Goal: Contribute content: Contribute content

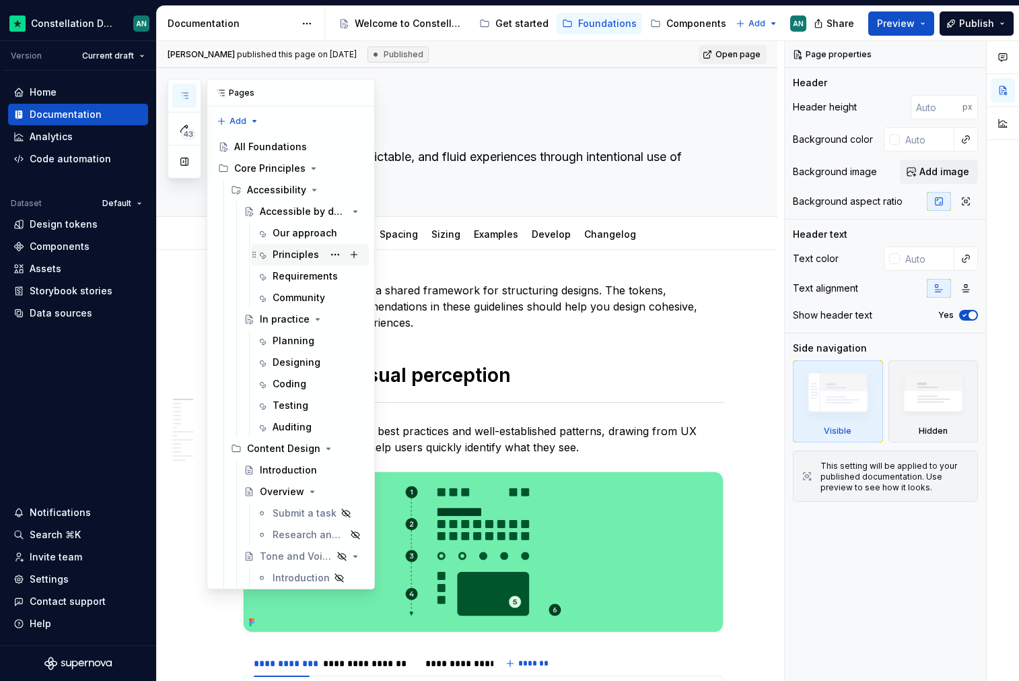
click at [308, 252] on div "Principles" at bounding box center [296, 254] width 46 height 13
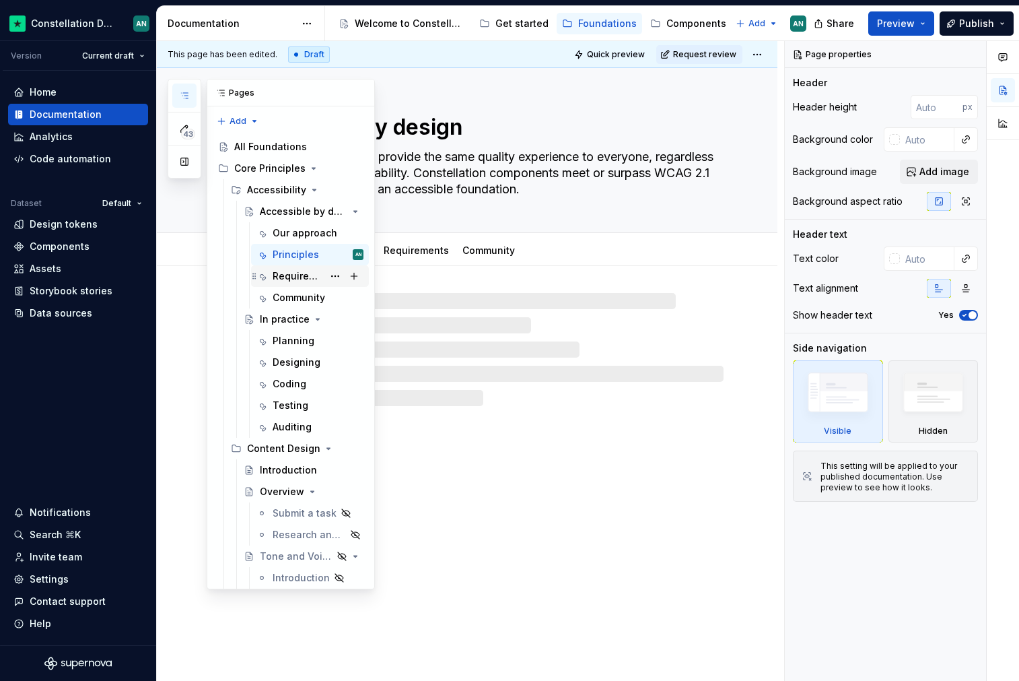
click at [297, 274] on div "Requirements" at bounding box center [298, 275] width 50 height 13
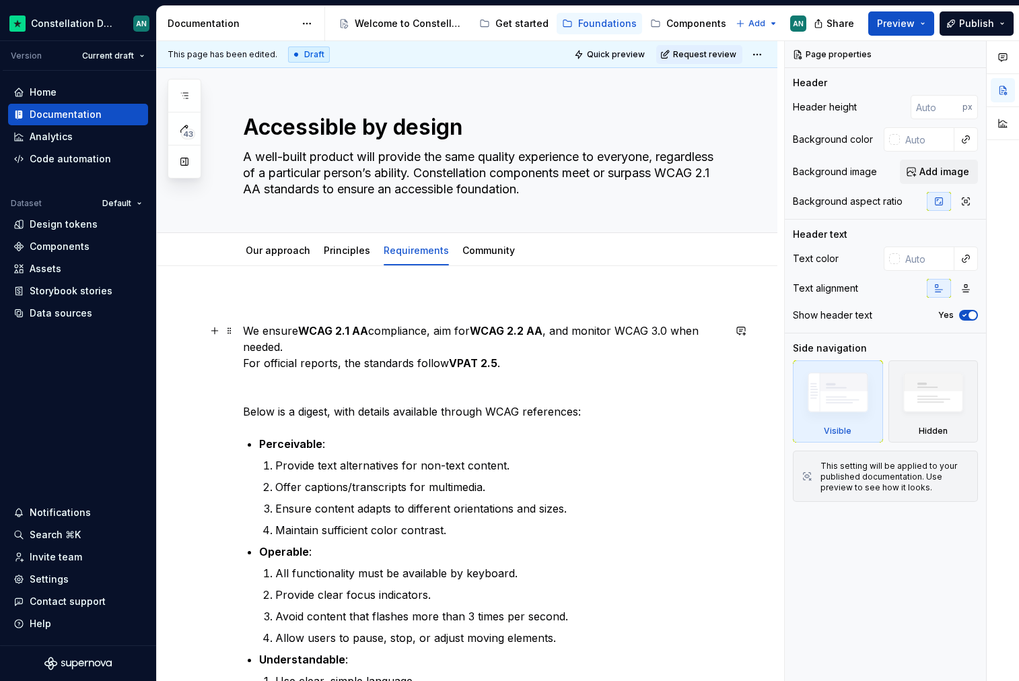
click at [459, 352] on p "We ensure WCAG 2.1 AA compliance, aim for WCAG 2.2 AA , and monitor WCAG 3.0 wh…" at bounding box center [483, 347] width 481 height 48
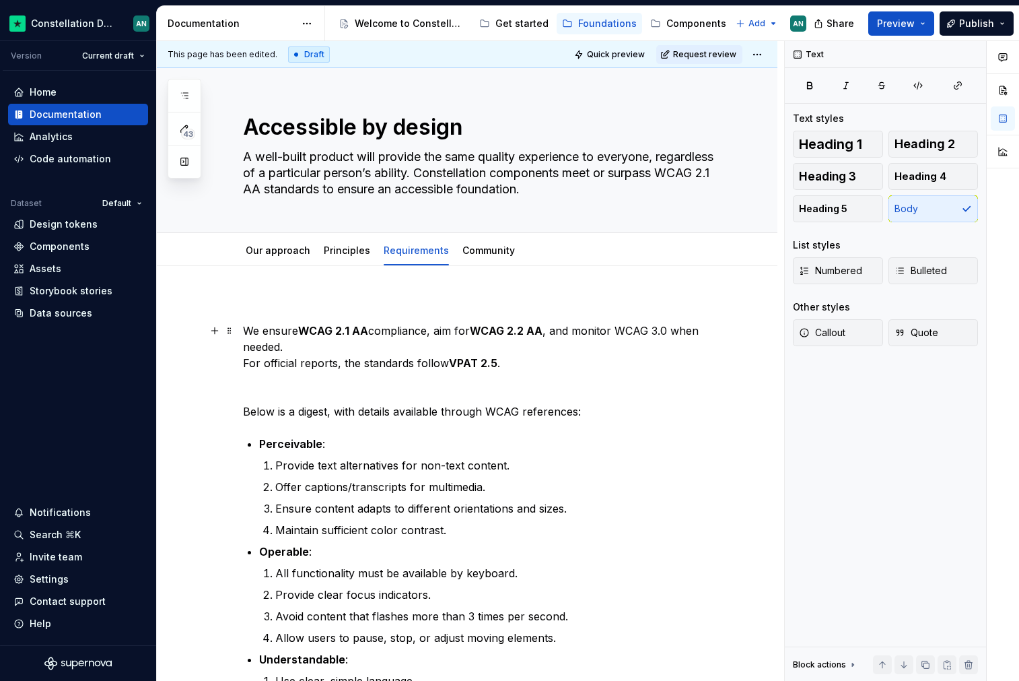
type textarea "*"
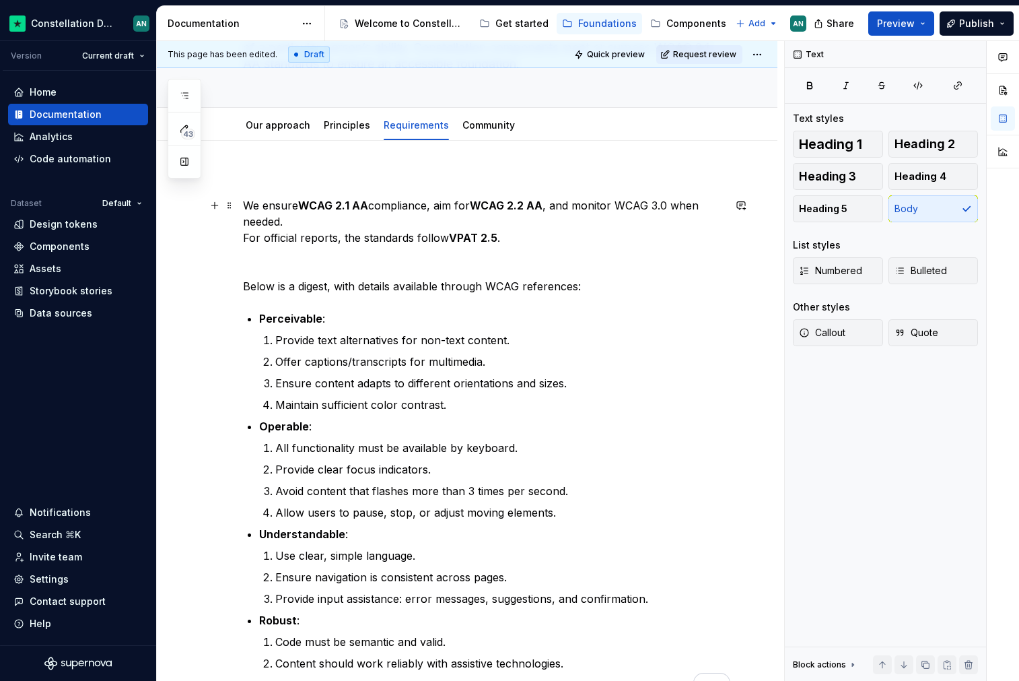
scroll to position [112, 0]
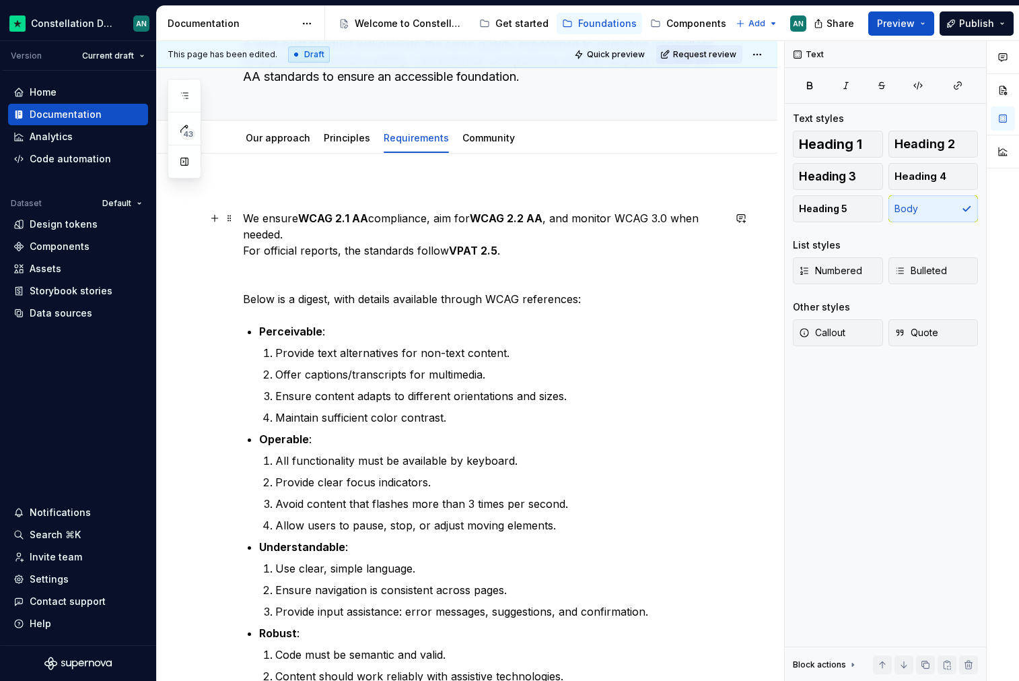
click at [449, 248] on strong "VPAT 2.5" at bounding box center [473, 250] width 48 height 13
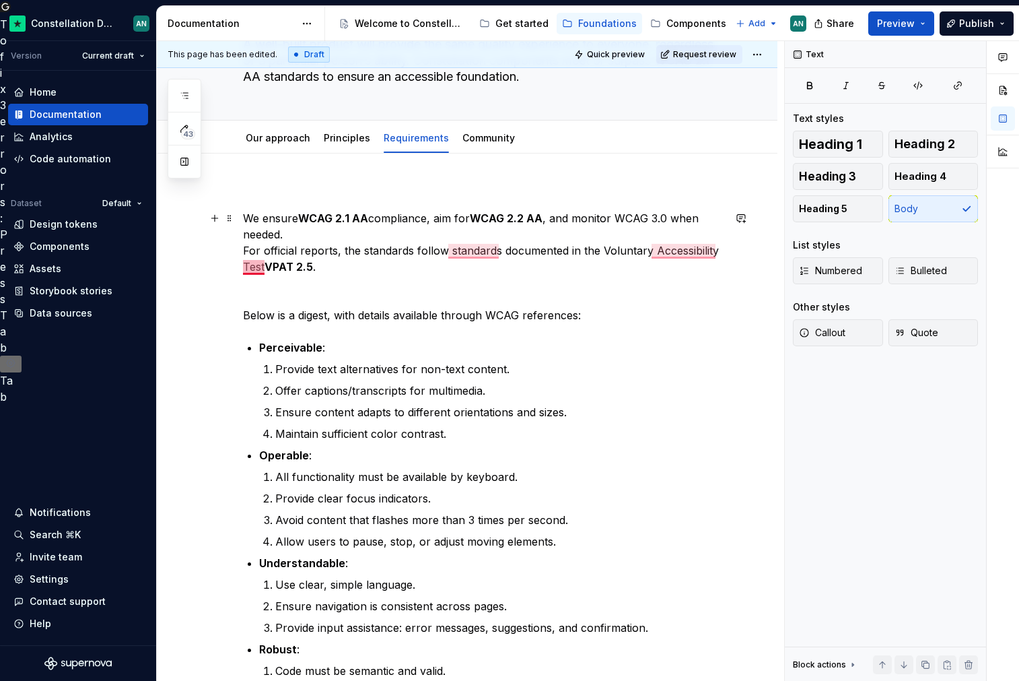
click at [261, 268] on p "We ensure WCAG 2.1 AA compliance, aim for WCAG 2.2 AA , and monitor WCAG 3.0 wh…" at bounding box center [483, 242] width 481 height 65
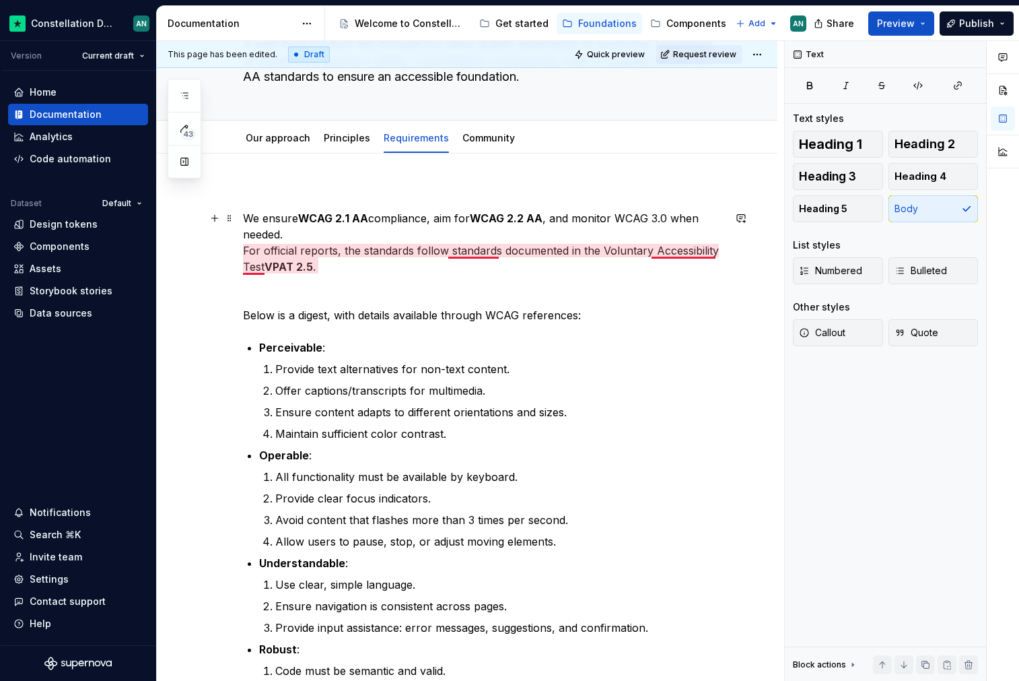
click at [654, 250] on p "We ensure WCAG 2.1 AA compliance, aim for WCAG 2.2 AA , and monitor WCAG 3.0 wh…" at bounding box center [483, 242] width 481 height 65
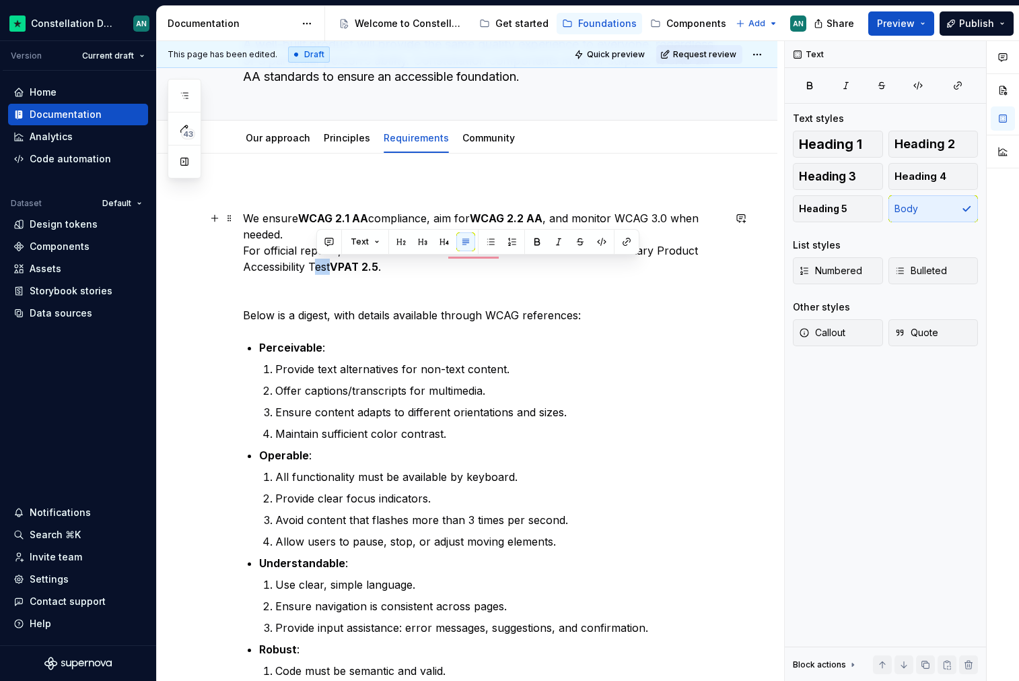
drag, startPoint x: 316, startPoint y: 268, endPoint x: 331, endPoint y: 268, distance: 14.8
click at [331, 268] on p "We ensure WCAG 2.1 AA compliance, aim for WCAG 2.2 AA , and monitor WCAG 3.0 wh…" at bounding box center [483, 242] width 481 height 65
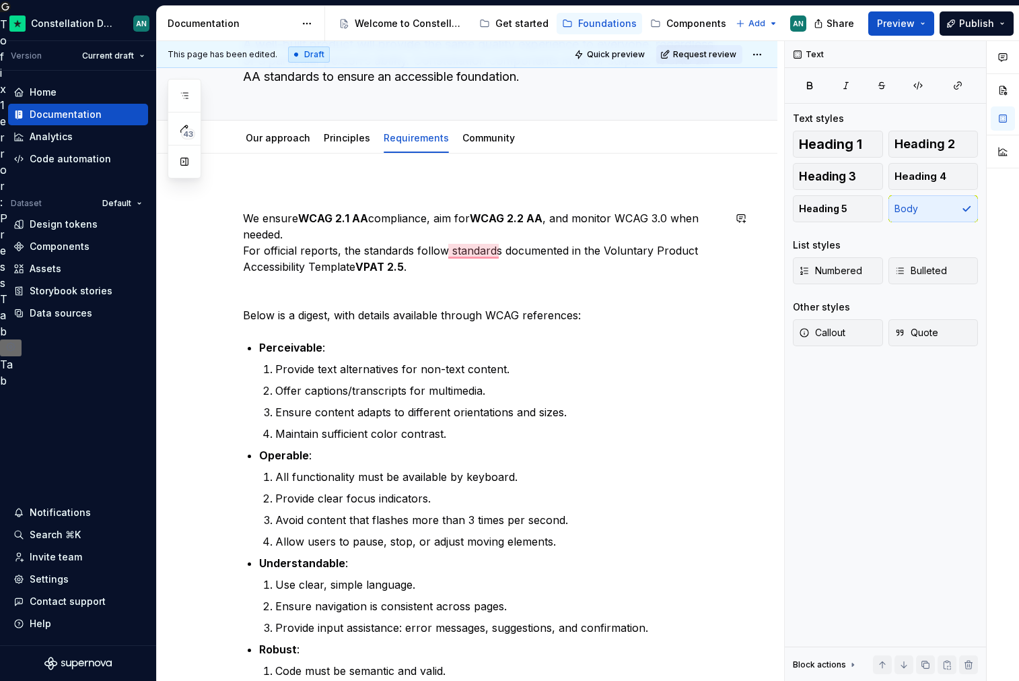
click at [523, 278] on div "We ensure WCAG 2.1 AA compliance, aim for WCAG 2.2 AA , and monitor WCAG 3.0 wh…" at bounding box center [483, 454] width 481 height 536
click at [362, 268] on strong "VPAT 2.5" at bounding box center [380, 266] width 48 height 13
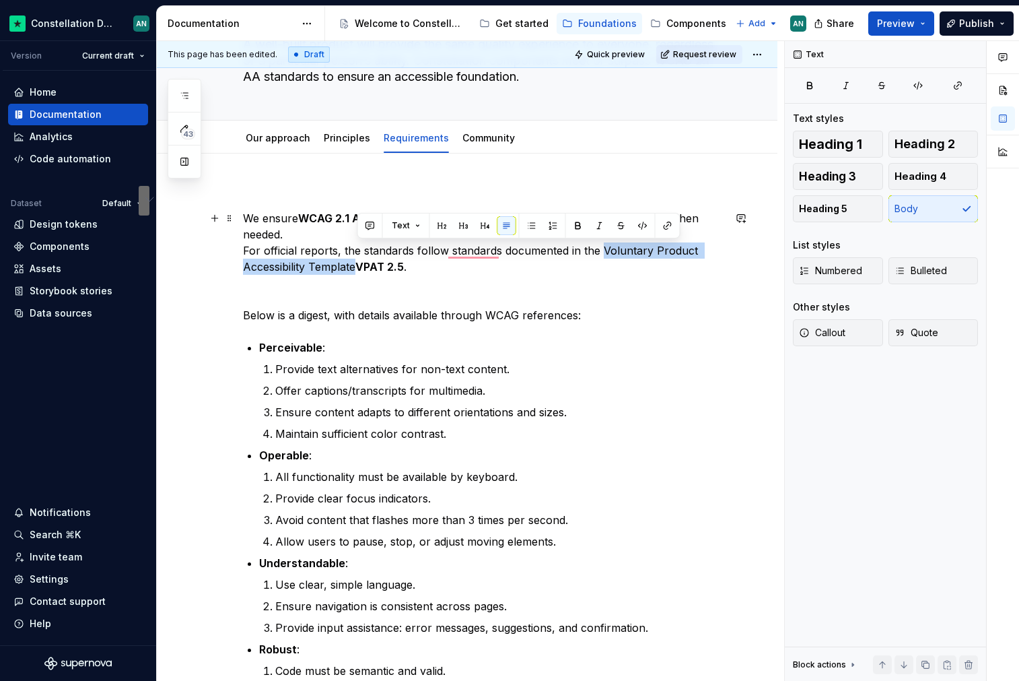
drag, startPoint x: 358, startPoint y: 268, endPoint x: 601, endPoint y: 249, distance: 243.8
click at [601, 249] on p "We ensure WCAG 2.1 AA compliance, aim for WCAG 2.2 AA , and monitor WCAG 3.0 wh…" at bounding box center [483, 242] width 481 height 65
click at [362, 269] on p "We ensure WCAG 2.1 AA compliance, aim for WCAG 2.2 AA , and monitor WCAG 3.0 wh…" at bounding box center [483, 242] width 481 height 65
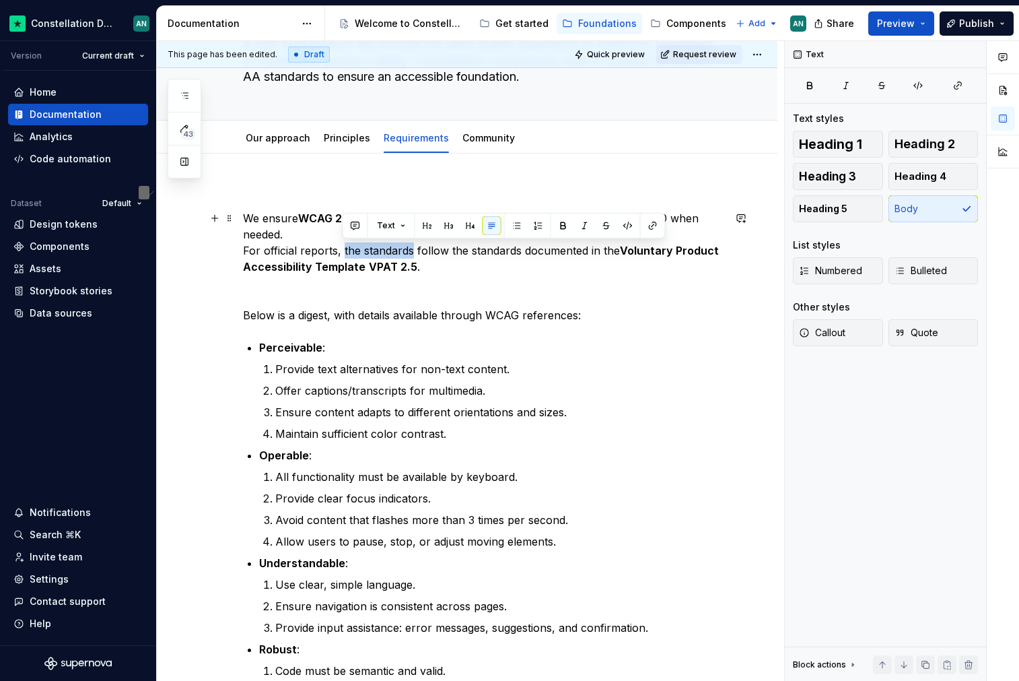
drag, startPoint x: 343, startPoint y: 250, endPoint x: 411, endPoint y: 252, distance: 68.0
click at [411, 252] on p "We ensure WCAG 2.1 AA compliance, aim for WCAG 2.2 AA , and monitor WCAG 3.0 wh…" at bounding box center [483, 242] width 481 height 65
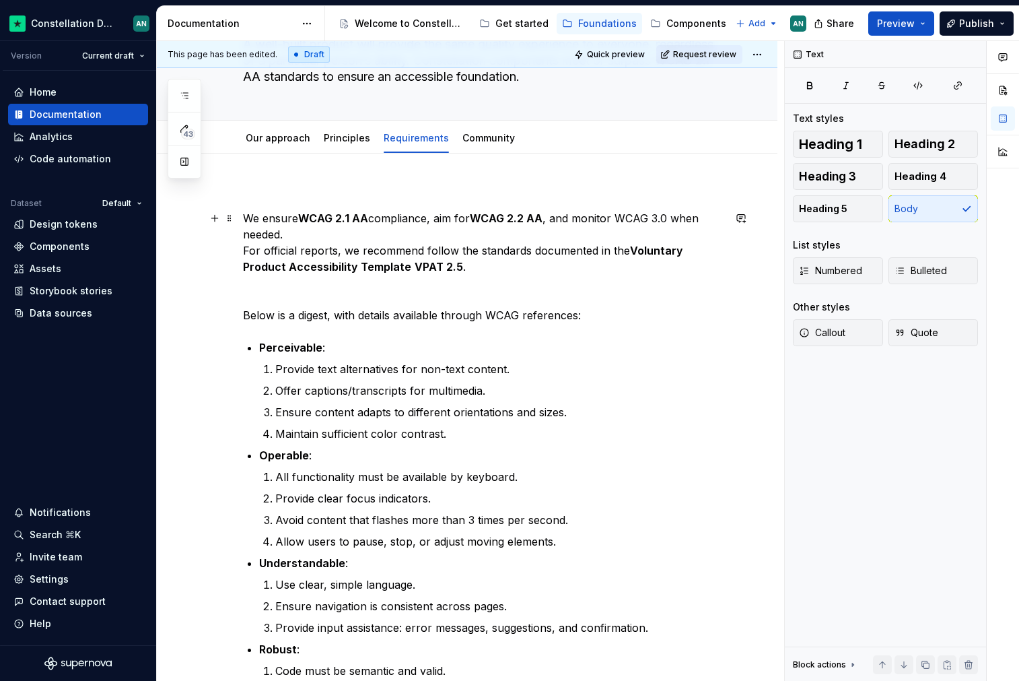
click at [454, 253] on p "We ensure WCAG 2.1 AA compliance, aim for WCAG 2.2 AA , and monitor WCAG 3.0 wh…" at bounding box center [483, 242] width 481 height 65
click at [638, 250] on p "We ensure WCAG 2.1 AA compliance, aim for WCAG 2.2 AA , and monitor WCAG 3.0 wh…" at bounding box center [483, 242] width 481 height 65
click at [341, 272] on p "We ensure WCAG 2.1 AA compliance, aim for WCAG 2.2 AA , and monitor WCAG 3.0 wh…" at bounding box center [483, 242] width 481 height 65
click at [368, 234] on p "We ensure WCAG 2.1 AA compliance, aim for WCAG 2.2 AA , and monitor WCAG 3.0 wh…" at bounding box center [483, 242] width 481 height 65
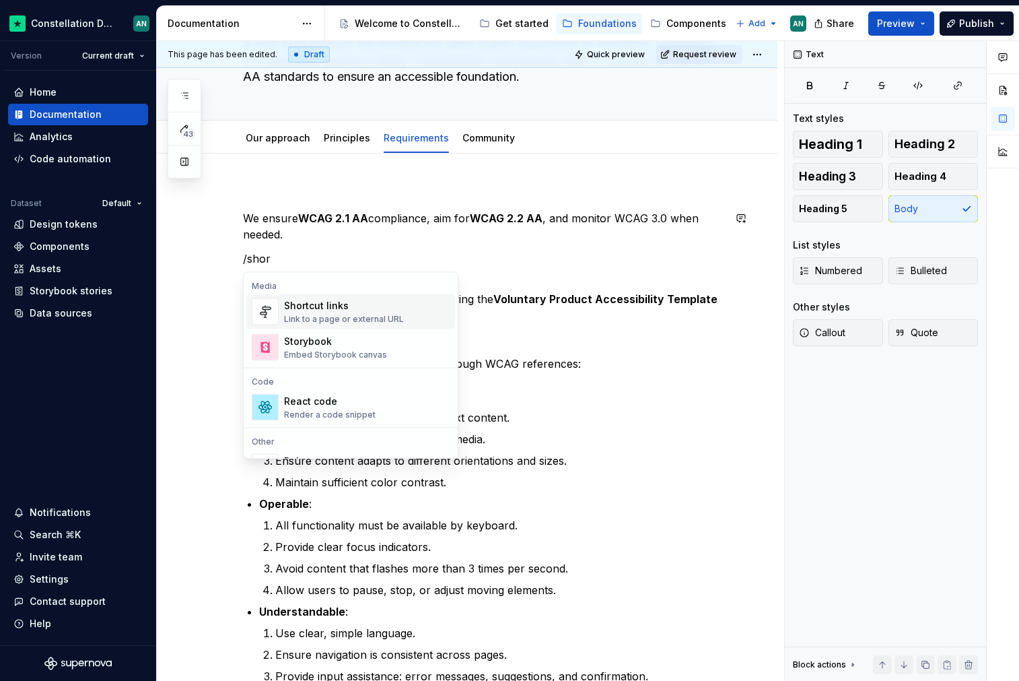
click at [304, 315] on div "Link to a page or external URL" at bounding box center [344, 319] width 120 height 11
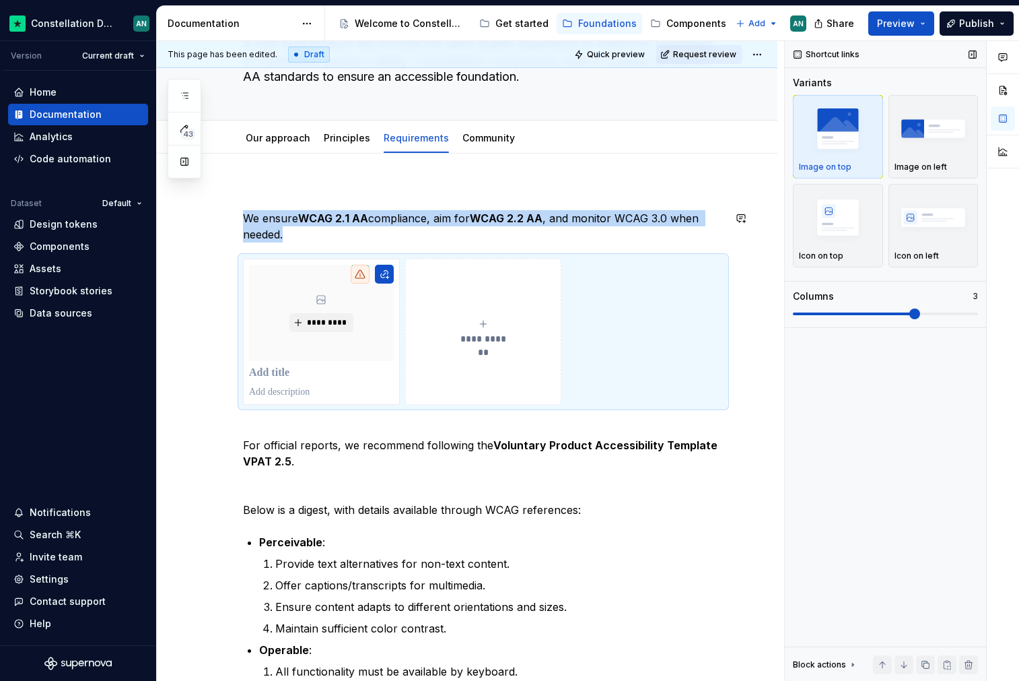
type textarea "*"
click at [821, 228] on img "button" at bounding box center [838, 217] width 78 height 49
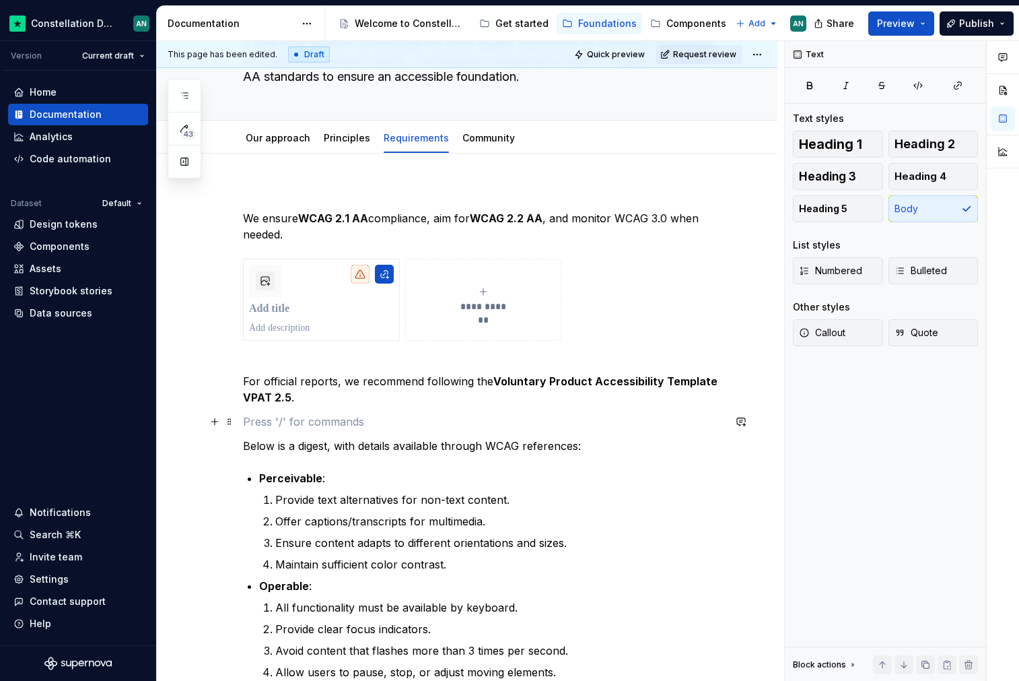
click at [312, 419] on p "To enrich screen reader interactions, please activate Accessibility in Grammarl…" at bounding box center [483, 421] width 481 height 16
click at [583, 376] on strong "Voluntary Product Accessibility Template" at bounding box center [606, 380] width 224 height 13
drag, startPoint x: 266, startPoint y: 420, endPoint x: 242, endPoint y: 419, distance: 23.6
click at [242, 419] on div "**********" at bounding box center [467, 613] width 621 height 919
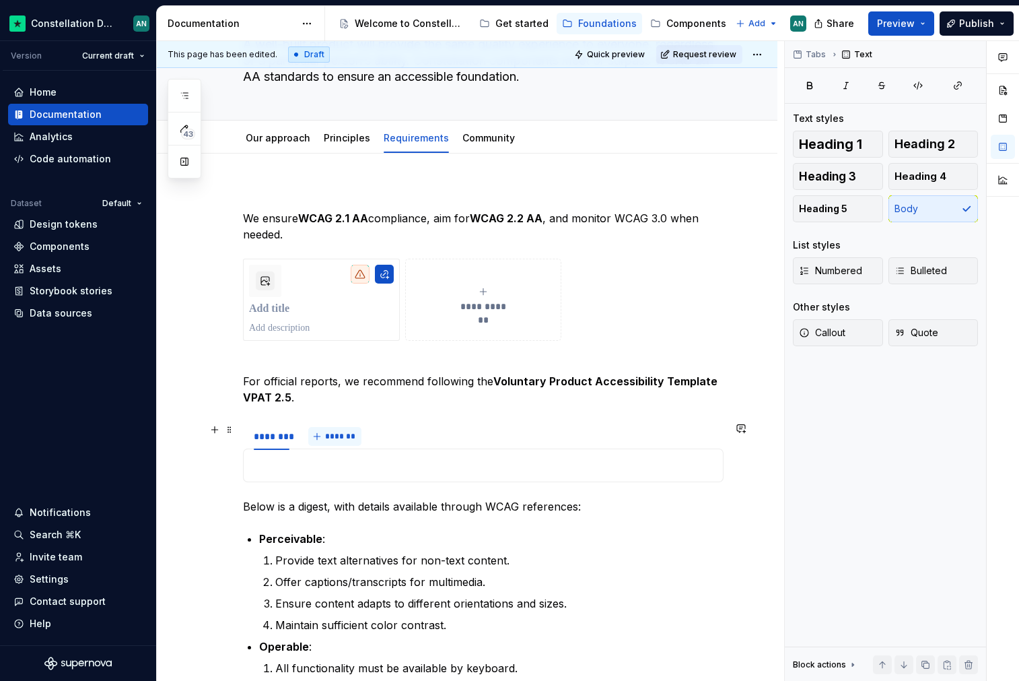
click at [323, 436] on button "*******" at bounding box center [334, 436] width 53 height 19
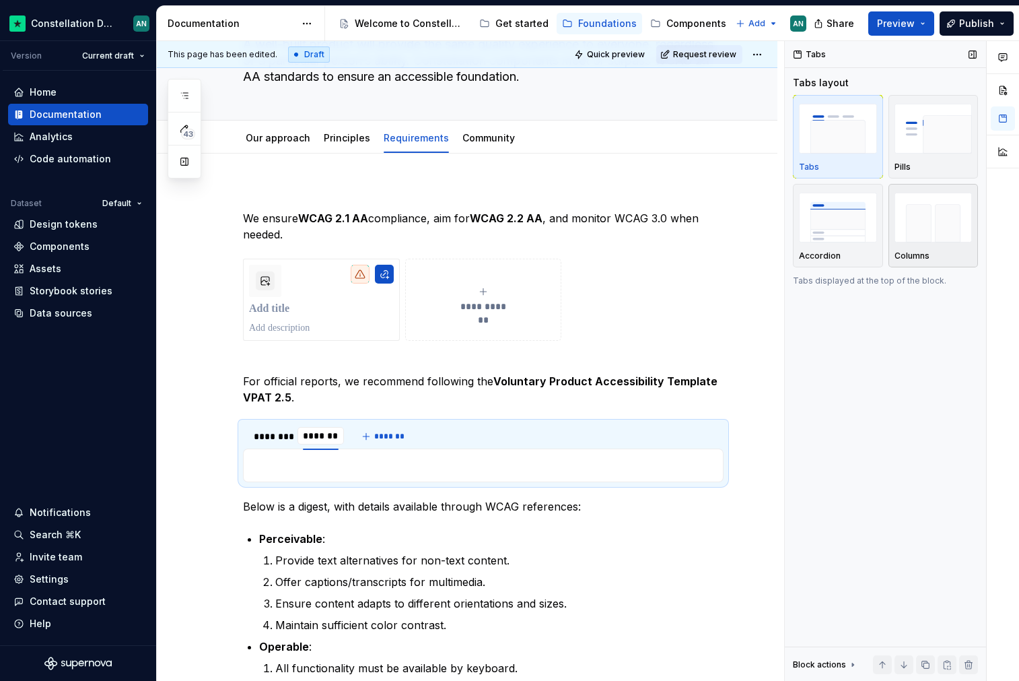
click at [945, 222] on img "button" at bounding box center [934, 217] width 78 height 49
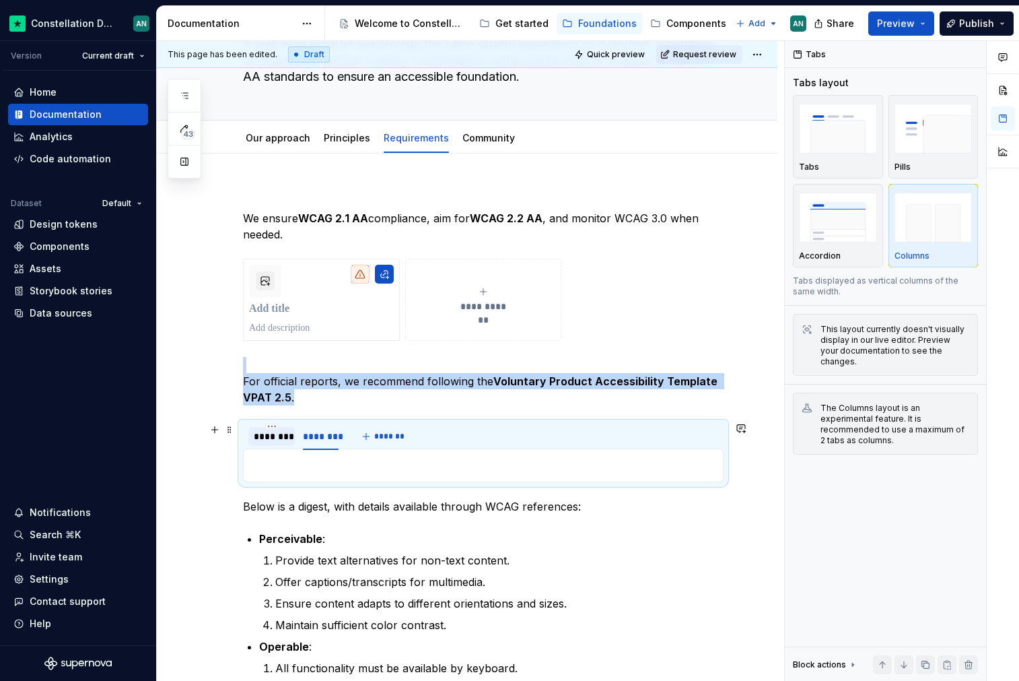
click at [264, 432] on div "********" at bounding box center [272, 436] width 36 height 13
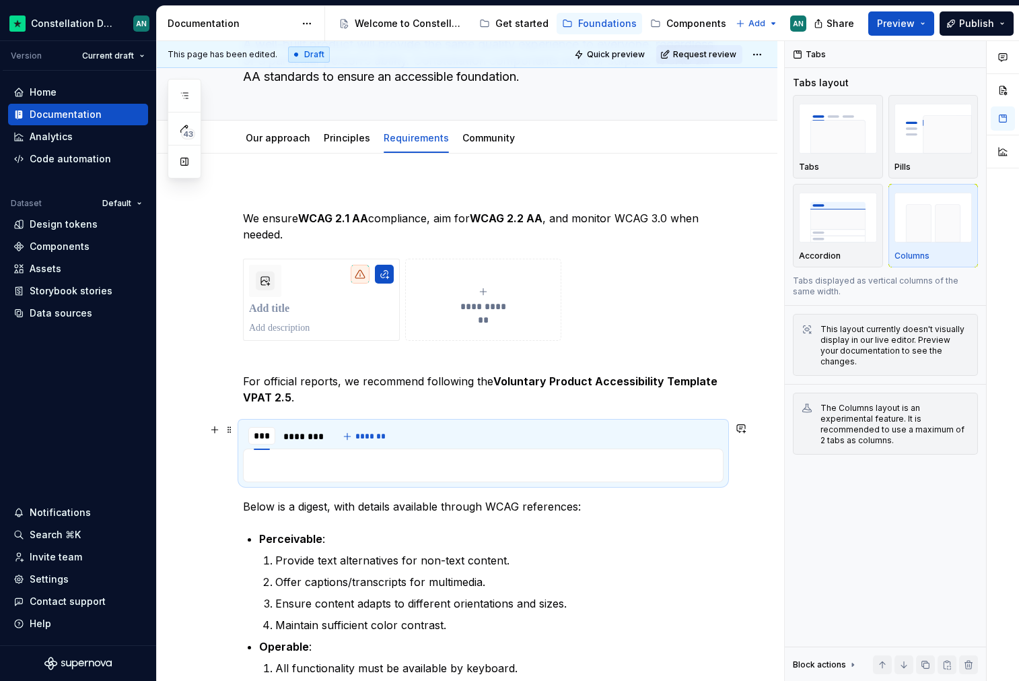
type input "****"
click at [306, 438] on div "********" at bounding box center [305, 436] width 36 height 13
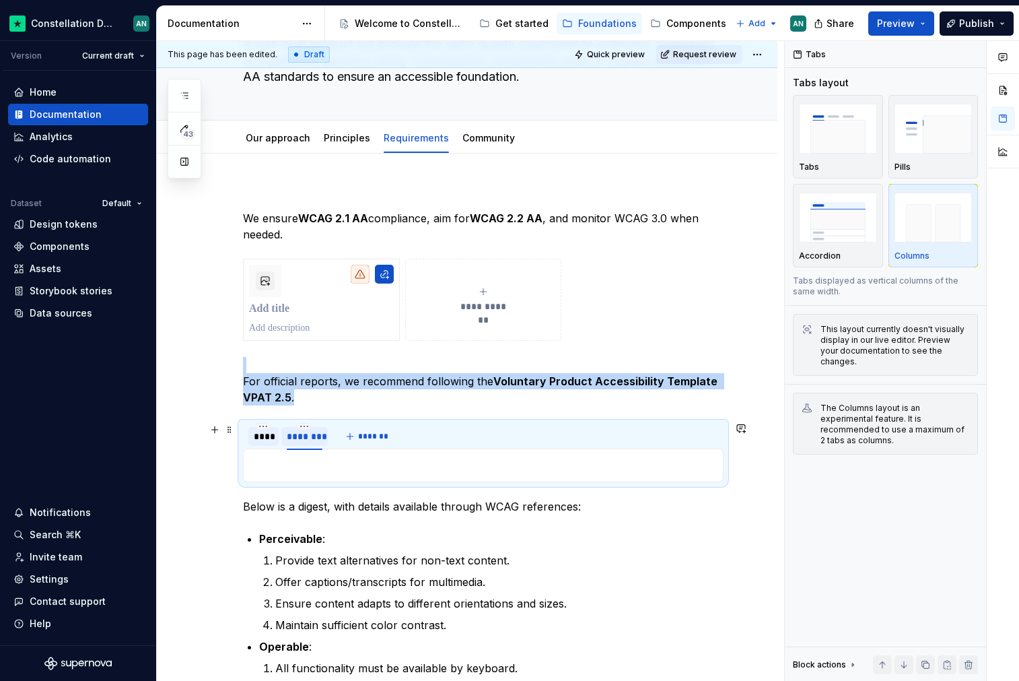
click at [306, 438] on div "********" at bounding box center [305, 436] width 36 height 13
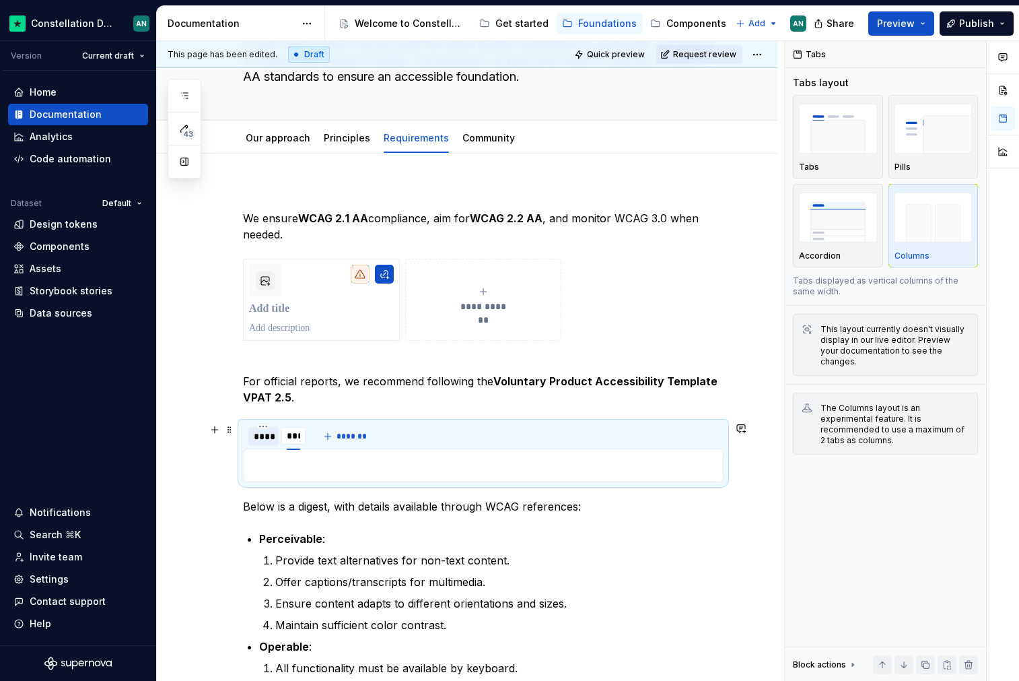
type input "*****"
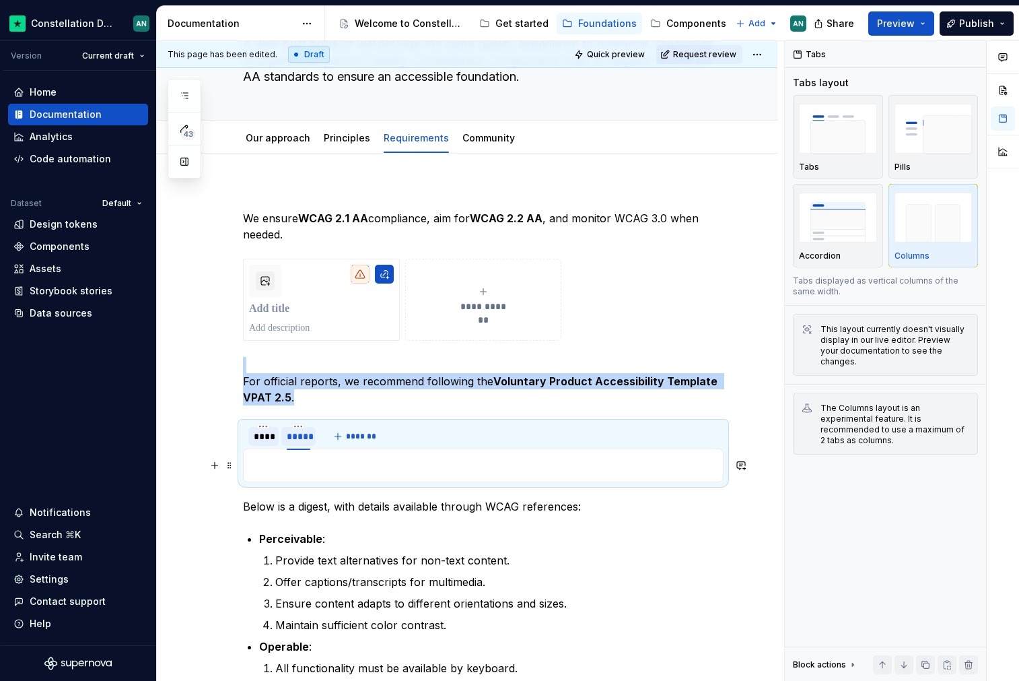
click at [306, 463] on p "To enrich screen reader interactions, please activate Accessibility in Grammarl…" at bounding box center [483, 465] width 463 height 16
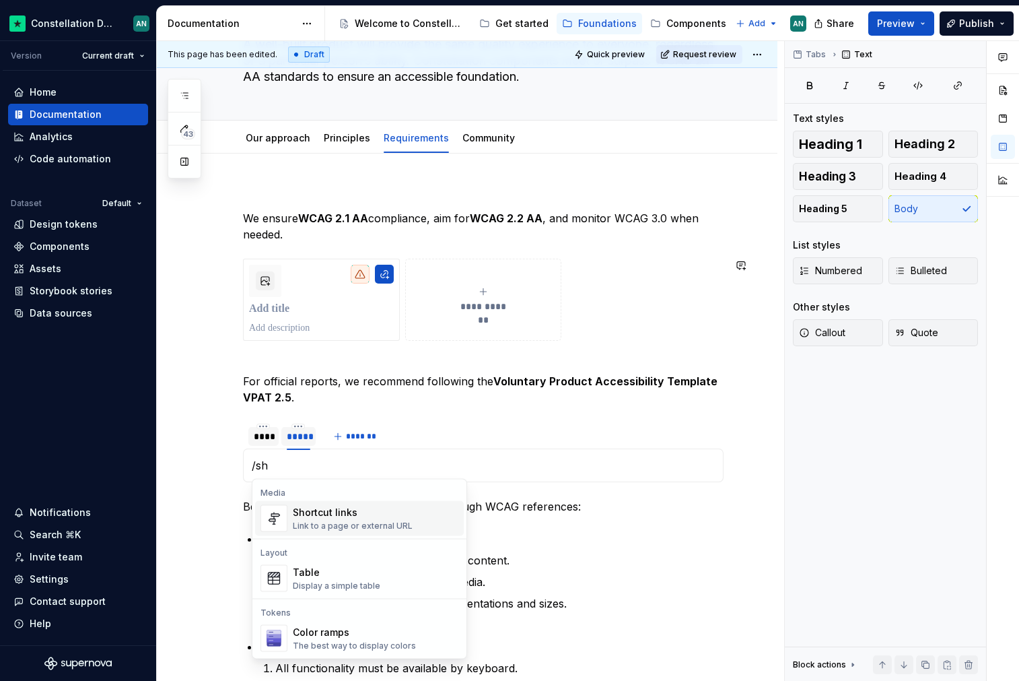
click at [371, 516] on div "Shortcut links" at bounding box center [353, 512] width 120 height 13
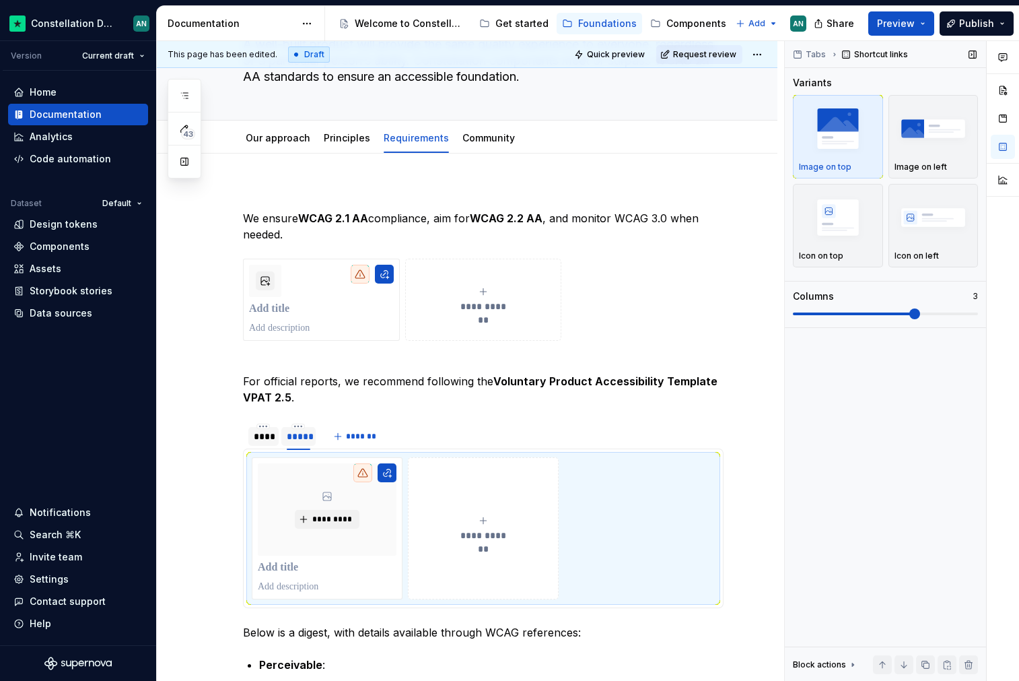
scroll to position [288, 0]
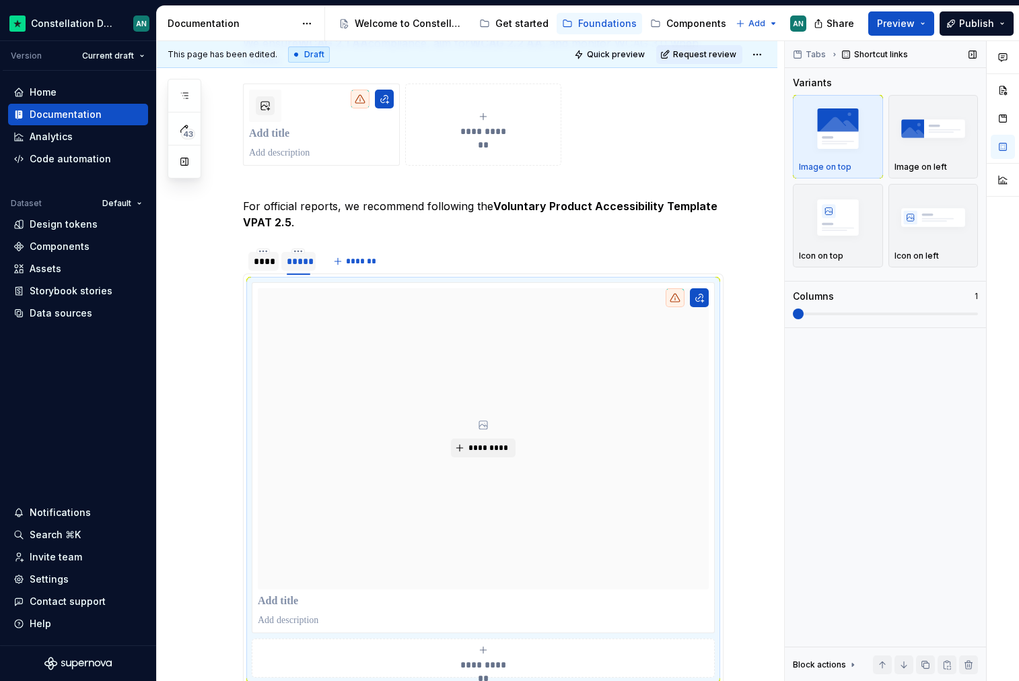
click at [793, 319] on span at bounding box center [798, 313] width 11 height 11
click at [944, 144] on img "button" at bounding box center [934, 128] width 78 height 49
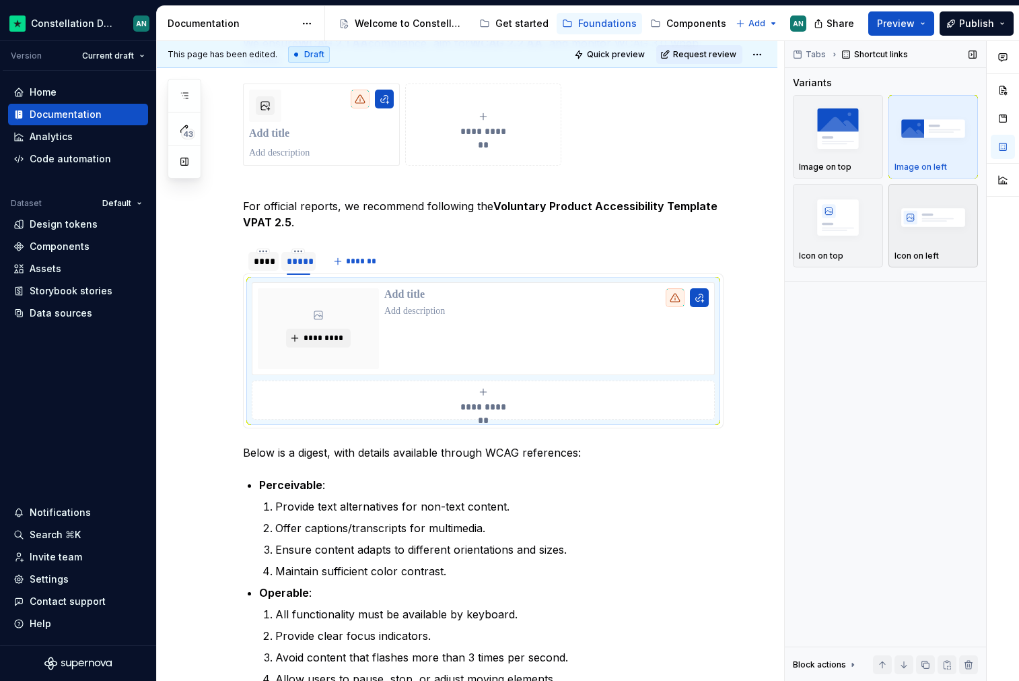
click at [915, 213] on img "button" at bounding box center [934, 217] width 78 height 49
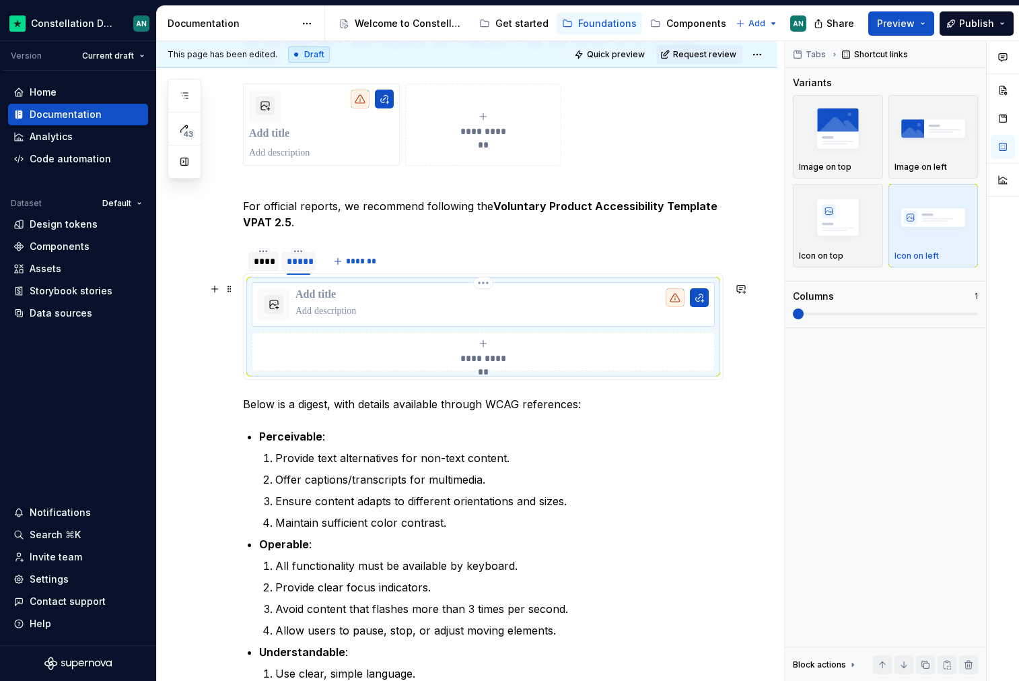
click at [304, 308] on p "To enrich screen reader interactions, please activate Accessibility in Grammarl…" at bounding box center [502, 310] width 413 height 13
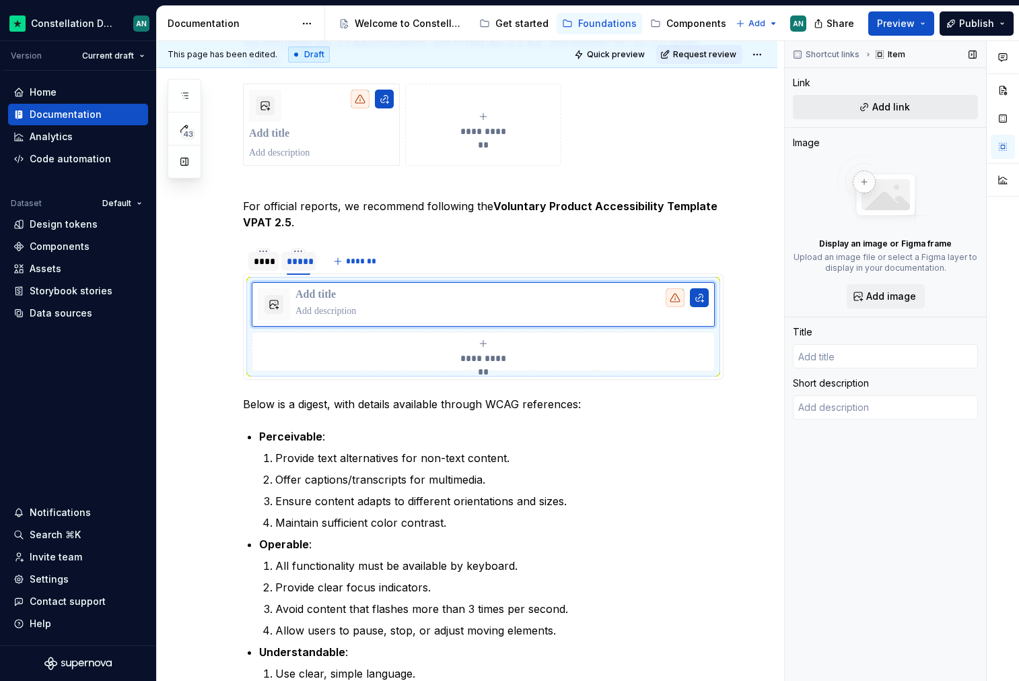
click at [905, 112] on span "Add link" at bounding box center [892, 106] width 38 height 13
type textarea "*"
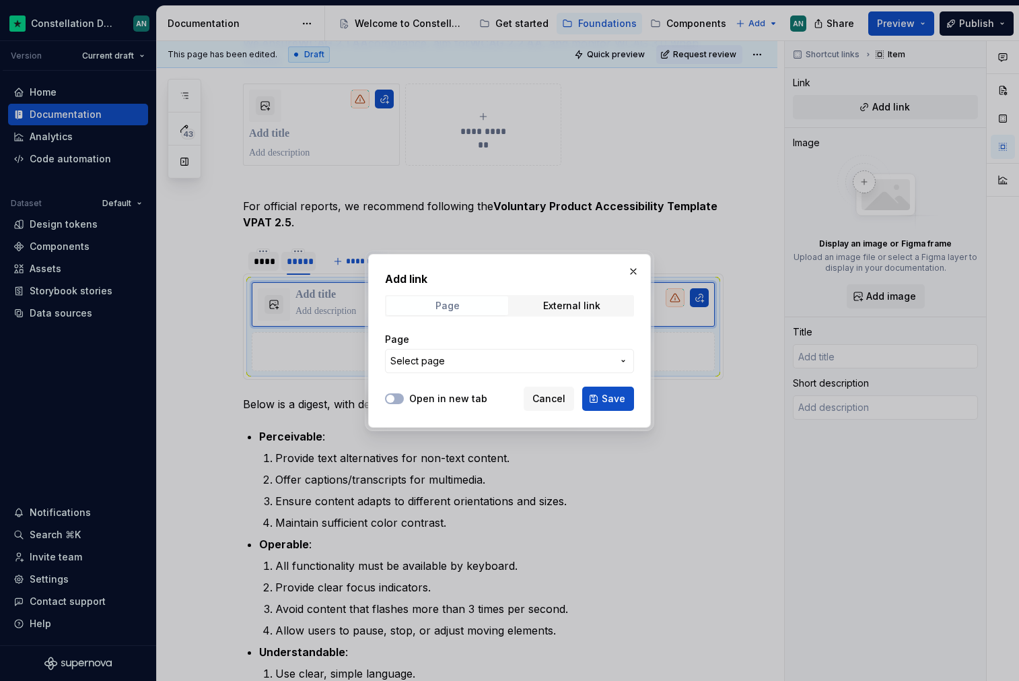
click at [463, 310] on span "Page" at bounding box center [447, 305] width 122 height 19
click at [566, 298] on span "External link" at bounding box center [572, 305] width 122 height 19
click at [446, 346] on div "URL" at bounding box center [509, 353] width 249 height 40
click at [419, 356] on input "URL" at bounding box center [509, 361] width 249 height 24
paste input "https://www.itic.org/policy/accessibility/vpat"
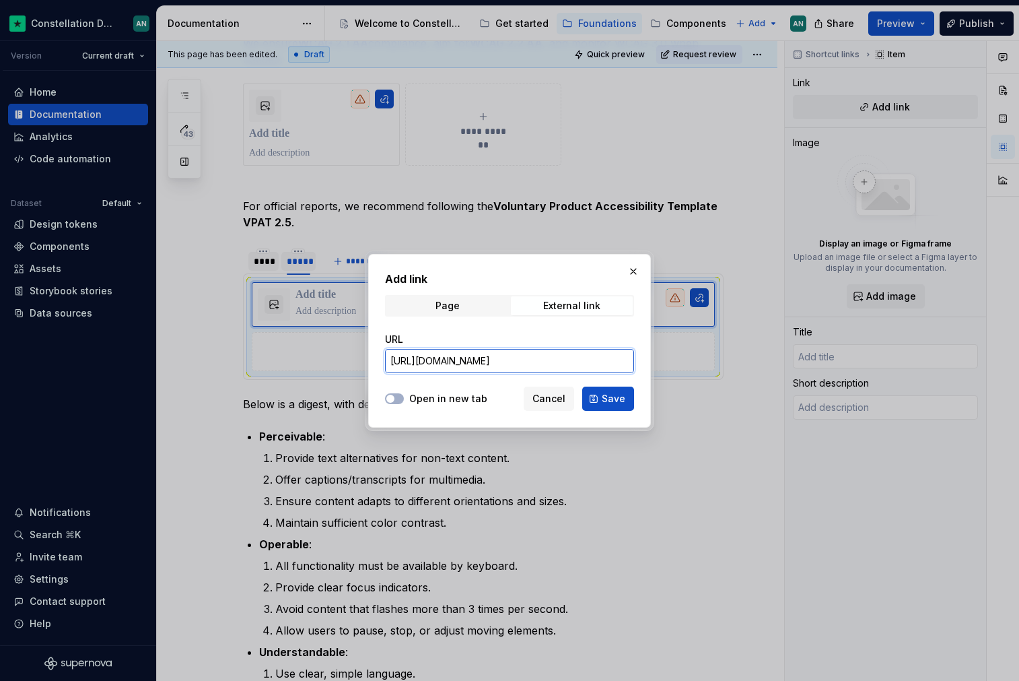
type input "https://www.itic.org/policy/accessibility/vpat"
click at [414, 407] on div "Open in new tab Cancel Save" at bounding box center [509, 396] width 249 height 30
click at [427, 401] on label "Open in new tab" at bounding box center [448, 398] width 78 height 13
click at [404, 401] on button "Open in new tab" at bounding box center [394, 398] width 19 height 11
click at [611, 399] on span "Save" at bounding box center [614, 398] width 24 height 13
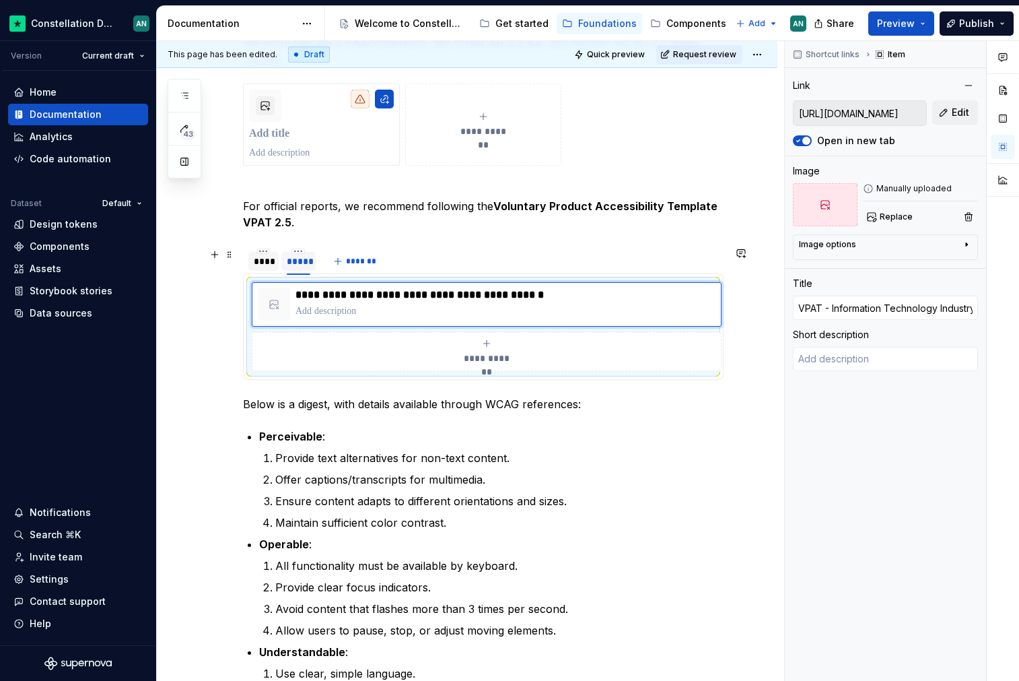
click at [263, 265] on div "****" at bounding box center [264, 261] width 20 height 13
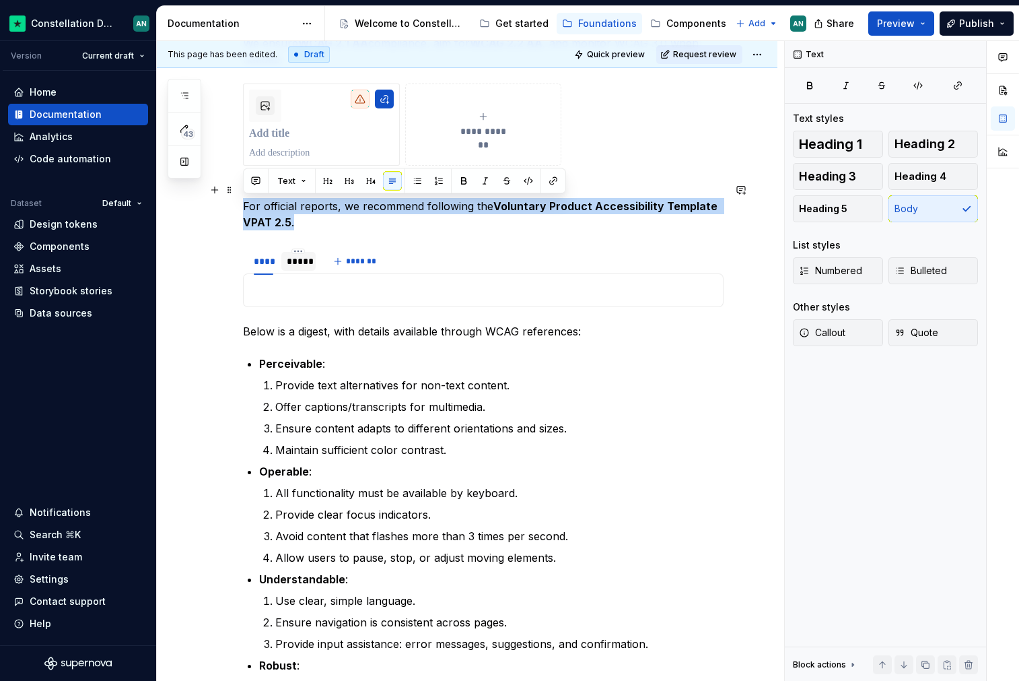
drag, startPoint x: 316, startPoint y: 226, endPoint x: 236, endPoint y: 205, distance: 82.1
click at [230, 201] on html "Constellation Design System AN Version Current draft Home Documentation Analyti…" at bounding box center [509, 340] width 1019 height 681
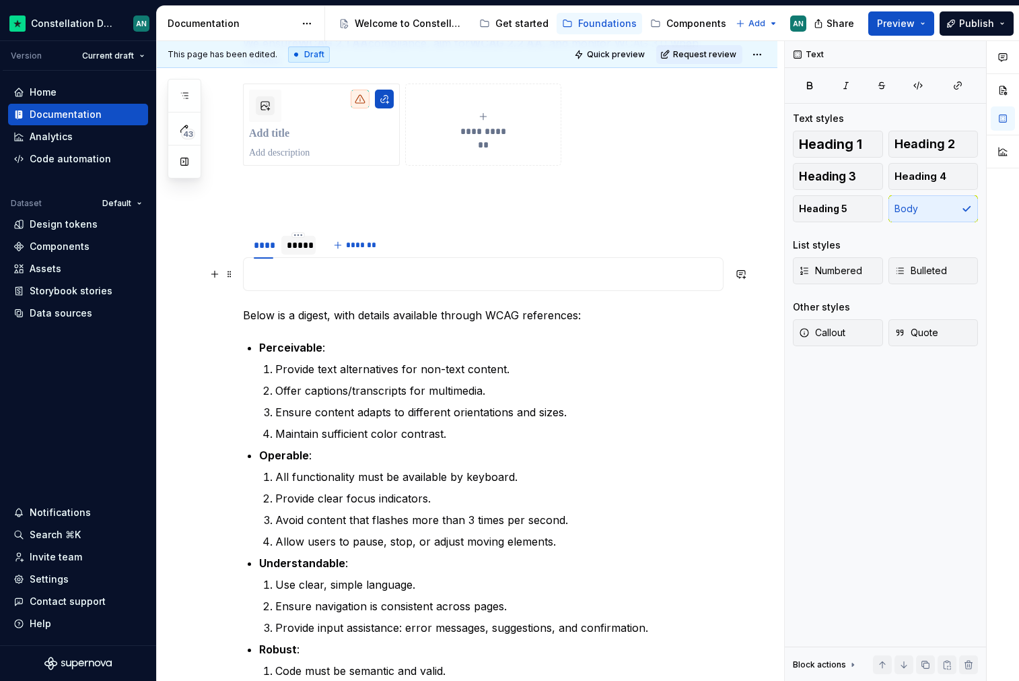
click at [286, 276] on p "To enrich screen reader interactions, please activate Accessibility in Grammarl…" at bounding box center [483, 274] width 463 height 16
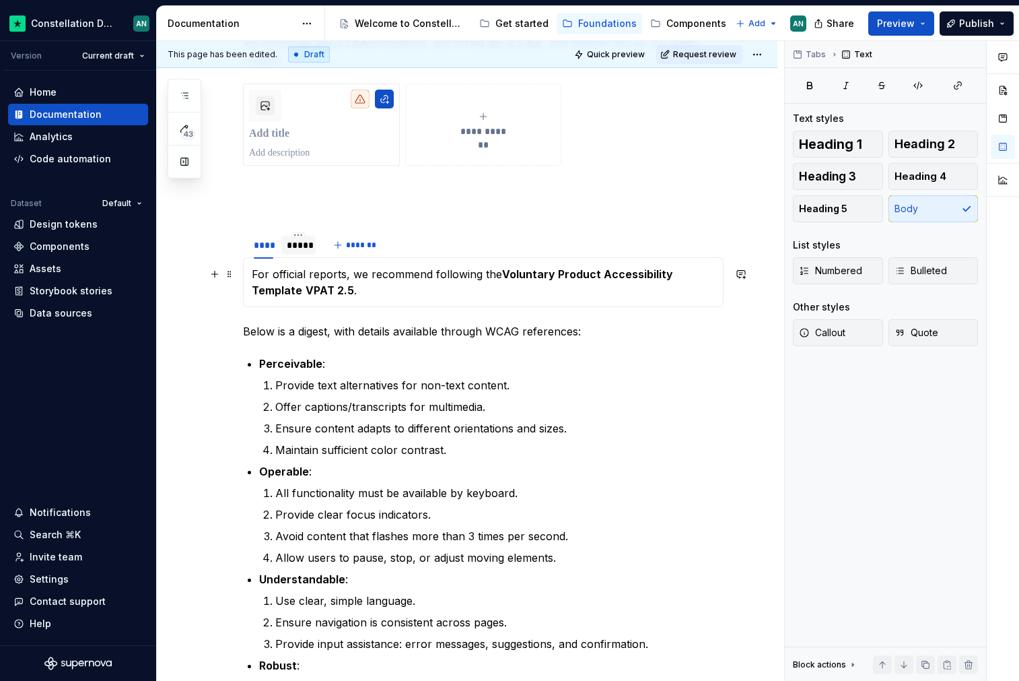
click at [255, 273] on p "For official reports, we recommend following the Voluntary Product Accessibilit…" at bounding box center [483, 282] width 463 height 32
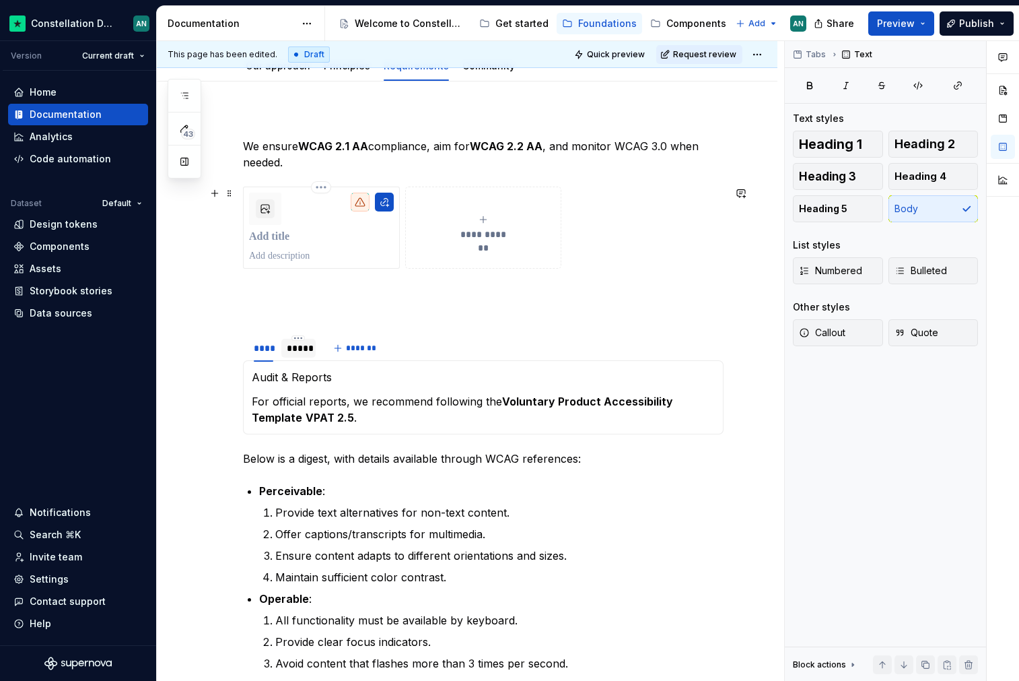
scroll to position [182, 0]
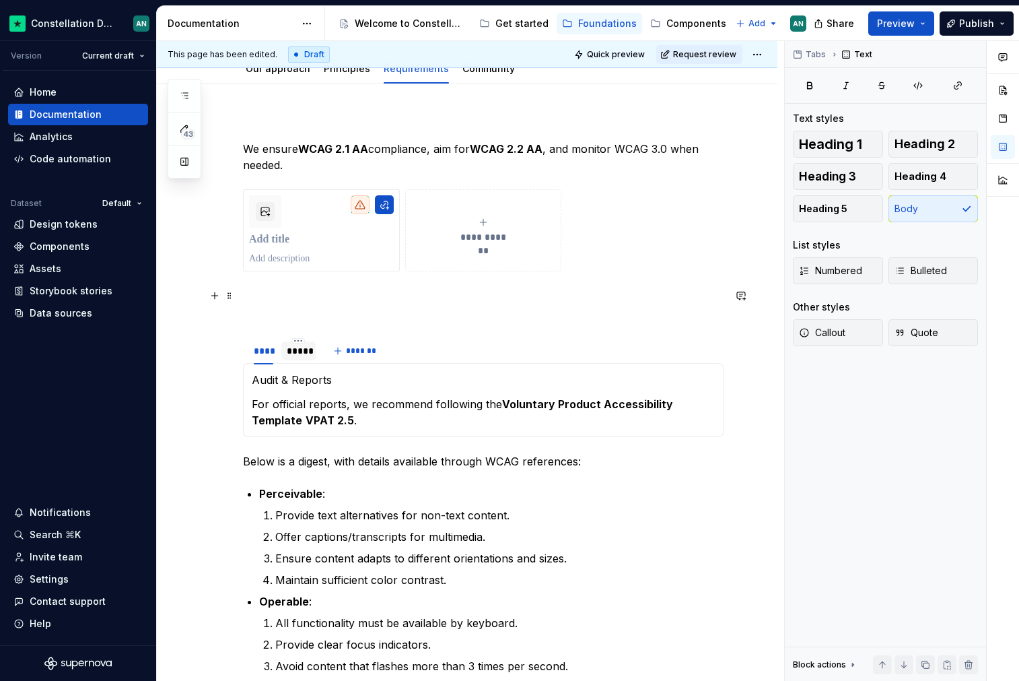
click at [277, 302] on p "To enrich screen reader interactions, please activate Accessibility in Grammarl…" at bounding box center [483, 304] width 481 height 32
click at [398, 341] on div "**** ***** *******" at bounding box center [483, 350] width 481 height 27
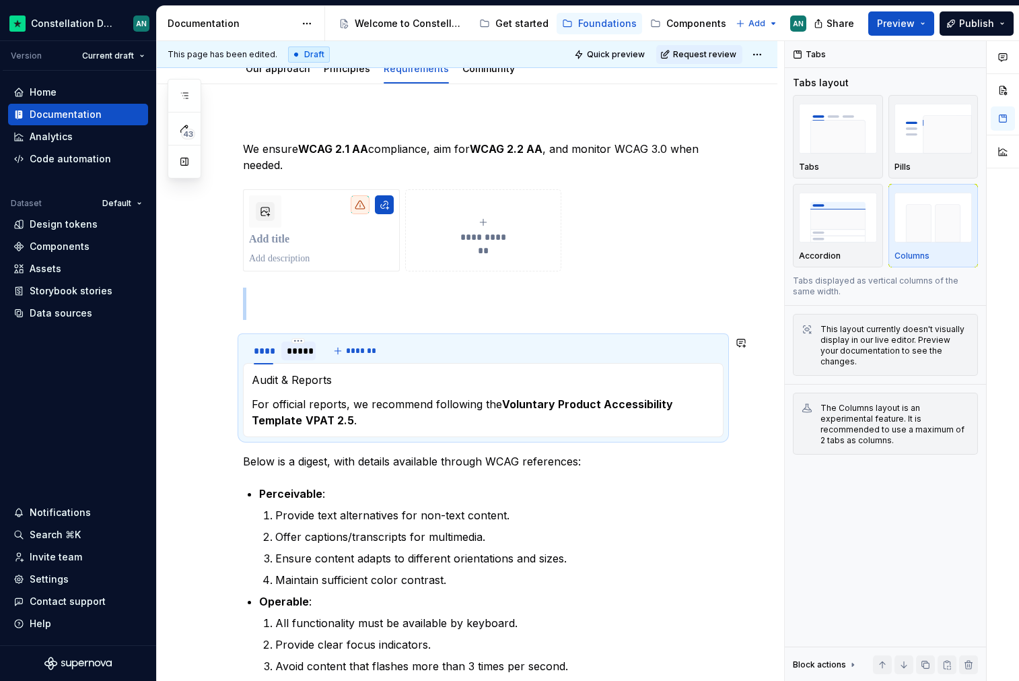
copy p "To enrich screen reader interactions, please activate Accessibility in Grammarl…"
click at [339, 281] on div "**********" at bounding box center [483, 491] width 481 height 751
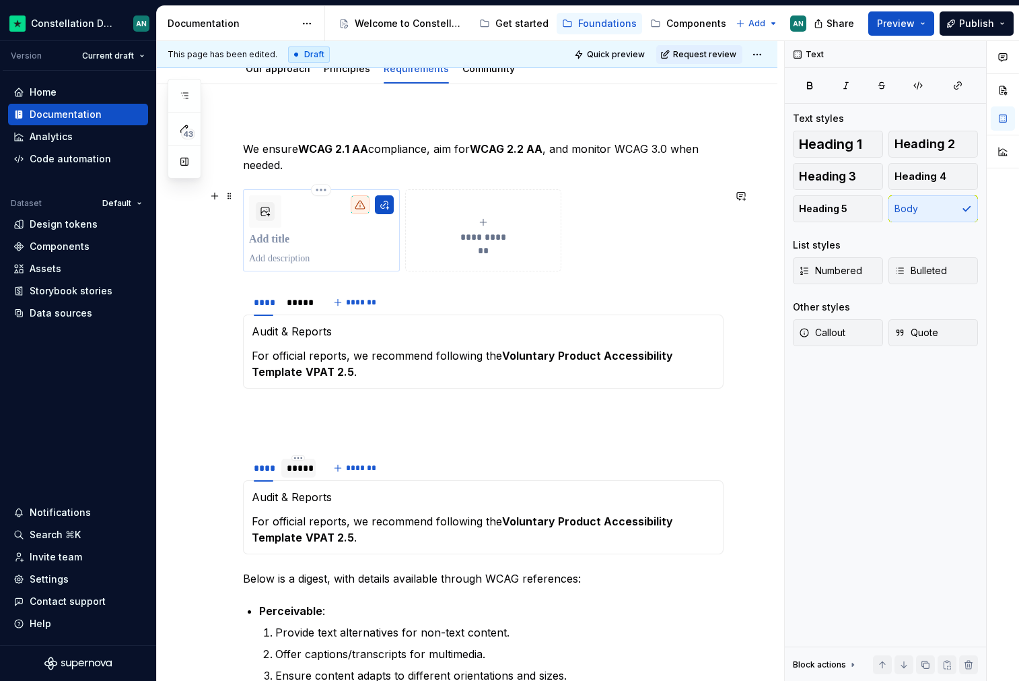
click at [331, 234] on p "To enrich screen reader interactions, please activate Accessibility in Grammarl…" at bounding box center [321, 239] width 145 height 13
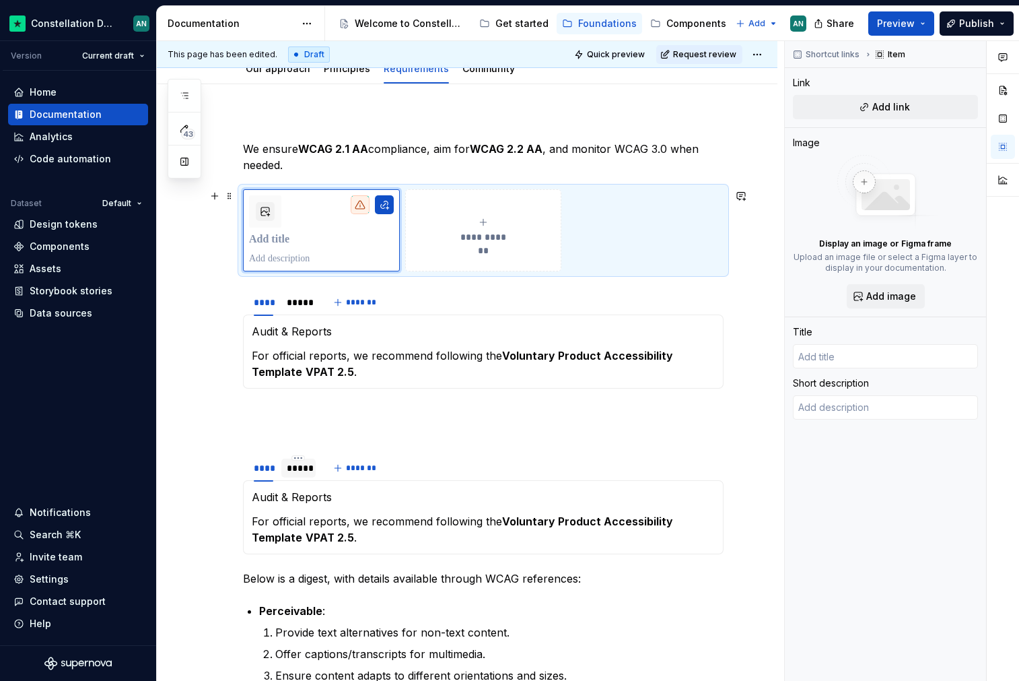
click at [724, 228] on div "**********" at bounding box center [483, 230] width 481 height 82
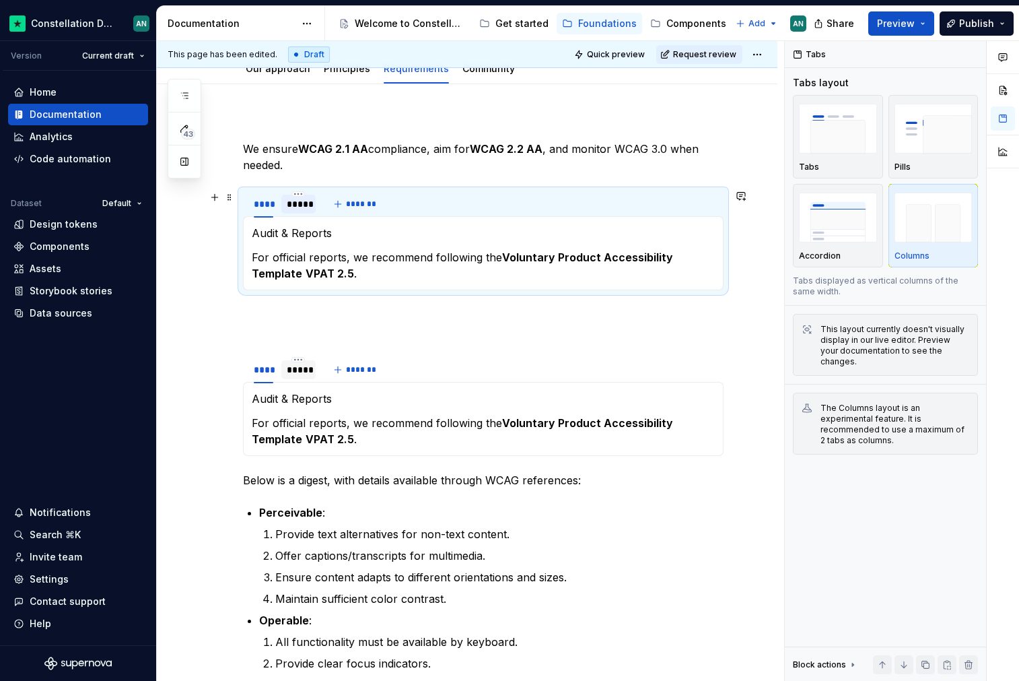
click at [294, 205] on div "*****" at bounding box center [299, 203] width 24 height 13
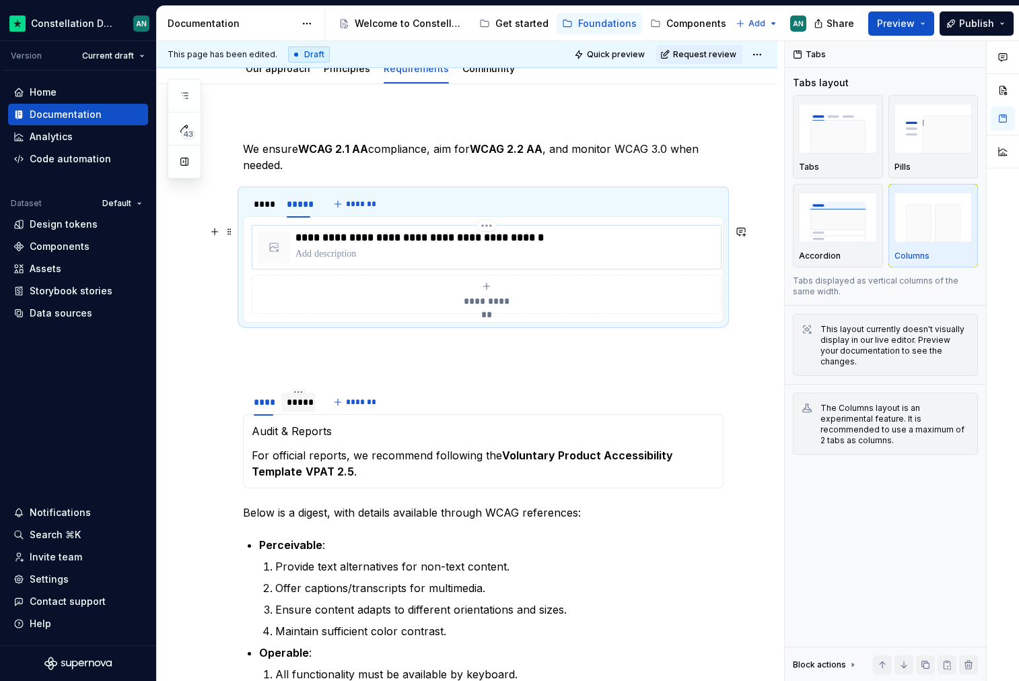
click at [568, 255] on p "To enrich screen reader interactions, please activate Accessibility in Grammarl…" at bounding box center [506, 253] width 420 height 13
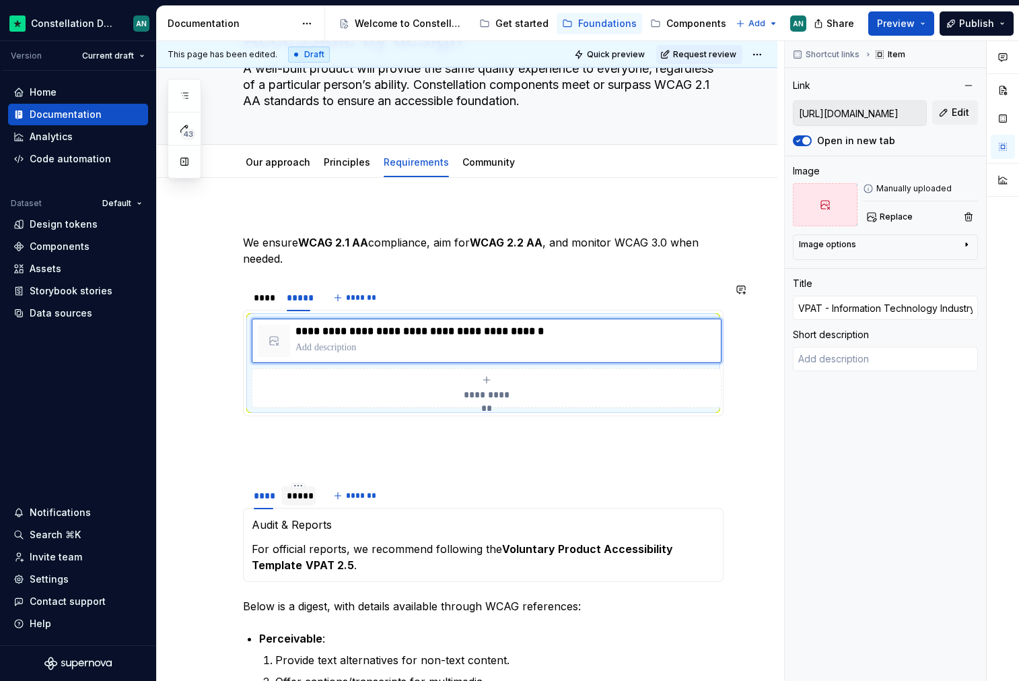
scroll to position [87, 0]
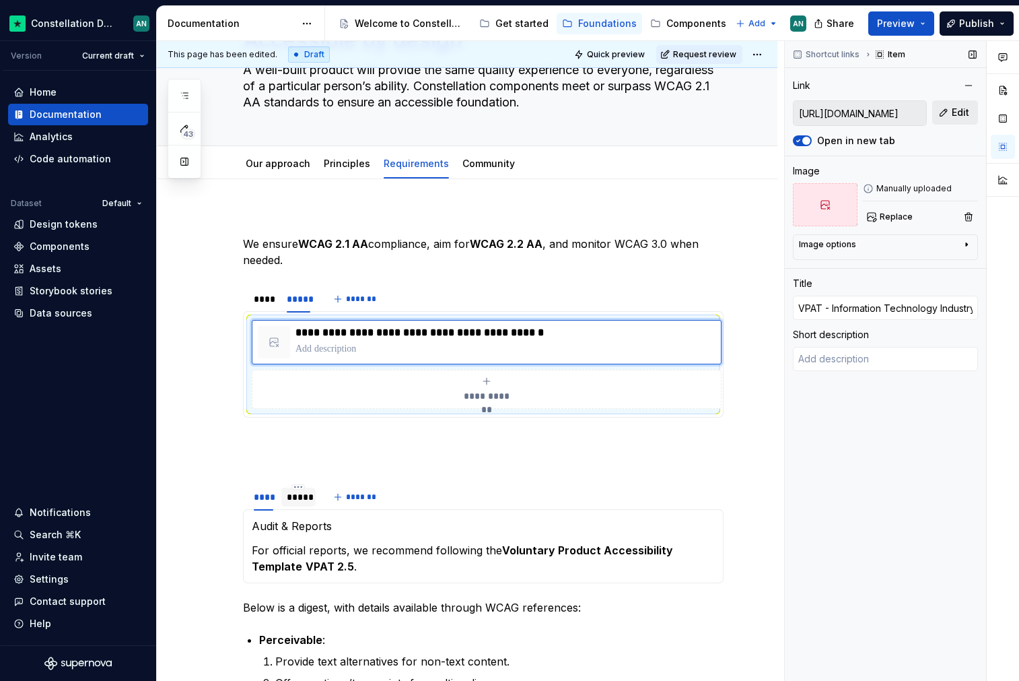
click at [953, 110] on span "Edit" at bounding box center [961, 112] width 18 height 13
type textarea "*"
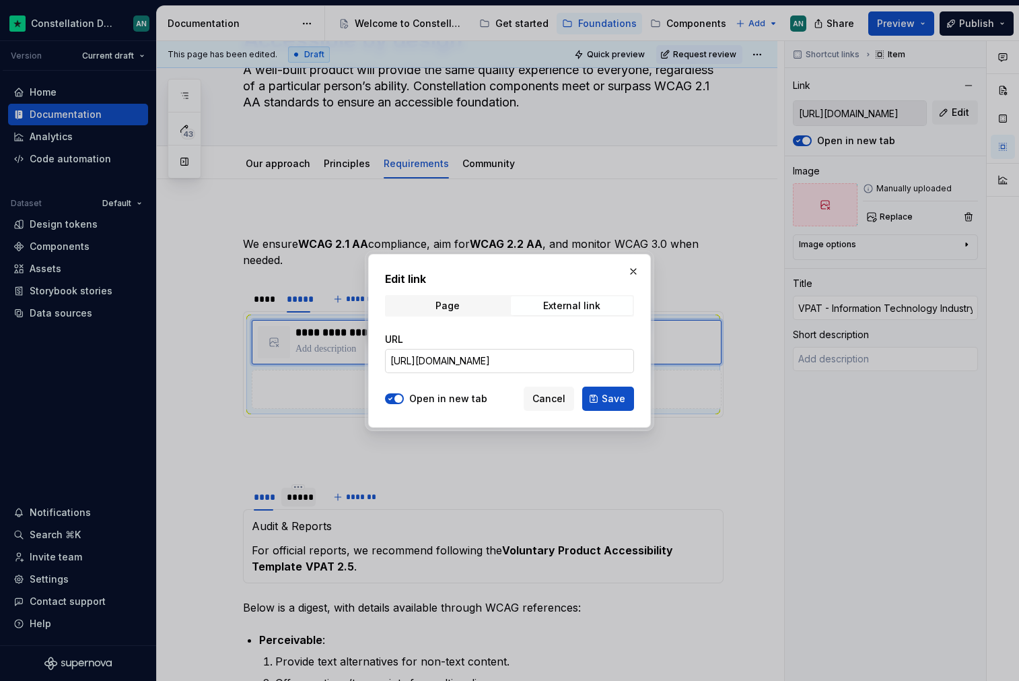
click at [516, 369] on input "https://www.itic.org/policy/accessibility/vpat" at bounding box center [509, 361] width 249 height 24
paste input "w3.org/TR/WCAG22/"
type input "[URL][DOMAIN_NAME]"
click at [615, 402] on span "Save" at bounding box center [614, 398] width 24 height 13
type textarea "*"
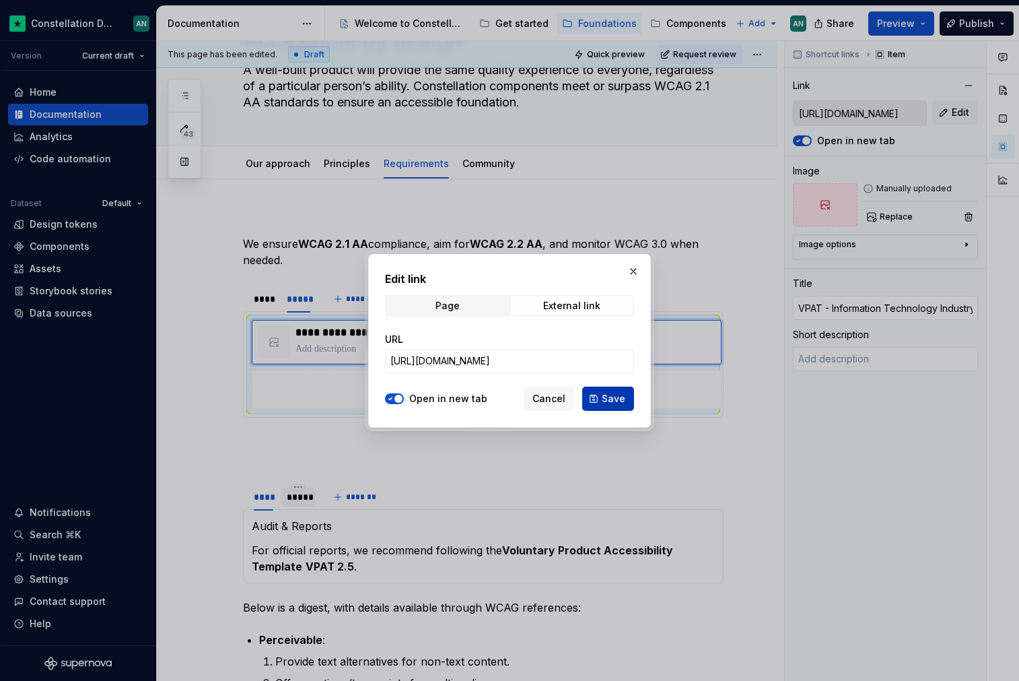
type input "[URL][DOMAIN_NAME]"
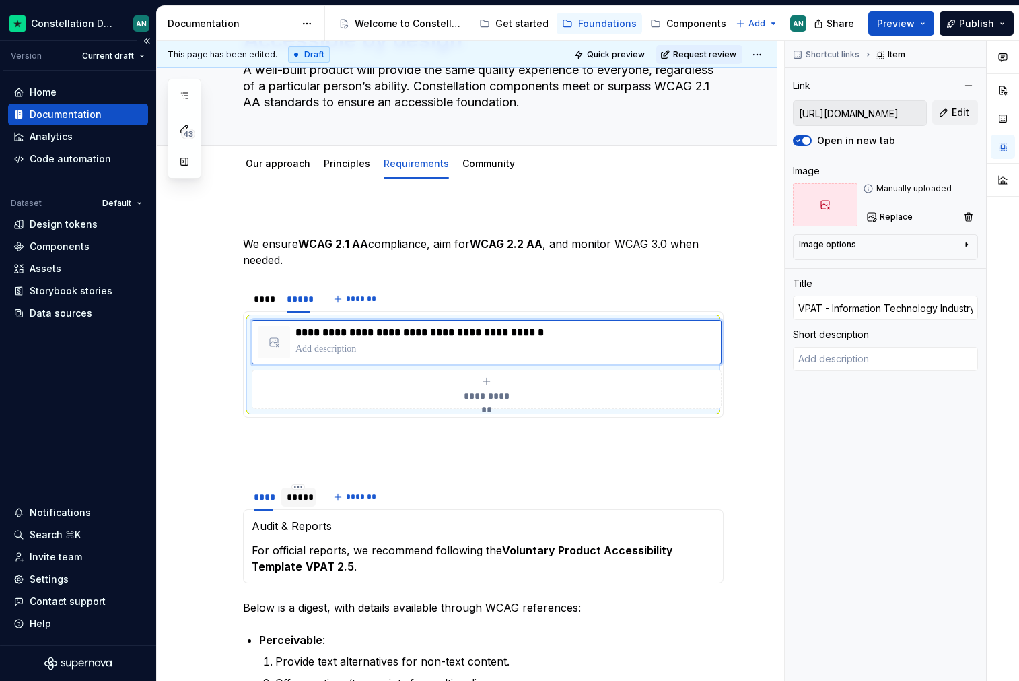
type textarea "*"
type textarea "Web Content Accessibility Guidelines (WCAG) 2.2 covers a wide range of recommen…"
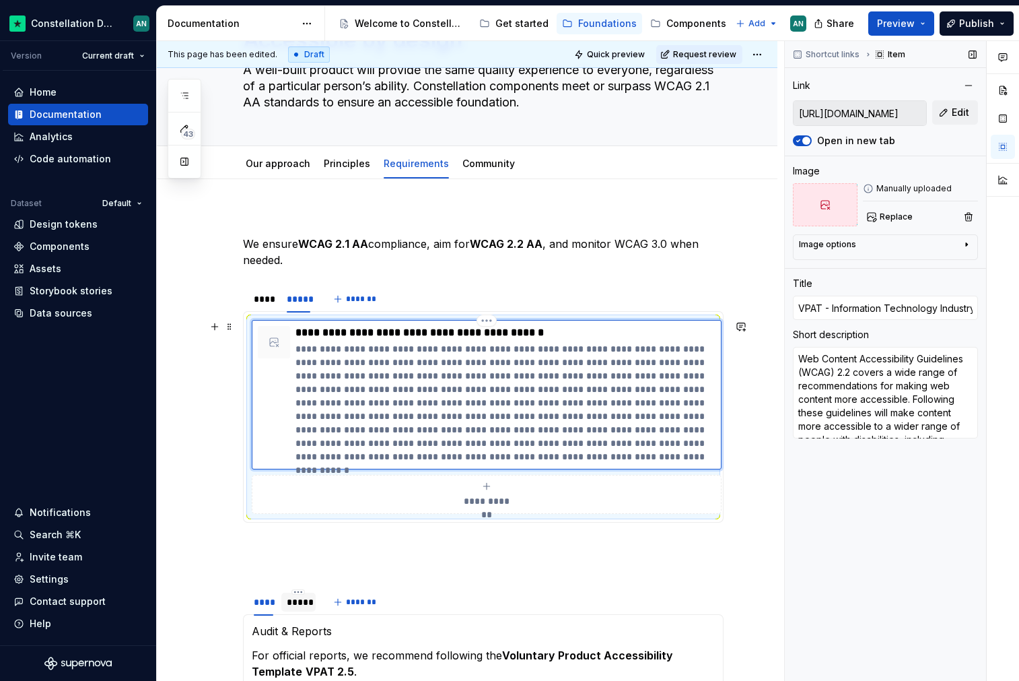
click at [503, 384] on p "**********" at bounding box center [506, 402] width 420 height 121
click at [243, 317] on section "**********" at bounding box center [483, 403] width 481 height 238
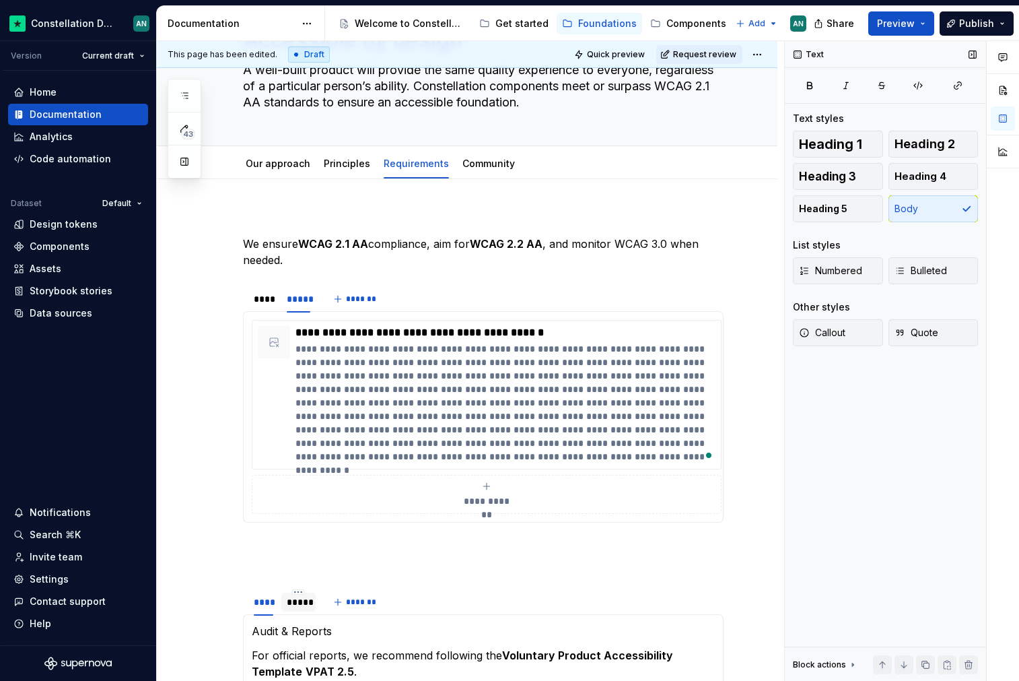
click at [853, 363] on div "Text Text styles Heading 1 Heading 2 Heading 3 Heading 4 Heading 5 Body List st…" at bounding box center [885, 361] width 201 height 640
click at [450, 380] on p "**********" at bounding box center [506, 402] width 420 height 121
click at [487, 326] on p "**********" at bounding box center [506, 332] width 420 height 13
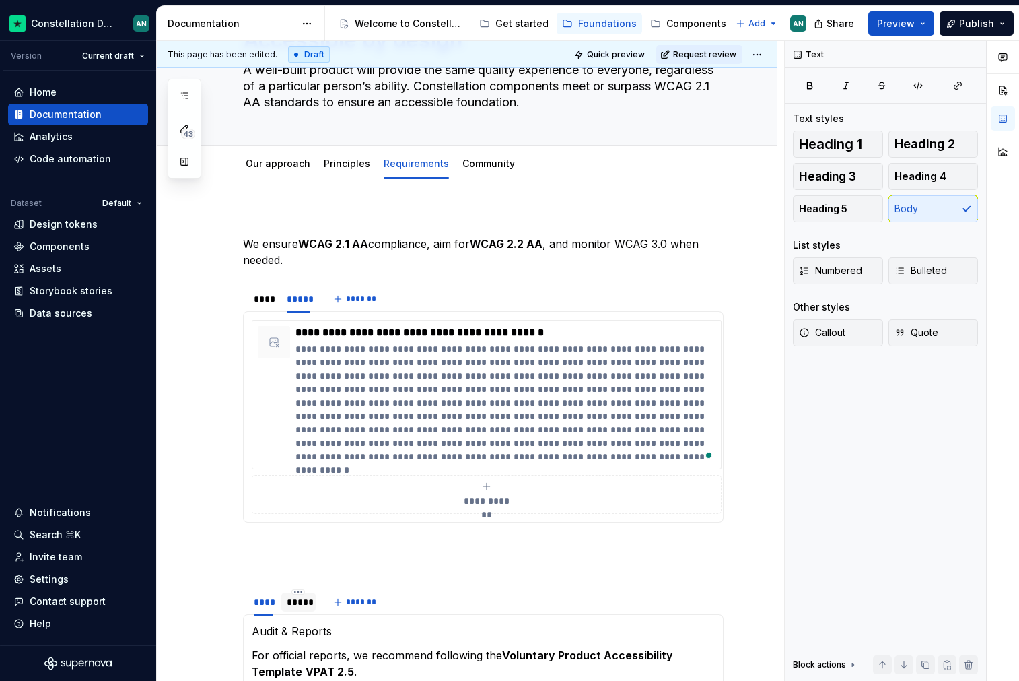
click at [440, 244] on p "We ensure WCAG 2.1 AA compliance, aim for WCAG 2.2 AA , and monitor WCAG 3.0 wh…" at bounding box center [483, 252] width 481 height 32
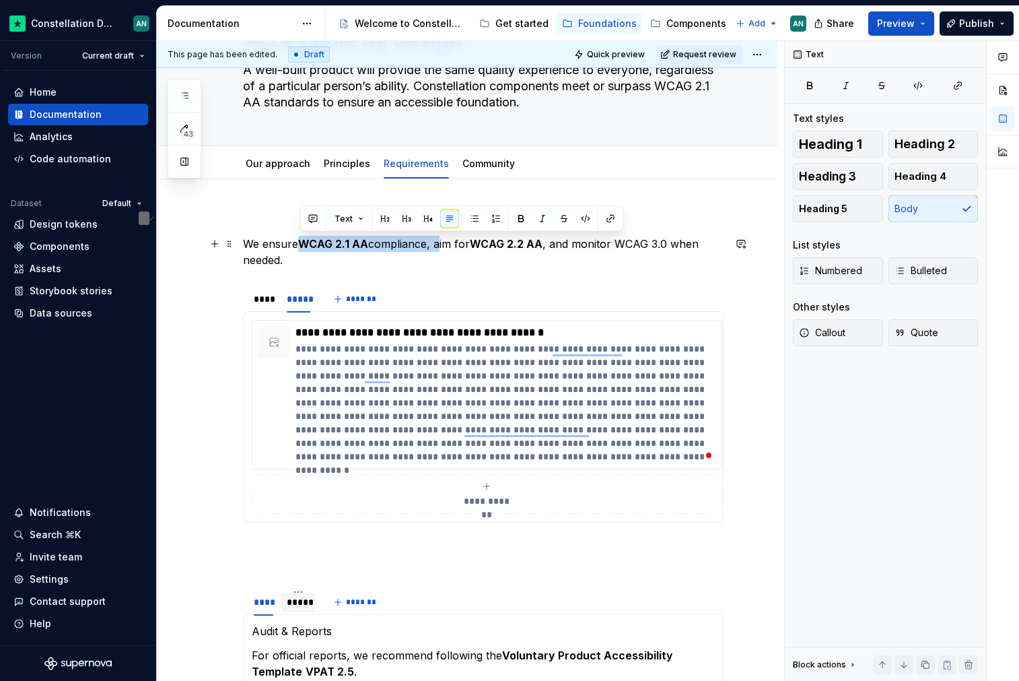
drag, startPoint x: 437, startPoint y: 245, endPoint x: 300, endPoint y: 243, distance: 137.4
click at [300, 243] on p "We ensure WCAG 2.1 AA compliance, aim for WCAG 2.2 AA , and monitor WCAG 3.0 wh…" at bounding box center [483, 252] width 481 height 32
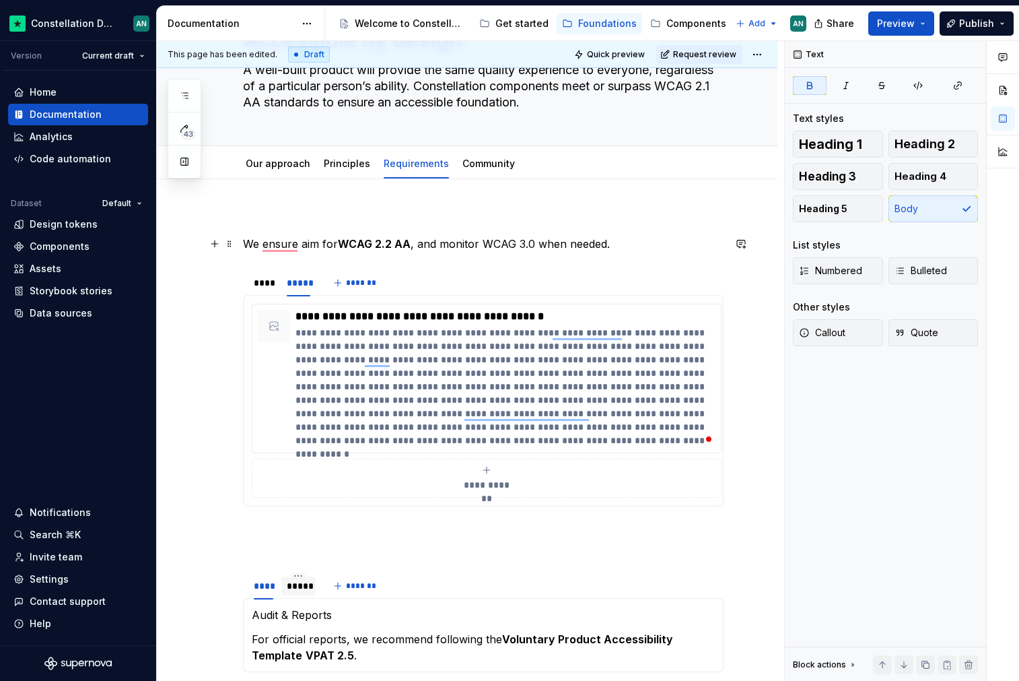
click at [409, 245] on strong "WCAG 2.2 AA" at bounding box center [374, 243] width 73 height 13
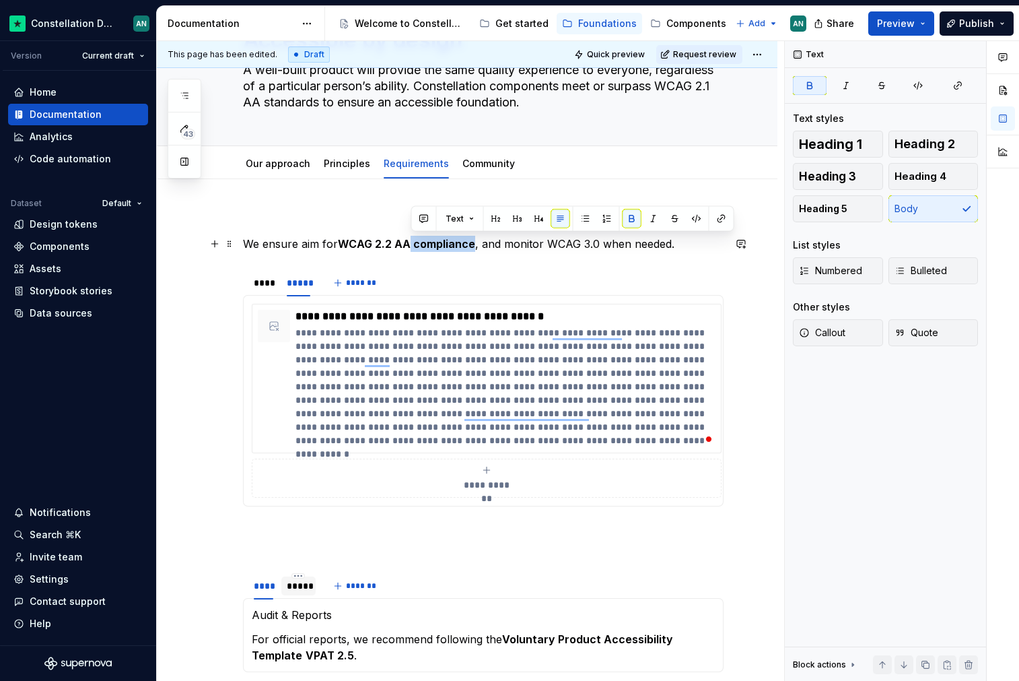
click at [411, 244] on strong "WCAG 2.2 AA compliance" at bounding box center [406, 243] width 137 height 13
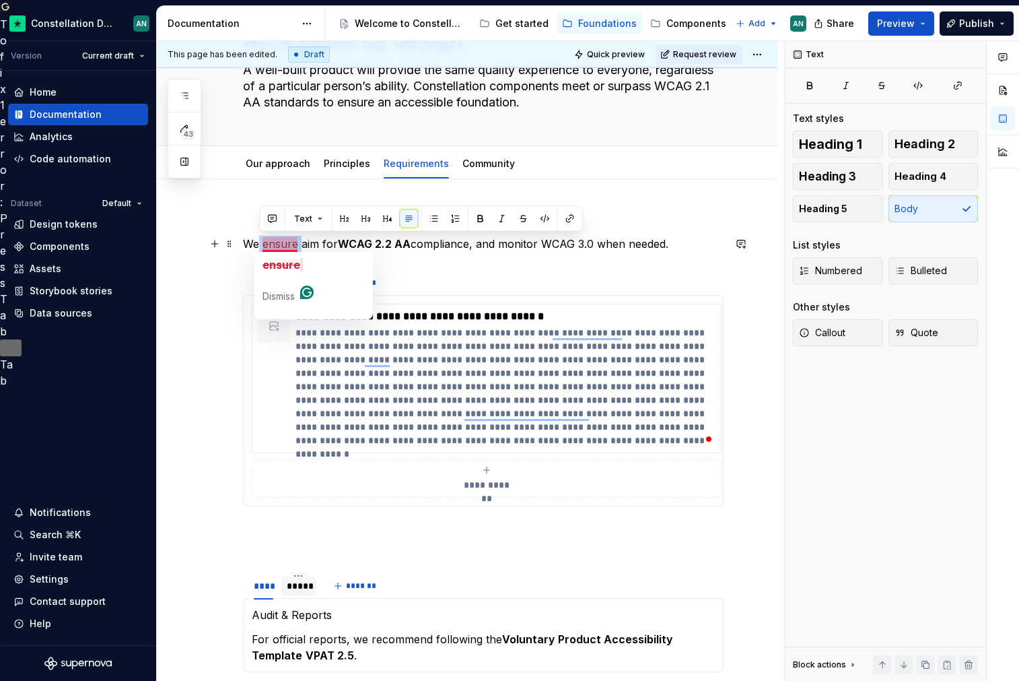
drag, startPoint x: 300, startPoint y: 244, endPoint x: 259, endPoint y: 238, distance: 41.6
click at [259, 238] on p "We ensure aim for WCAG 2.2 AA compliance, and monitor WCAG 3.0 when needed." at bounding box center [483, 244] width 481 height 16
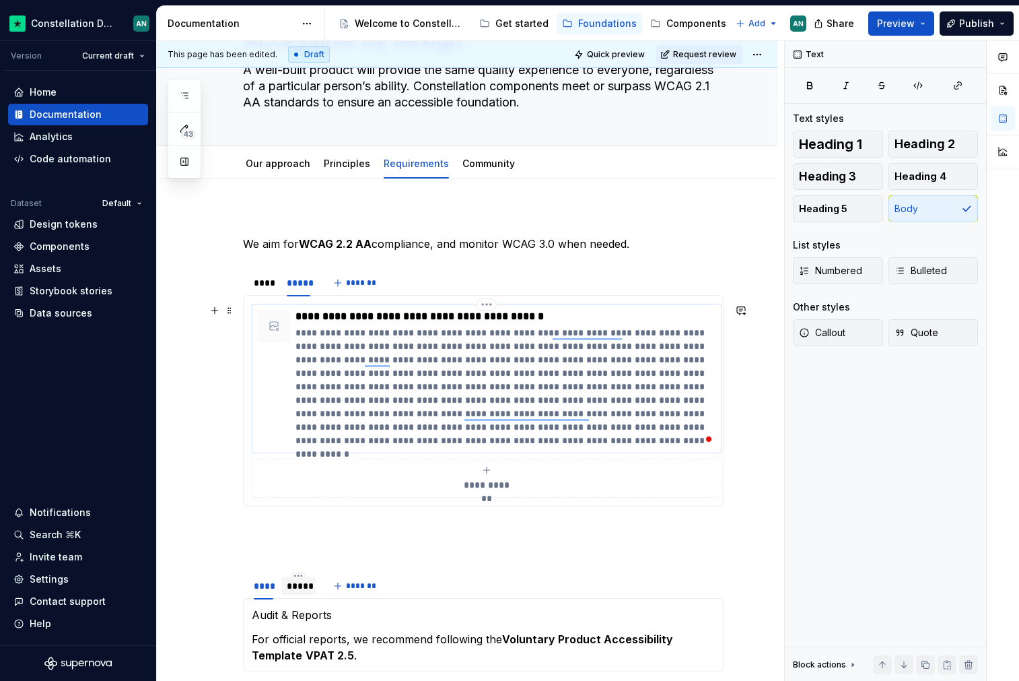
click at [401, 403] on p "**********" at bounding box center [506, 386] width 420 height 121
click at [558, 240] on p "We aim for WCAG 2.2 AA compliance, and monitor WCAG 3.0 when needed." at bounding box center [483, 244] width 481 height 16
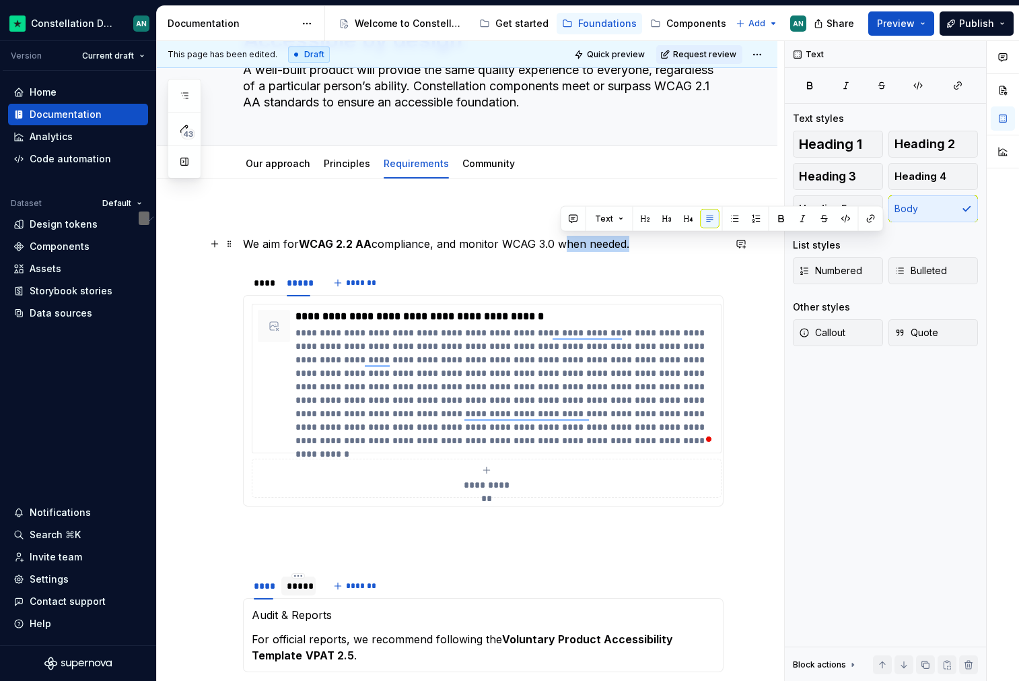
drag, startPoint x: 560, startPoint y: 244, endPoint x: 629, endPoint y: 248, distance: 69.5
click at [629, 248] on p "We aim for WCAG 2.2 AA compliance, and monitor WCAG 3.0 when needed." at bounding box center [483, 244] width 481 height 16
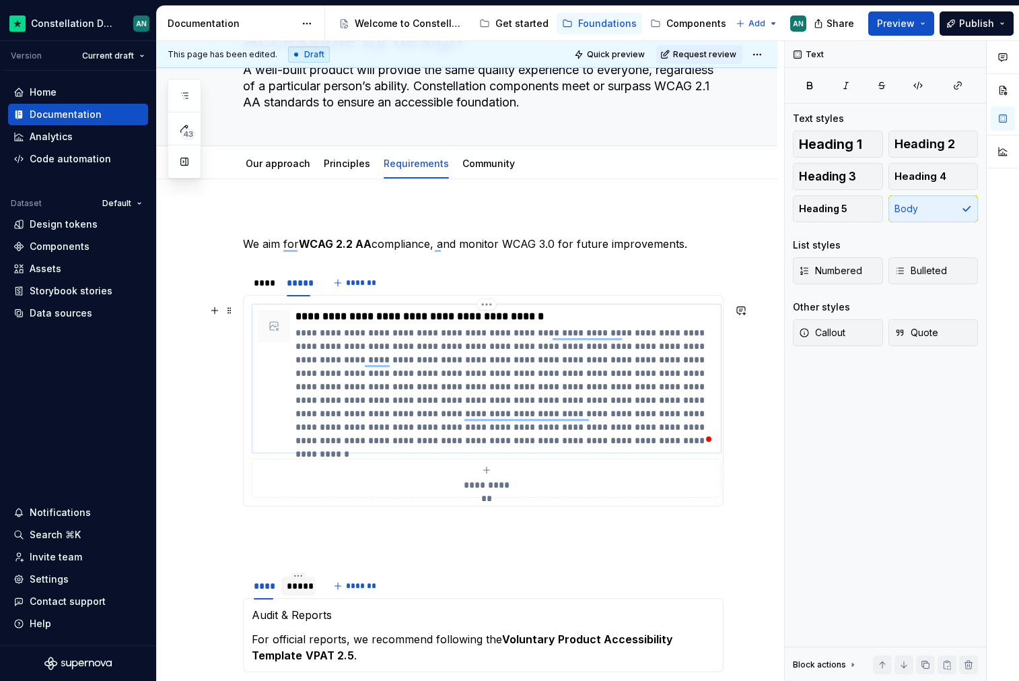
click at [406, 356] on p "**********" at bounding box center [506, 386] width 420 height 121
click at [586, 244] on p "We aim to ensure WCAG 2.2 AA compliance and monitor WCAG 3.0 for future improve…" at bounding box center [483, 244] width 481 height 16
click at [377, 358] on p "**********" at bounding box center [506, 386] width 420 height 121
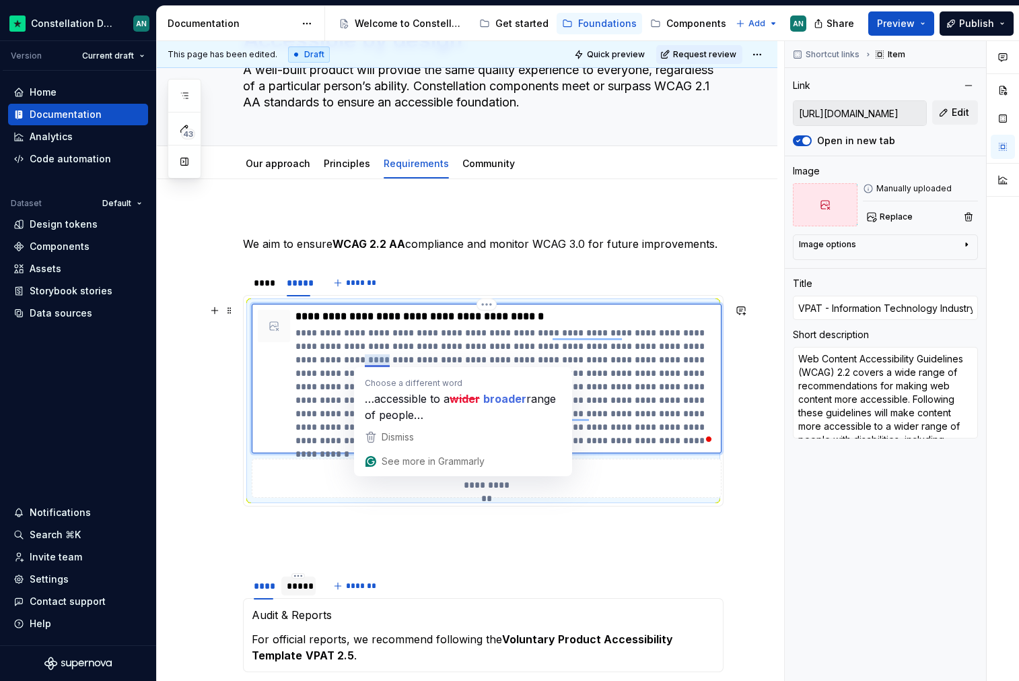
click at [303, 330] on p "**********" at bounding box center [506, 386] width 420 height 121
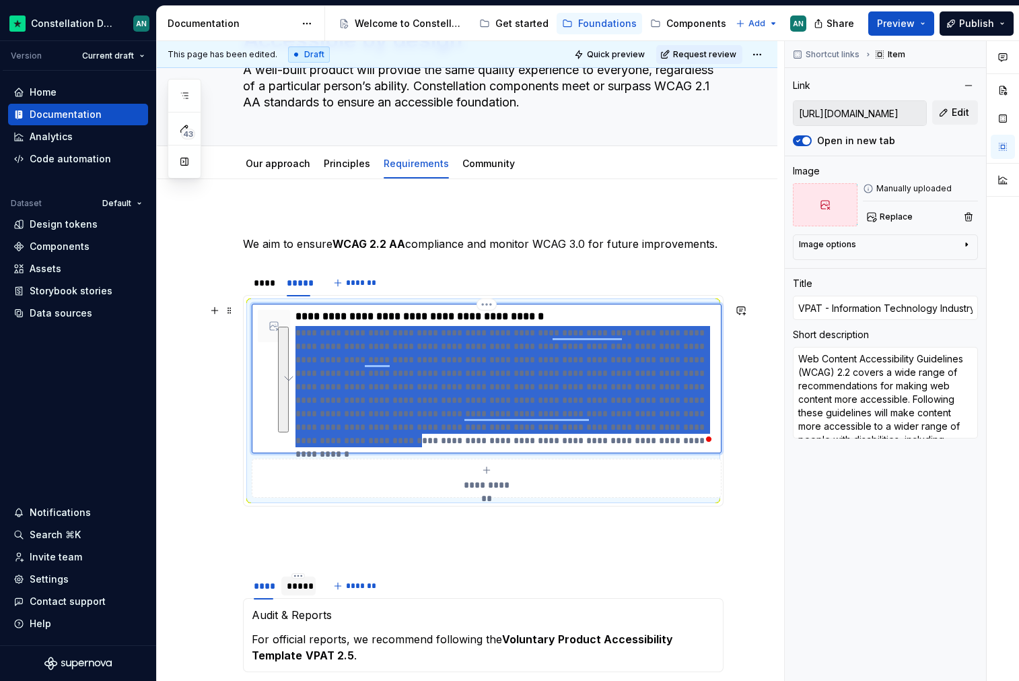
drag, startPoint x: 296, startPoint y: 331, endPoint x: 654, endPoint y: 428, distance: 370.4
click at [655, 429] on p "**********" at bounding box center [506, 386] width 420 height 121
click at [822, 403] on textarea "Web Content Accessibility Guidelines (WCAG) 2.2 covers a wide range of recommen…" at bounding box center [885, 393] width 185 height 92
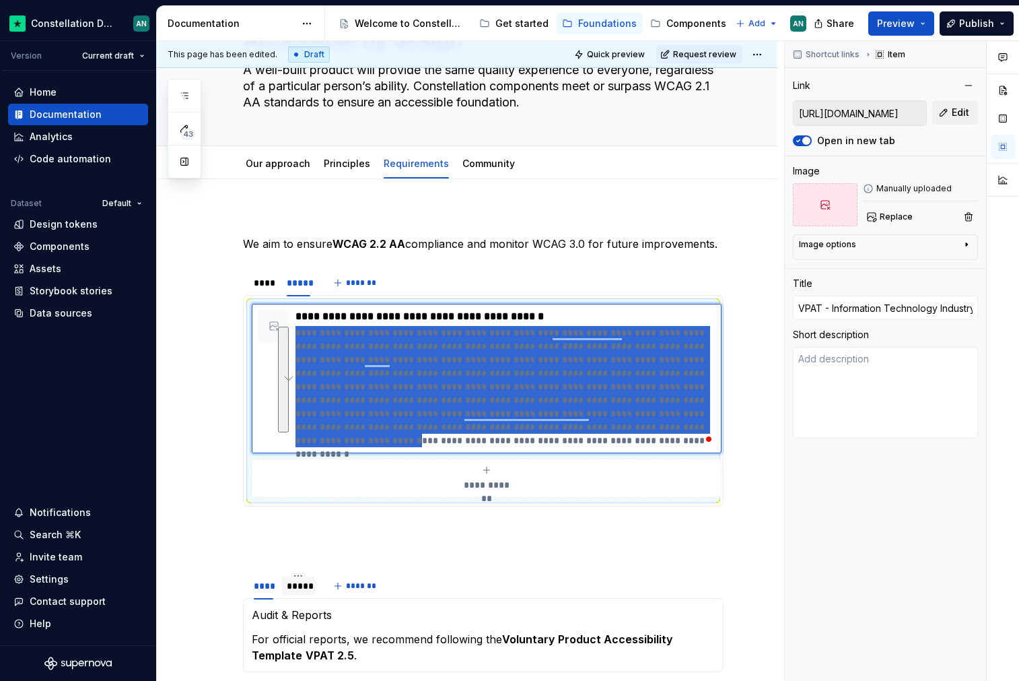
click at [961, 244] on icon "button" at bounding box center [966, 244] width 11 height 11
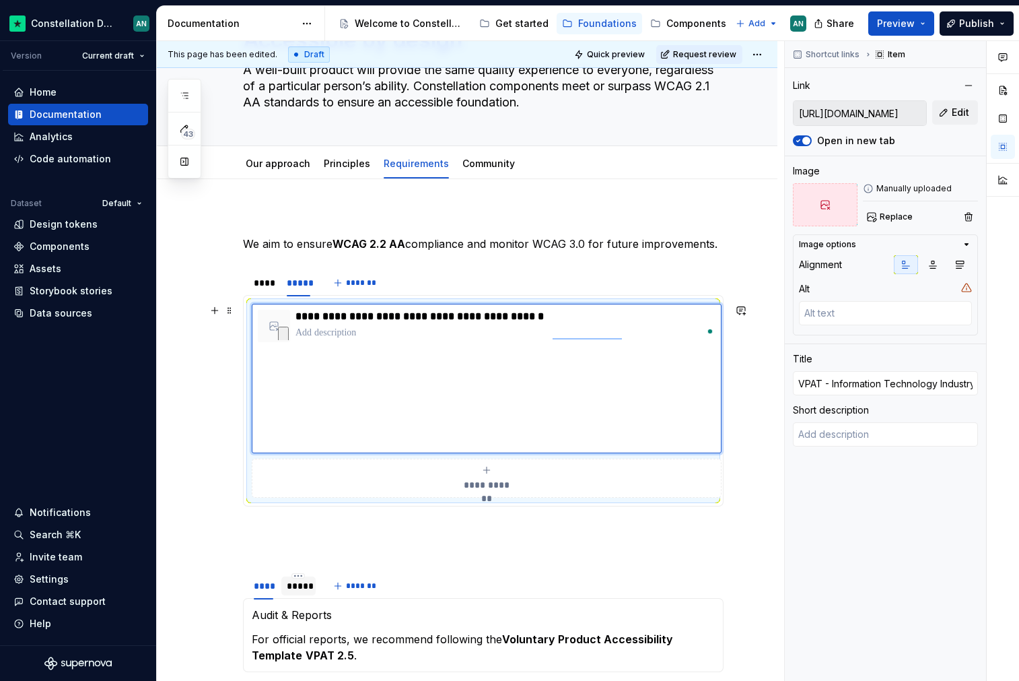
click at [558, 465] on div "**********" at bounding box center [487, 478] width 458 height 27
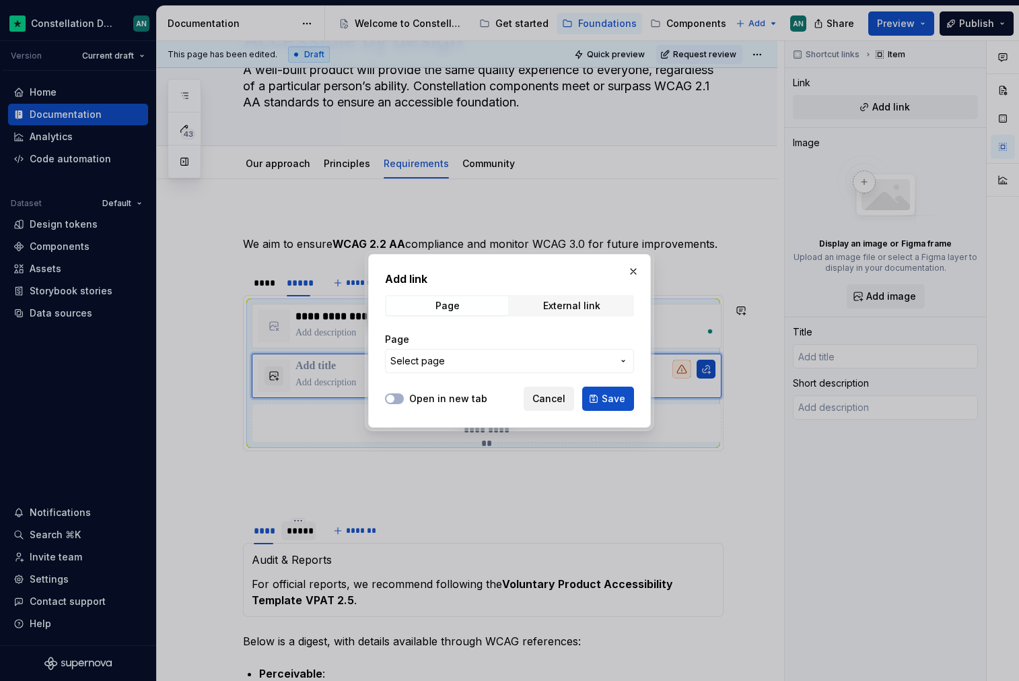
click at [555, 392] on span "Cancel" at bounding box center [549, 398] width 33 height 13
type textarea "*"
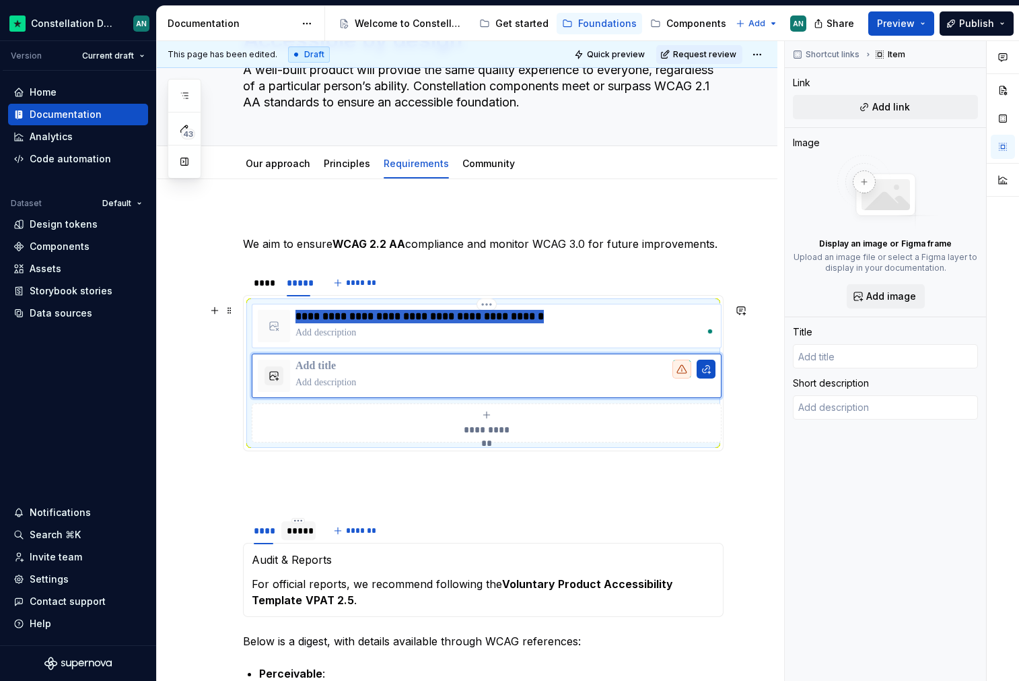
click at [551, 318] on p "**********" at bounding box center [506, 316] width 420 height 13
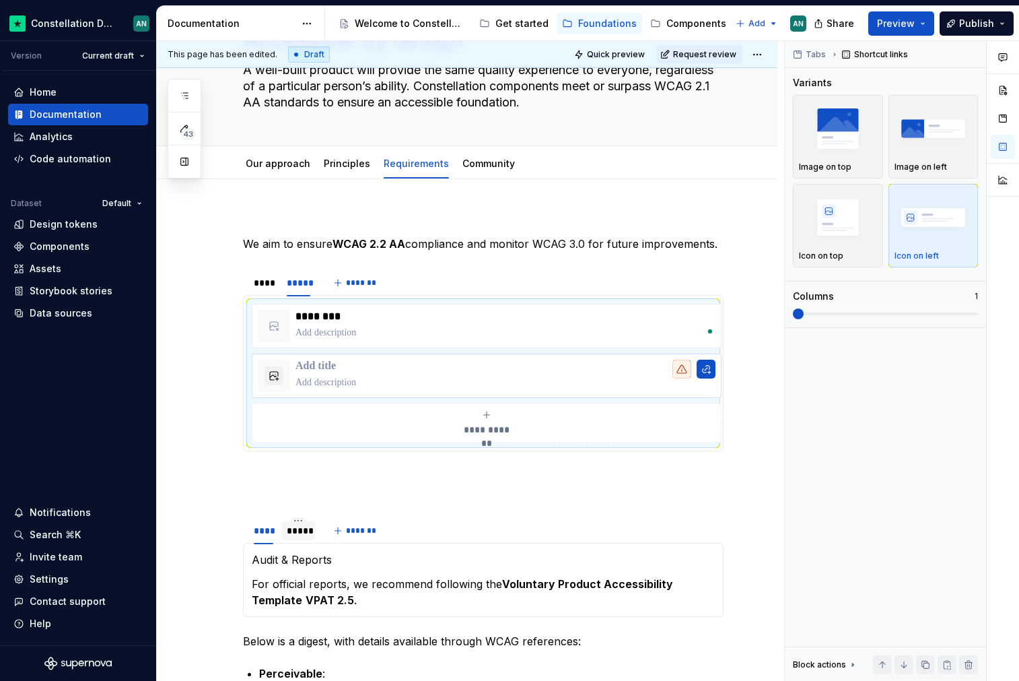
type textarea "*"
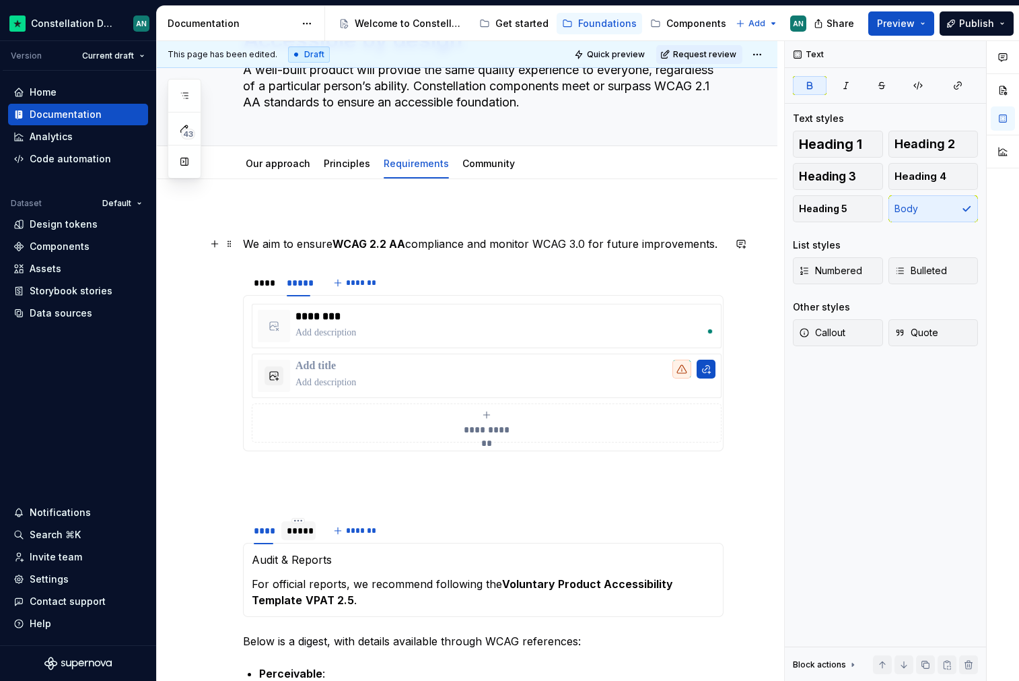
click at [341, 243] on strong "WCAG 2.2 AA" at bounding box center [369, 243] width 73 height 13
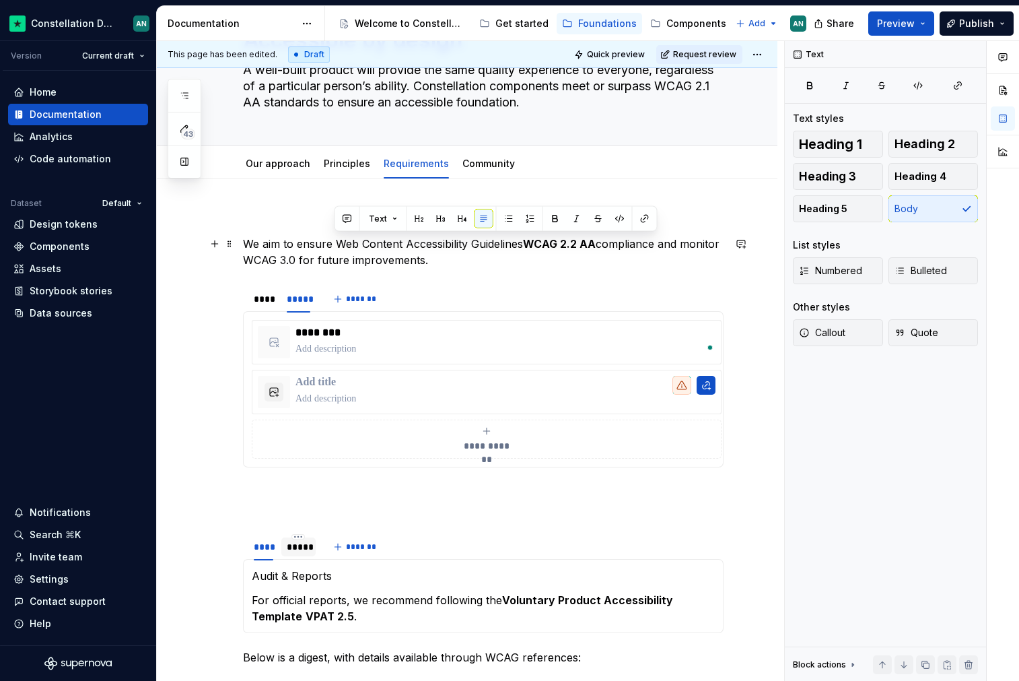
drag, startPoint x: 335, startPoint y: 244, endPoint x: 528, endPoint y: 245, distance: 192.6
click at [528, 245] on p "We aim to ensure Web Content Accessibility Guidelines WCAG 2.2 AA compliance an…" at bounding box center [483, 252] width 481 height 32
click at [528, 245] on strong "WCAG 2.2 AA" at bounding box center [559, 243] width 73 height 13
click at [584, 244] on strong "WCAG 2.2 AA" at bounding box center [567, 243] width 73 height 13
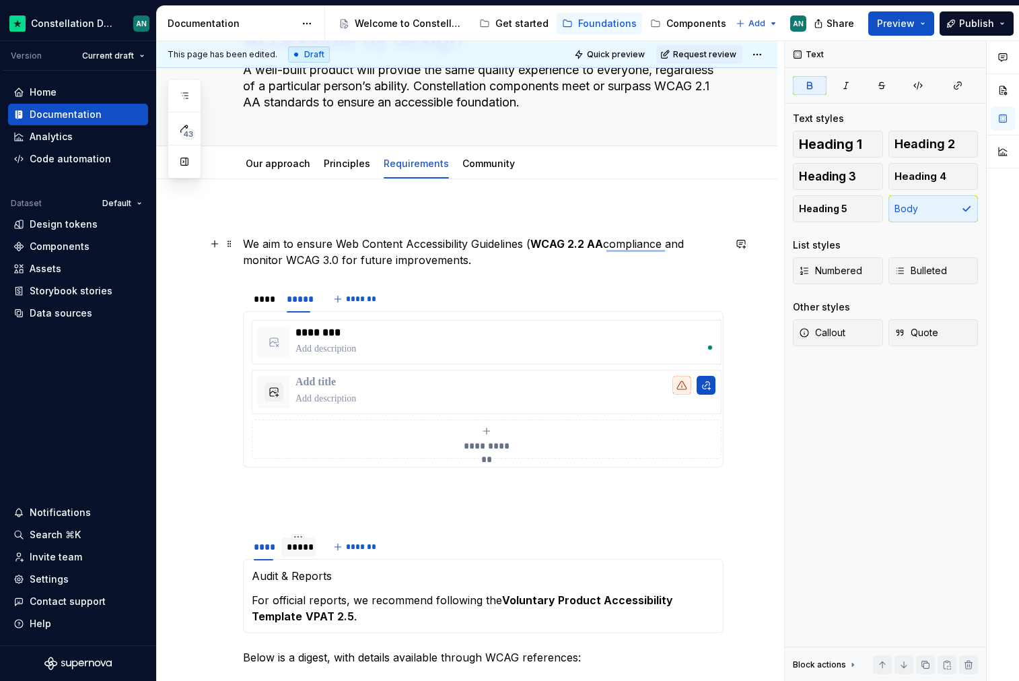
click at [566, 242] on strong "WCAG 2.2 AA" at bounding box center [567, 243] width 73 height 13
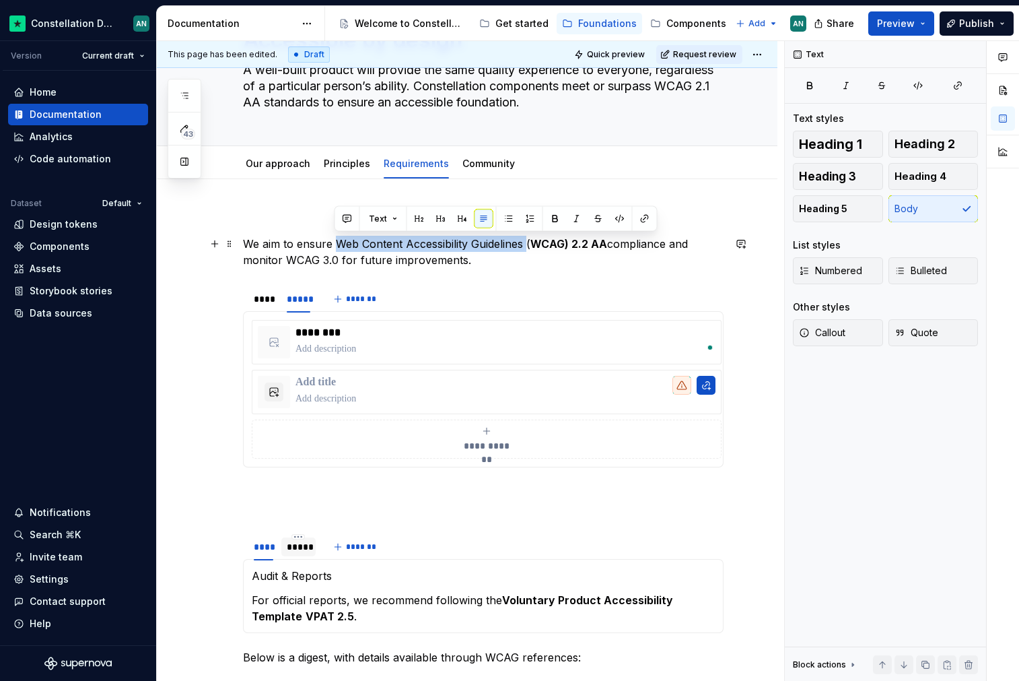
drag, startPoint x: 527, startPoint y: 243, endPoint x: 333, endPoint y: 246, distance: 193.9
click at [333, 246] on p "We aim to ensure Web Content Accessibility Guidelines ( WCAG) 2.2 AA compliance…" at bounding box center [483, 252] width 481 height 32
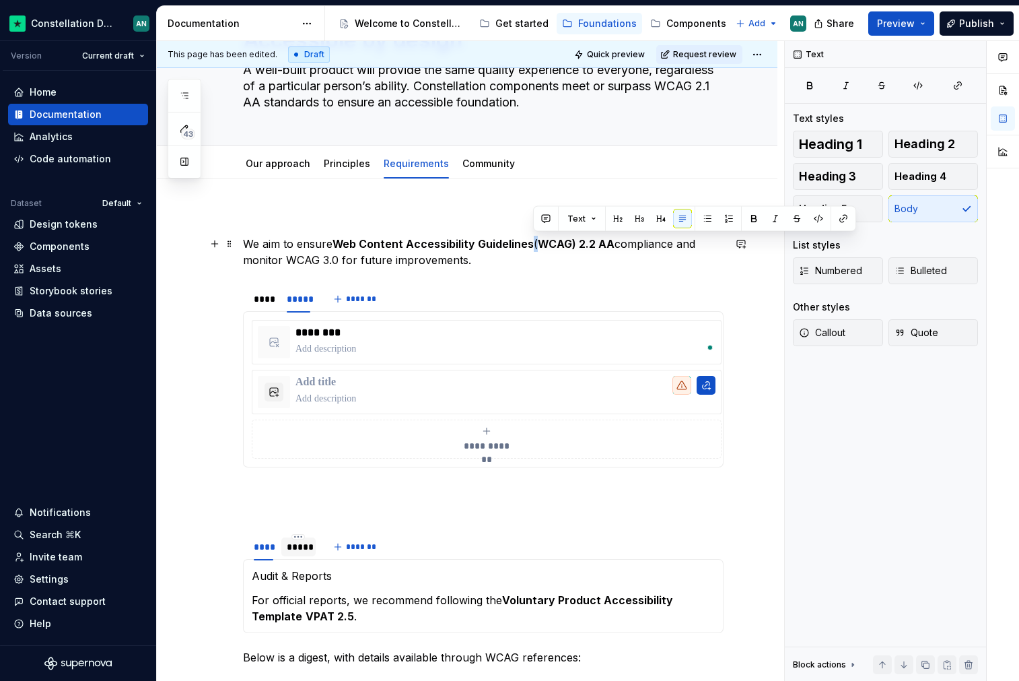
click at [532, 244] on p "We aim to ensure Web Content Accessibility Guidelines ( WCAG) 2.2 AA compliance…" at bounding box center [483, 252] width 481 height 32
click at [605, 254] on p "We aim to ensure Web Content Accessibility Guidelines (WCAG) 2.2 AA compliance …" at bounding box center [483, 252] width 481 height 32
click at [601, 242] on strong "Web Content Accessibility Guidelines (WCAG) 2.2 AA" at bounding box center [475, 243] width 285 height 13
click at [677, 246] on p "We aim to ensure Web Content Accessibility Guidelines (WCAG) 2.2 AA compliance …" at bounding box center [483, 252] width 481 height 32
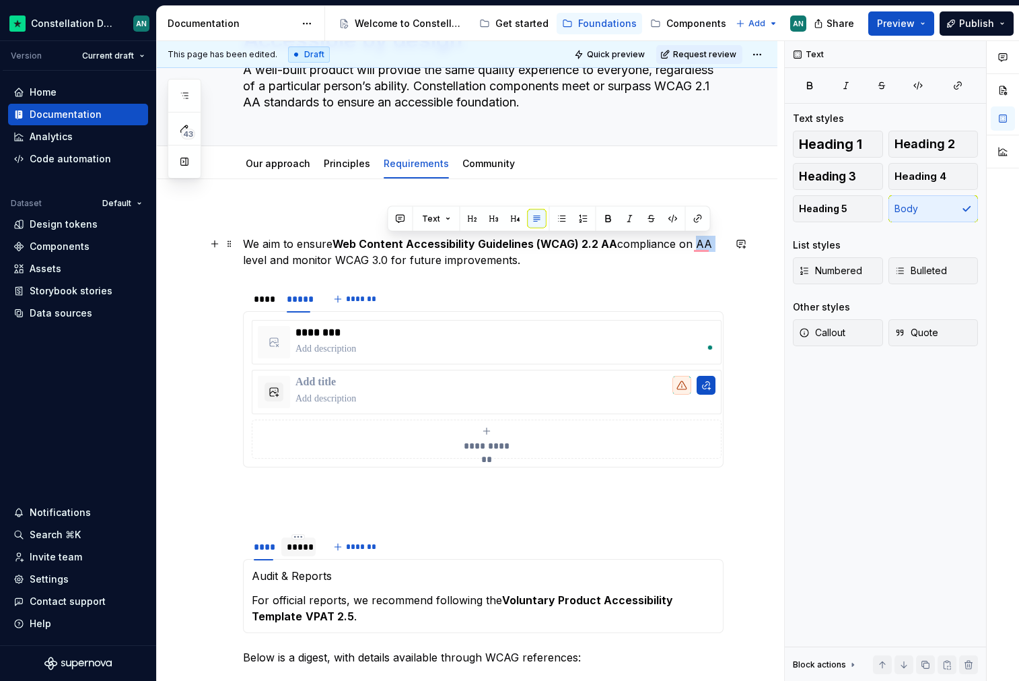
drag, startPoint x: 692, startPoint y: 250, endPoint x: 708, endPoint y: 250, distance: 15.5
click at [708, 250] on p "We aim to ensure Web Content Accessibility Guidelines (WCAG) 2.2 AA compliance …" at bounding box center [483, 252] width 481 height 32
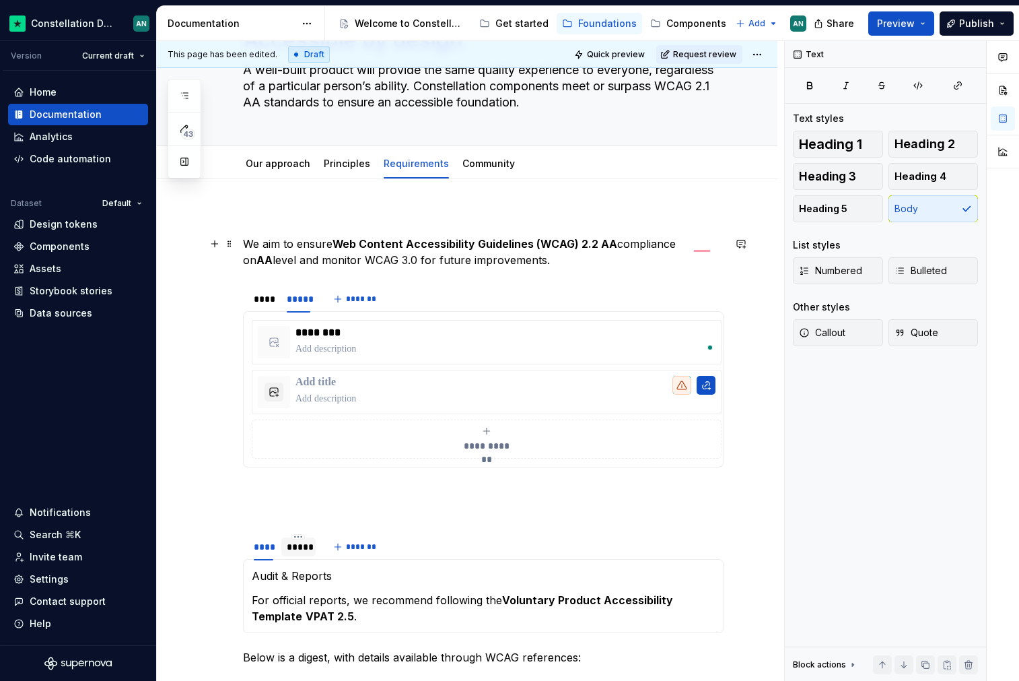
click at [269, 256] on p "We aim to ensure Web Content Accessibility Guidelines (WCAG) 2.2 AA compliance …" at bounding box center [483, 252] width 481 height 32
drag, startPoint x: 617, startPoint y: 242, endPoint x: 599, endPoint y: 242, distance: 17.5
click at [599, 242] on p "We aim to ensure Web Content Accessibility Guidelines (WCAG) 2.2 AA compliance …" at bounding box center [483, 252] width 481 height 32
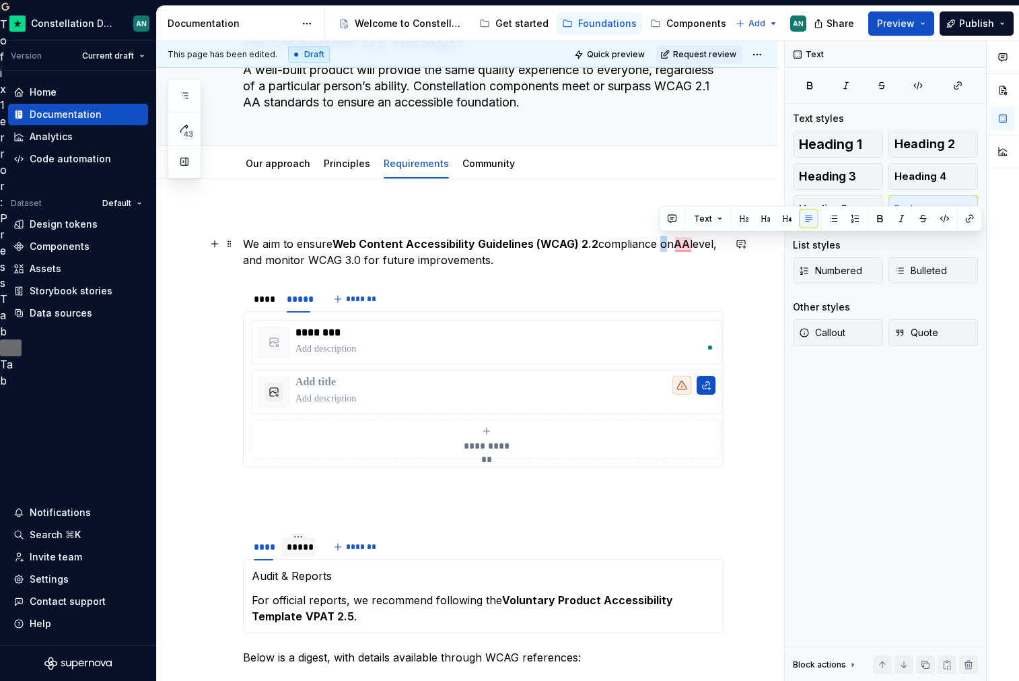
drag, startPoint x: 668, startPoint y: 246, endPoint x: 661, endPoint y: 246, distance: 7.4
click at [661, 246] on p "We aim to ensure Web Content Accessibility Guidelines (WCAG) 2.2 compliance on …" at bounding box center [483, 252] width 481 height 32
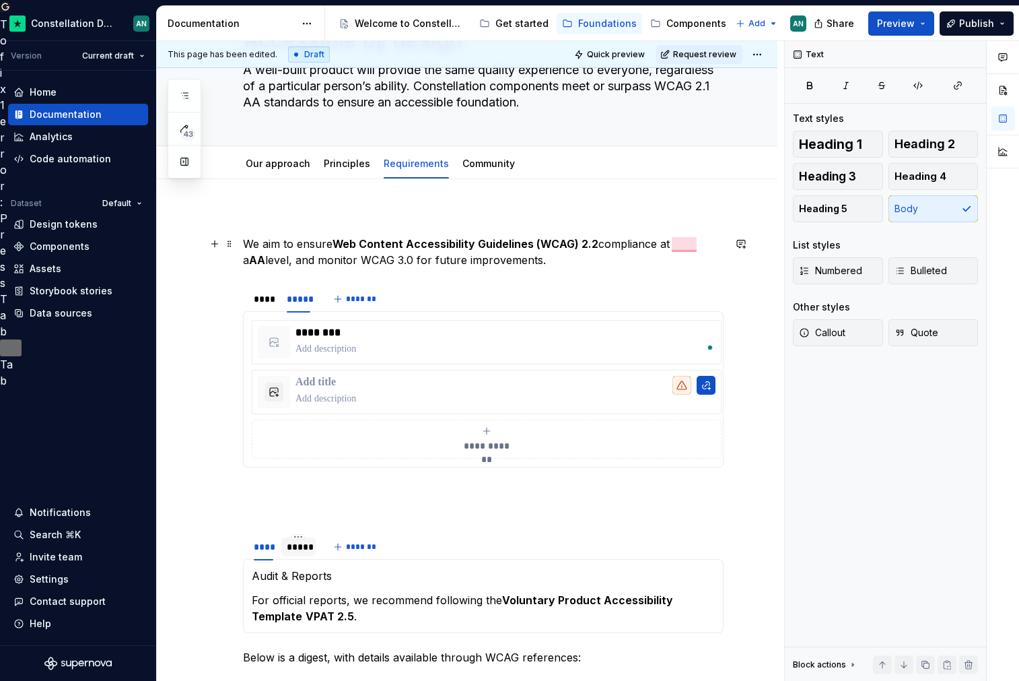
click at [678, 266] on p "We aim to ensure Web Content Accessibility Guidelines (WCAG) 2.2 compliance at …" at bounding box center [483, 252] width 481 height 32
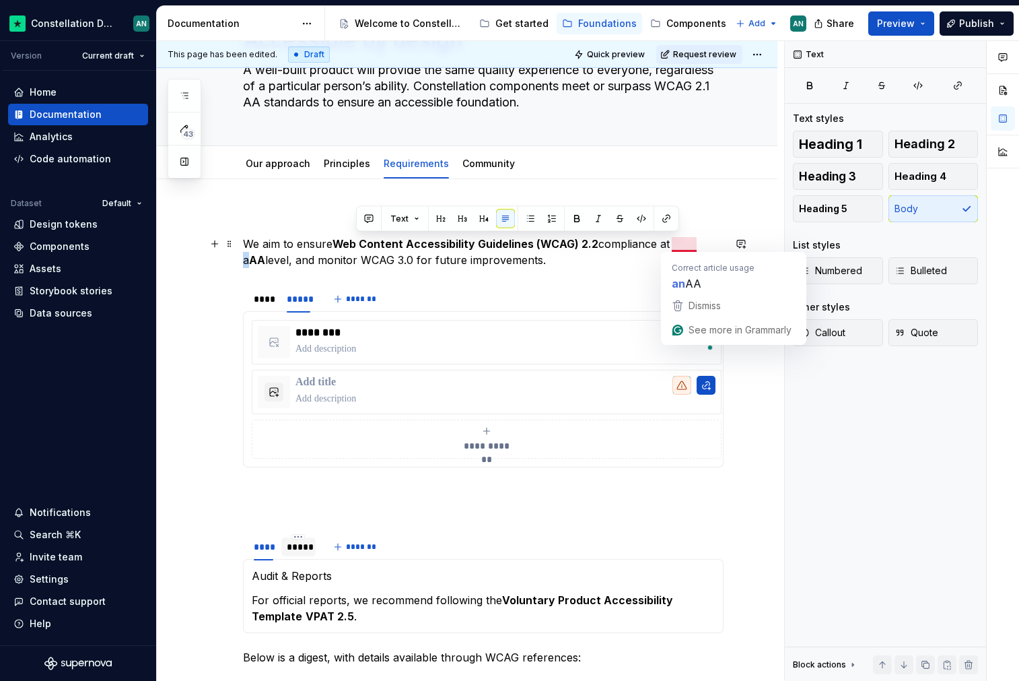
click at [673, 243] on p "We aim to ensure Web Content Accessibility Guidelines (WCAG) 2.2 compliance at …" at bounding box center [483, 252] width 481 height 32
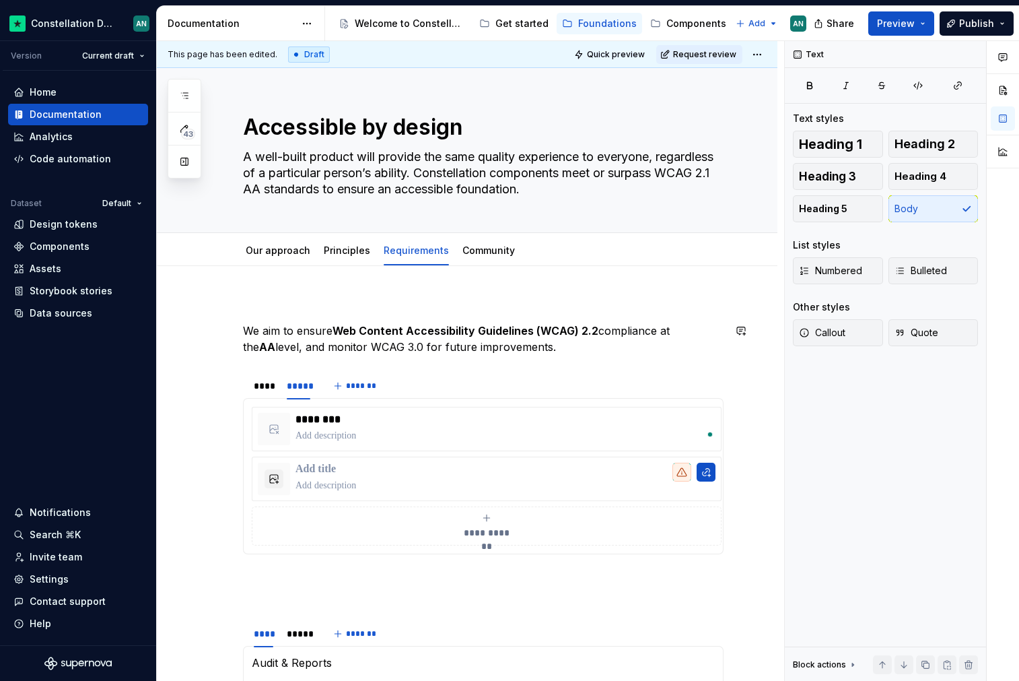
scroll to position [87, 0]
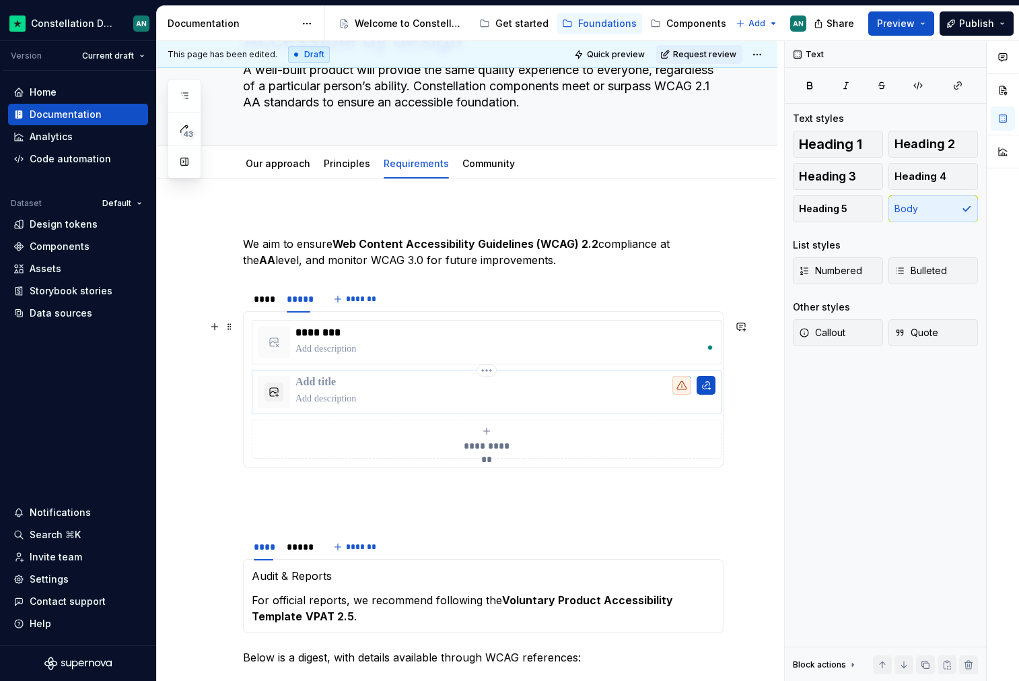
click at [405, 376] on p "To enrich screen reader interactions, please activate Accessibility in Grammarl…" at bounding box center [506, 382] width 420 height 13
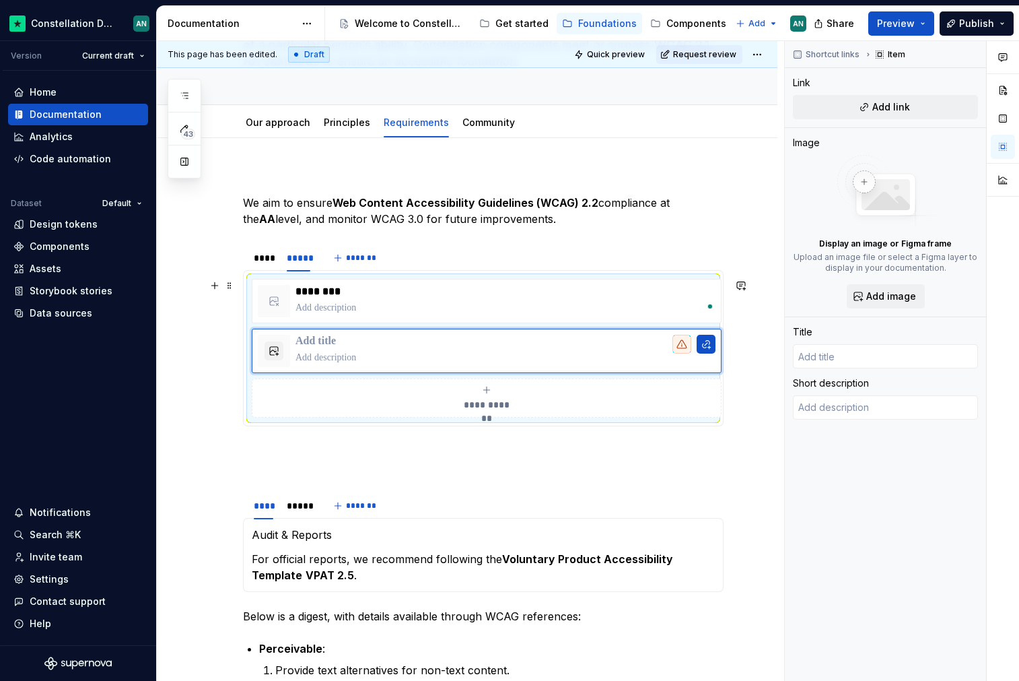
scroll to position [0, 0]
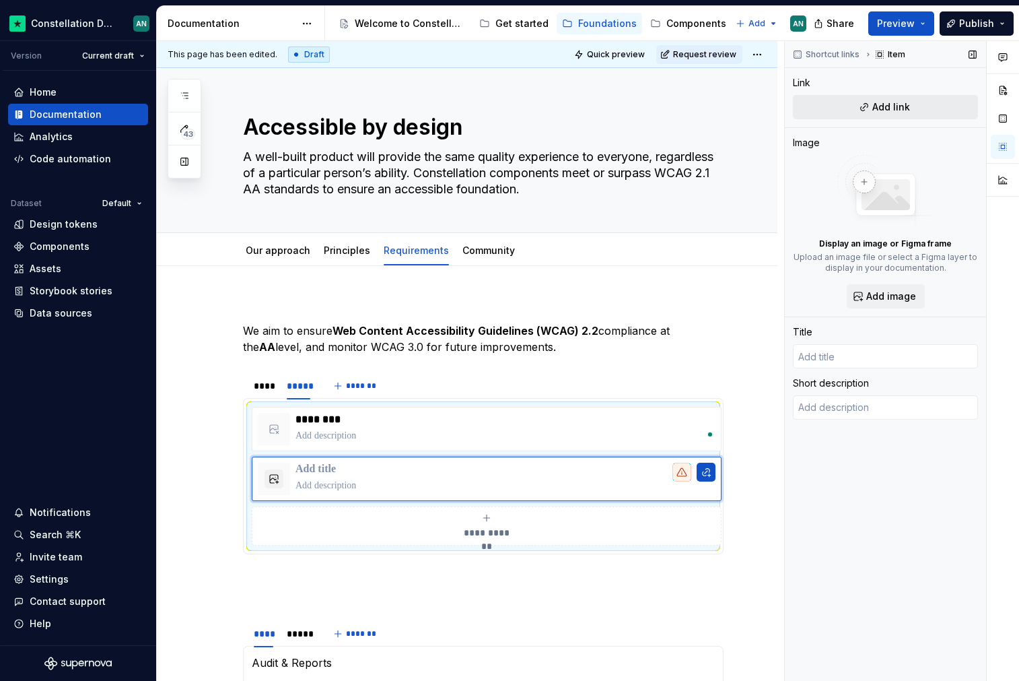
click at [878, 97] on button "Add link" at bounding box center [885, 107] width 185 height 24
type textarea "*"
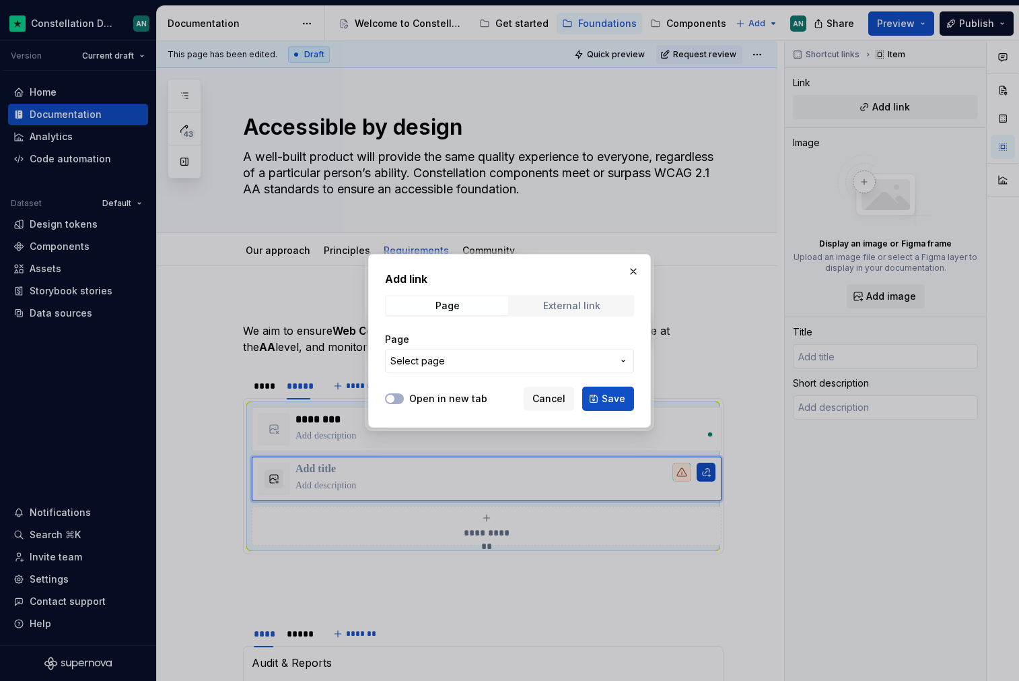
click at [572, 304] on div "External link" at bounding box center [571, 305] width 57 height 11
click at [452, 357] on input "URL" at bounding box center [509, 361] width 249 height 24
paste input "[URL][DOMAIN_NAME]"
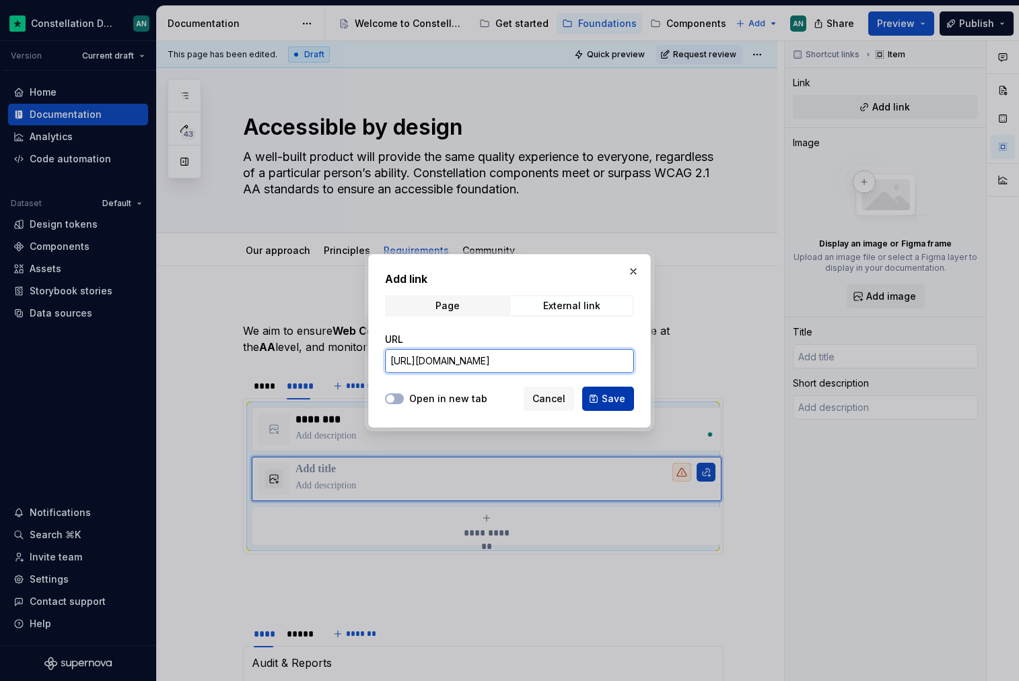
type input "[URL][DOMAIN_NAME]"
click at [612, 400] on span "Save" at bounding box center [614, 398] width 24 height 13
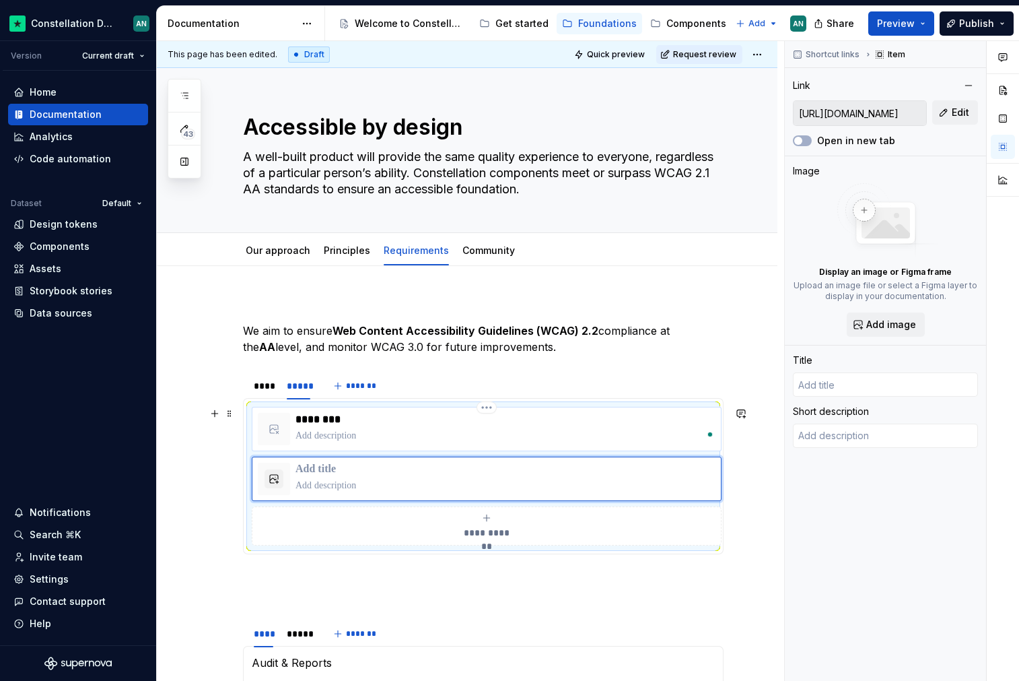
type textarea "*"
type input "W3C Accessibility Guidelines (WCAG) 3.0"
type textarea "W3C Accessibility Guidelines (WCAG) 3.0 will provide a wide range of recommenda…"
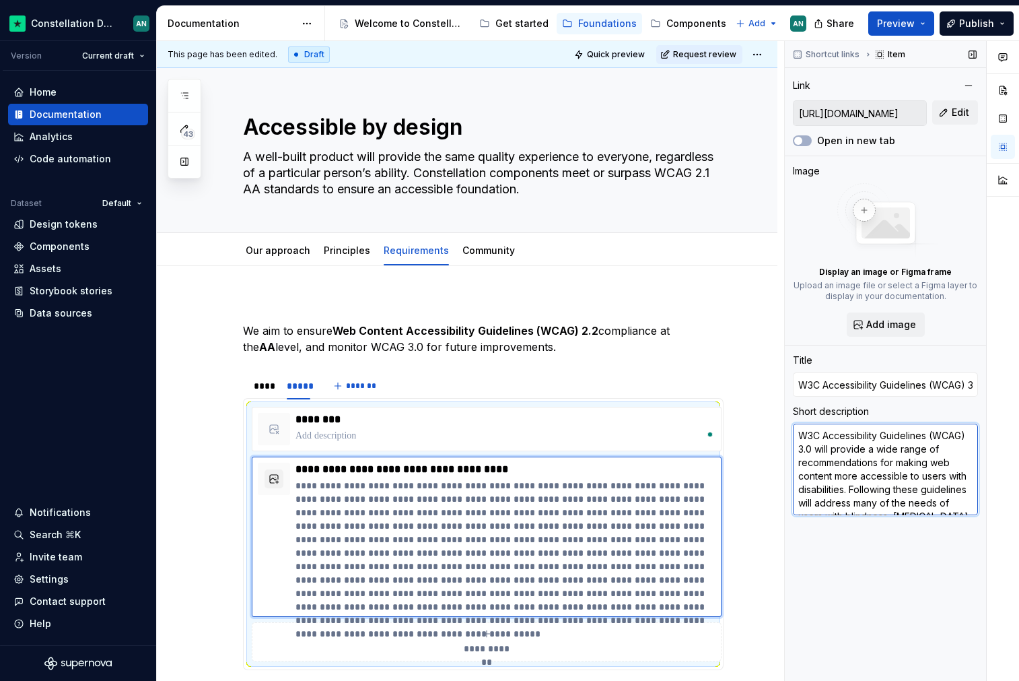
click at [836, 463] on textarea "W3C Accessibility Guidelines (WCAG) 3.0 will provide a wide range of recommenda…" at bounding box center [885, 470] width 185 height 92
type textarea "*"
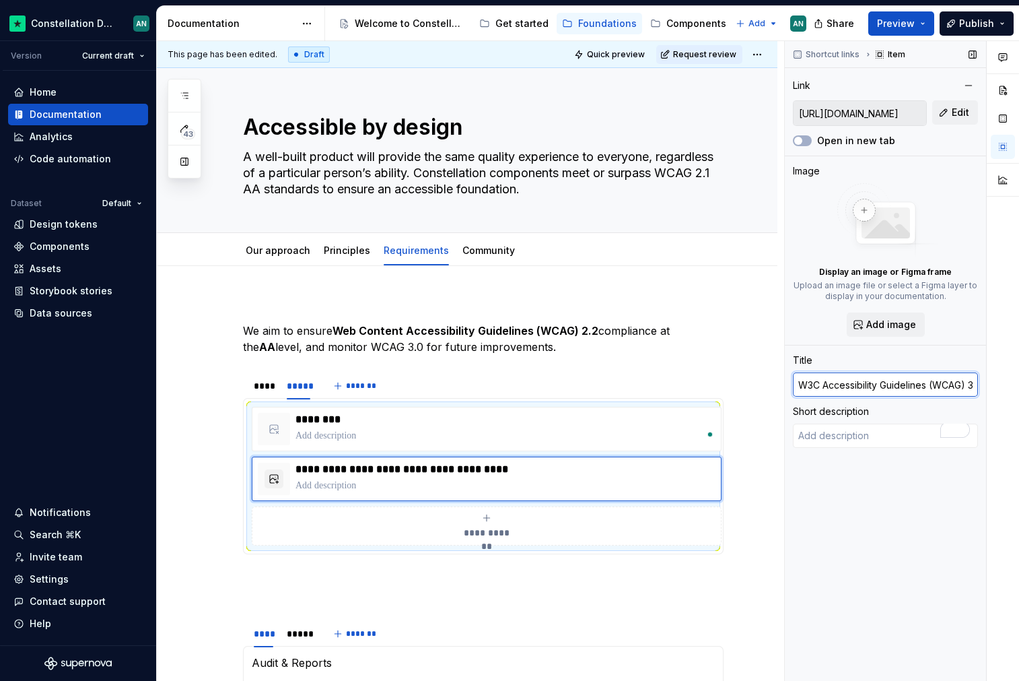
click at [883, 387] on input "W3C Accessibility Guidelines (WCAG) 3.0" at bounding box center [885, 384] width 185 height 24
click at [349, 430] on p "To enrich screen reader interactions, please activate Accessibility in Grammarl…" at bounding box center [506, 435] width 420 height 13
type textarea "*"
type input "[URL][DOMAIN_NAME]"
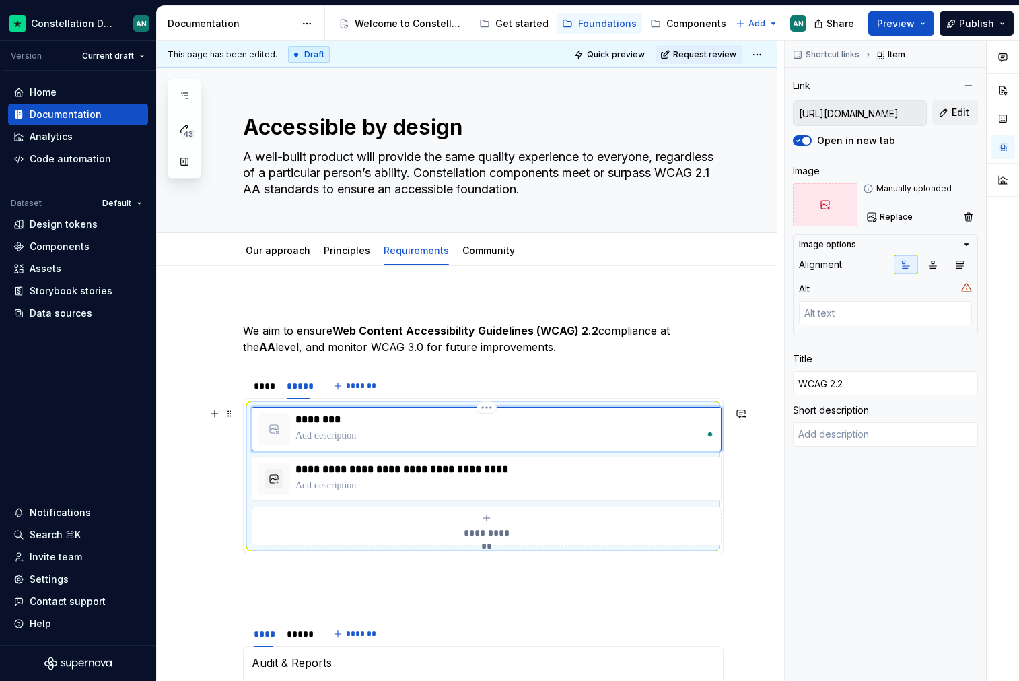
click at [339, 419] on p "********" at bounding box center [506, 419] width 420 height 13
click at [869, 386] on input "WCAG 2.2" at bounding box center [885, 383] width 185 height 24
paste input "3C Accessibility Guidelines (WCAG) 3.0"
type textarea "*"
type input "W3C Accessibility Guidelines (WCAG) 3.0"
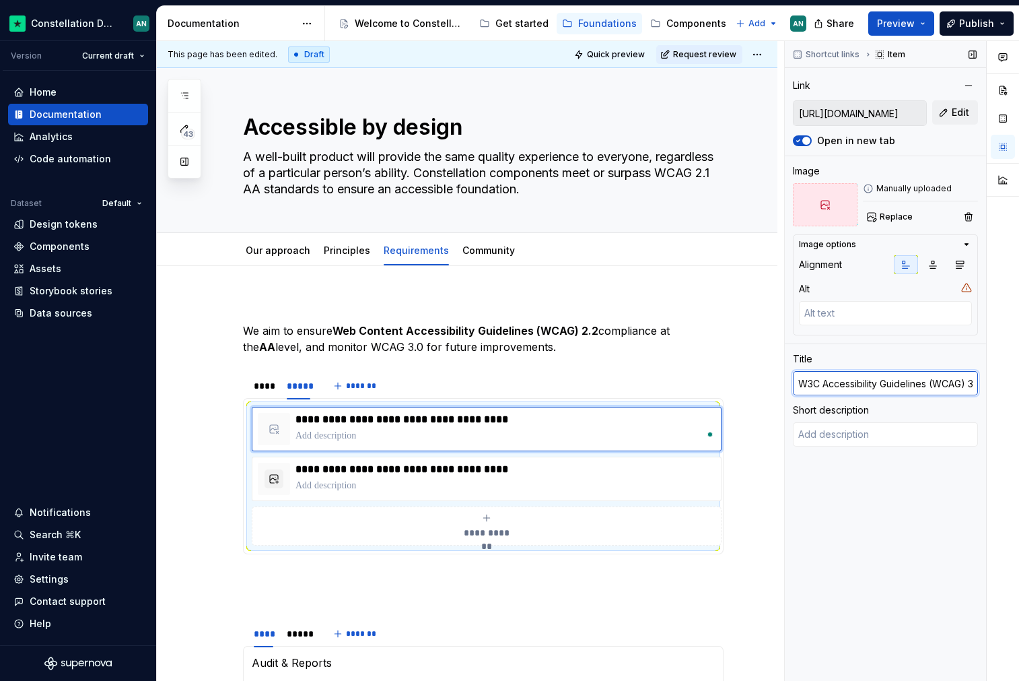
scroll to position [0, 11]
click at [961, 382] on input "W3C Accessibility Guidelines (WCAG) 3.0" at bounding box center [885, 383] width 185 height 24
type textarea "*"
click at [973, 385] on input "W3C Accessibility Guidelines (WCAG) 2.0" at bounding box center [885, 383] width 185 height 24
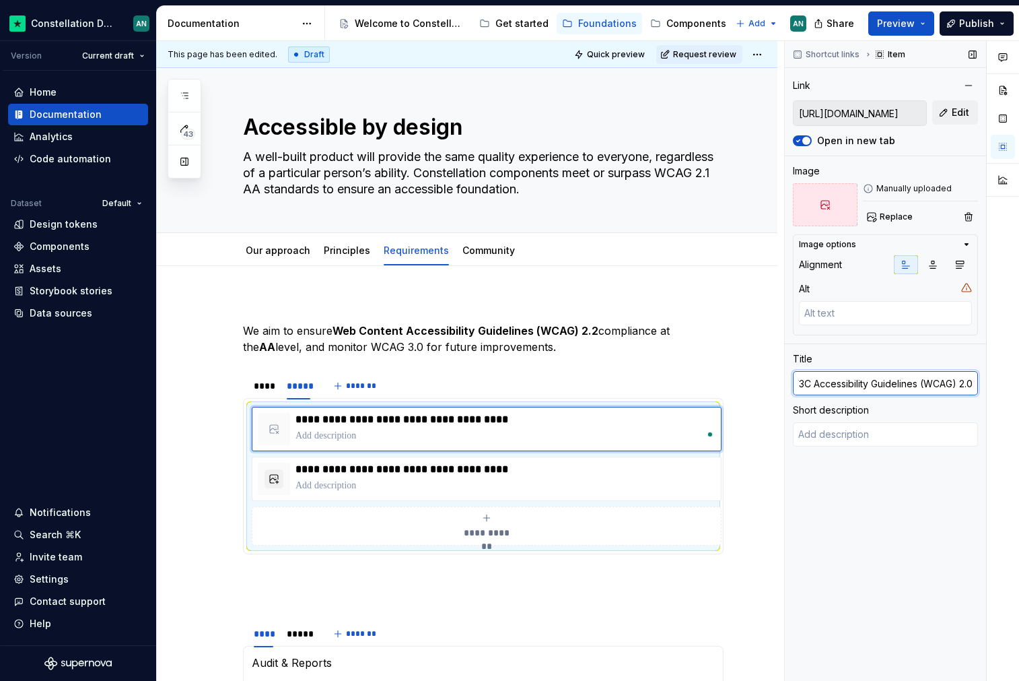
type input "W3C Accessibility Guidelines (WCAG) 2.2"
type textarea "*"
type input "W3C Accessibility Guidelines (WCAG) 2.2"
click at [448, 481] on p "To enrich screen reader interactions, please activate Accessibility in Grammarl…" at bounding box center [506, 485] width 420 height 13
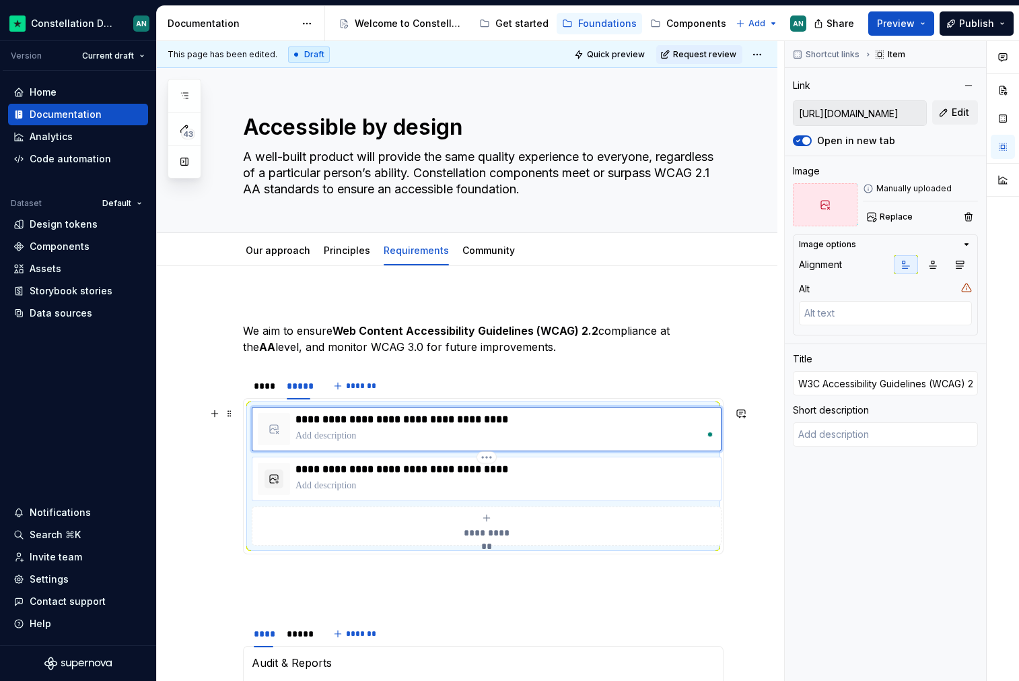
type textarea "*"
type input "[URL][DOMAIN_NAME]"
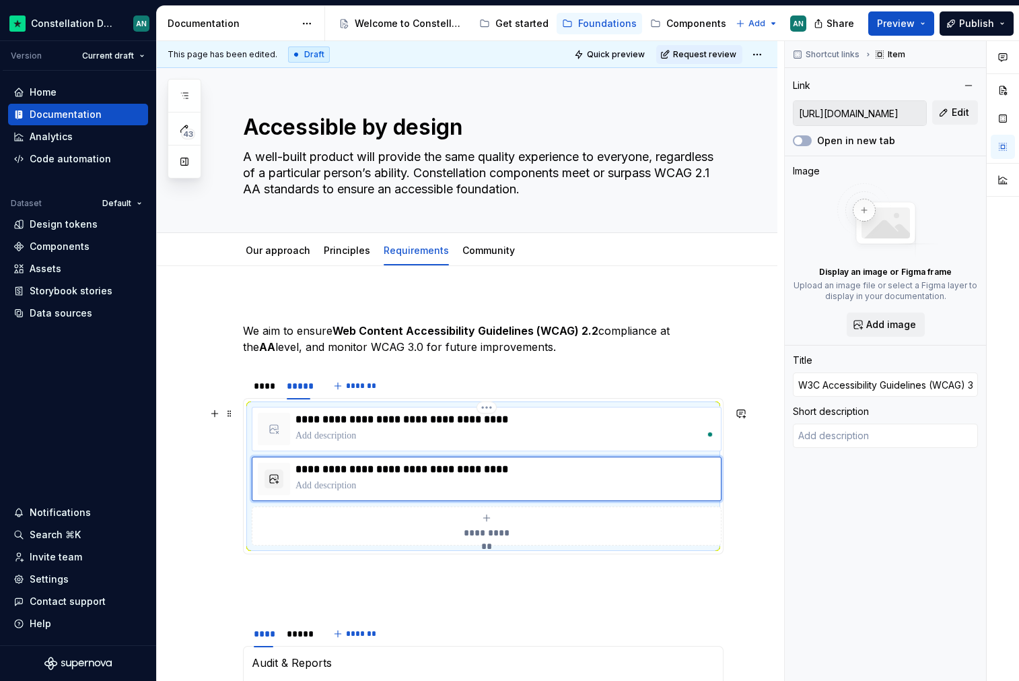
click at [456, 419] on p "**********" at bounding box center [506, 419] width 420 height 13
type textarea "*"
type input "[URL][DOMAIN_NAME]"
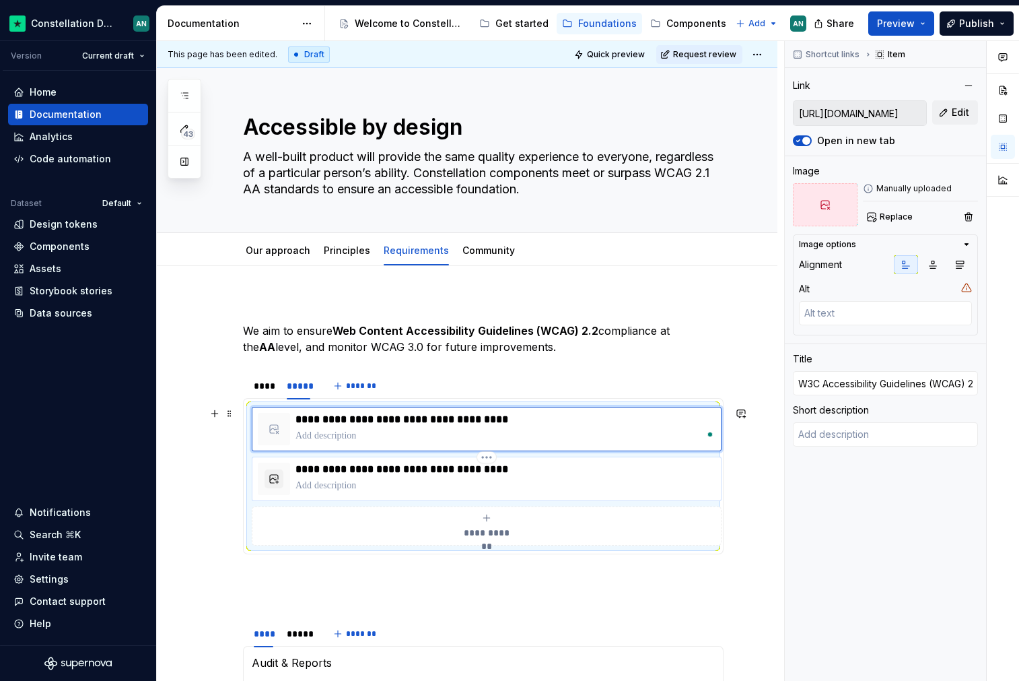
click at [539, 465] on p "**********" at bounding box center [506, 469] width 420 height 13
type textarea "*"
type input "[URL][DOMAIN_NAME]"
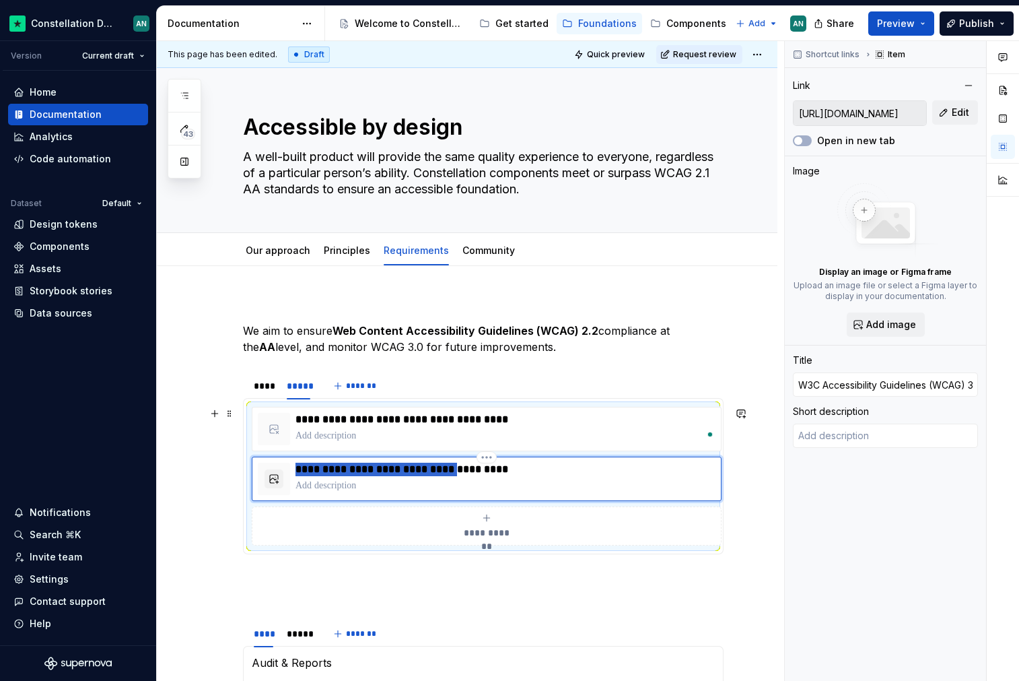
drag, startPoint x: 456, startPoint y: 469, endPoint x: 224, endPoint y: 462, distance: 233.1
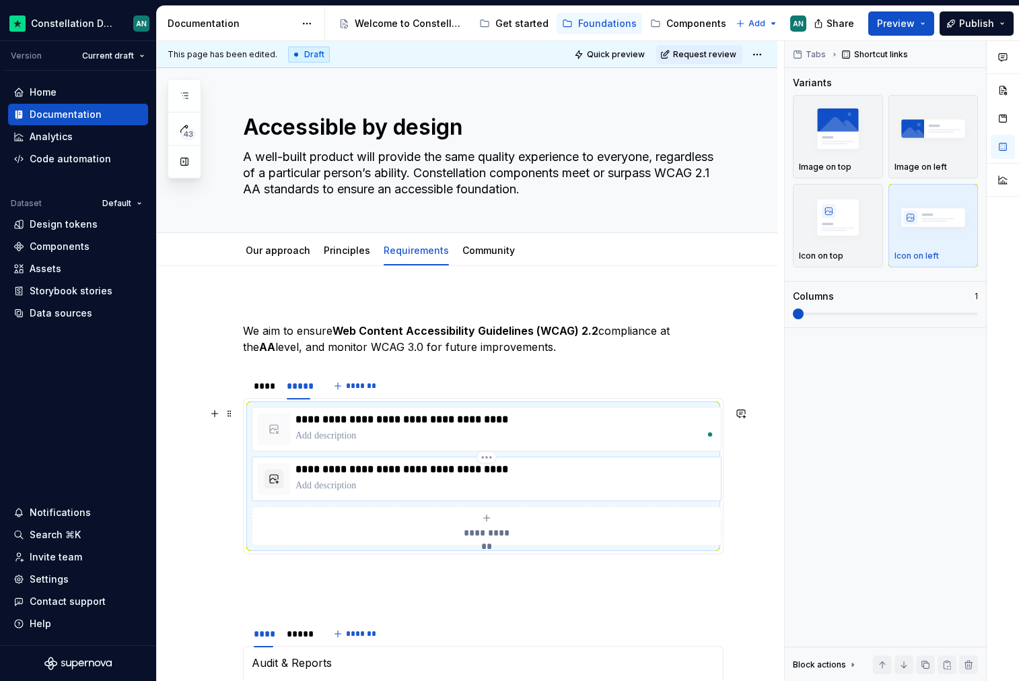
click at [446, 485] on p "To enrich screen reader interactions, please activate Accessibility in Grammarl…" at bounding box center [506, 485] width 420 height 13
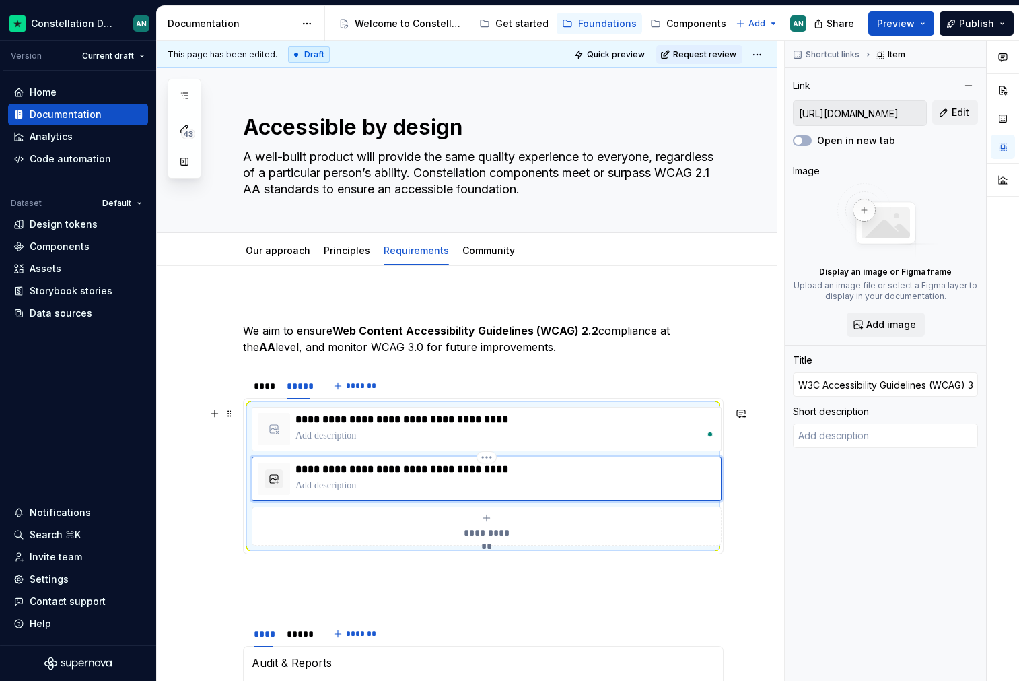
type textarea "*"
click at [462, 465] on p "**********" at bounding box center [506, 469] width 420 height 13
click at [456, 468] on p "**********" at bounding box center [506, 469] width 420 height 13
type textarea "*"
type input "W3C Accessibility Guidelines WCAG) 3.0"
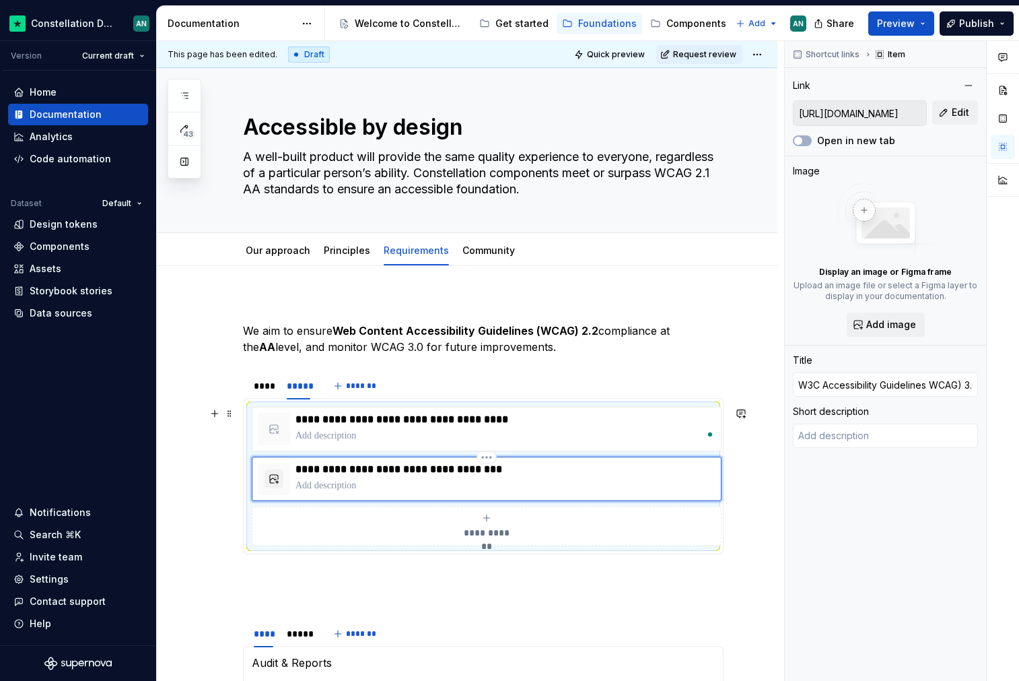
type textarea "*"
type input "W3C Accessibility GuidelinesWCAG) 3.0"
type textarea "*"
type input "WCAG) 3.0"
click at [332, 473] on p "*********" at bounding box center [506, 469] width 420 height 13
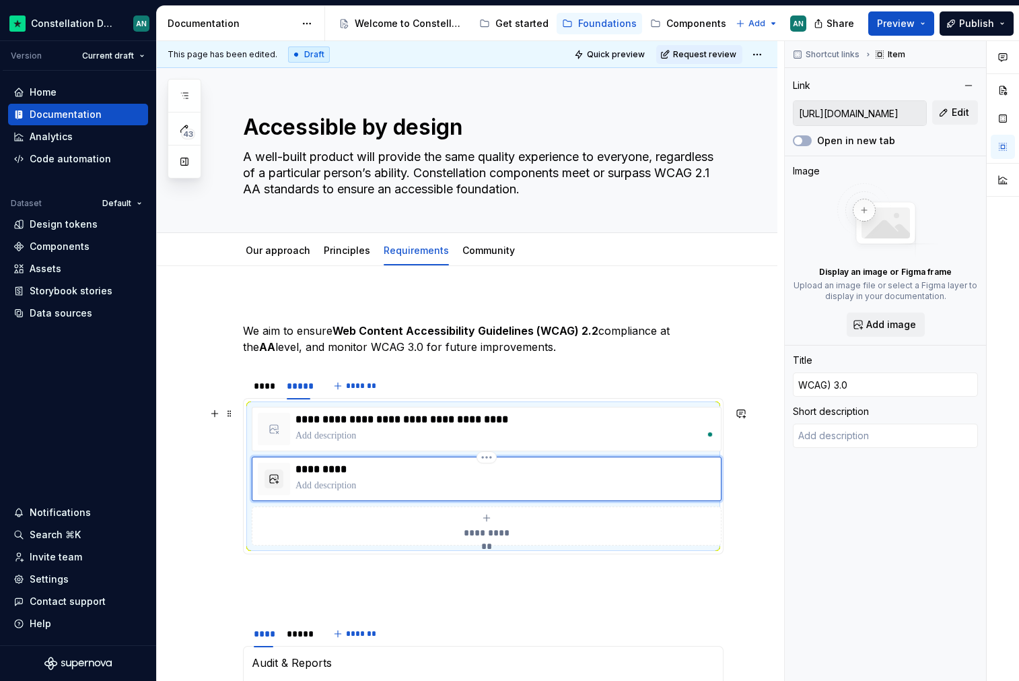
type textarea "*"
type input "WCAG 3.0"
click at [376, 470] on p "********" at bounding box center [506, 469] width 420 height 13
type textarea "*"
type input "WCAG 3.0"
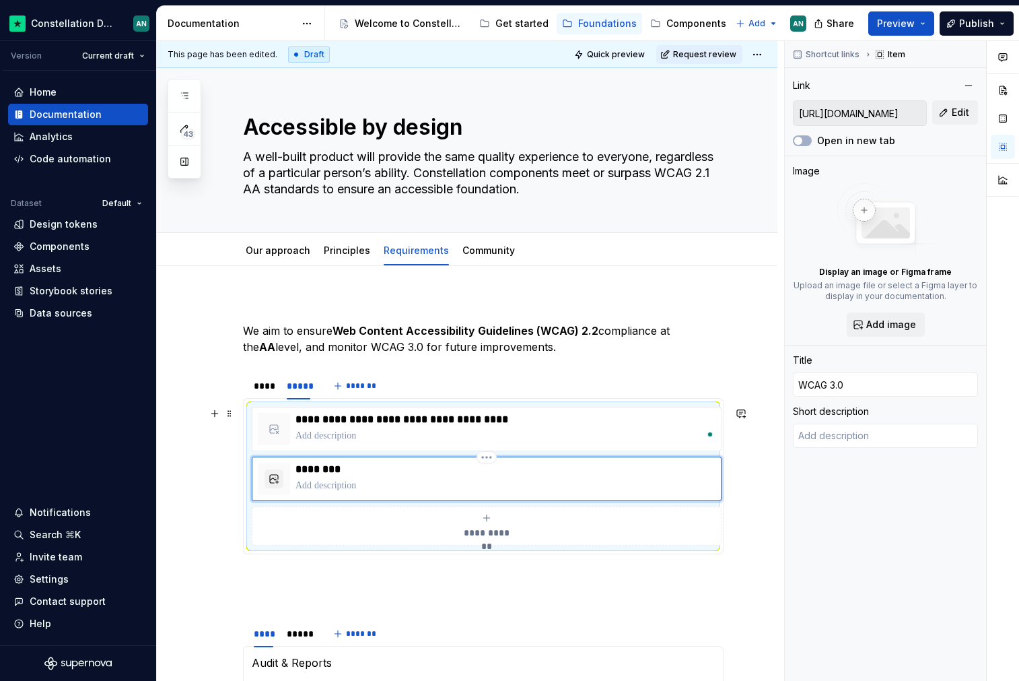
type textarea "*"
type input "WCAG 3.0 d"
type textarea "*"
type input "WCAG 3.0 dr"
type textarea "*"
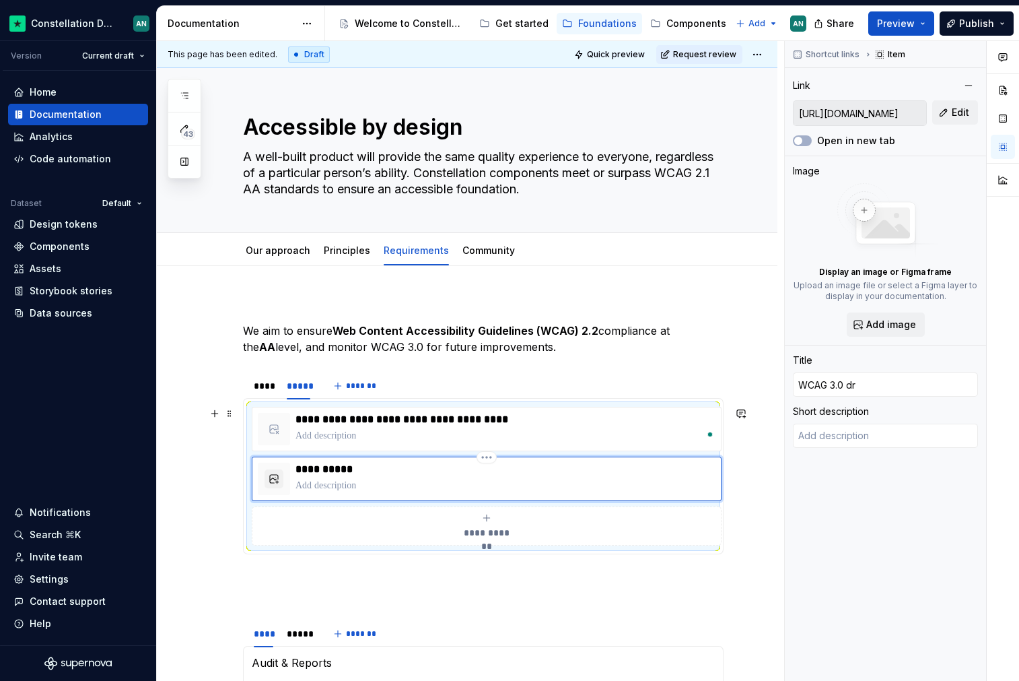
type input "WCAG 3.0 dra"
type textarea "*"
type input "WCAG 3.0 draf"
type textarea "*"
type input "WCAG 3.0 draft"
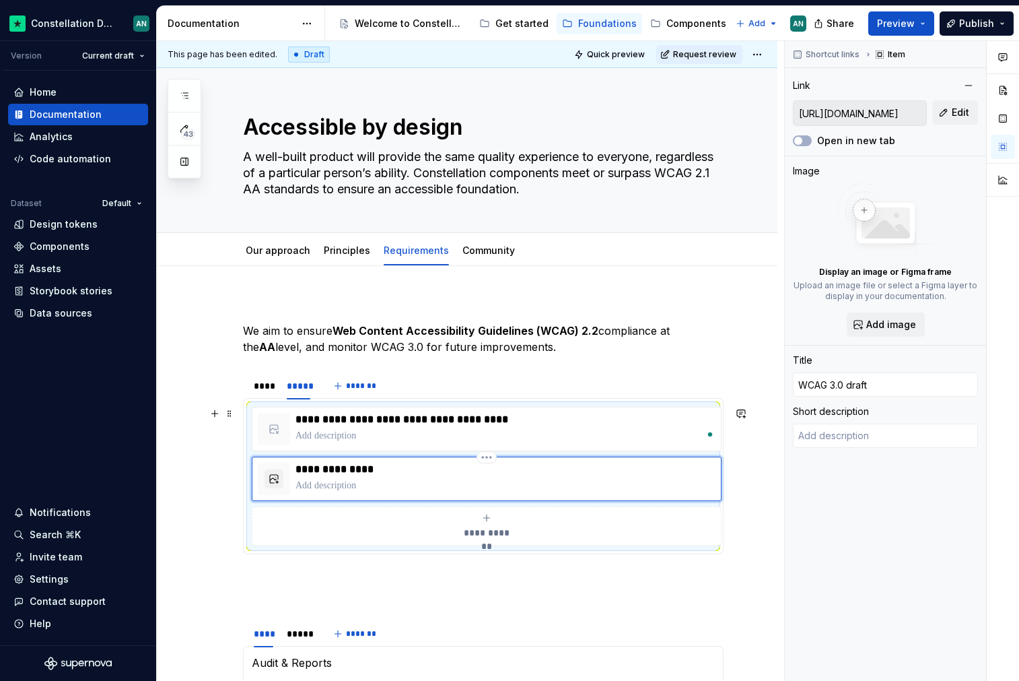
click at [353, 470] on p "**********" at bounding box center [506, 469] width 420 height 13
type textarea "*"
type input "WCAG 3.0 Wdraft"
type textarea "*"
type input "WCAG 3.0 Wodraft"
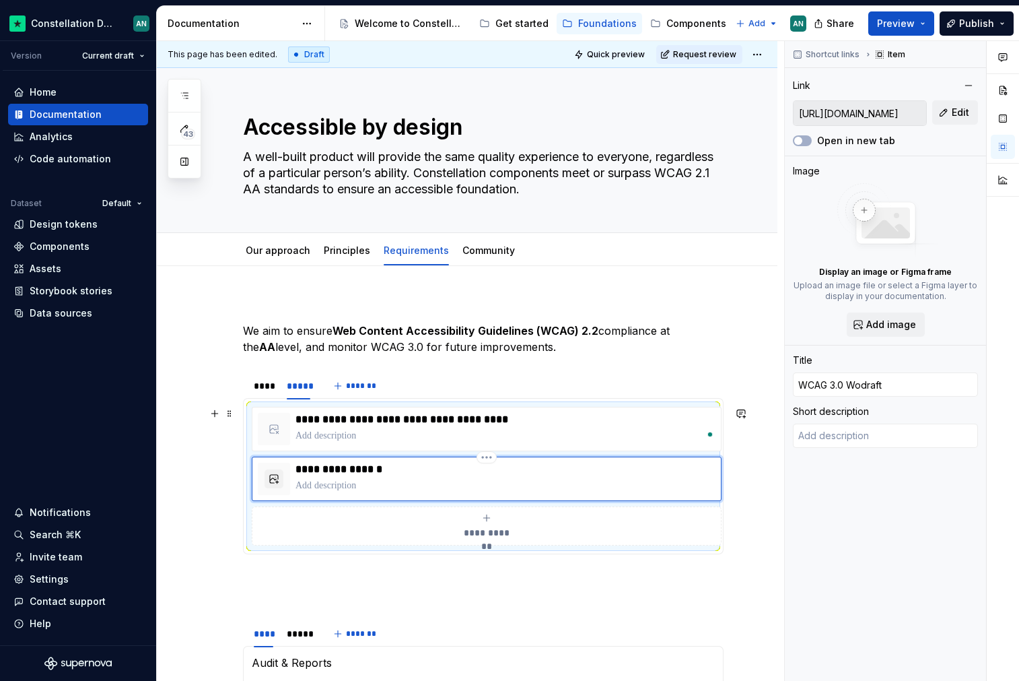
type textarea "*"
type input "WCAG 3.0 Wordraft"
type textarea "*"
type input "WCAG 3.0 Workdraft"
type textarea "*"
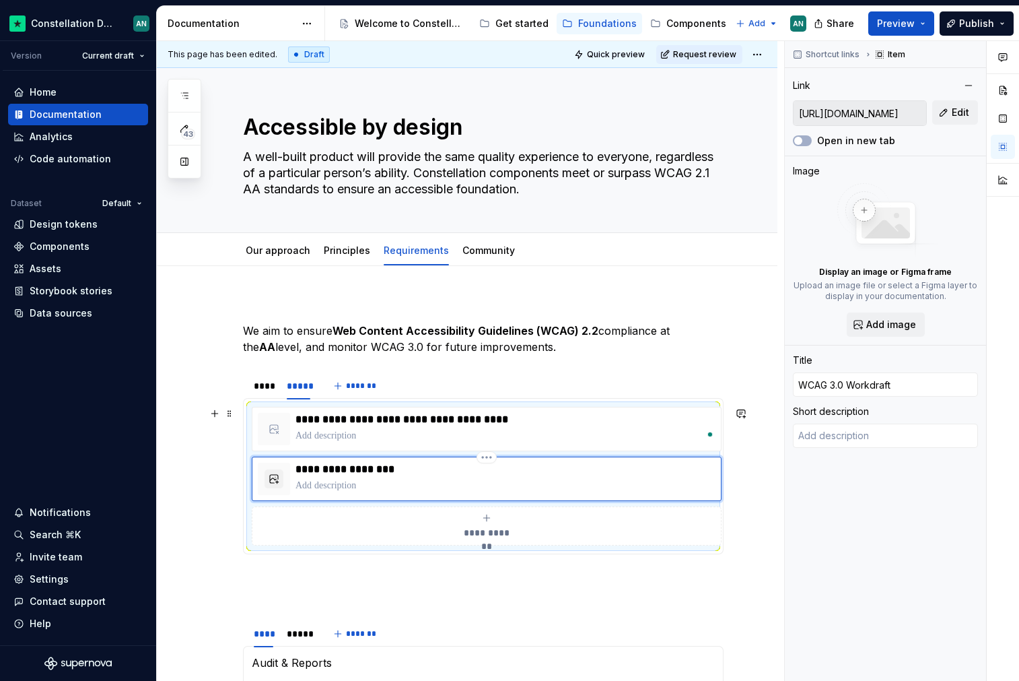
type input "WCAG 3.0 Workidraft"
type textarea "*"
type input "WCAG 3.0 Workindraft"
type textarea "*"
type input "WCAG 3.0 Workingdraft"
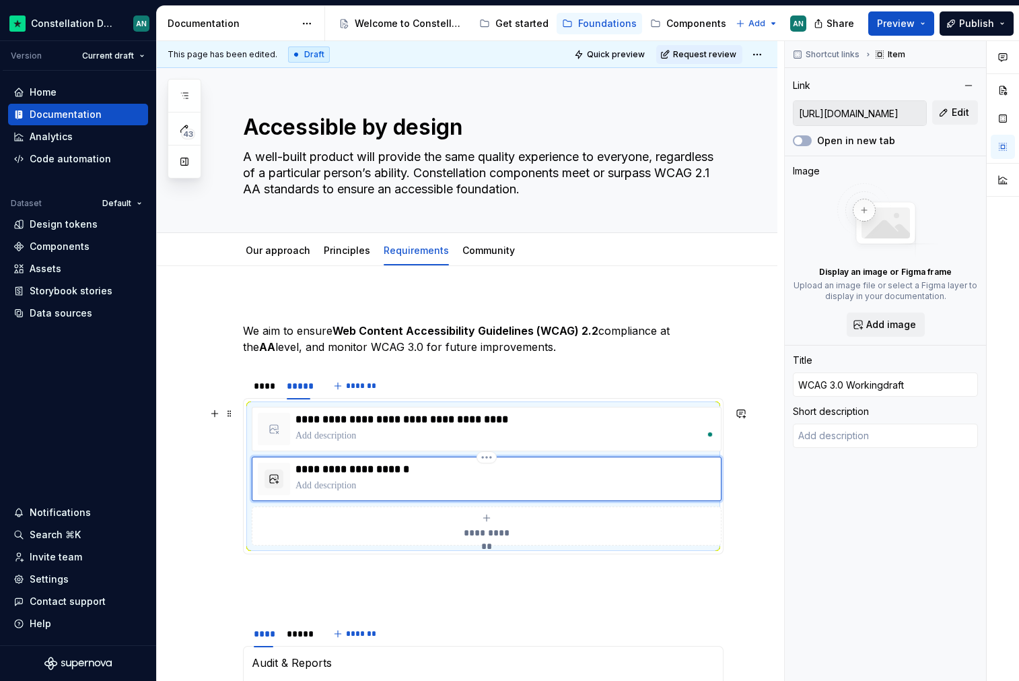
type textarea "*"
type input "WCAG 3.0 Working draft"
type textarea "*"
type input "WCAG 3.0 Working Draft"
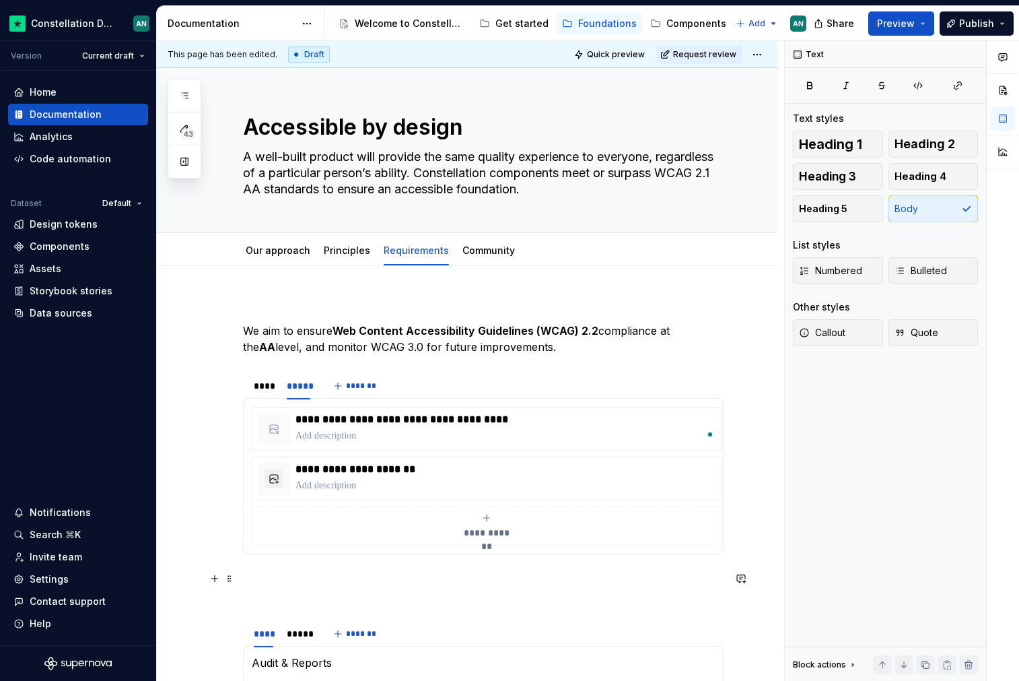
click at [528, 571] on p "To enrich screen reader interactions, please activate Accessibility in Grammarl…" at bounding box center [483, 586] width 481 height 32
type textarea "*"
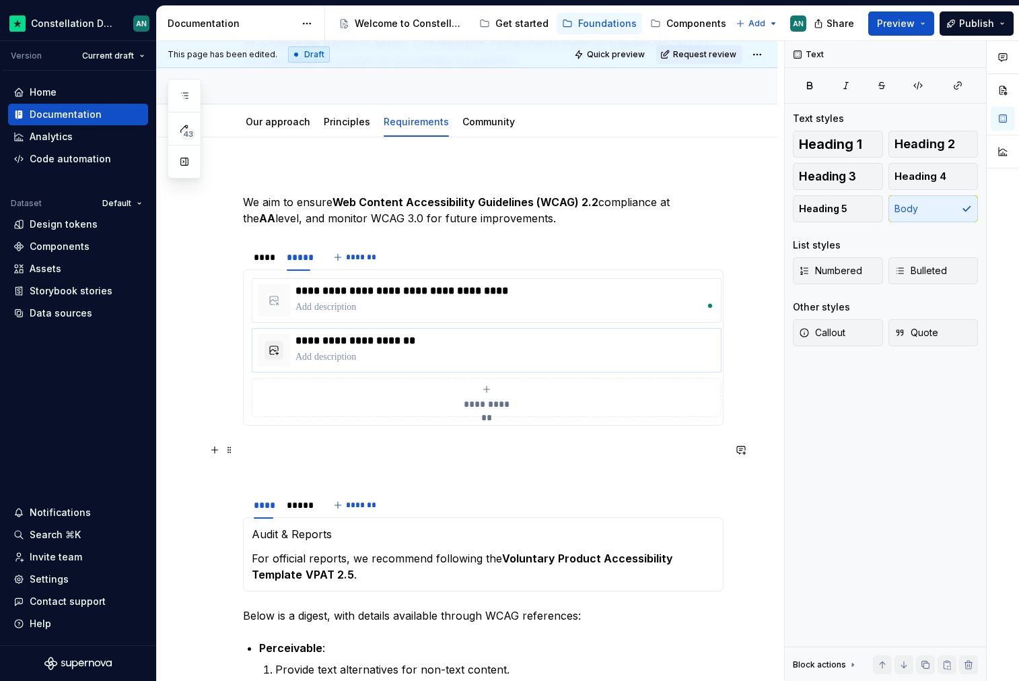
scroll to position [127, 0]
click at [290, 478] on div "**********" at bounding box center [483, 597] width 481 height 852
click at [464, 498] on div "**** ***** *******" at bounding box center [483, 506] width 481 height 27
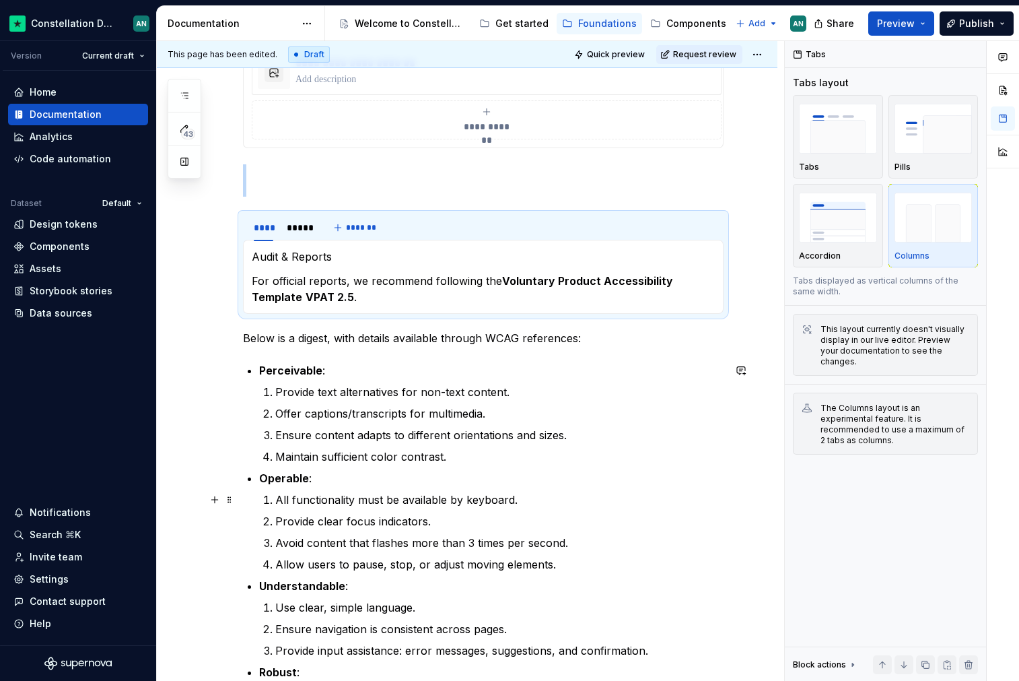
scroll to position [422, 0]
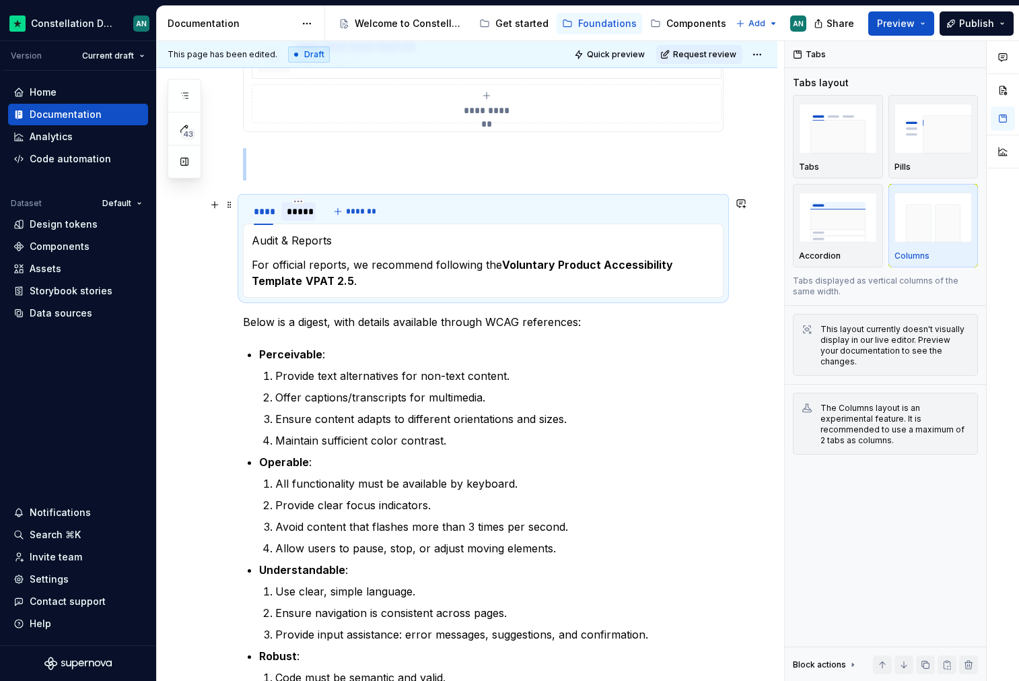
click at [298, 214] on div "*****" at bounding box center [299, 211] width 24 height 13
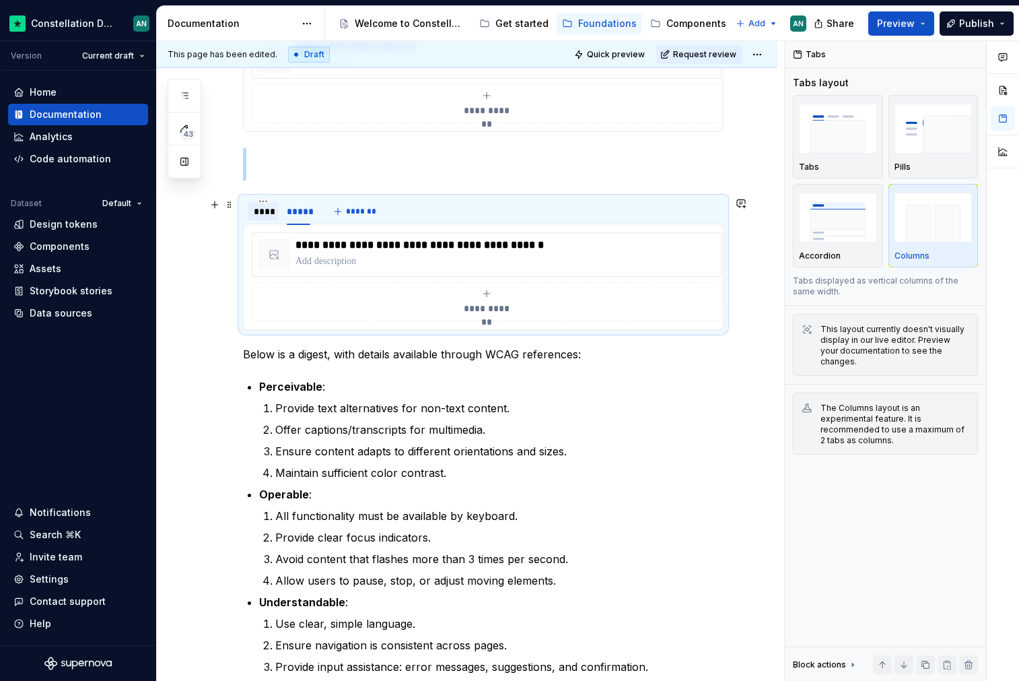
click at [262, 212] on div "****" at bounding box center [264, 211] width 20 height 13
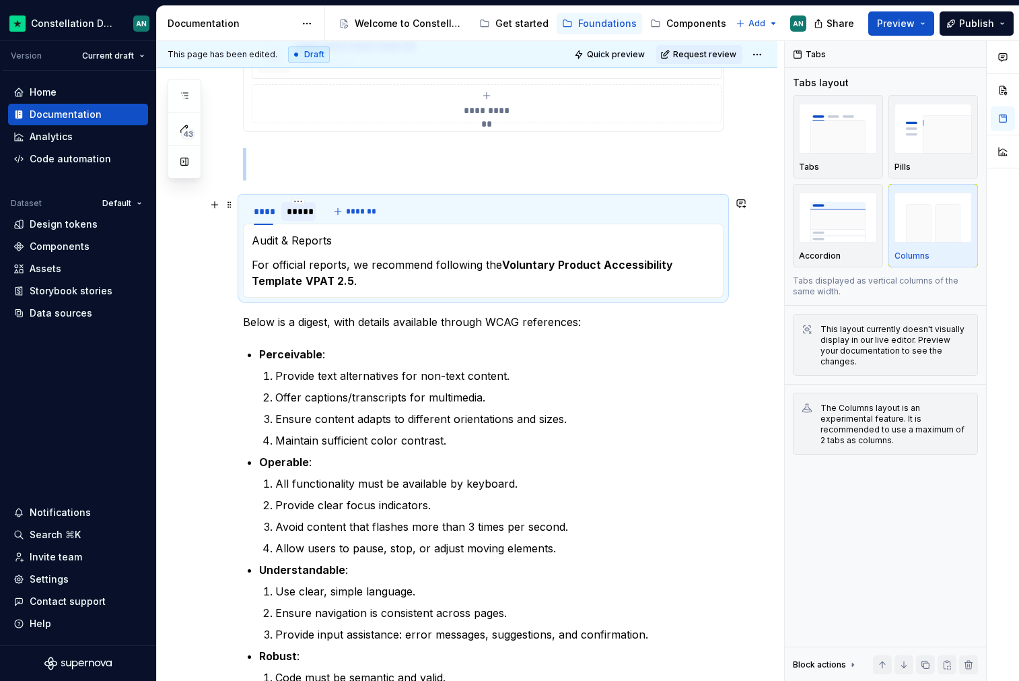
click at [303, 213] on div "*****" at bounding box center [299, 211] width 24 height 13
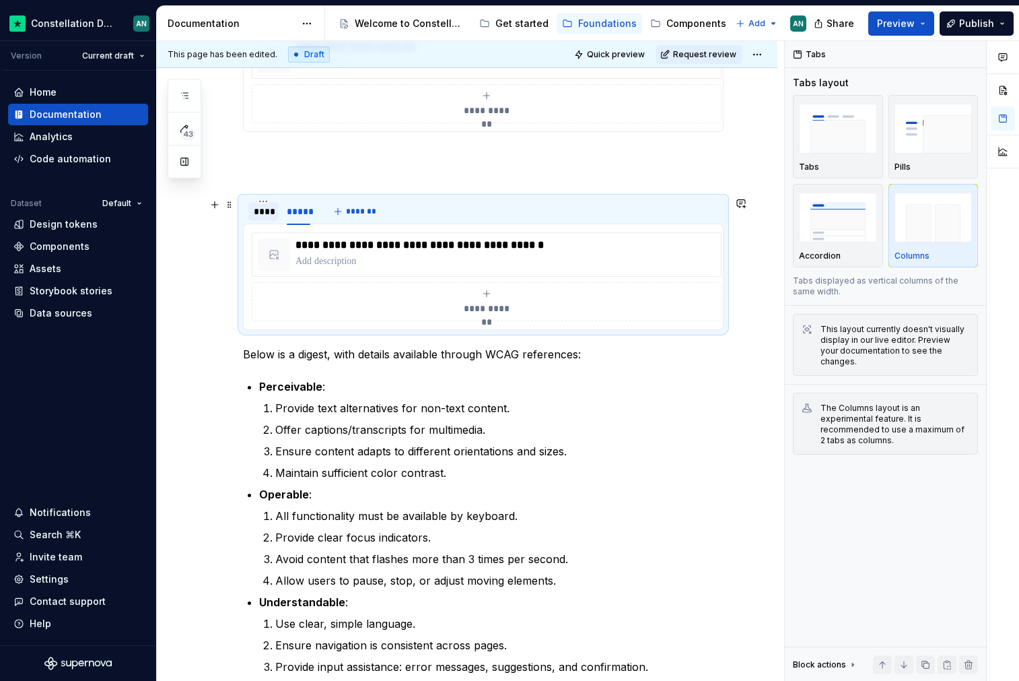
click at [259, 216] on div "****" at bounding box center [264, 211] width 20 height 13
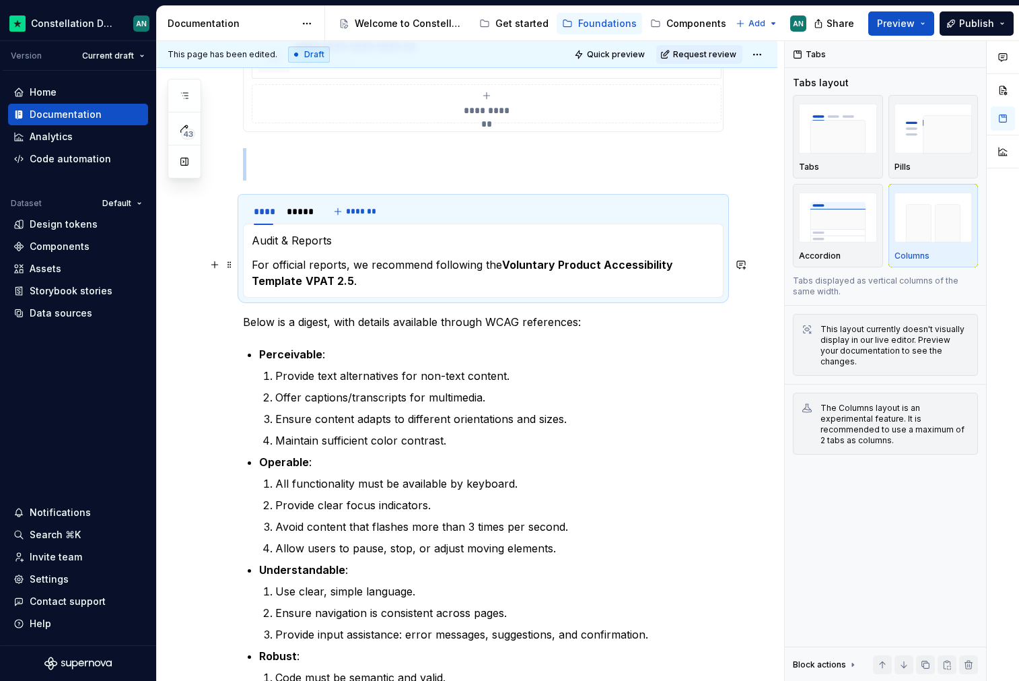
click at [306, 283] on strong "VPAT 2.5" at bounding box center [330, 280] width 48 height 13
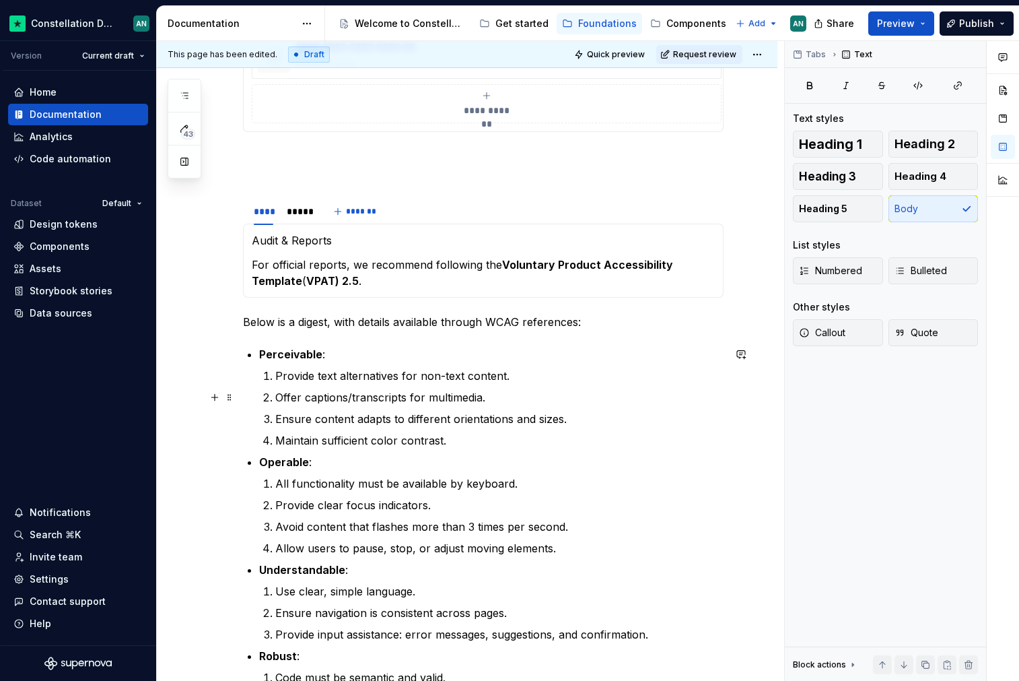
click at [377, 396] on p "Offer captions/transcripts for multimedia." at bounding box center [499, 397] width 448 height 16
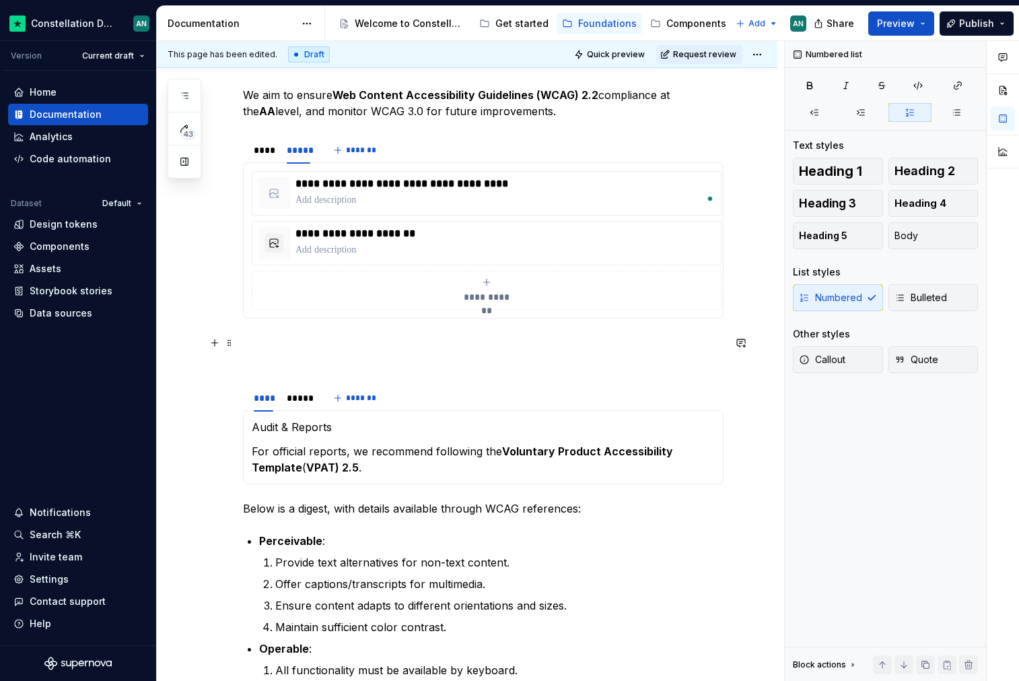
scroll to position [172, 0]
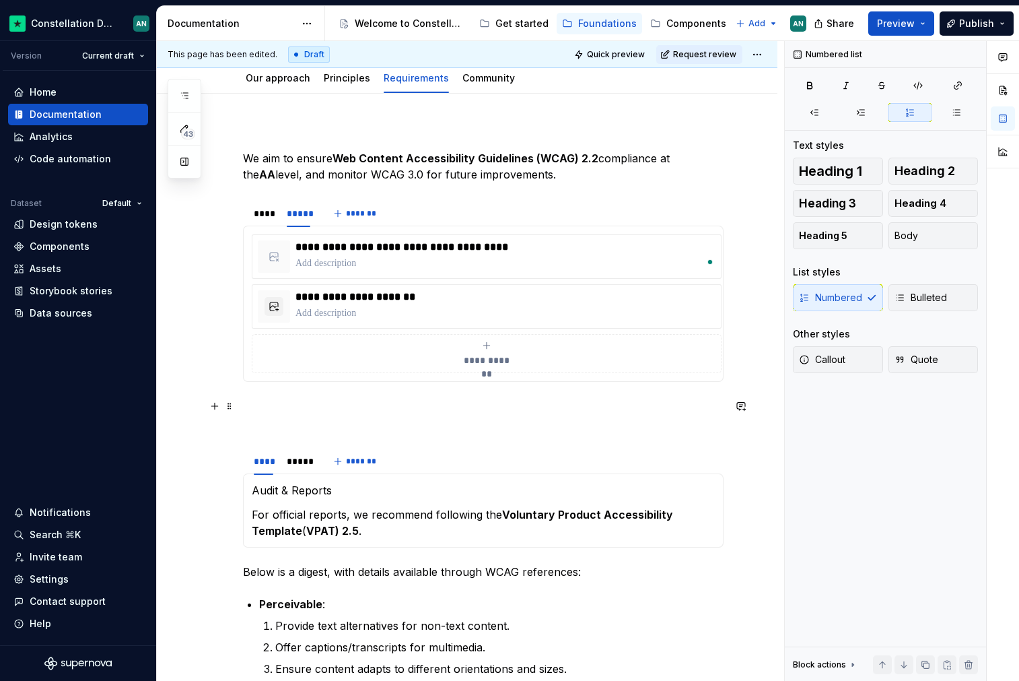
click at [356, 404] on p "To enrich screen reader interactions, please activate Accessibility in Grammarl…" at bounding box center [483, 414] width 481 height 32
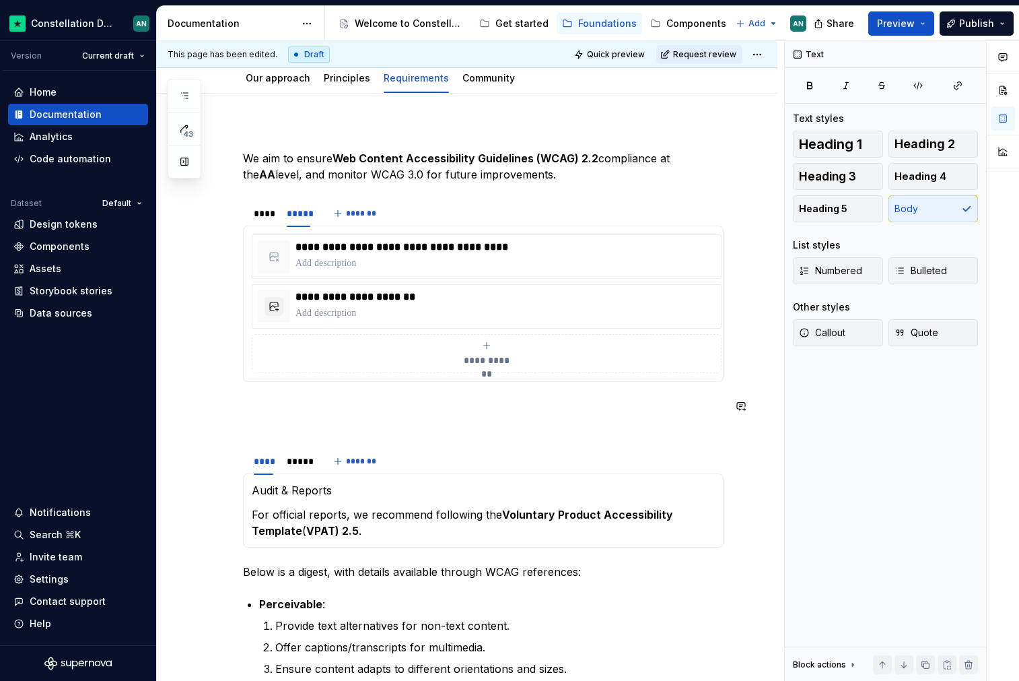
click at [307, 434] on div "**********" at bounding box center [483, 552] width 481 height 852
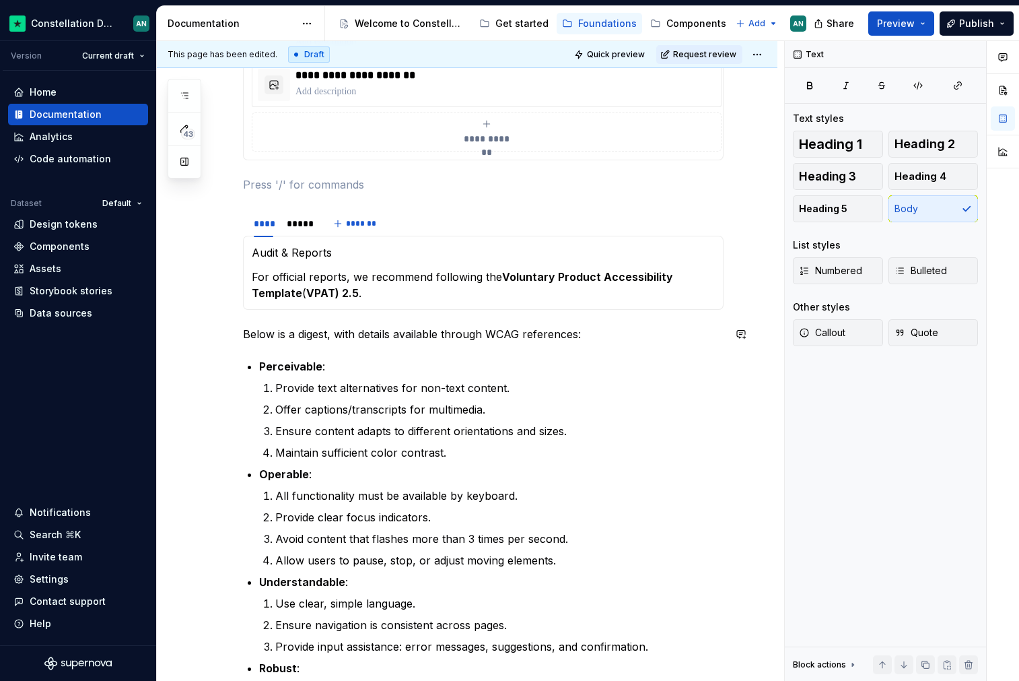
scroll to position [0, 0]
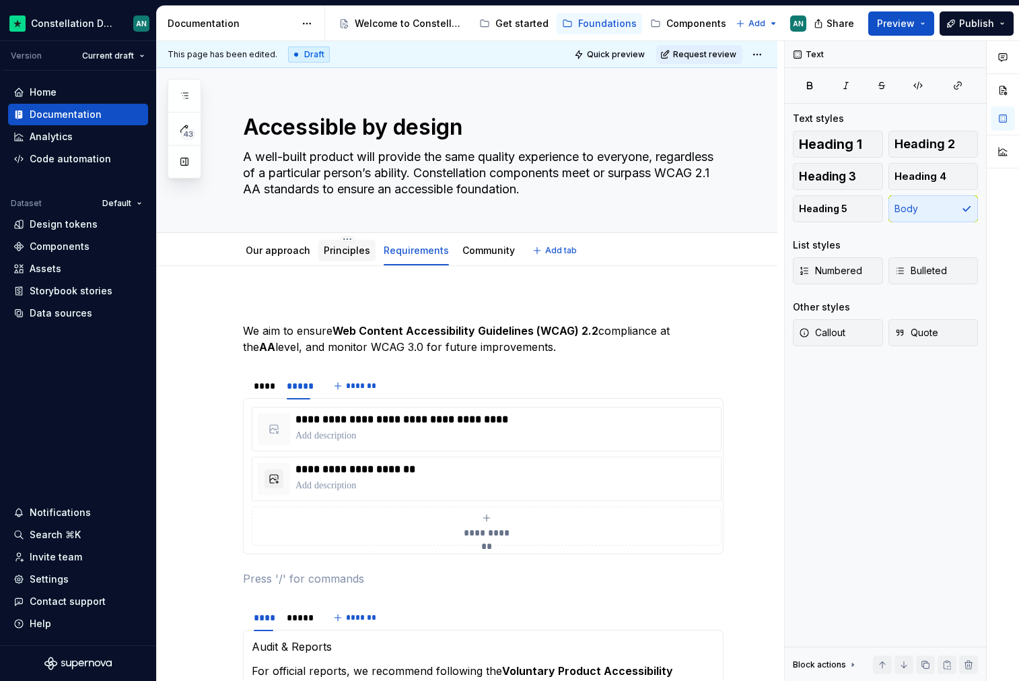
click at [349, 242] on div "Principles" at bounding box center [347, 250] width 46 height 16
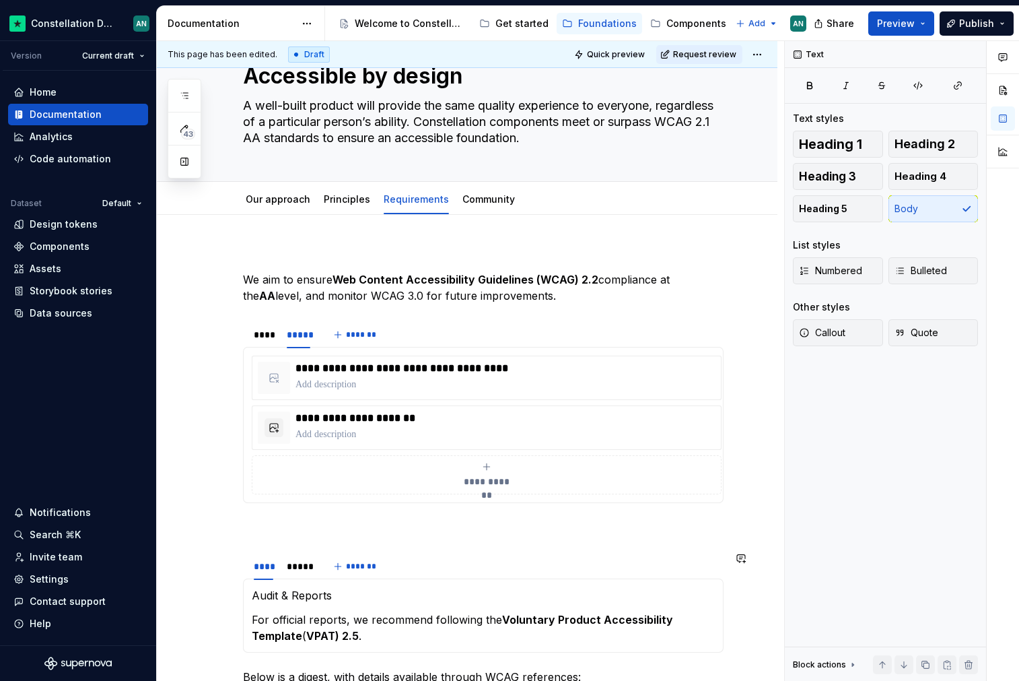
scroll to position [24, 0]
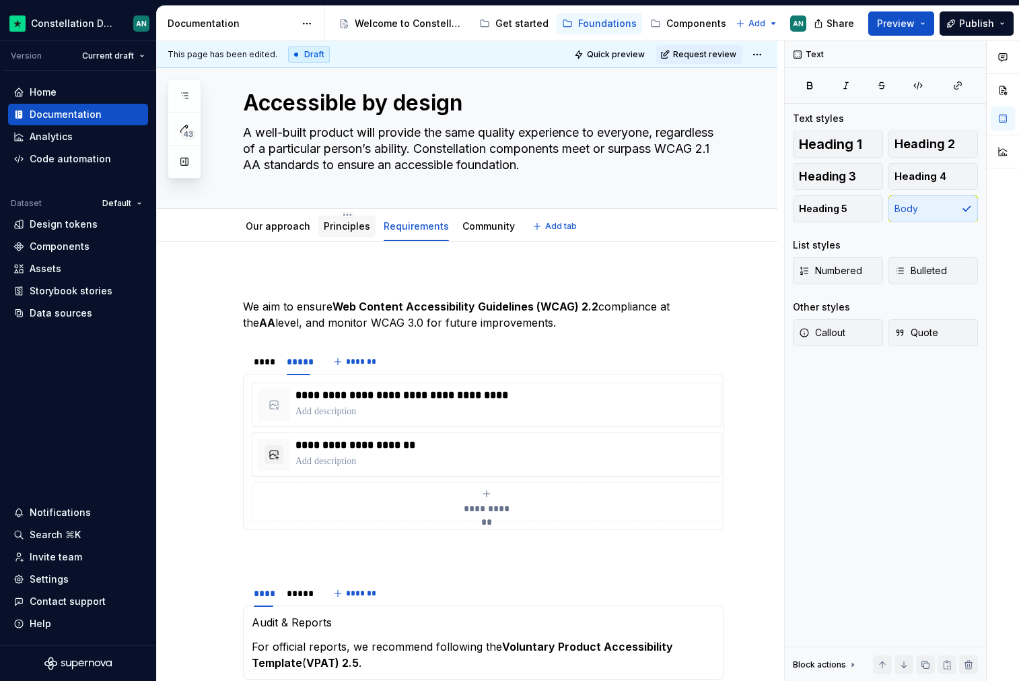
click at [343, 230] on link "Principles" at bounding box center [347, 225] width 46 height 11
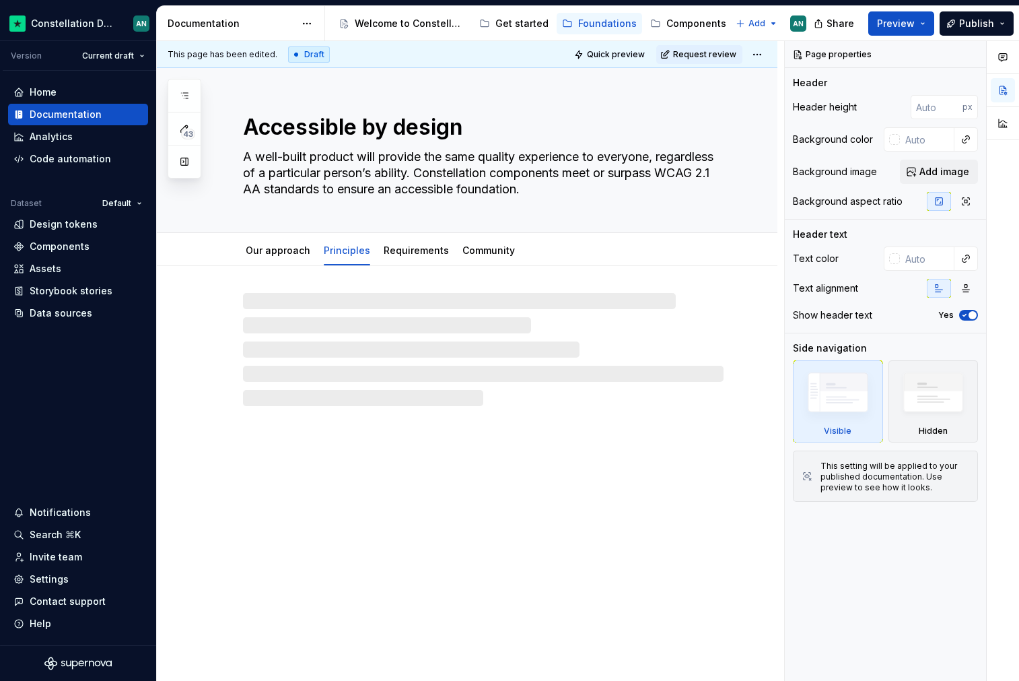
type textarea "*"
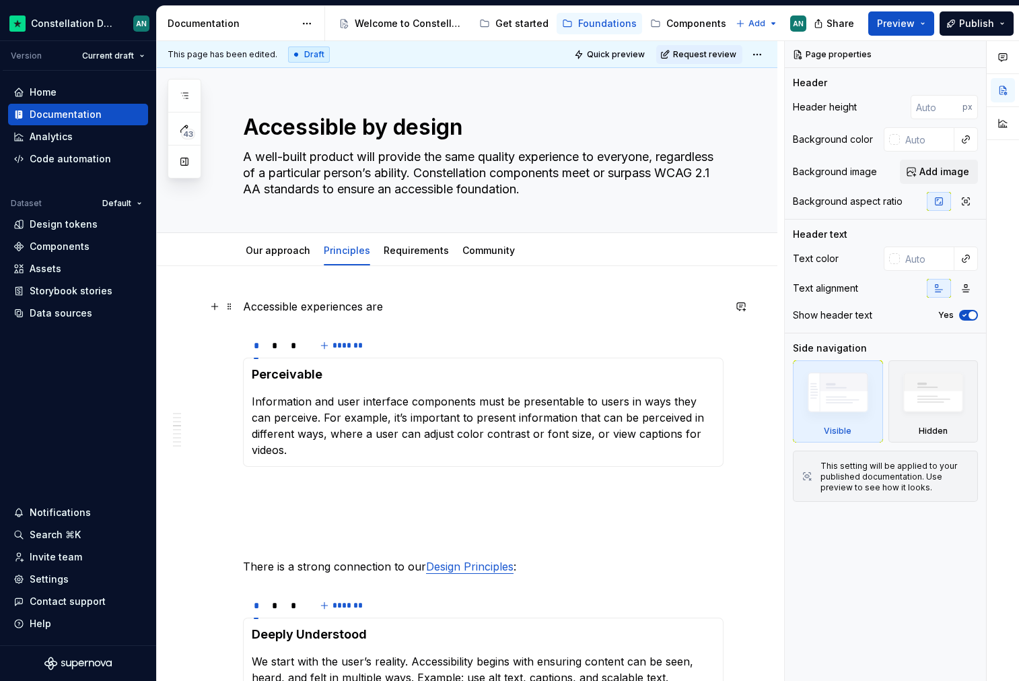
click at [399, 298] on p "Accessible experiences are" at bounding box center [483, 306] width 481 height 16
click at [388, 304] on p "Accessible experiences are" at bounding box center [483, 306] width 481 height 16
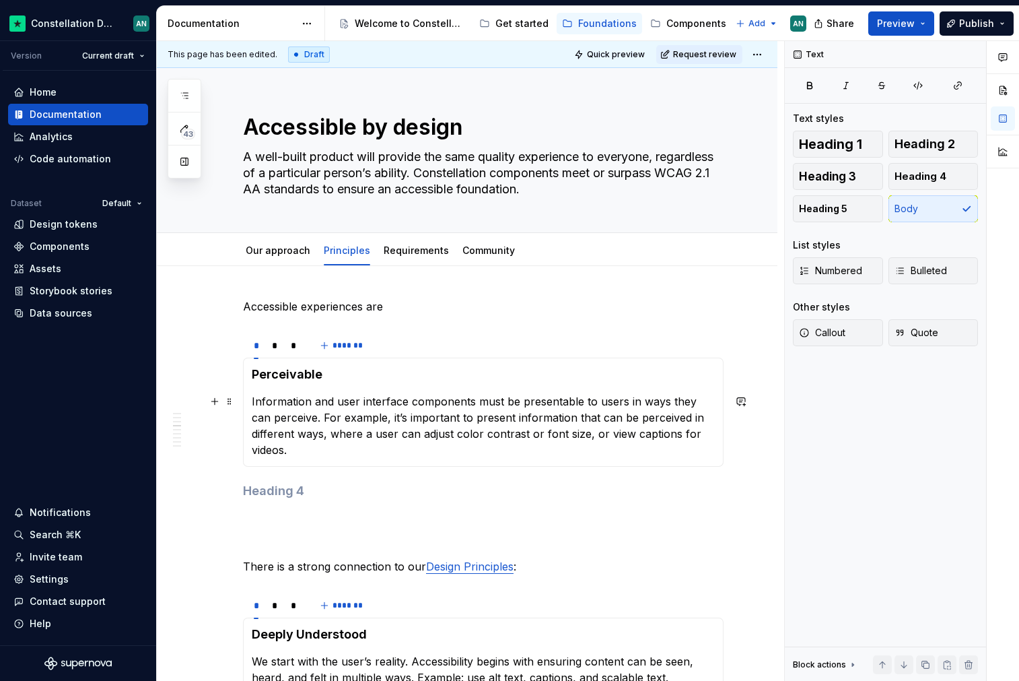
click at [382, 306] on p "Accessible experiences are" at bounding box center [483, 306] width 481 height 16
click at [298, 432] on p "Information and user interface components must be presentable to users in ways …" at bounding box center [483, 425] width 463 height 65
click at [560, 405] on p "Information and user interface components must be presentable to users in ways …" at bounding box center [483, 425] width 463 height 65
click at [275, 345] on div "*" at bounding box center [275, 345] width 6 height 13
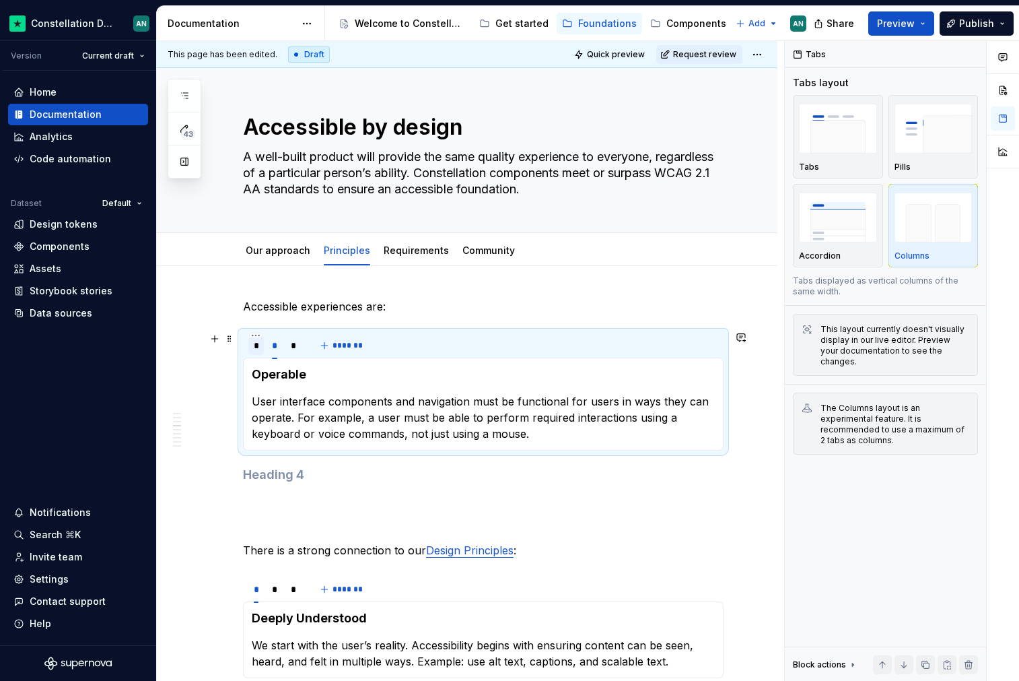
click at [255, 344] on div "*" at bounding box center [256, 345] width 5 height 13
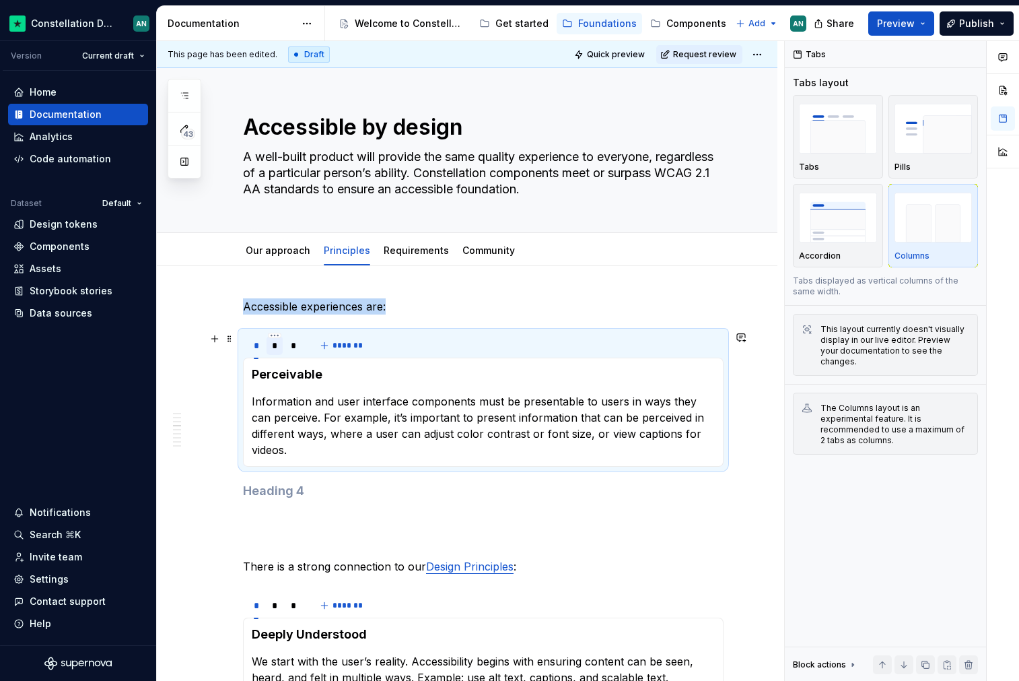
click at [278, 343] on div "*" at bounding box center [275, 345] width 17 height 19
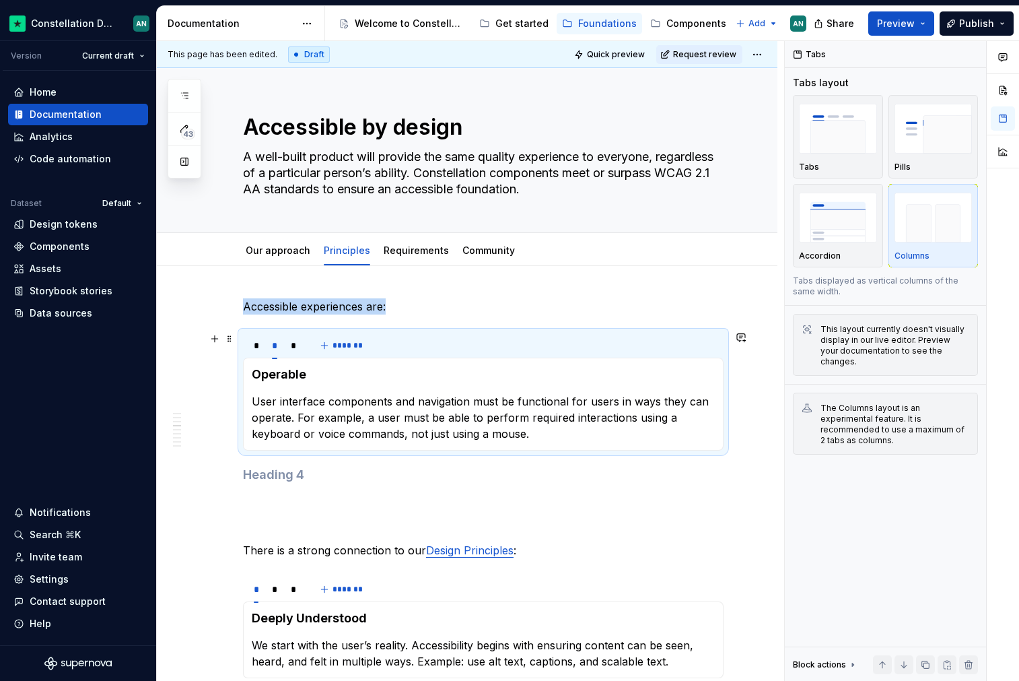
click at [409, 339] on div "* * * *******" at bounding box center [483, 345] width 481 height 27
click at [226, 337] on span at bounding box center [229, 338] width 11 height 19
click at [320, 361] on div "Duplicate" at bounding box center [293, 359] width 88 height 13
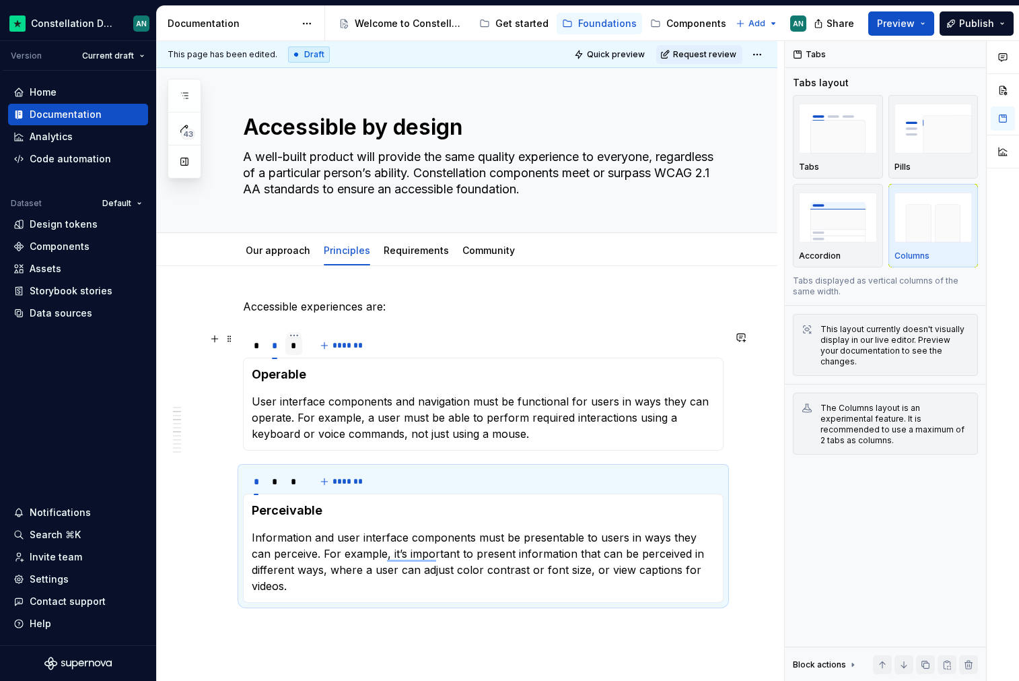
click at [294, 346] on div "*" at bounding box center [294, 345] width 6 height 13
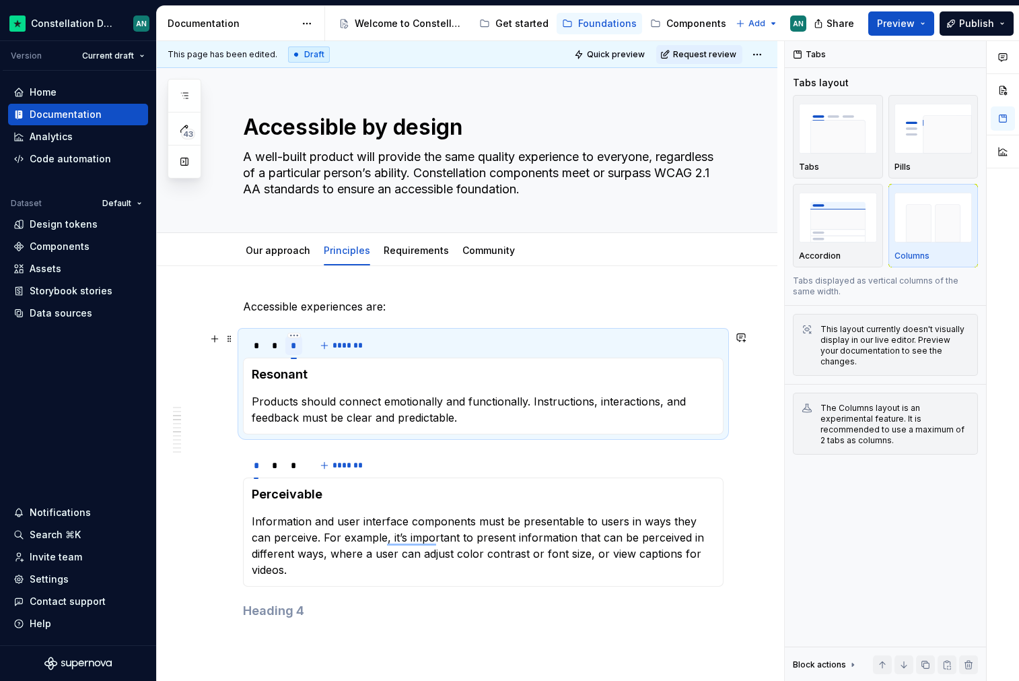
click at [296, 341] on div "*" at bounding box center [294, 345] width 6 height 13
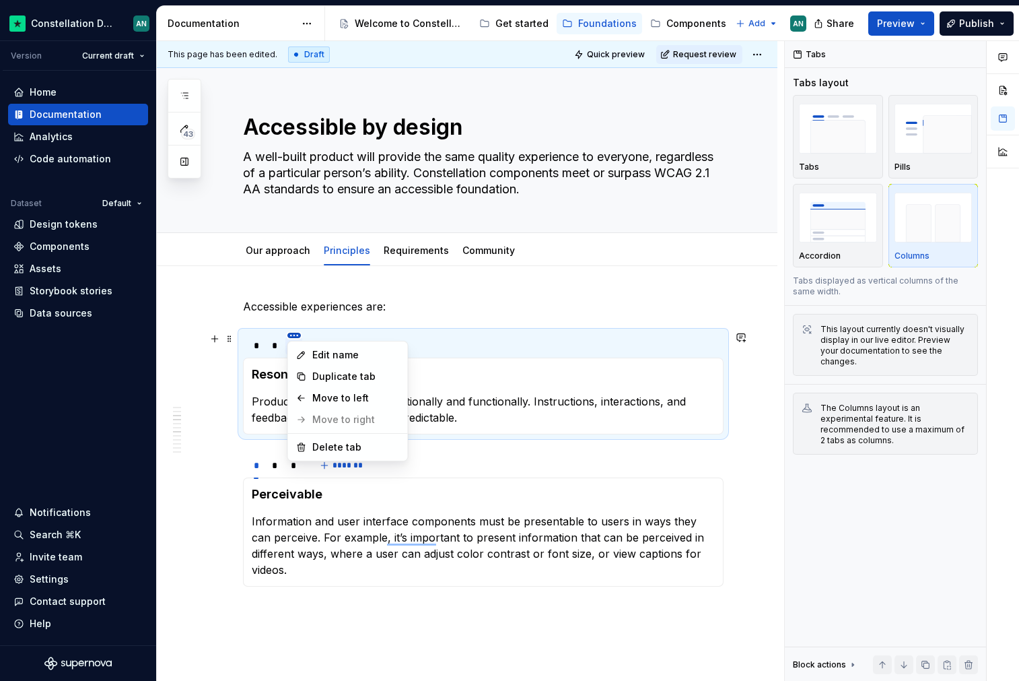
click at [294, 334] on html "Constellation Design System AN Version Current draft Home Documentation Analyti…" at bounding box center [509, 340] width 1019 height 681
click at [355, 446] on div "Delete tab" at bounding box center [356, 446] width 88 height 13
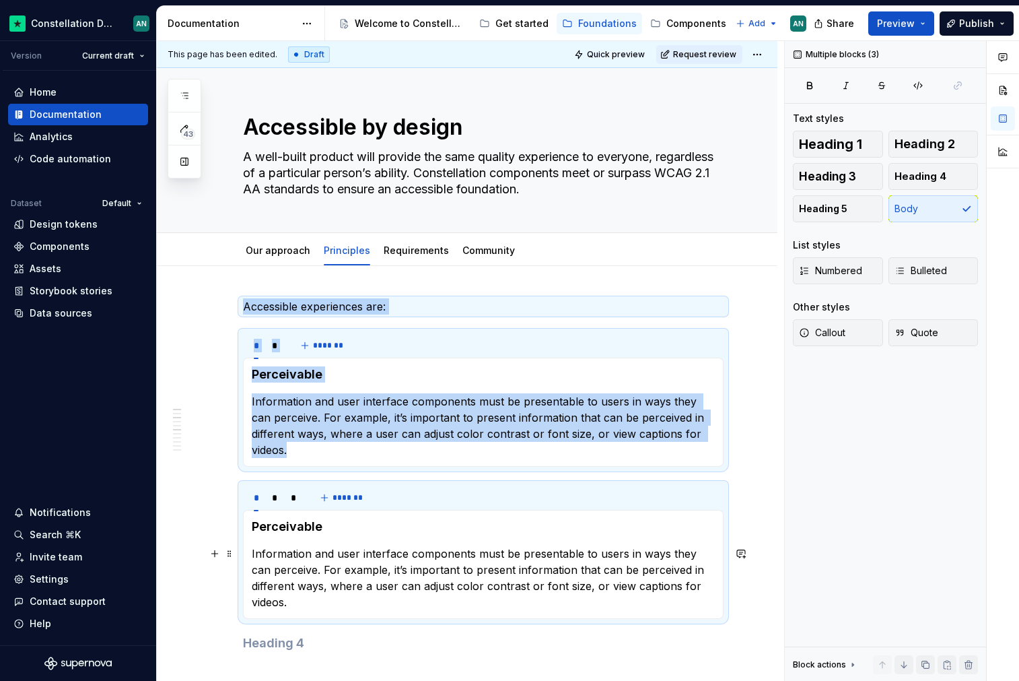
drag, startPoint x: 303, startPoint y: 599, endPoint x: 254, endPoint y: 560, distance: 63.2
click at [254, 560] on p "Information and user interface components must be presentable to users in ways …" at bounding box center [483, 577] width 463 height 65
click at [261, 574] on p "Information and user interface components must be presentable to users in ways …" at bounding box center [483, 577] width 463 height 65
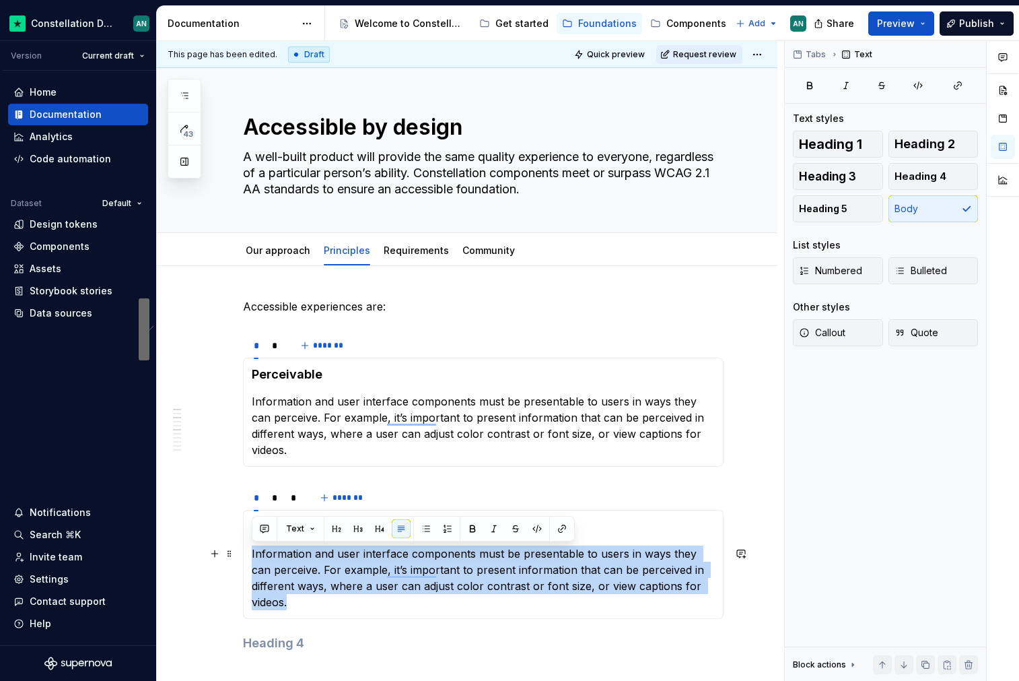
drag, startPoint x: 252, startPoint y: 553, endPoint x: 300, endPoint y: 600, distance: 66.7
click at [300, 600] on p "Information and user interface components must be presentable to users in ways …" at bounding box center [483, 577] width 463 height 65
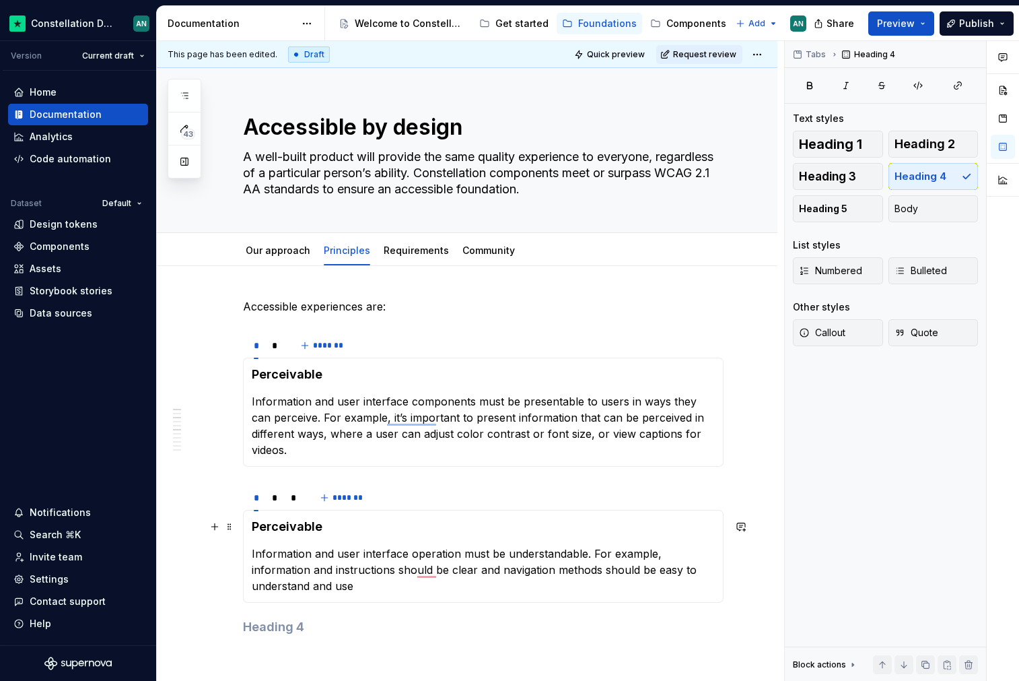
click at [328, 522] on h4 "Perceivable" at bounding box center [483, 526] width 463 height 16
drag, startPoint x: 294, startPoint y: 529, endPoint x: 255, endPoint y: 525, distance: 39.9
click at [255, 525] on h4 "Perceivable" at bounding box center [483, 526] width 463 height 16
click at [293, 487] on html "Constellation Design System AN Version Current draft Home Documentation Analyti…" at bounding box center [509, 340] width 1019 height 681
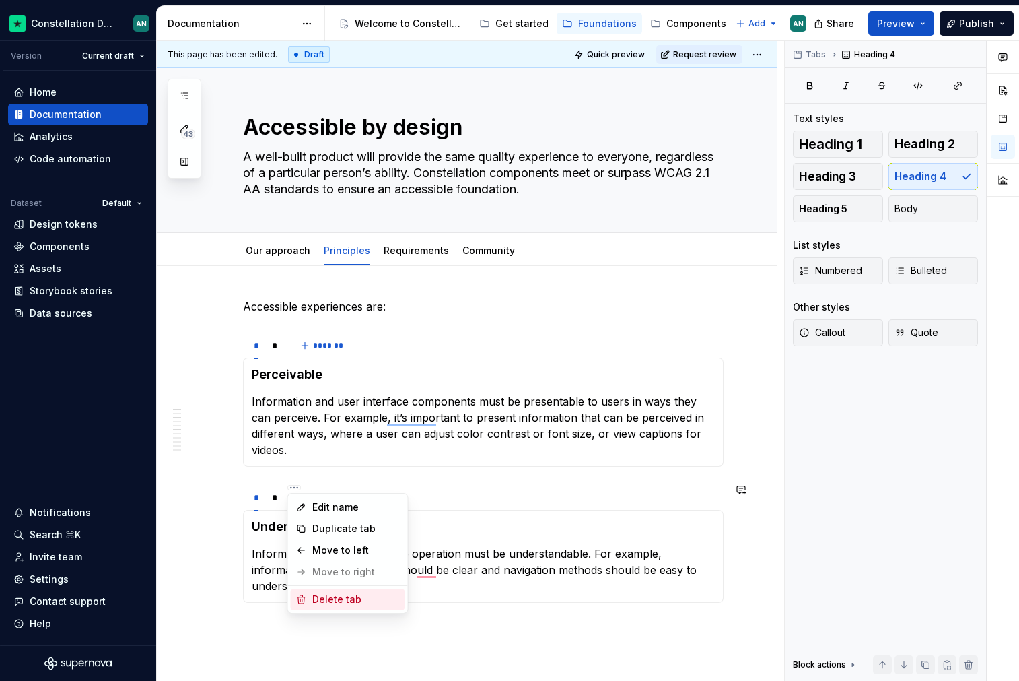
click at [314, 594] on div "Delete tab" at bounding box center [356, 599] width 88 height 13
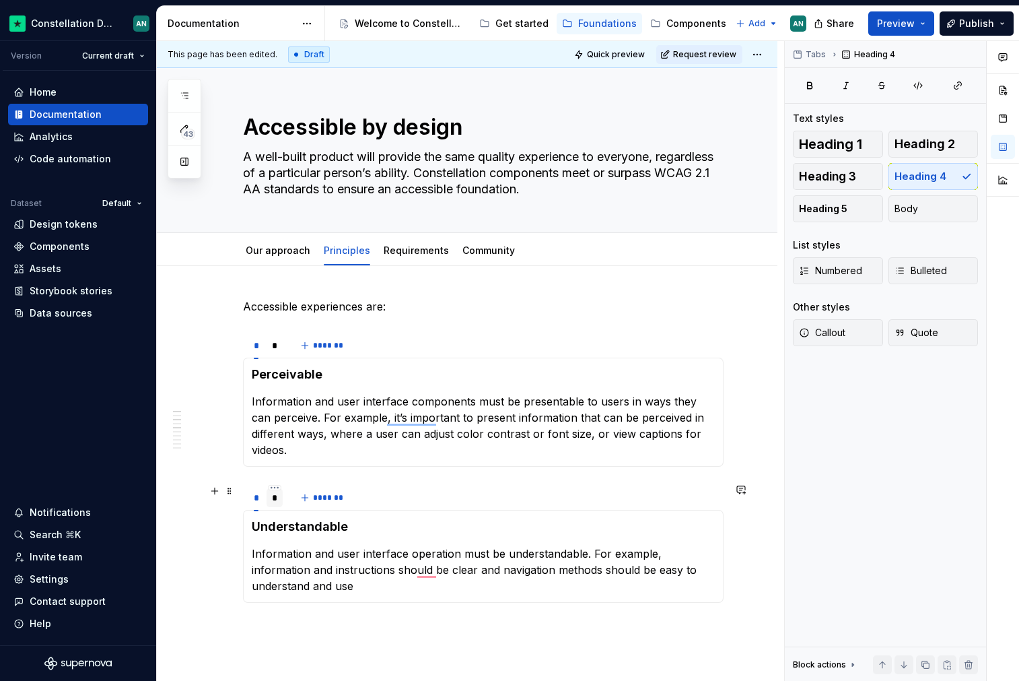
click at [278, 500] on div "*" at bounding box center [275, 497] width 17 height 19
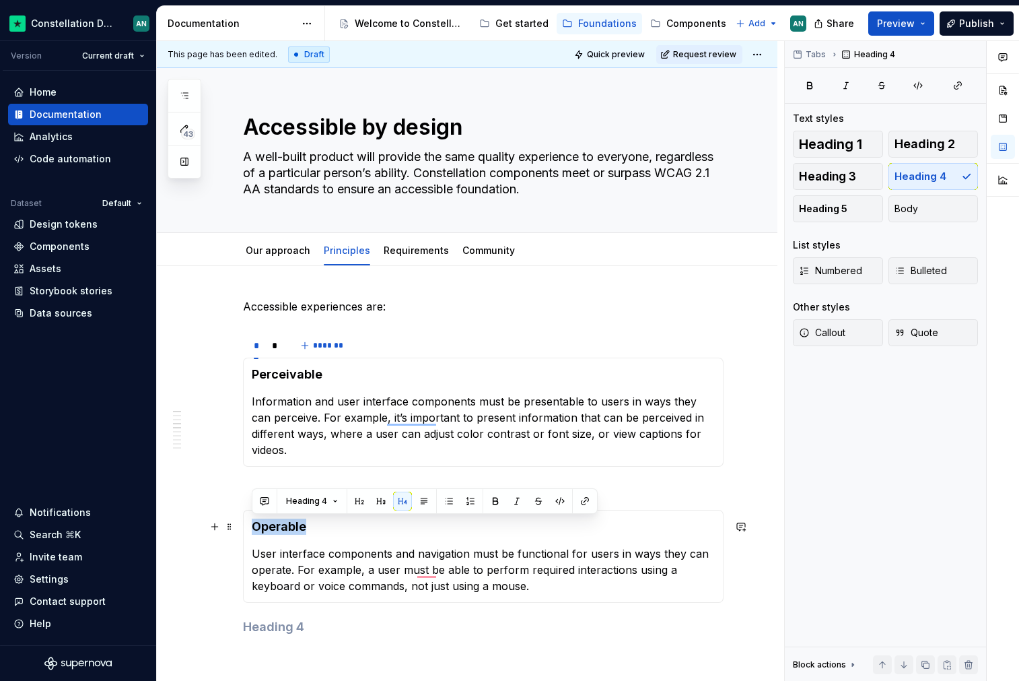
drag, startPoint x: 321, startPoint y: 525, endPoint x: 249, endPoint y: 522, distance: 72.1
click at [249, 522] on div "Understandable Information and user interface operation must be understandable.…" at bounding box center [483, 556] width 481 height 93
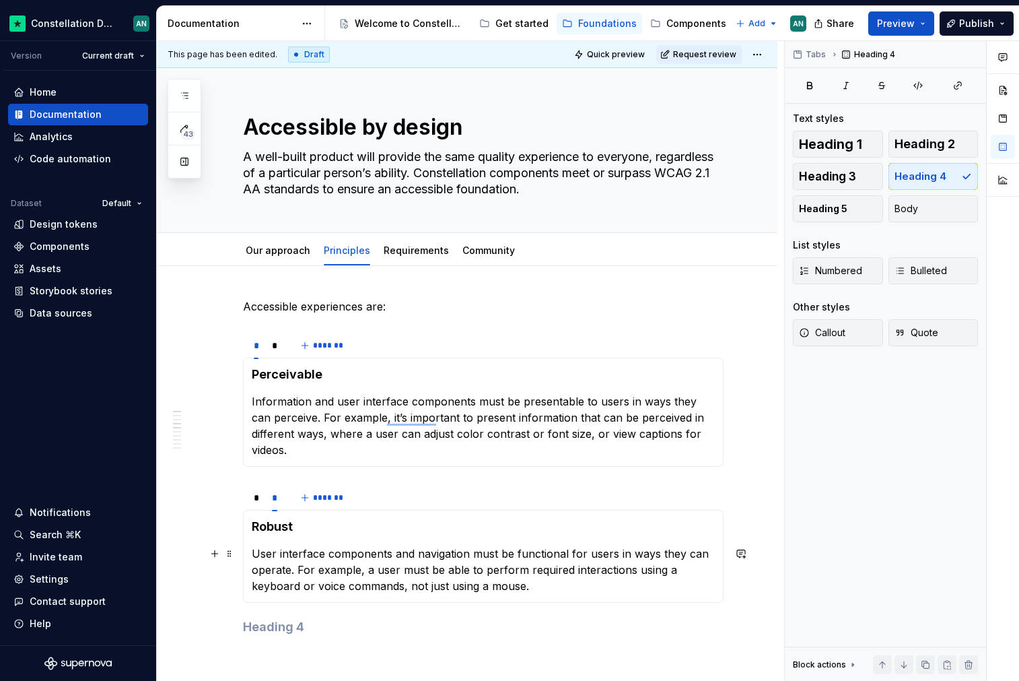
scroll to position [83, 0]
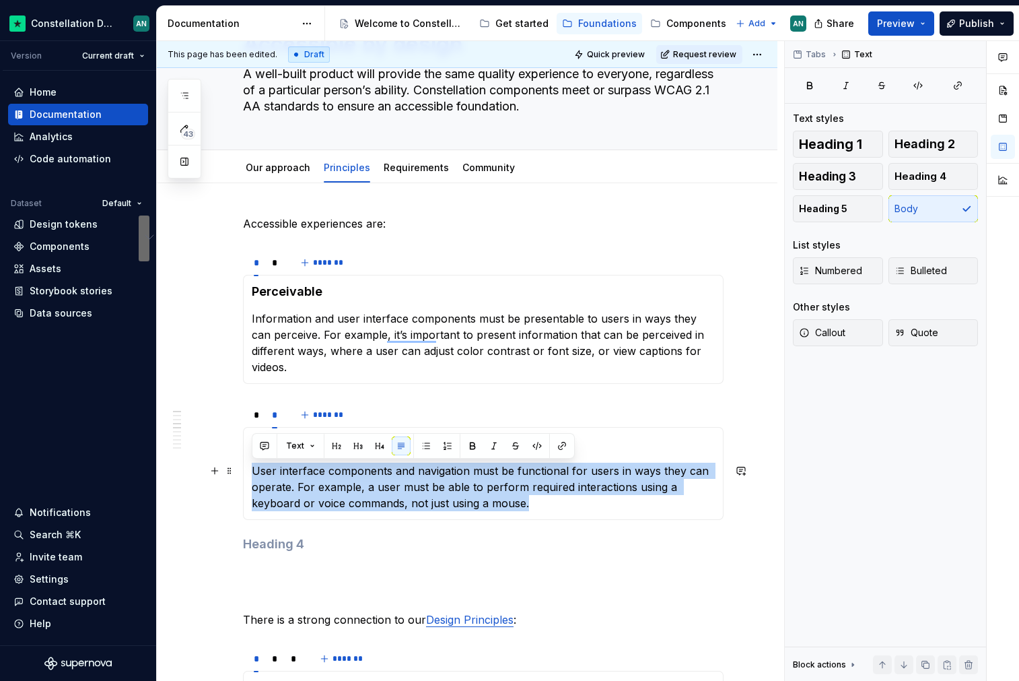
drag, startPoint x: 496, startPoint y: 508, endPoint x: 253, endPoint y: 475, distance: 244.7
click at [253, 475] on p "User interface components and navigation must be functional for users in ways t…" at bounding box center [483, 487] width 463 height 48
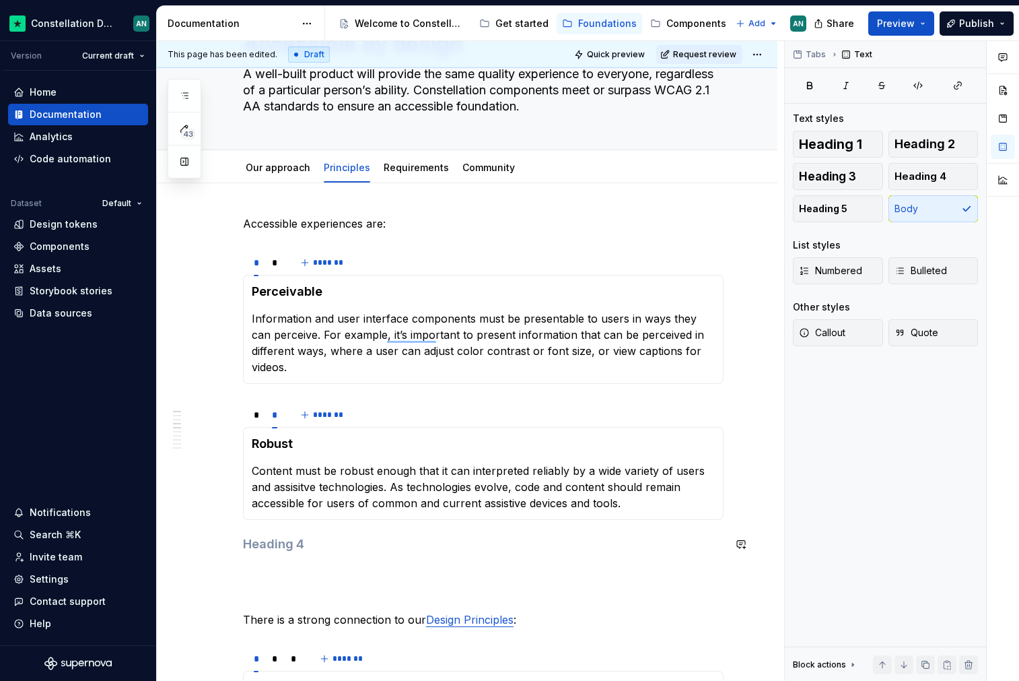
click at [506, 533] on div "Accessible experiences are: * * ******* Perceivable Information and user interf…" at bounding box center [483, 593] width 481 height 757
click at [465, 241] on div "Accessible experiences are: * * ******* Perceivable Information and user interf…" at bounding box center [483, 593] width 481 height 757
click at [440, 270] on div "* * *******" at bounding box center [483, 262] width 481 height 27
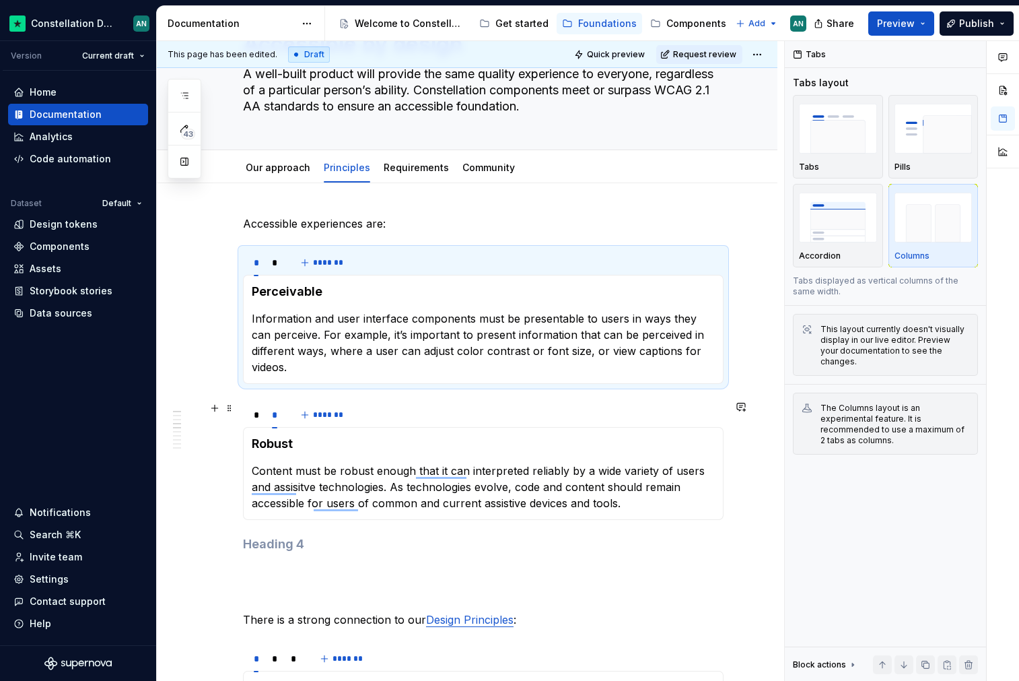
click at [422, 413] on div "* * *******" at bounding box center [483, 414] width 481 height 27
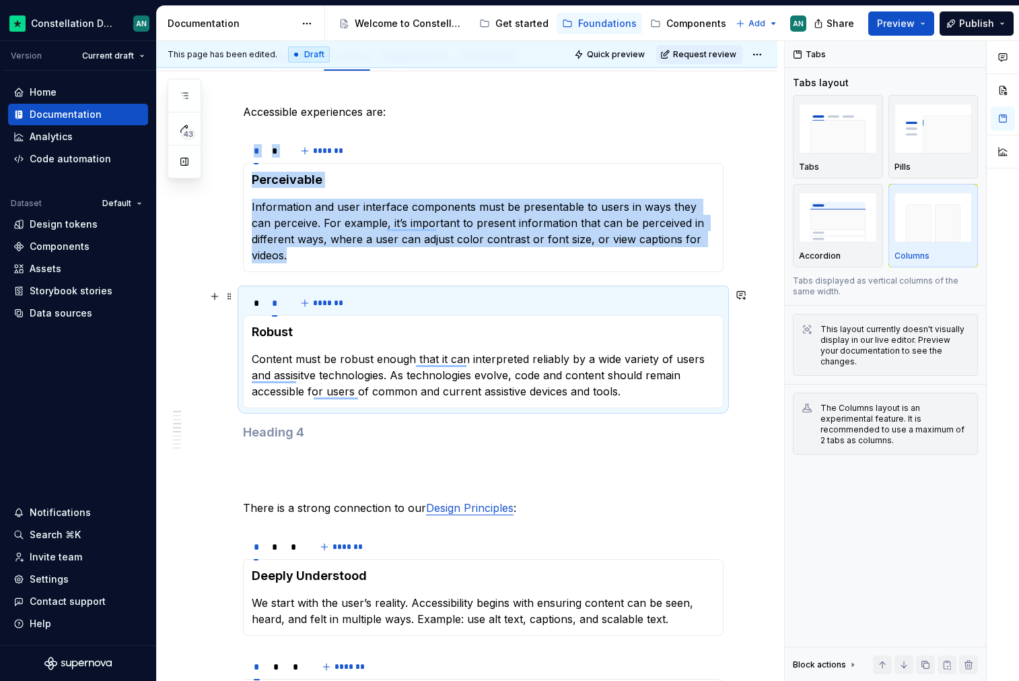
scroll to position [199, 0]
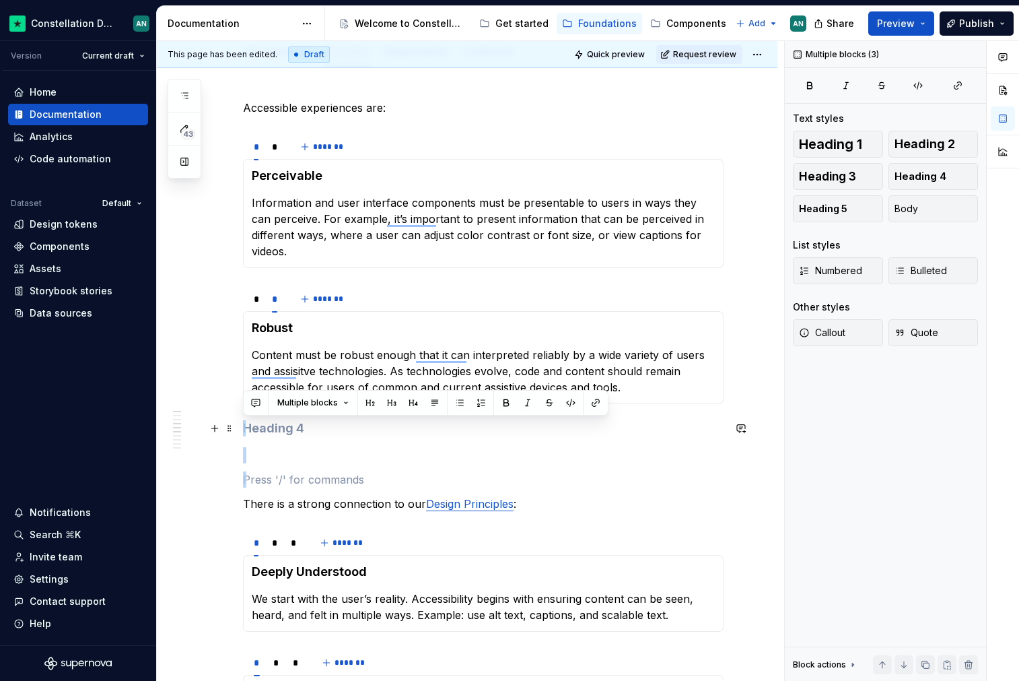
drag, startPoint x: 329, startPoint y: 477, endPoint x: 245, endPoint y: 433, distance: 94.3
click at [245, 433] on div "Accessible experiences are: * * ******* Perceivable Information and user interf…" at bounding box center [483, 478] width 481 height 757
click at [245, 433] on h4 "To enrich screen reader interactions, please activate Accessibility in Grammarl…" at bounding box center [483, 428] width 481 height 16
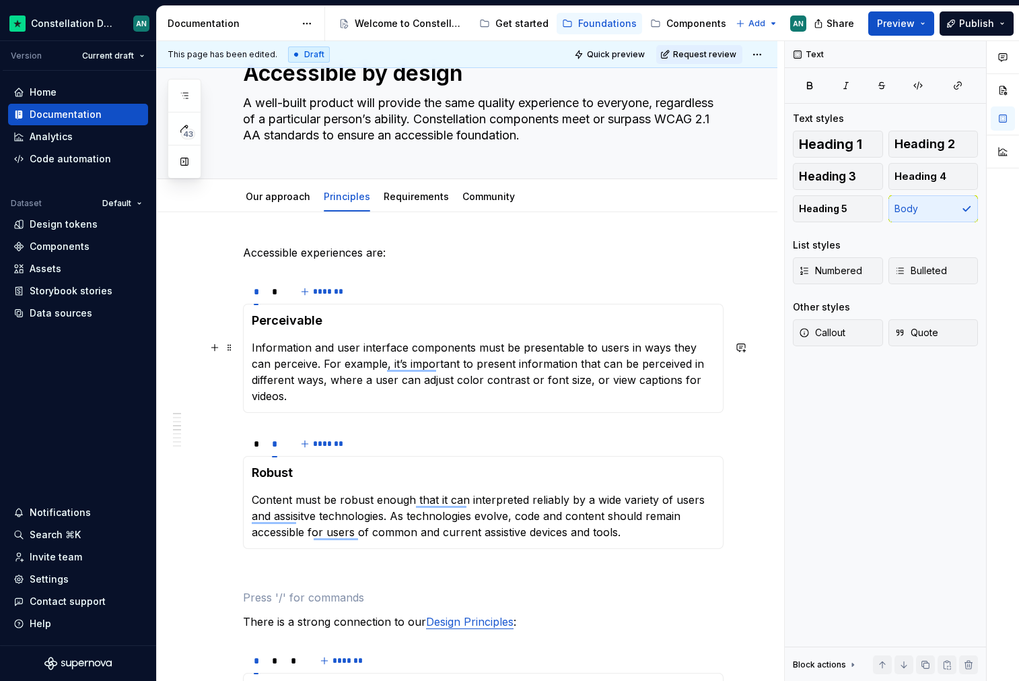
scroll to position [52, 0]
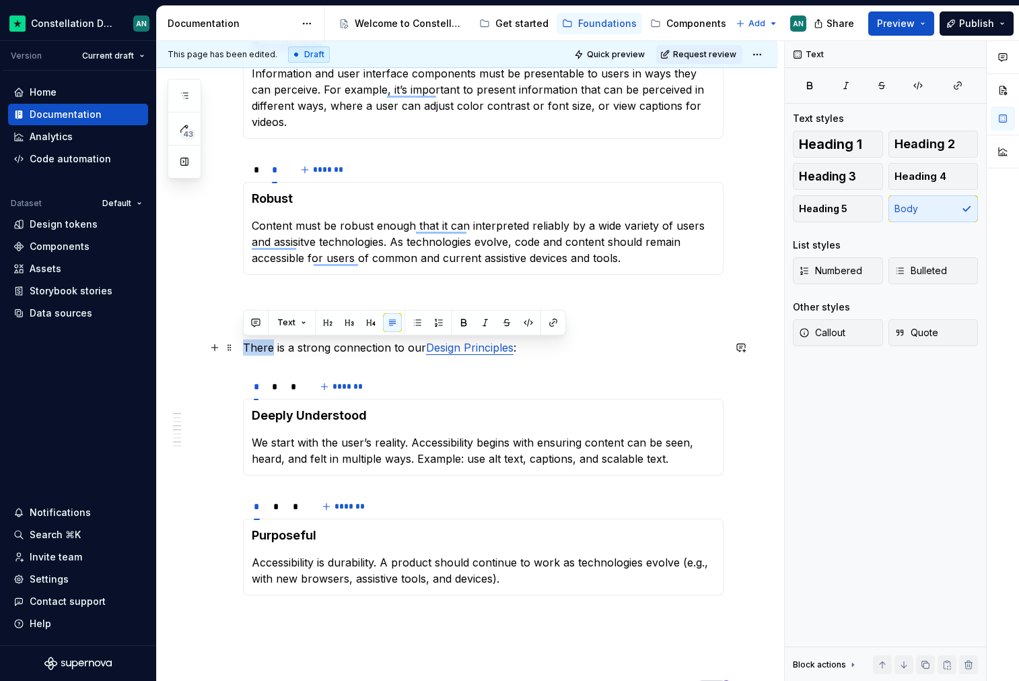
drag, startPoint x: 272, startPoint y: 351, endPoint x: 244, endPoint y: 347, distance: 27.9
click at [244, 347] on p "There is a strong connection to our Design Principles :" at bounding box center [483, 347] width 481 height 16
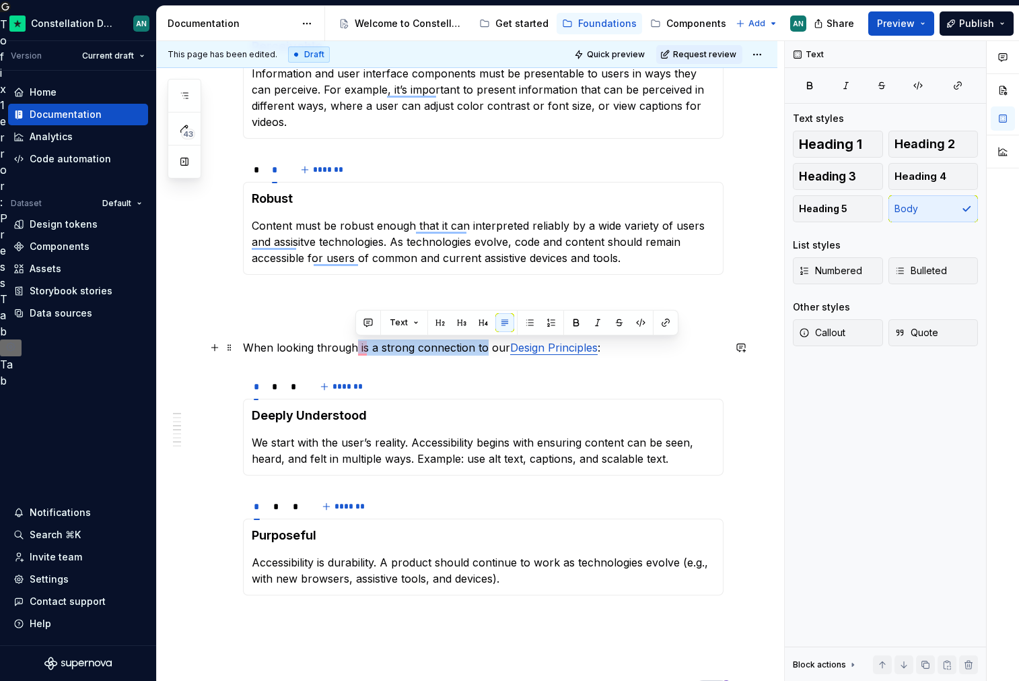
click at [483, 347] on p "When looking through is a strong connection to our Design Principles :" at bounding box center [483, 347] width 481 height 16
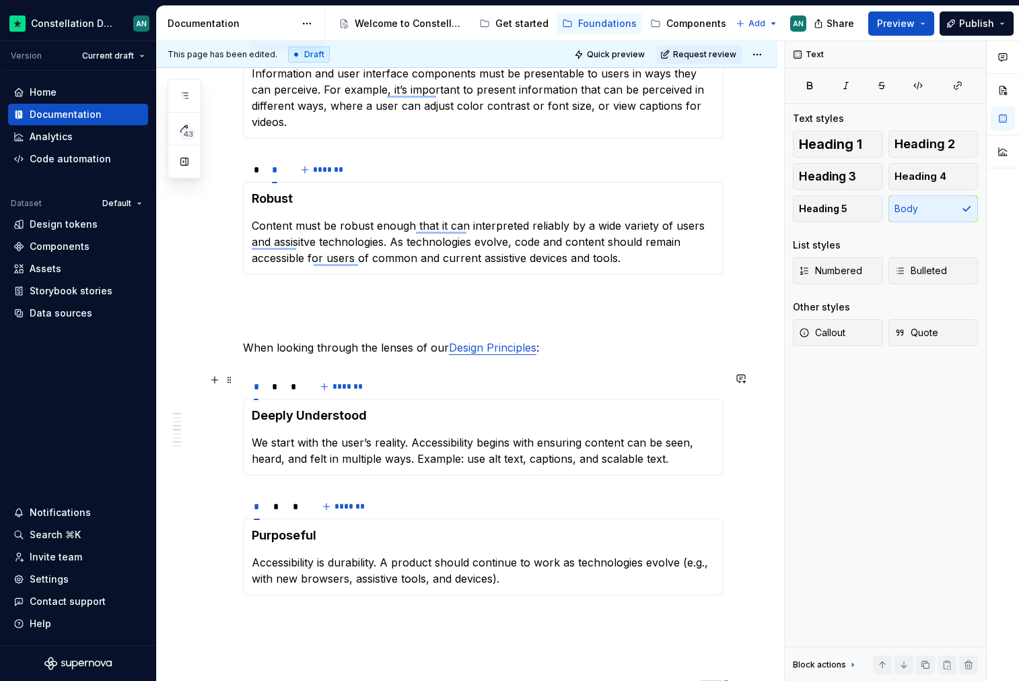
click at [480, 378] on div "* * * *******" at bounding box center [483, 386] width 481 height 27
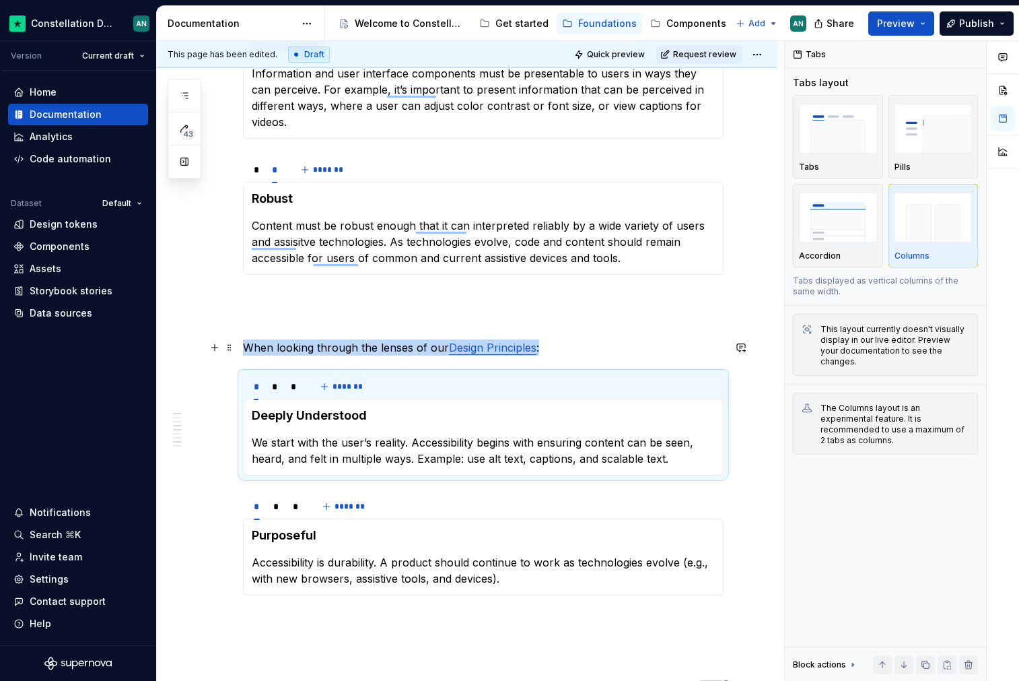
click at [557, 341] on p "When looking through the lenses of our Design Principles :" at bounding box center [483, 347] width 481 height 16
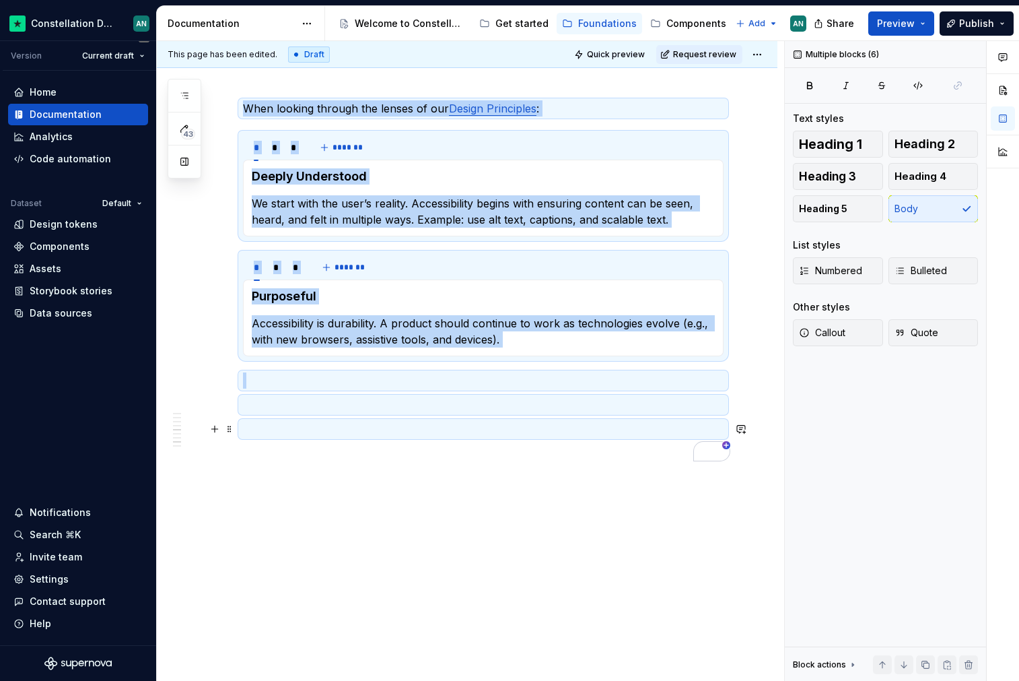
drag, startPoint x: 244, startPoint y: 529, endPoint x: 441, endPoint y: 371, distance: 252.9
click at [441, 371] on div "Accessible experiences are: * * ******* Perceivable Information and user interf…" at bounding box center [483, 96] width 481 height 730
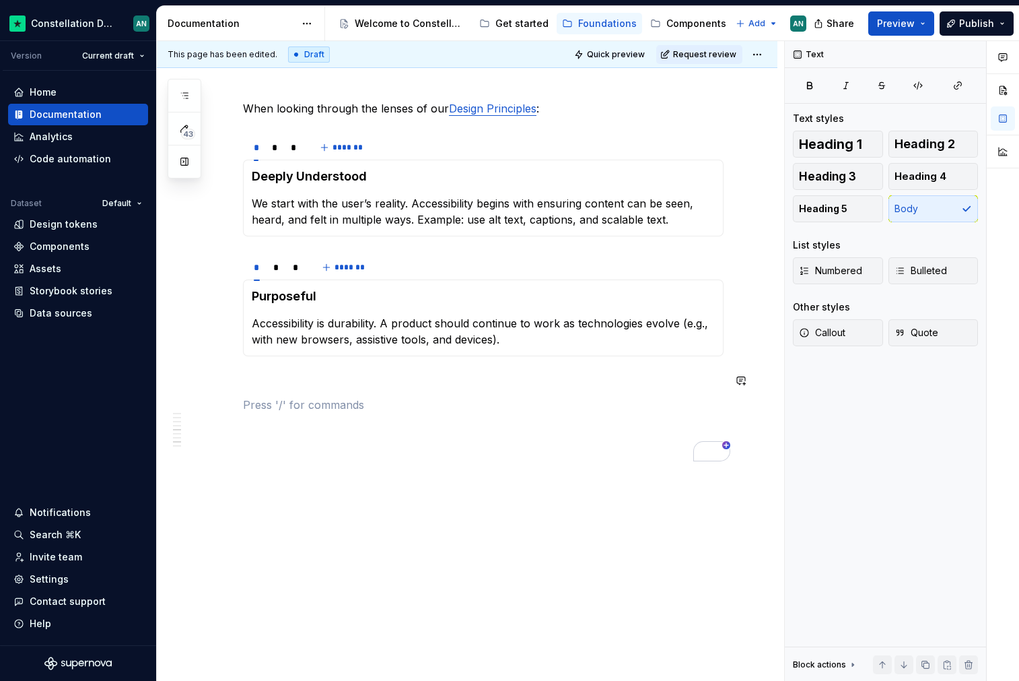
click at [430, 391] on div "Accessible experiences are: * * ******* Perceivable Information and user interf…" at bounding box center [483, 96] width 481 height 730
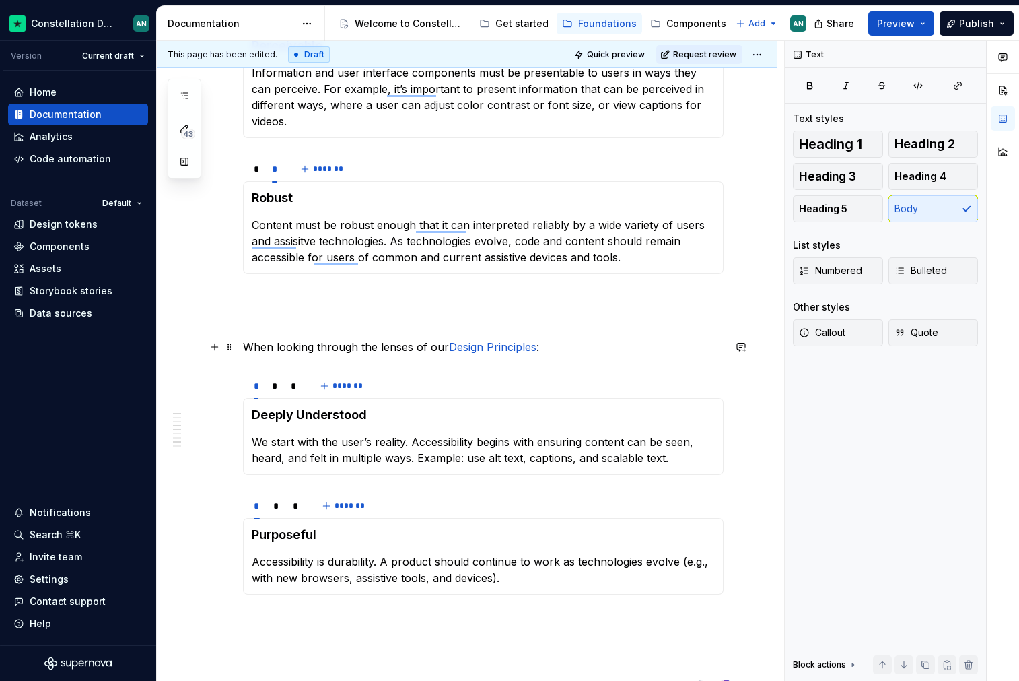
click at [245, 348] on p "When looking through the lenses of our Design Principles :" at bounding box center [483, 347] width 481 height 16
click at [248, 332] on div "Accessible experiences are: * * ******* Perceivable Information and user interf…" at bounding box center [483, 335] width 481 height 730
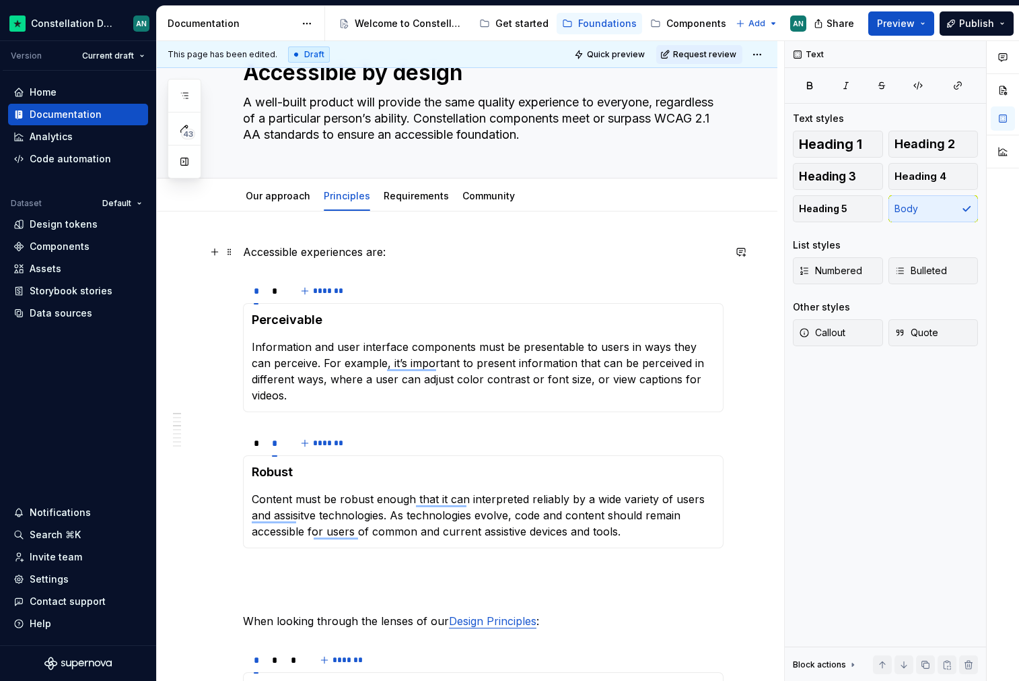
click at [259, 255] on p "Accessible experiences are:" at bounding box center [483, 252] width 481 height 16
click at [244, 253] on p "Accessible experiences are:" at bounding box center [483, 252] width 481 height 16
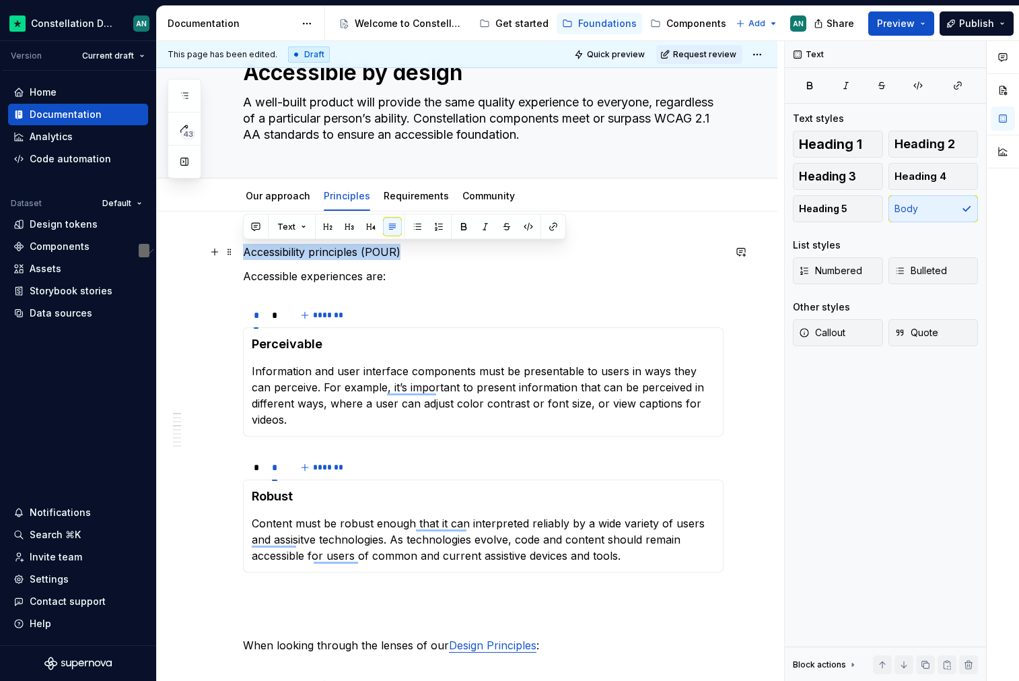
drag, startPoint x: 423, startPoint y: 255, endPoint x: 244, endPoint y: 249, distance: 179.2
click at [243, 249] on p "Accessibility principles (POUR)" at bounding box center [483, 252] width 481 height 16
click at [842, 148] on span "Heading 1" at bounding box center [830, 143] width 63 height 13
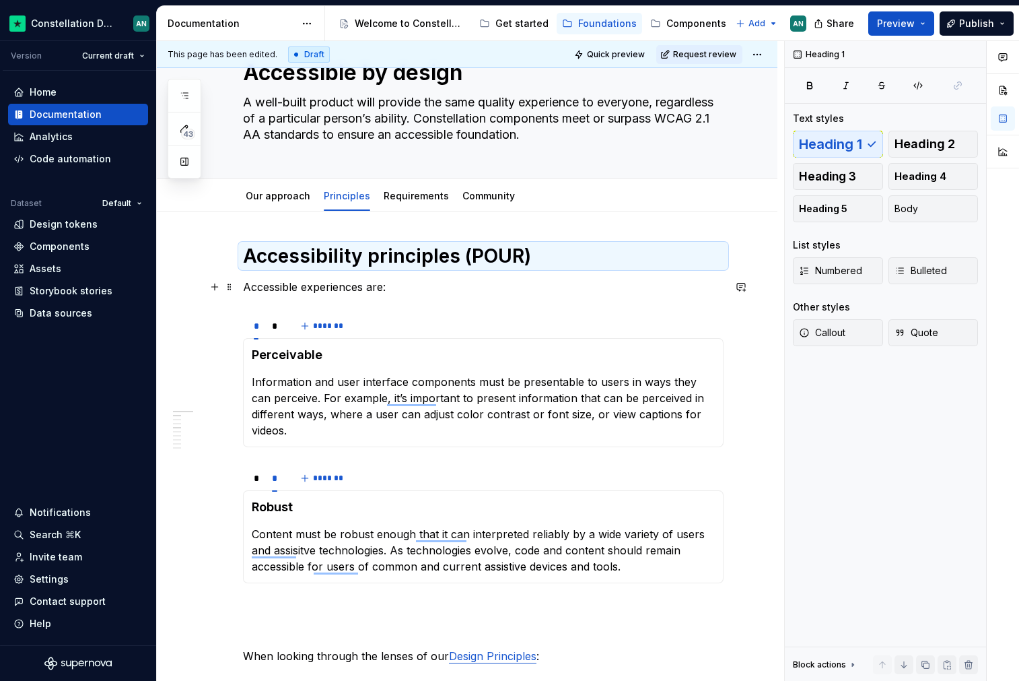
click at [393, 292] on p "Accessible experiences are:" at bounding box center [483, 287] width 481 height 16
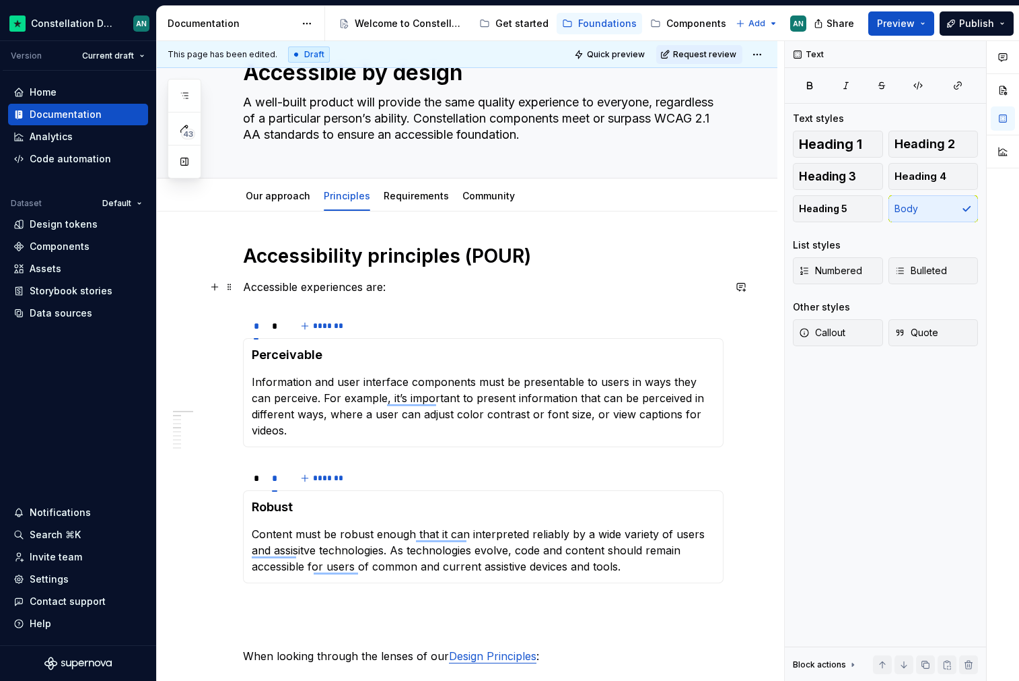
click at [365, 288] on p "Accessible experiences are:" at bounding box center [483, 287] width 481 height 16
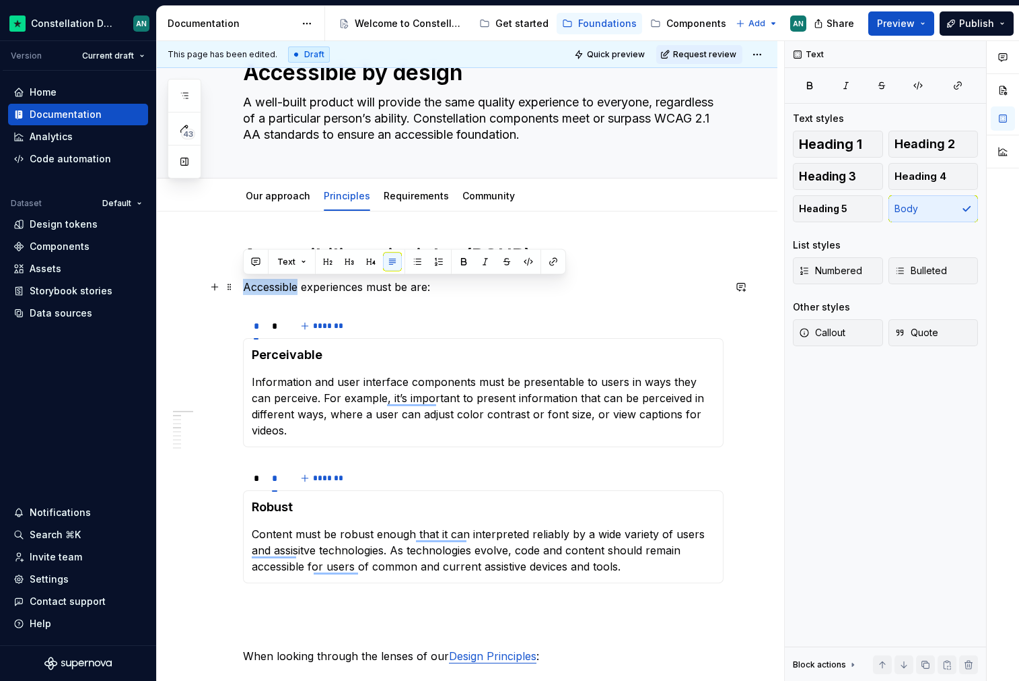
drag, startPoint x: 298, startPoint y: 291, endPoint x: 244, endPoint y: 288, distance: 54.6
click at [244, 288] on p "Accessible experiences must be are:" at bounding box center [483, 287] width 481 height 16
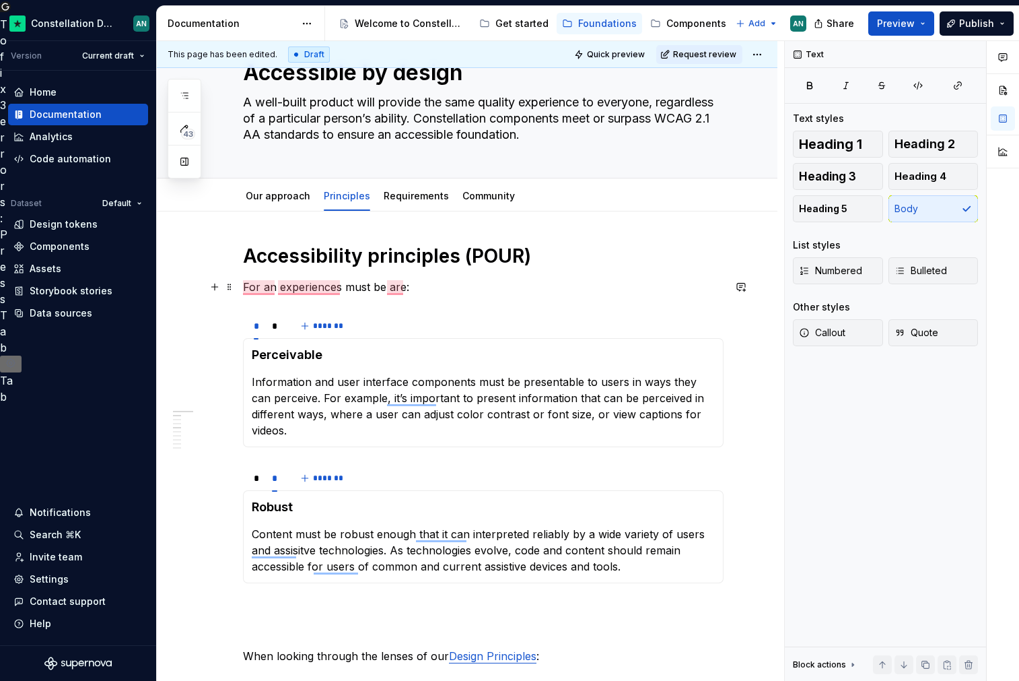
click at [339, 288] on p "For an experiences must be are:" at bounding box center [483, 287] width 481 height 16
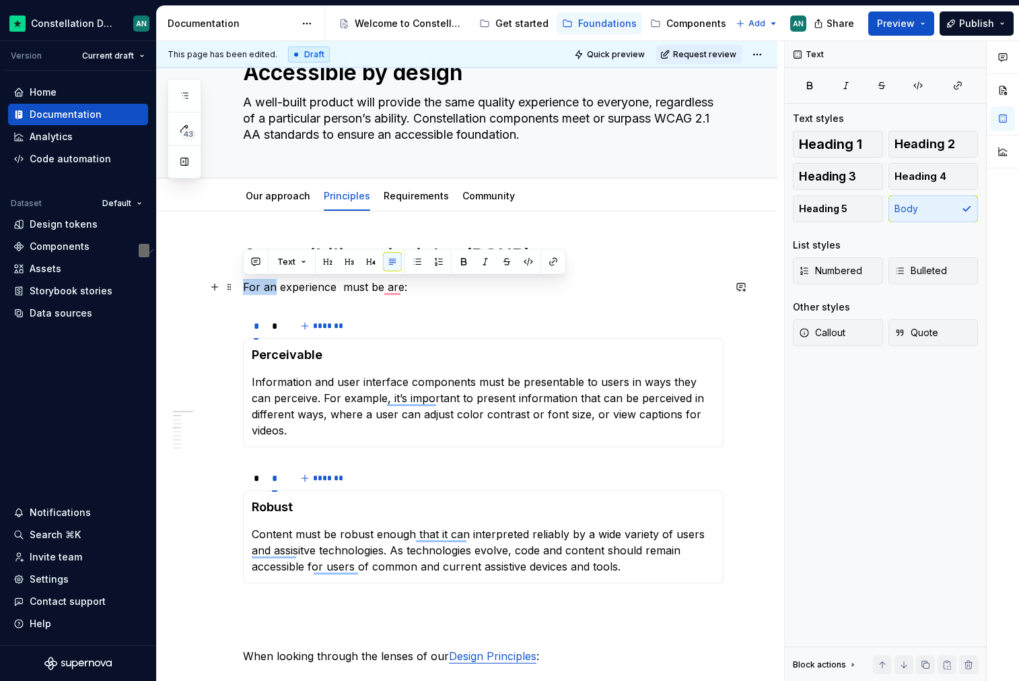
drag, startPoint x: 275, startPoint y: 290, endPoint x: 242, endPoint y: 290, distance: 32.3
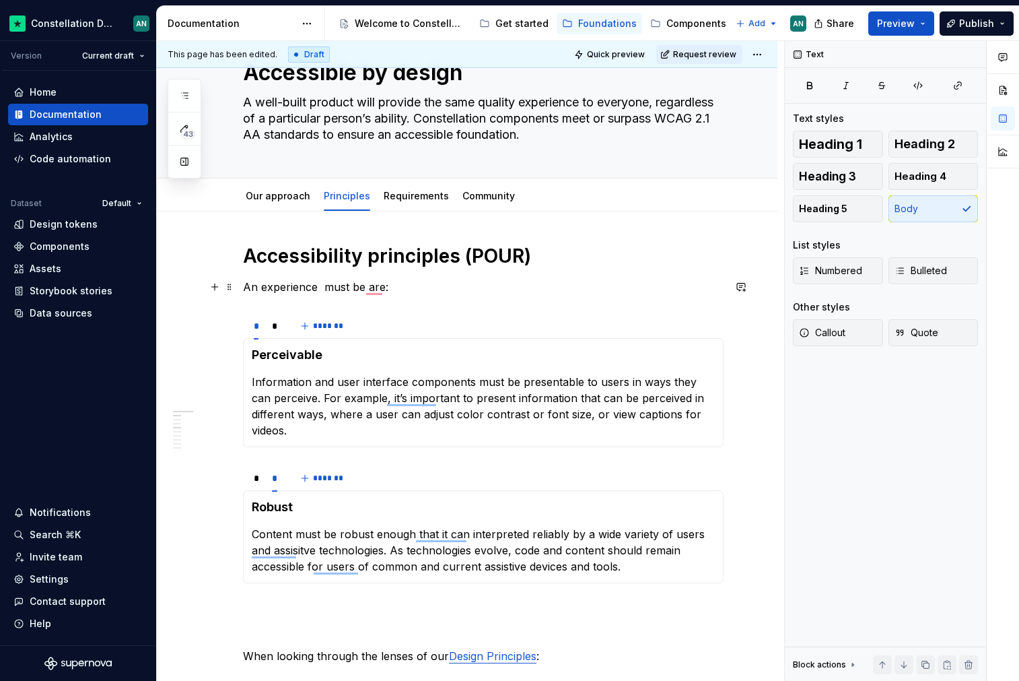
click at [318, 285] on p "An experience must be are:" at bounding box center [483, 287] width 481 height 16
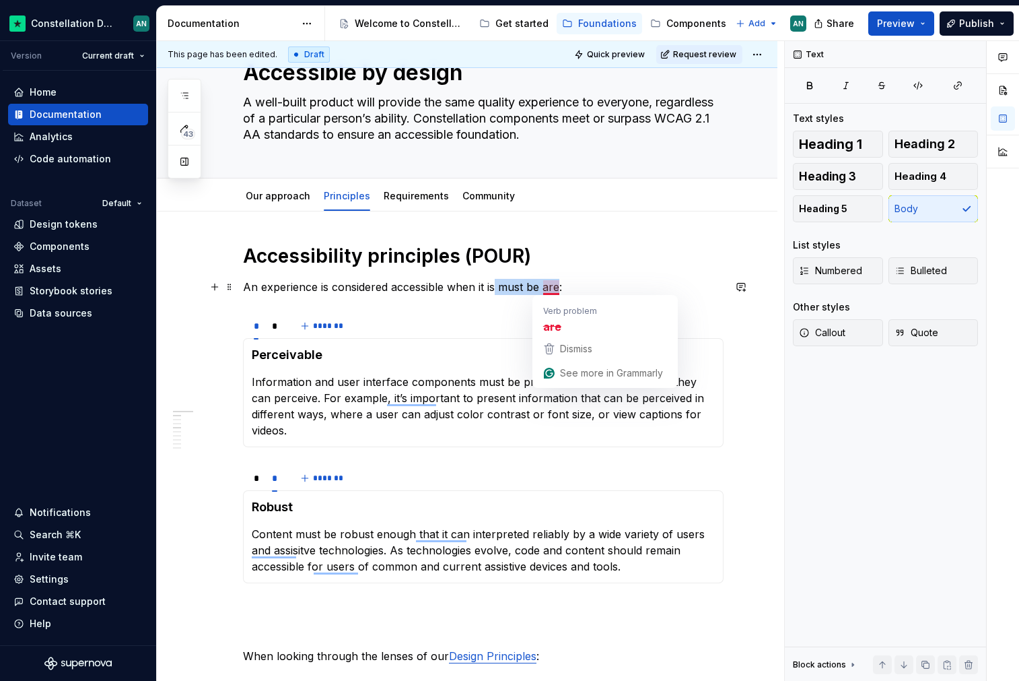
click at [560, 287] on p "An experience is considered accessible when it is must be are:" at bounding box center [483, 287] width 481 height 16
click at [318, 311] on section "* * ******* Perceivable Information and user interface components must be prese…" at bounding box center [483, 379] width 481 height 136
click at [561, 286] on p "An experience is considered accessible when it is:" at bounding box center [483, 287] width 481 height 16
click at [403, 190] on link "Requirements" at bounding box center [416, 195] width 65 height 11
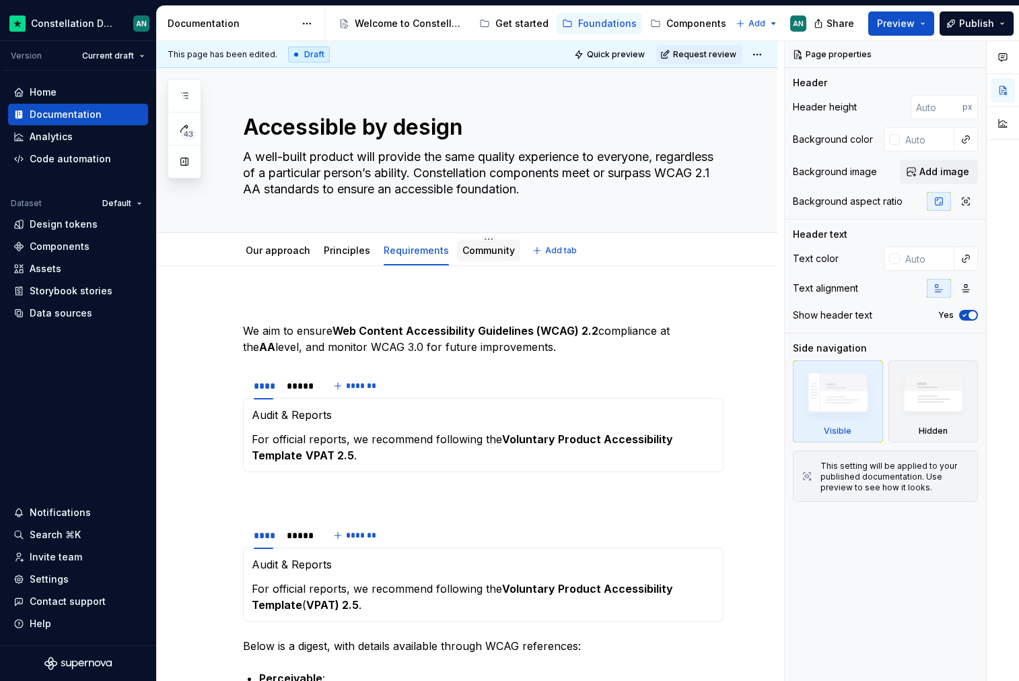
click at [463, 254] on link "Community" at bounding box center [489, 249] width 53 height 11
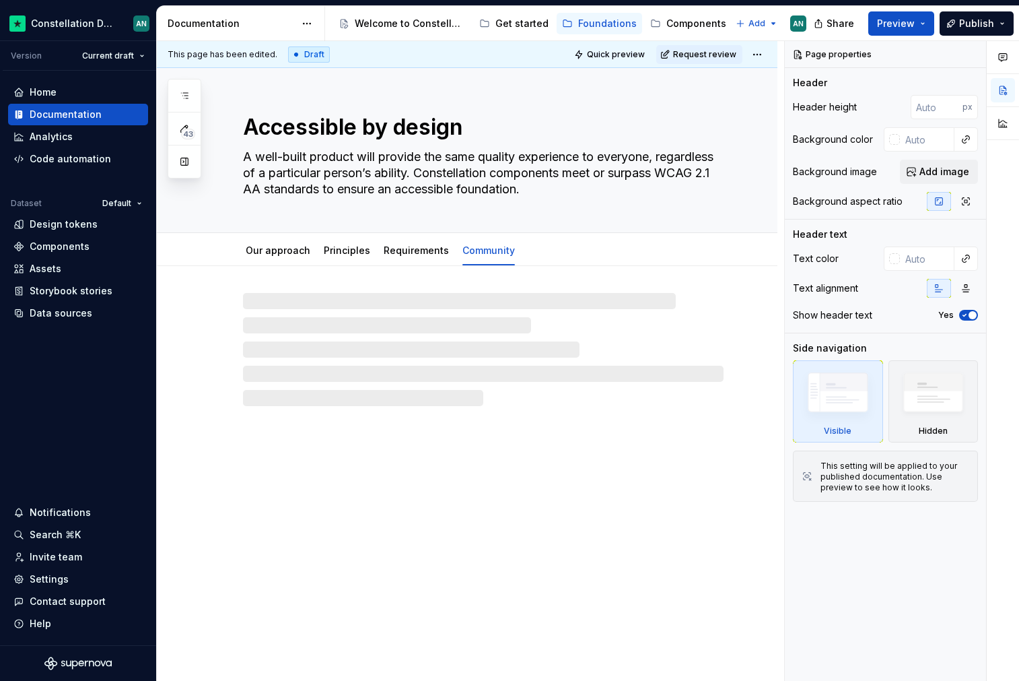
type textarea "*"
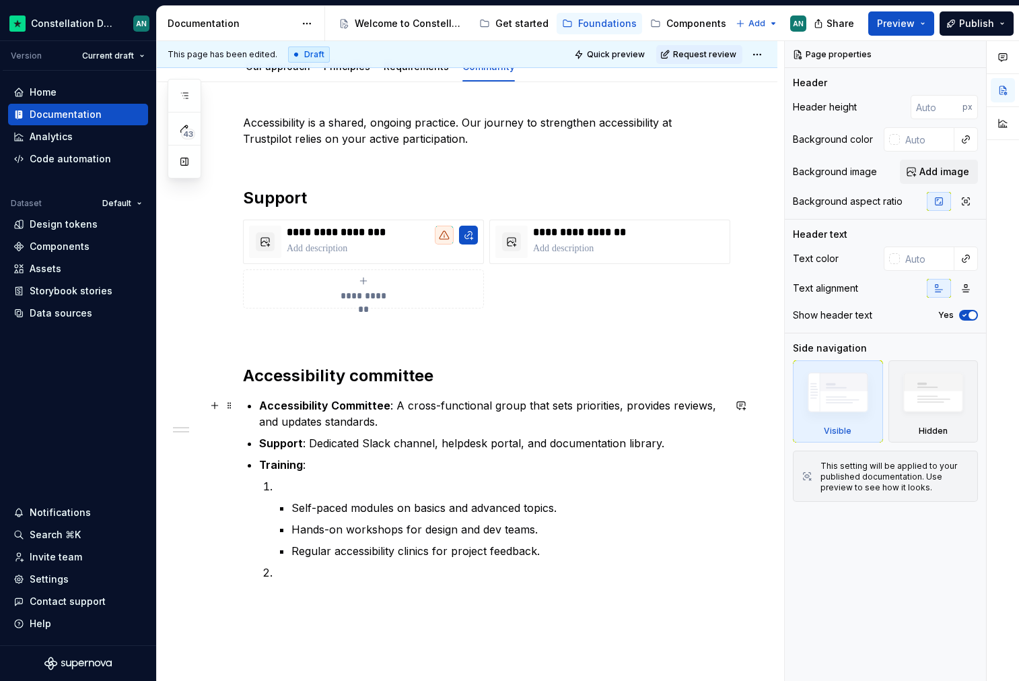
scroll to position [187, 0]
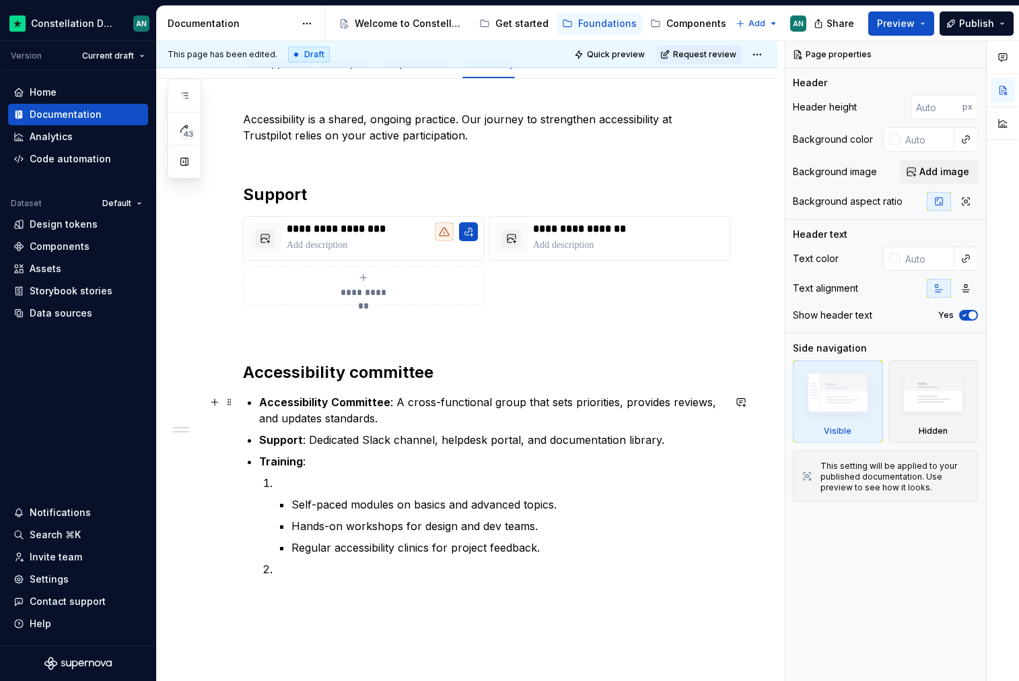
click at [460, 413] on div "**********" at bounding box center [483, 344] width 481 height 466
click at [381, 419] on p "Accessibility Committee : A cross-functional group that sets priorities, provid…" at bounding box center [491, 410] width 465 height 32
click at [331, 371] on h2 "Accessibility committee" at bounding box center [483, 373] width 481 height 22
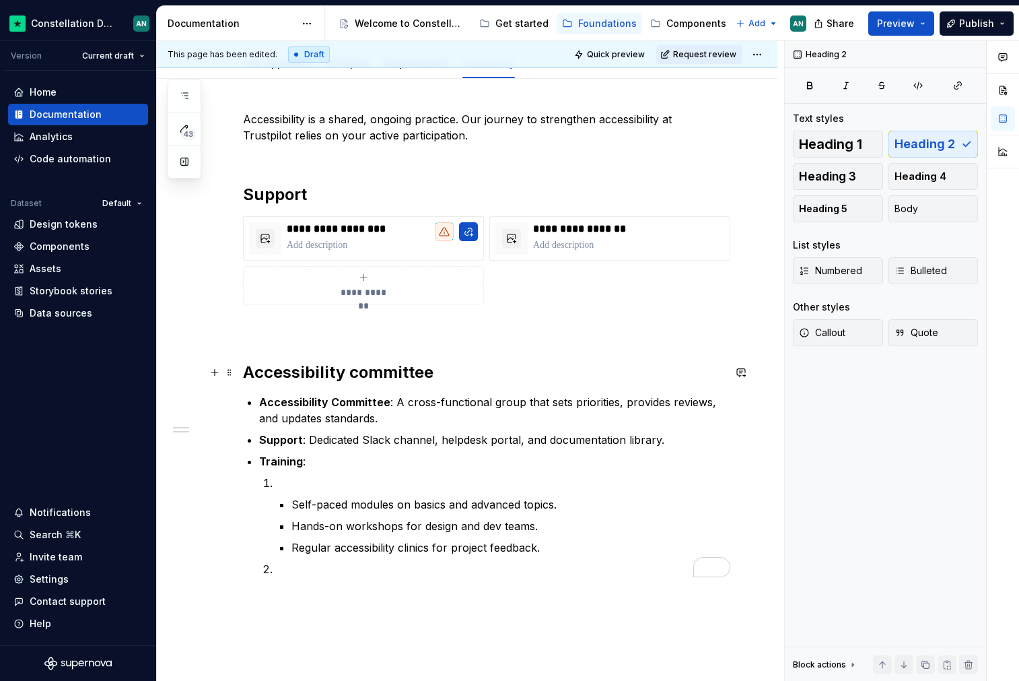
click at [452, 374] on h2 "Accessibility committee" at bounding box center [483, 373] width 481 height 22
click at [292, 195] on h2 "Support" at bounding box center [483, 195] width 481 height 22
click at [386, 202] on h2 "Support" at bounding box center [483, 195] width 481 height 22
click at [330, 367] on h2 "Accessibility committee" at bounding box center [483, 373] width 481 height 22
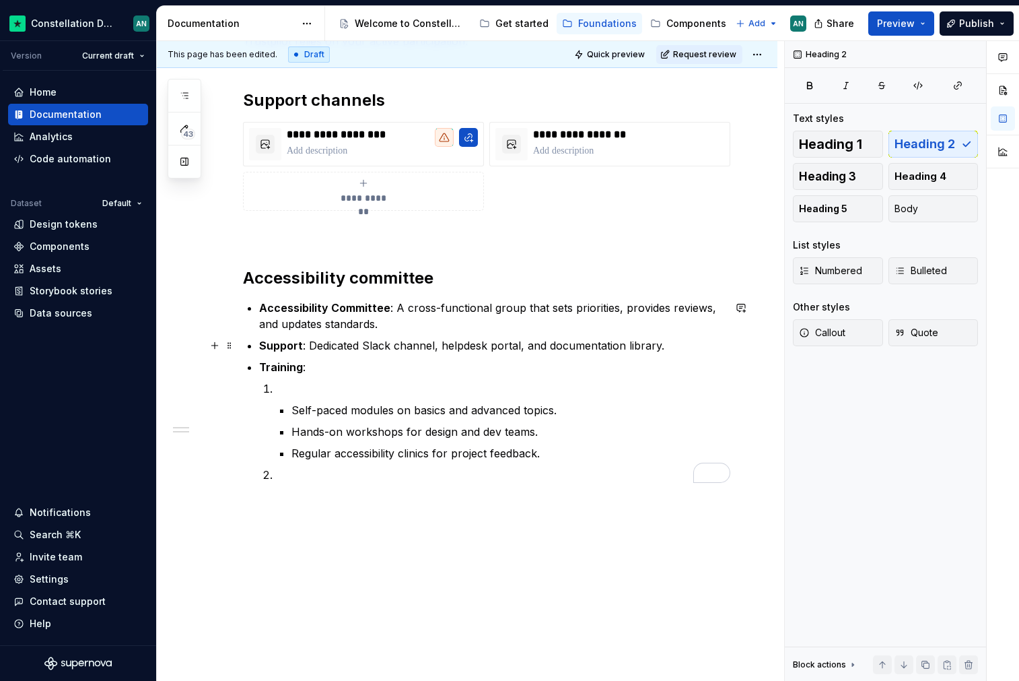
scroll to position [283, 0]
click at [230, 279] on span at bounding box center [229, 276] width 11 height 19
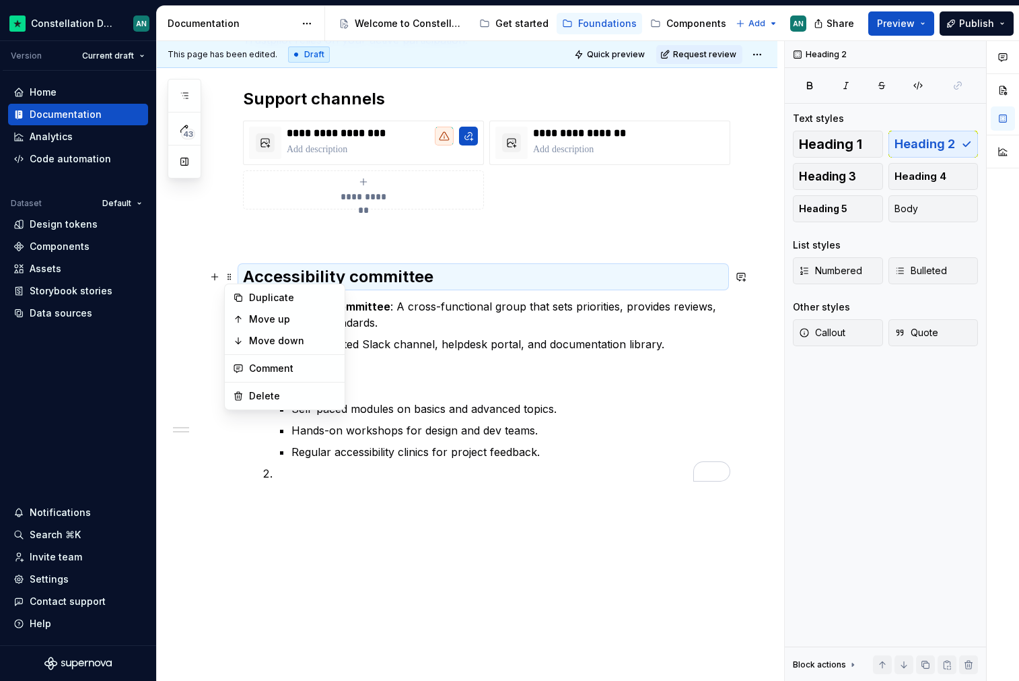
click at [507, 284] on h2 "Accessibility committee" at bounding box center [483, 277] width 481 height 22
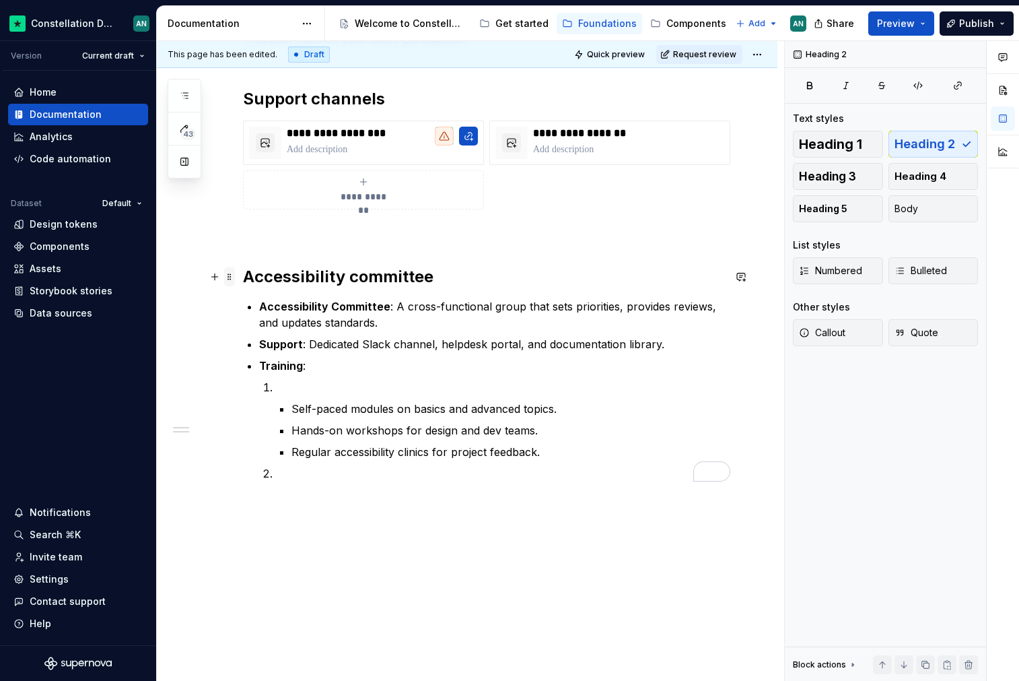
click at [230, 279] on span at bounding box center [229, 276] width 11 height 19
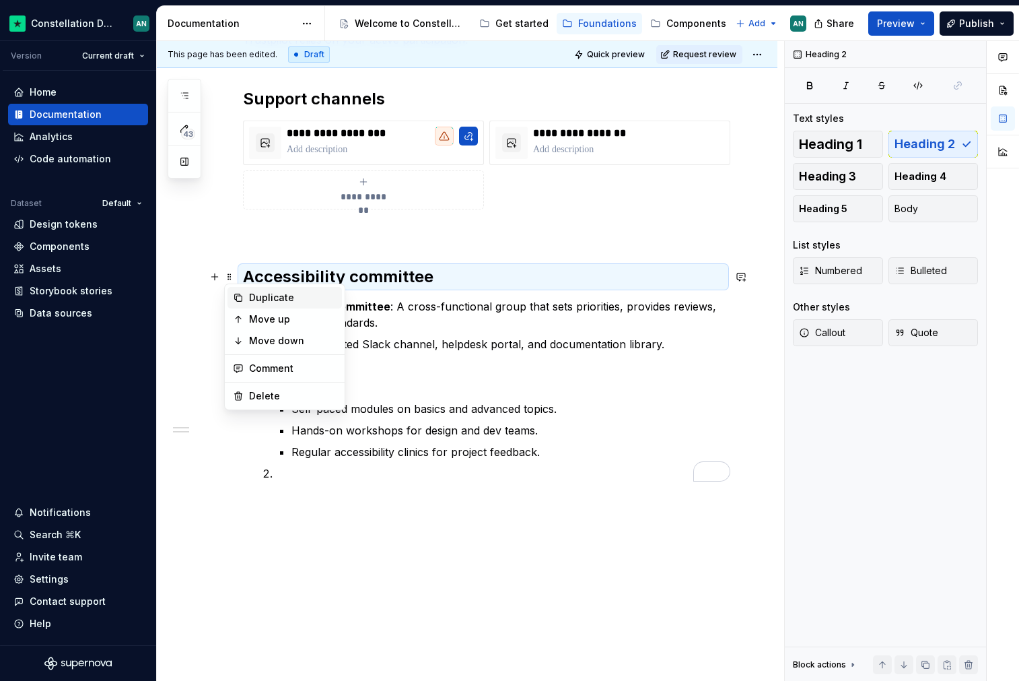
click at [264, 298] on div "Duplicate" at bounding box center [293, 297] width 88 height 13
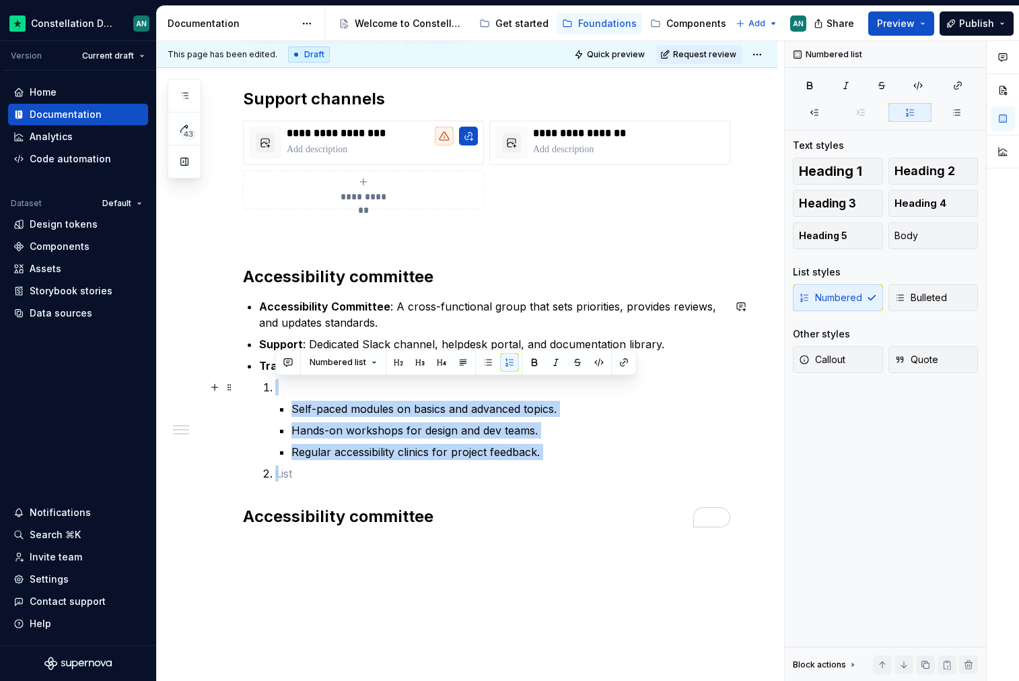
drag, startPoint x: 298, startPoint y: 471, endPoint x: 268, endPoint y: 388, distance: 88.0
click at [275, 388] on ol "Self-paced modules on basics and advanced topics. Hands-on workshops for design…" at bounding box center [499, 430] width 448 height 102
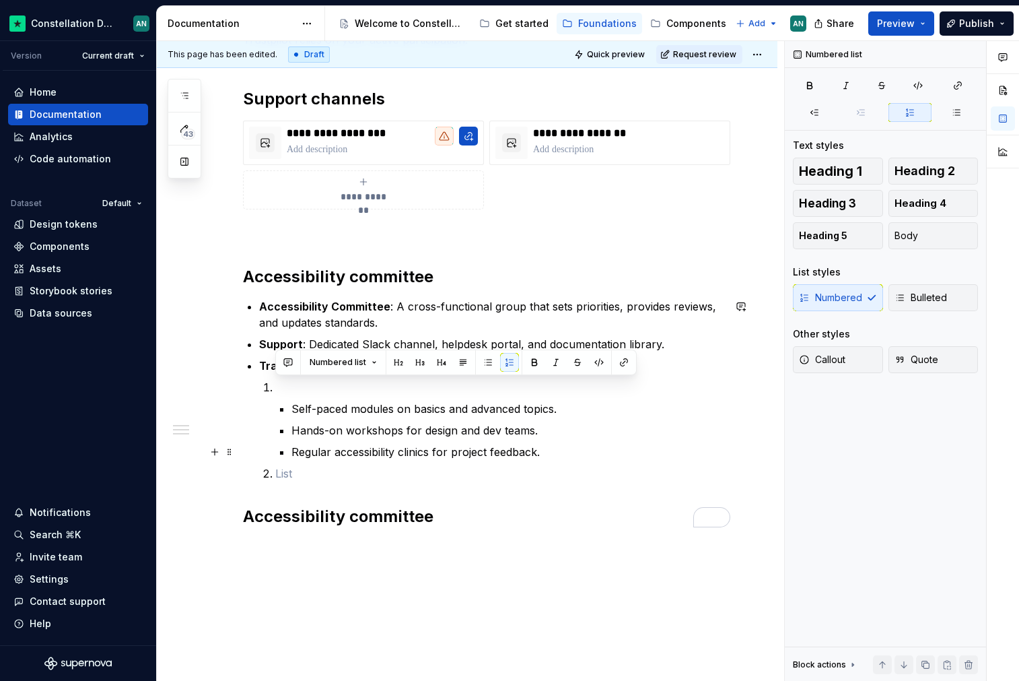
click at [496, 444] on p "Regular accessibility clinics for project feedback." at bounding box center [508, 452] width 432 height 16
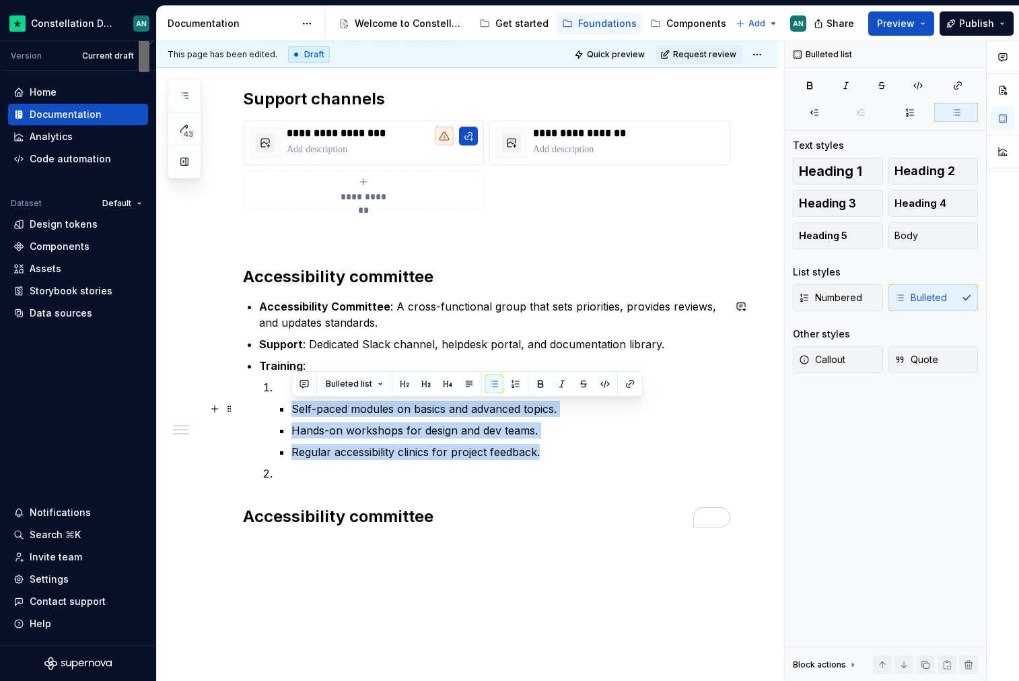
drag, startPoint x: 551, startPoint y: 450, endPoint x: 271, endPoint y: 403, distance: 283.9
click at [271, 403] on li "Training : Self-paced modules on basics and advanced topics. Hands-on workshops…" at bounding box center [491, 420] width 465 height 124
copy ul "Self-paced modules on basics and advanced topics. Hands-on workshops for design…"
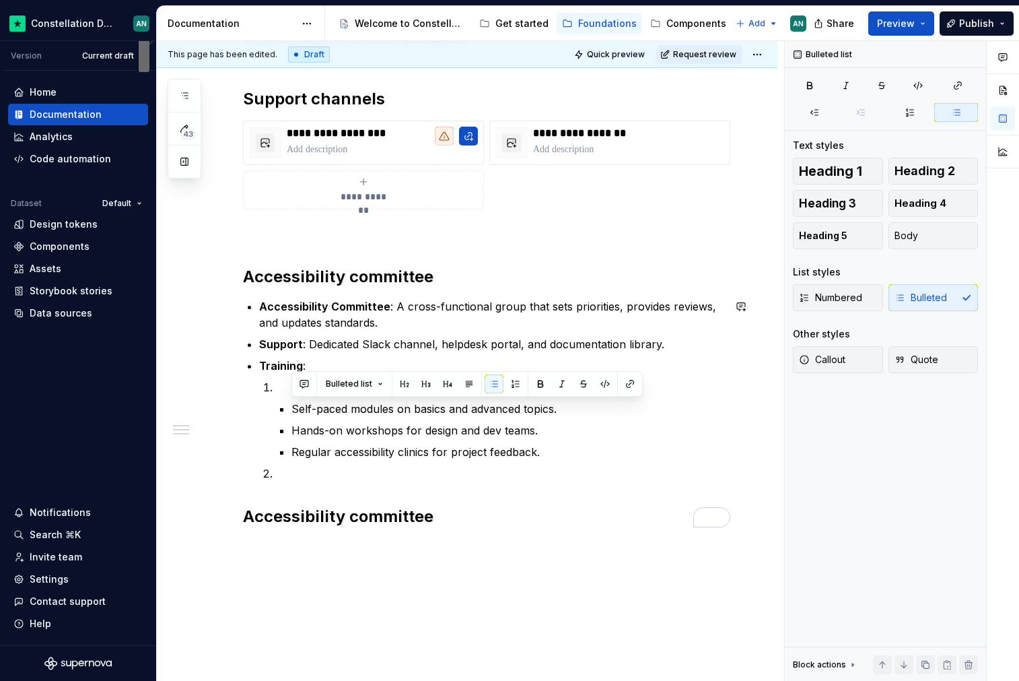
click at [319, 487] on div "**********" at bounding box center [483, 271] width 481 height 512
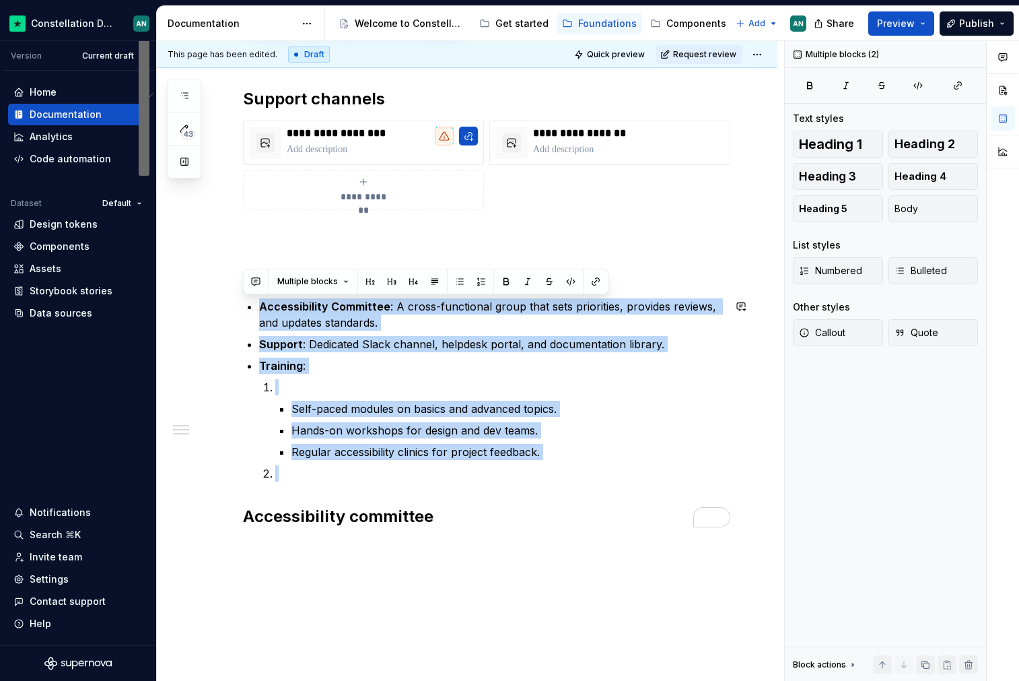
drag, startPoint x: 293, startPoint y: 483, endPoint x: 221, endPoint y: 295, distance: 201.8
click at [221, 295] on div "**********" at bounding box center [467, 365] width 621 height 764
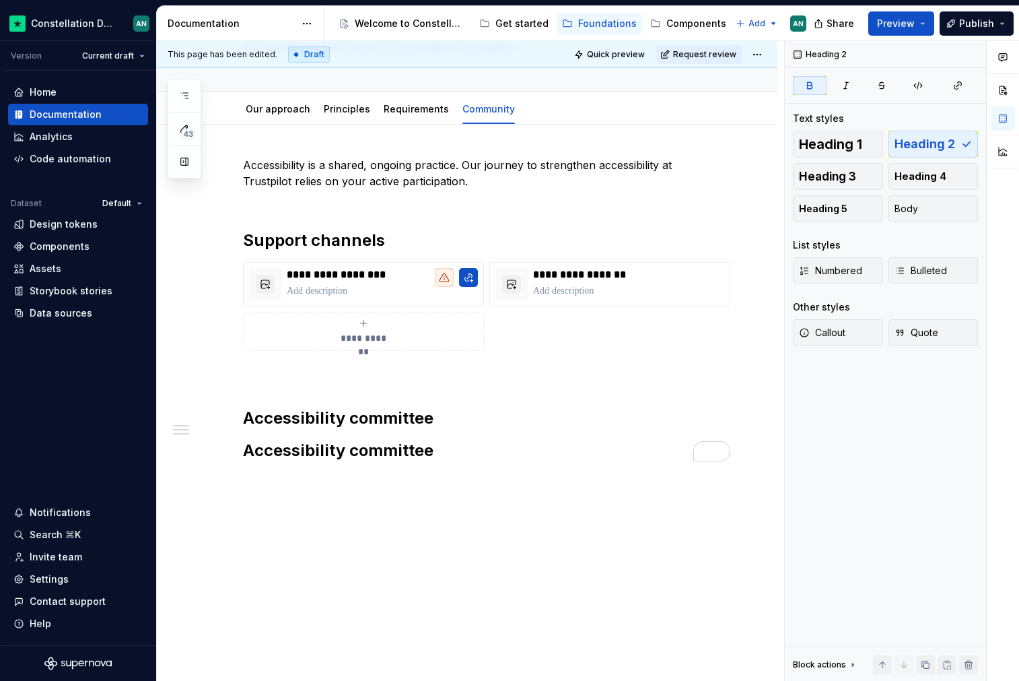
scroll to position [182, 0]
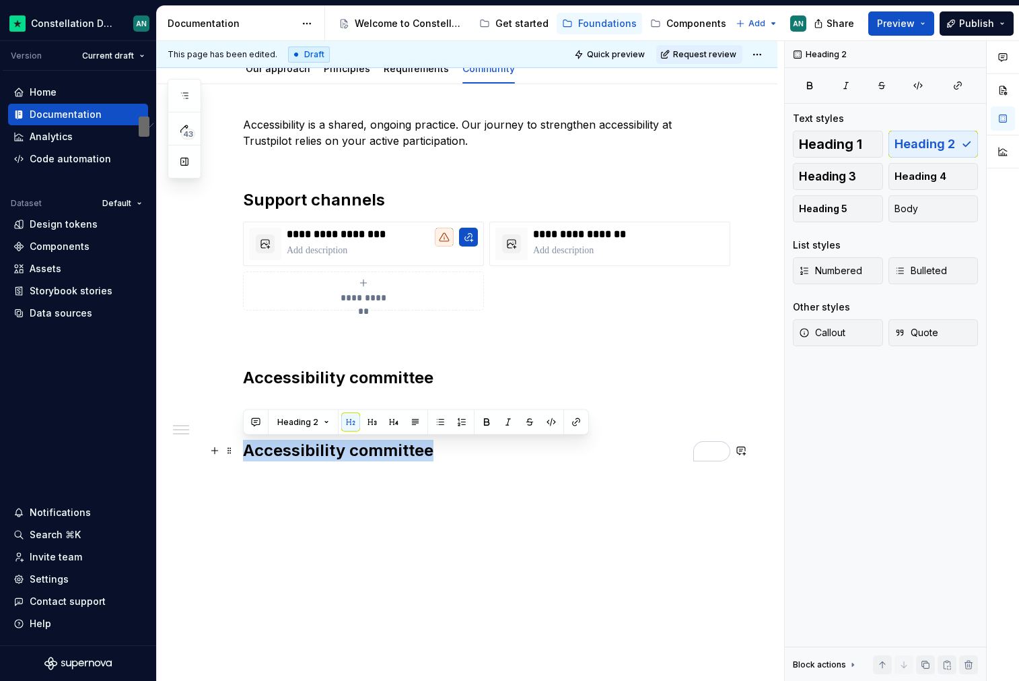
drag, startPoint x: 428, startPoint y: 454, endPoint x: 246, endPoint y: 452, distance: 181.1
click at [246, 452] on h2 "Accessibility committee" at bounding box center [483, 451] width 481 height 22
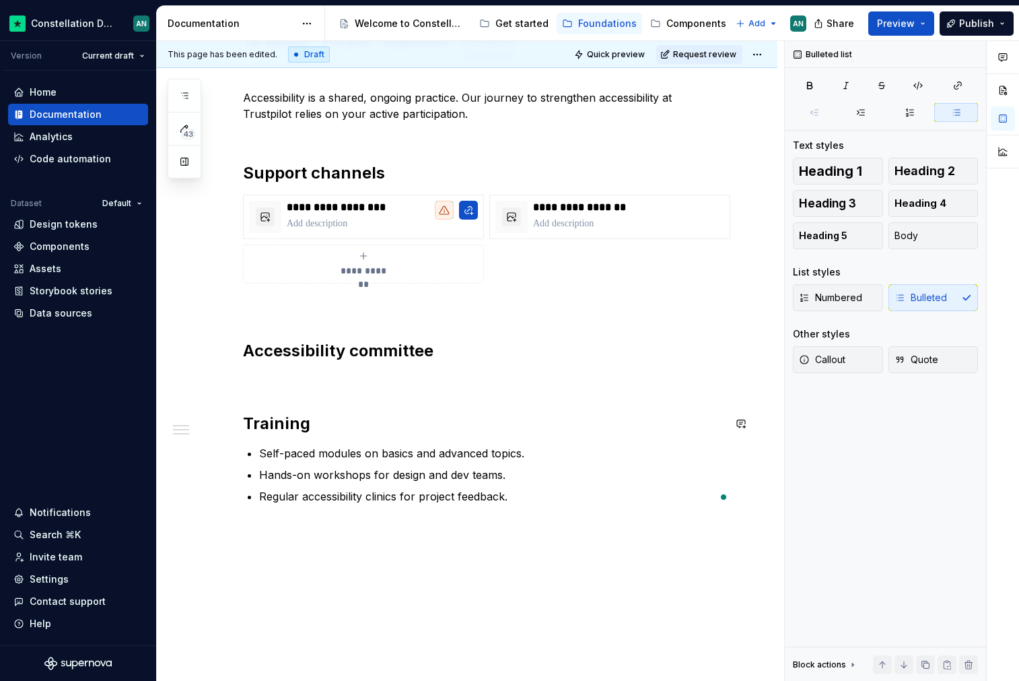
scroll to position [252, 0]
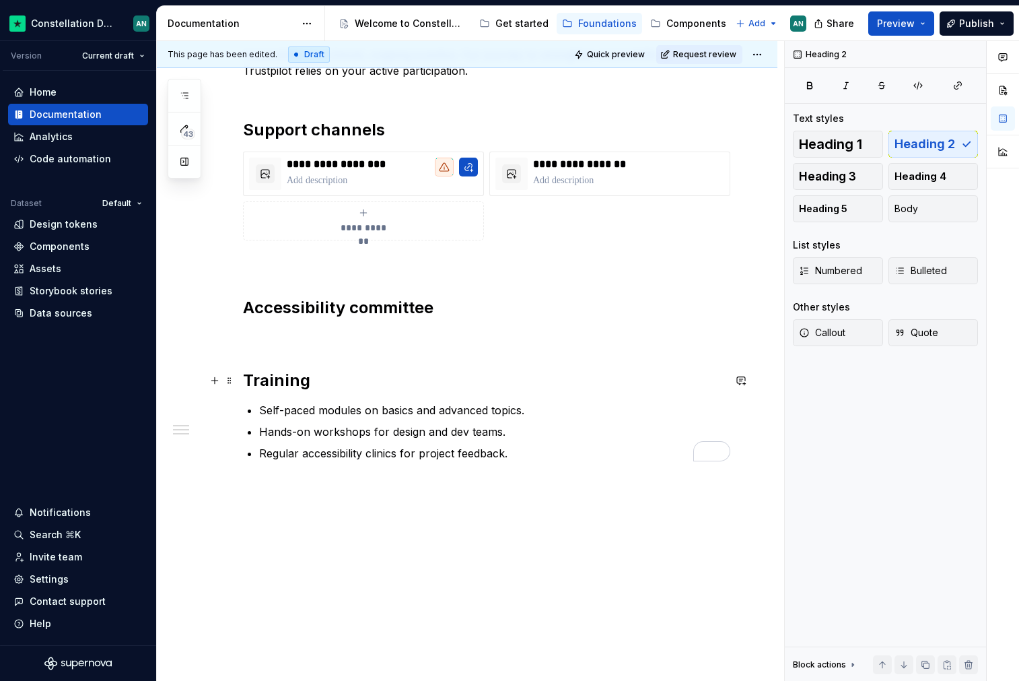
click at [369, 388] on h2 "Training" at bounding box center [483, 381] width 481 height 22
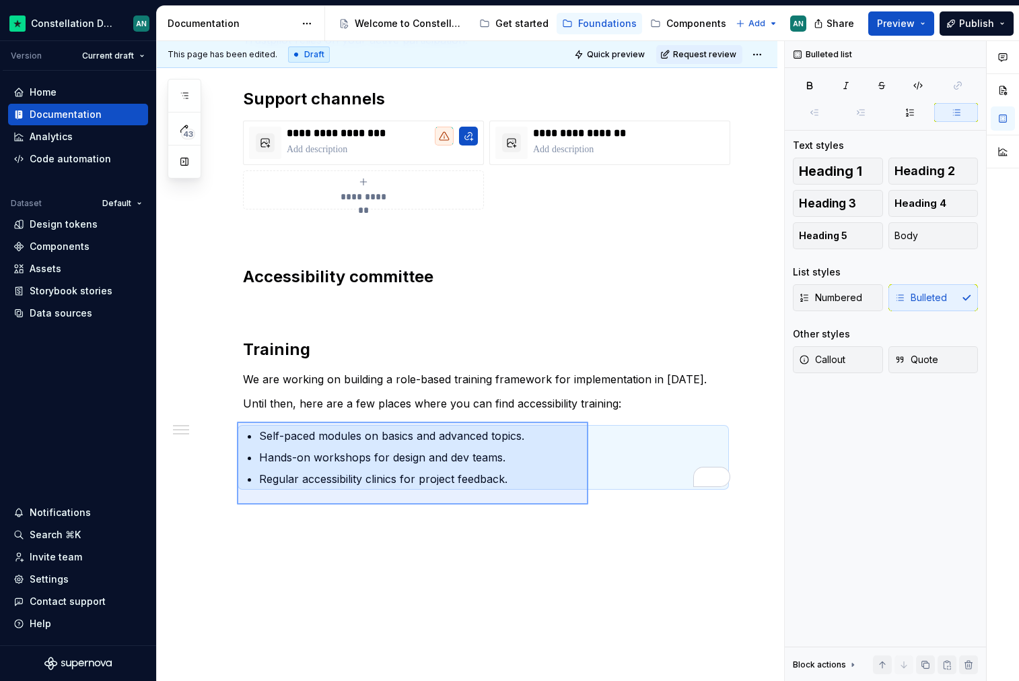
drag, startPoint x: 582, startPoint y: 504, endPoint x: 238, endPoint y: 421, distance: 354.0
click at [237, 421] on div "**********" at bounding box center [471, 361] width 628 height 640
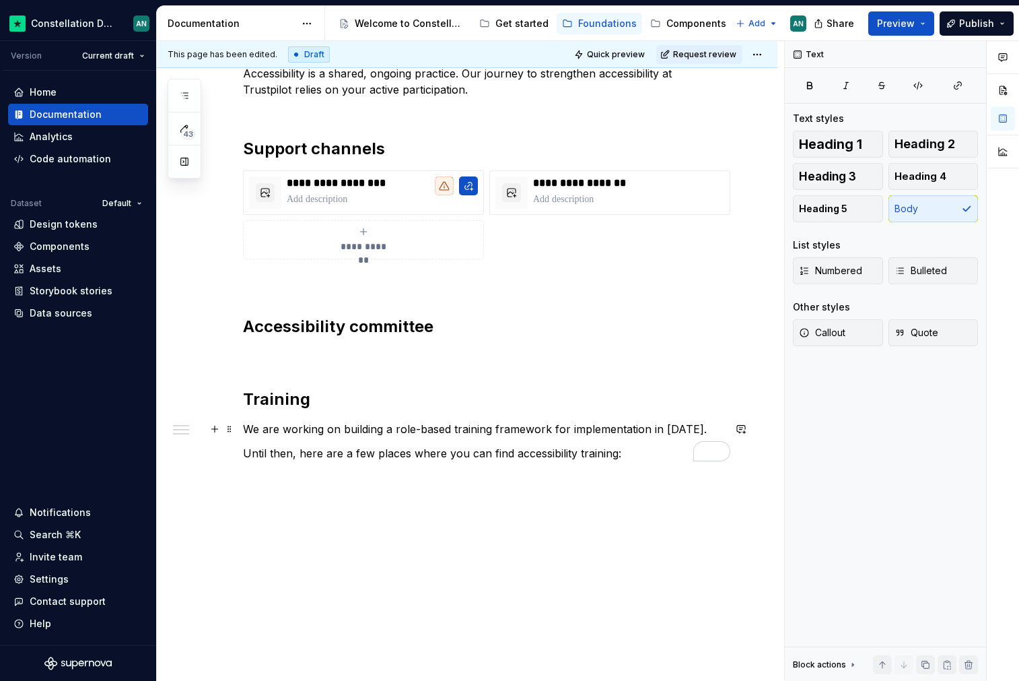
scroll to position [257, 0]
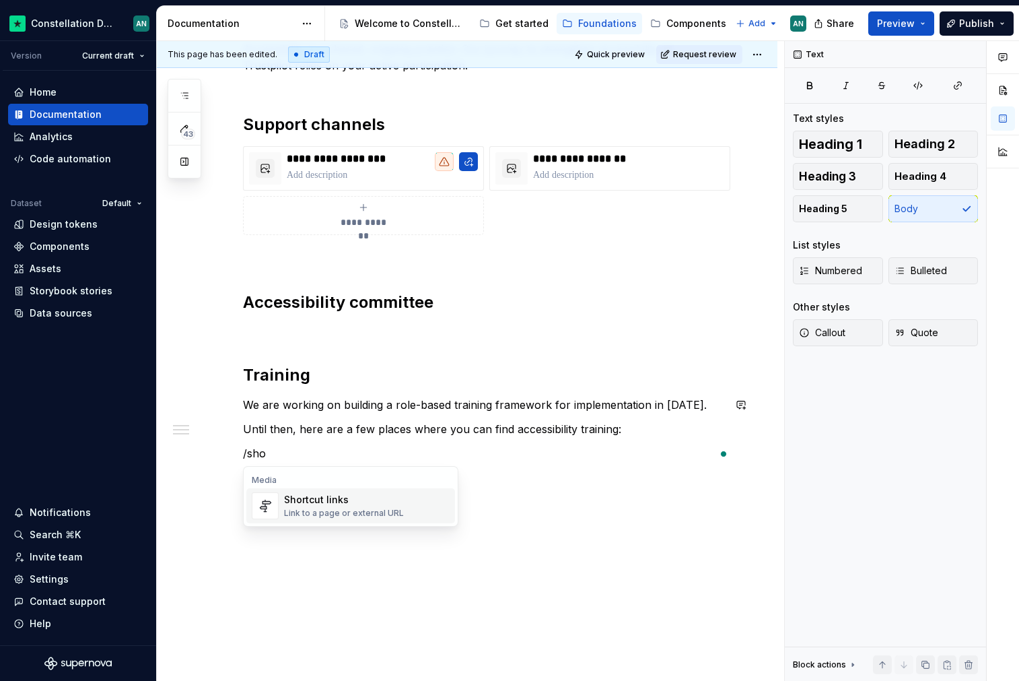
click at [333, 500] on div "Shortcut links" at bounding box center [344, 499] width 120 height 13
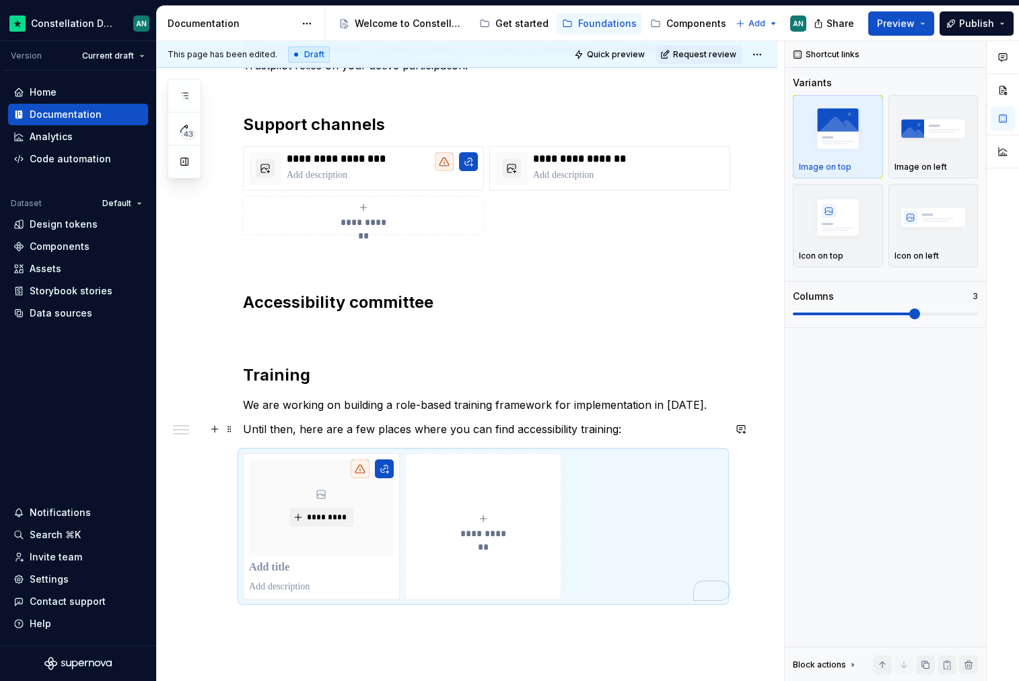
click at [511, 431] on p "Until then, here are a few places where you can find accessibility training:" at bounding box center [483, 429] width 481 height 16
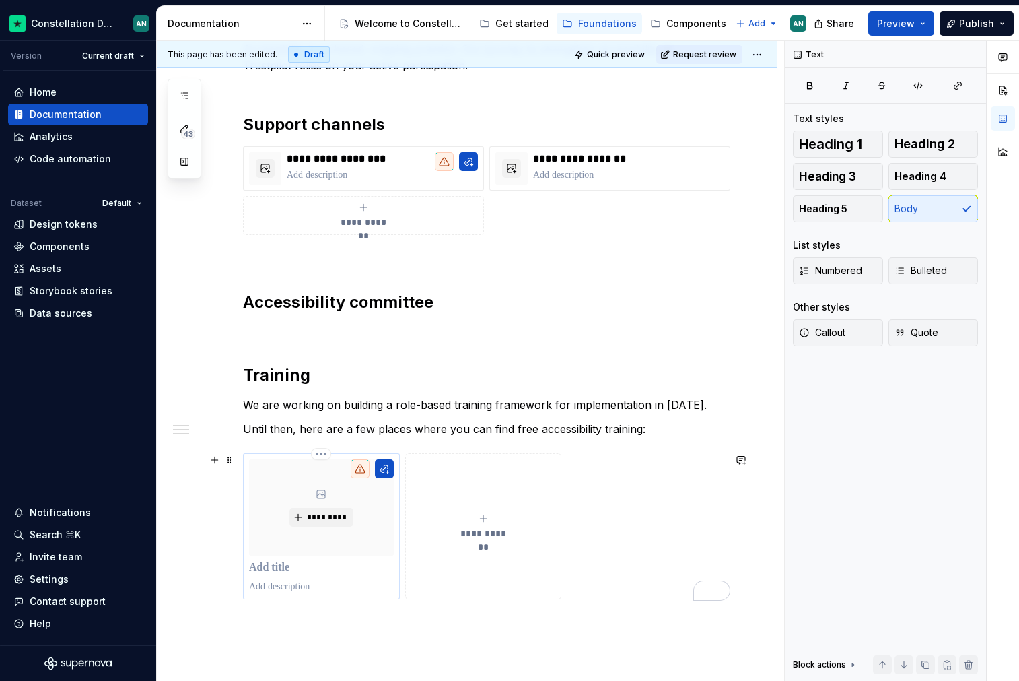
click at [360, 535] on div "*********" at bounding box center [321, 507] width 145 height 96
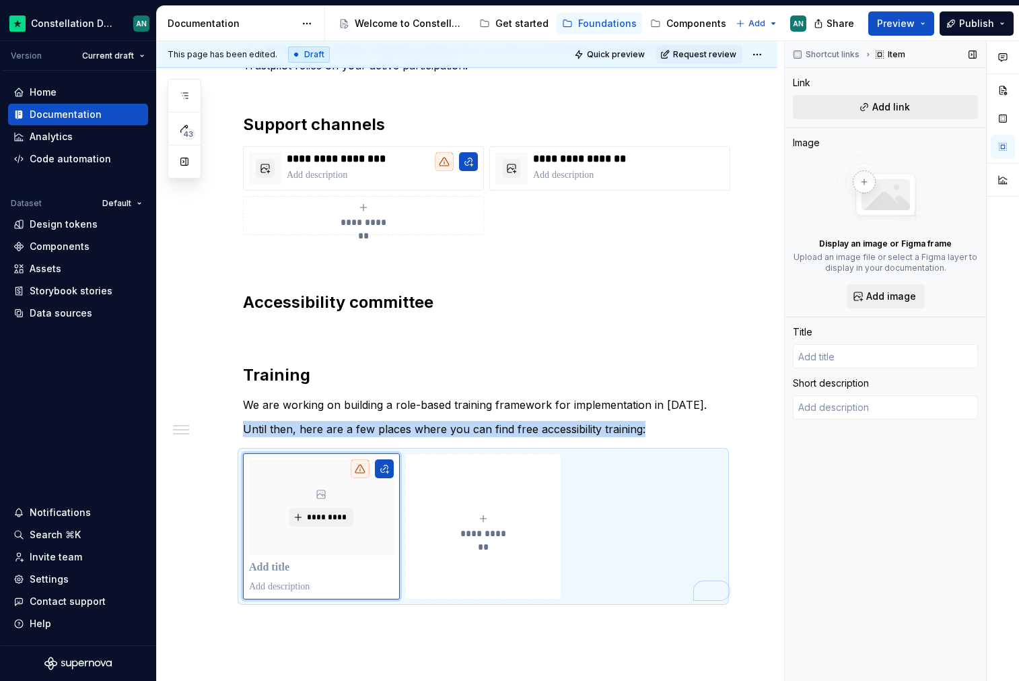
click at [898, 111] on span "Add link" at bounding box center [892, 106] width 38 height 13
type textarea "*"
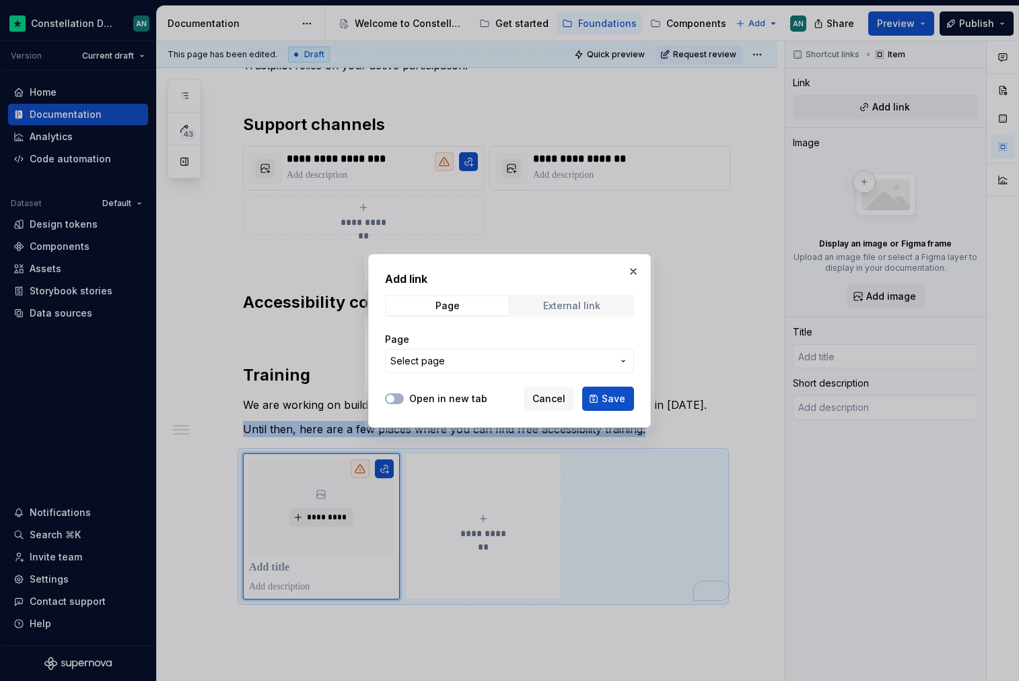
click at [594, 309] on div "External link" at bounding box center [571, 305] width 57 height 11
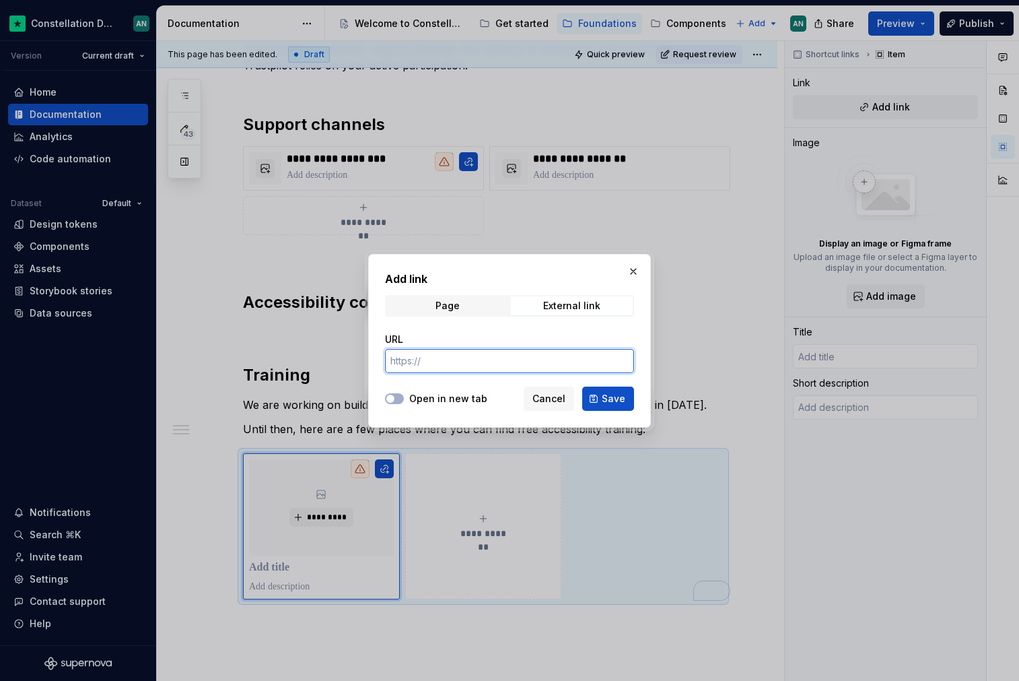
click at [489, 358] on input "URL" at bounding box center [509, 361] width 249 height 24
paste input "[URL][DOMAIN_NAME]"
type input "[URL][DOMAIN_NAME]"
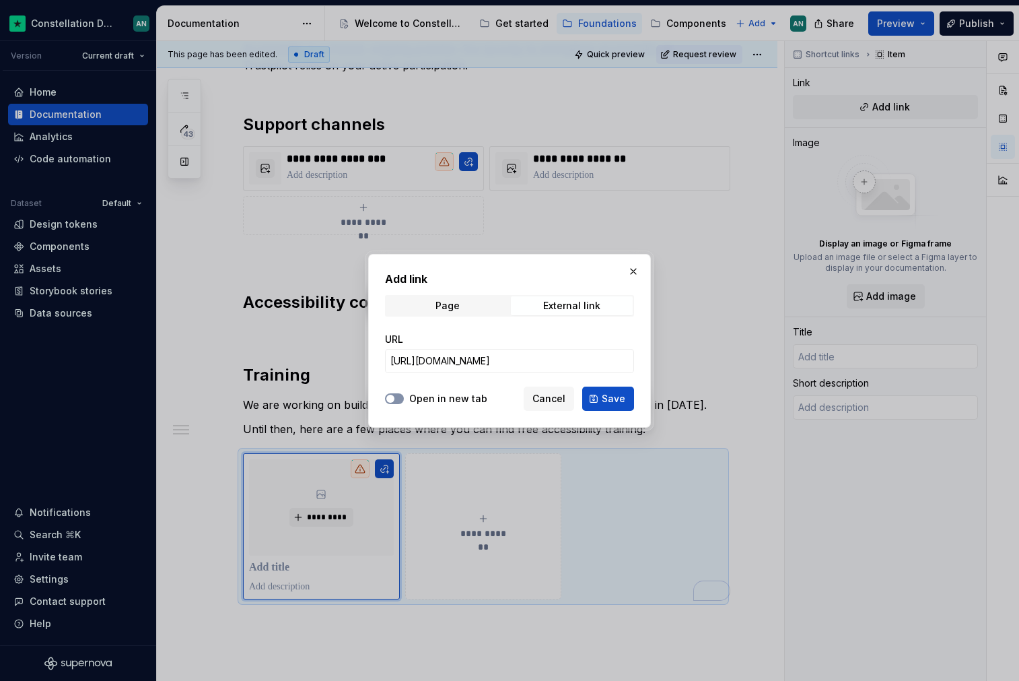
click at [398, 398] on button "Open in new tab" at bounding box center [394, 398] width 19 height 11
click at [611, 401] on span "Save" at bounding box center [614, 398] width 24 height 13
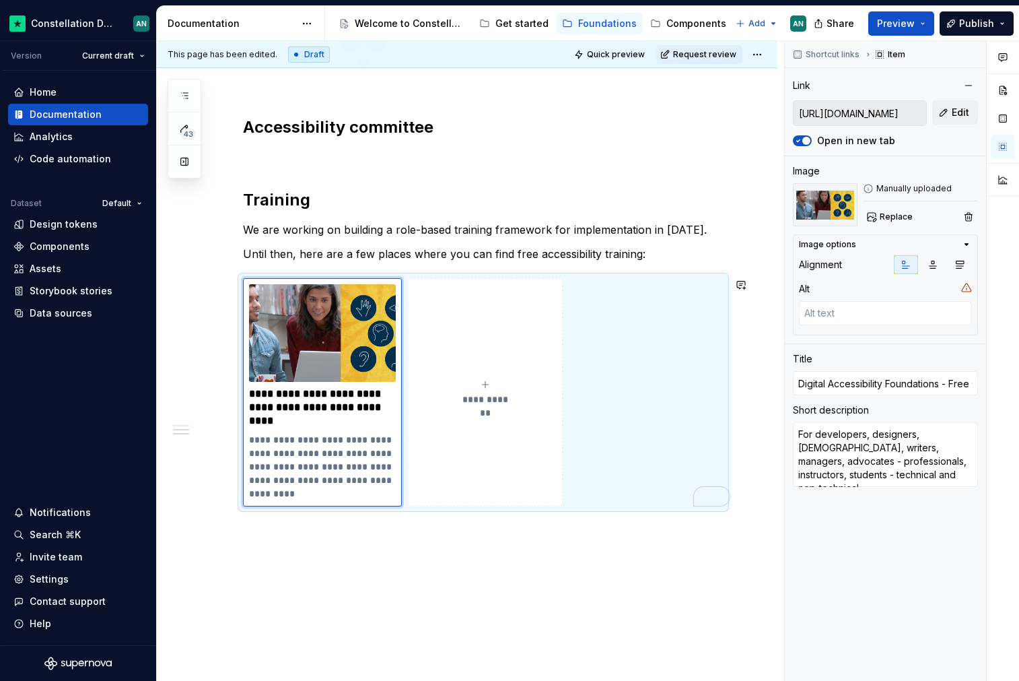
scroll to position [430, 0]
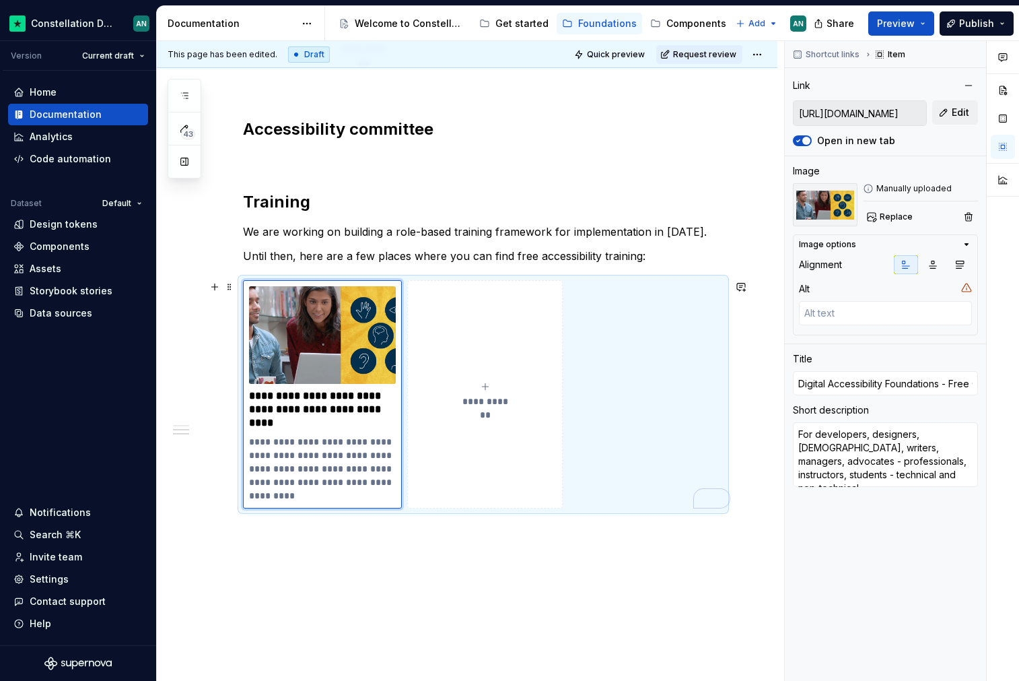
click at [673, 335] on div "**********" at bounding box center [483, 394] width 481 height 228
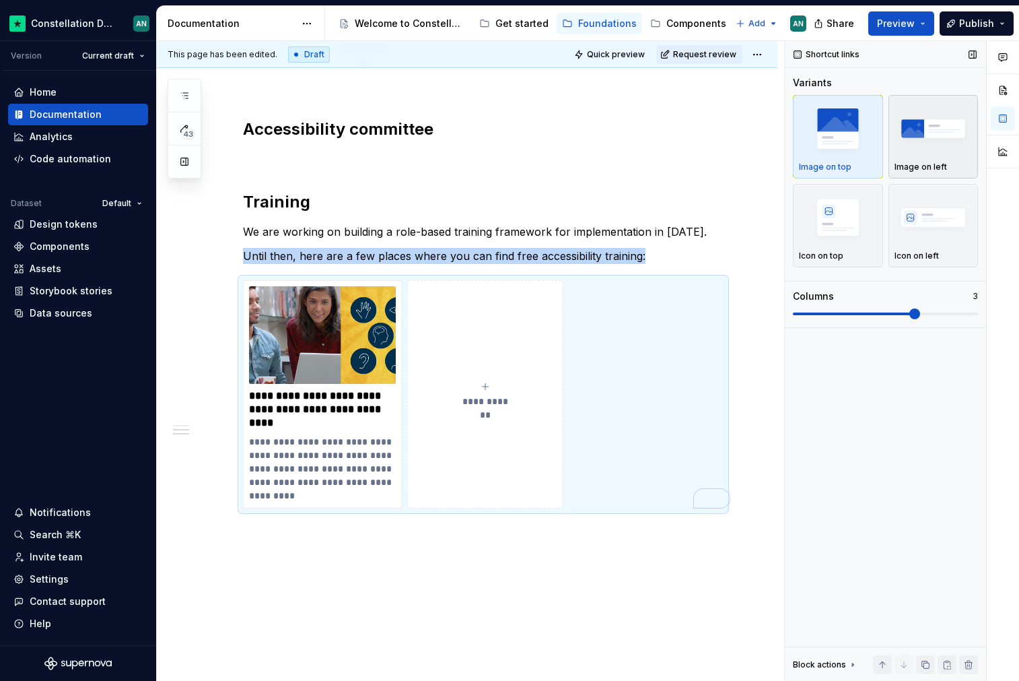
click at [933, 133] on img "button" at bounding box center [934, 128] width 78 height 49
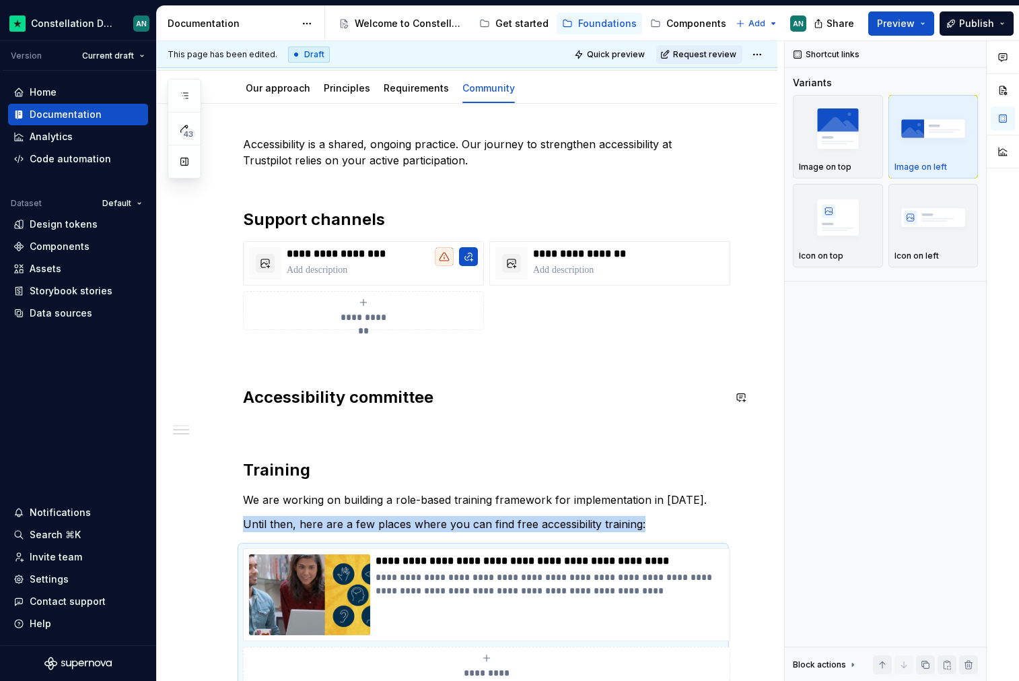
scroll to position [93, 0]
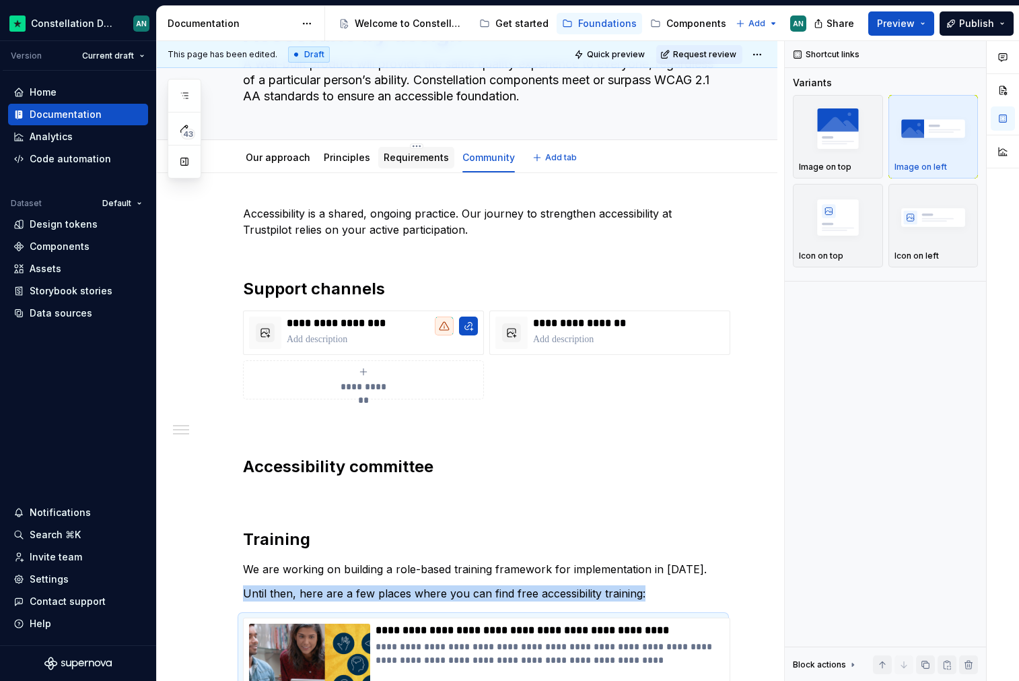
click at [394, 155] on link "Requirements" at bounding box center [416, 156] width 65 height 11
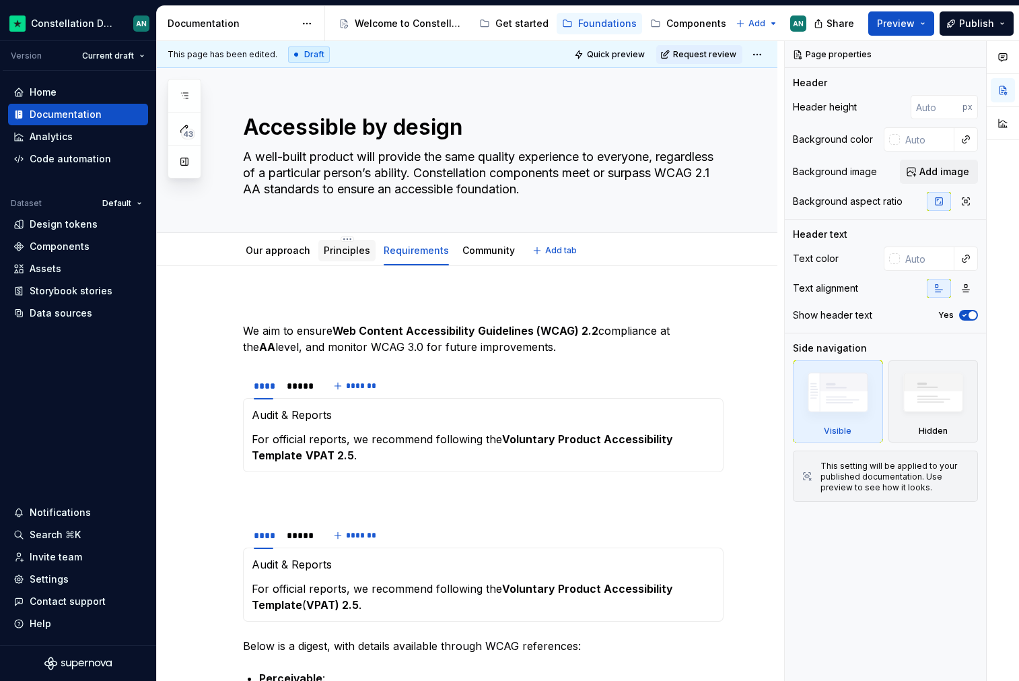
click at [333, 259] on div "Principles" at bounding box center [346, 251] width 57 height 22
click at [345, 421] on p "Audit & Reports" at bounding box center [483, 415] width 463 height 16
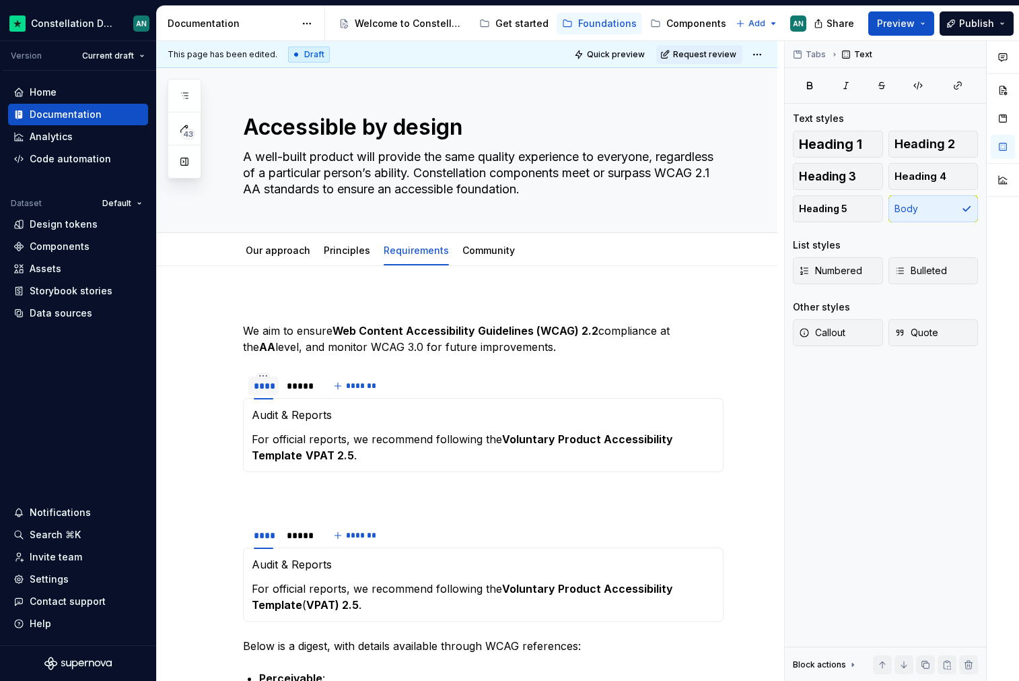
type textarea "*"
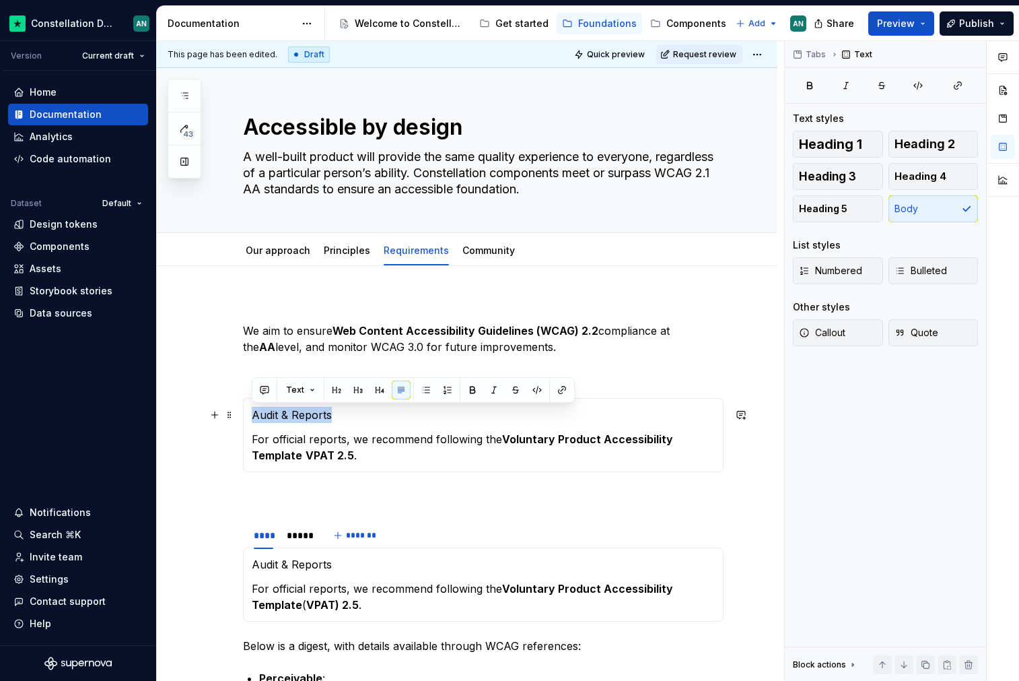
drag, startPoint x: 331, startPoint y: 416, endPoint x: 252, endPoint y: 410, distance: 79.0
click at [252, 410] on p "Audit & Reports" at bounding box center [483, 415] width 463 height 16
click at [341, 387] on button "button" at bounding box center [336, 389] width 19 height 19
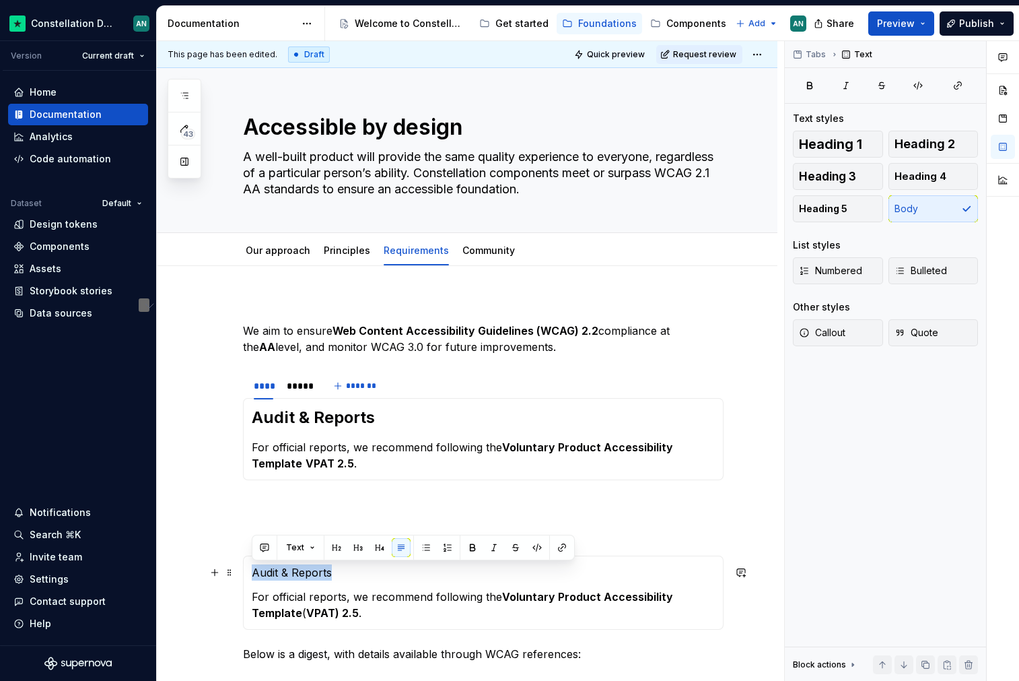
drag, startPoint x: 329, startPoint y: 571, endPoint x: 255, endPoint y: 567, distance: 74.2
click at [255, 567] on p "Audit & Reports" at bounding box center [483, 572] width 463 height 16
click at [351, 545] on button "button" at bounding box center [358, 547] width 19 height 19
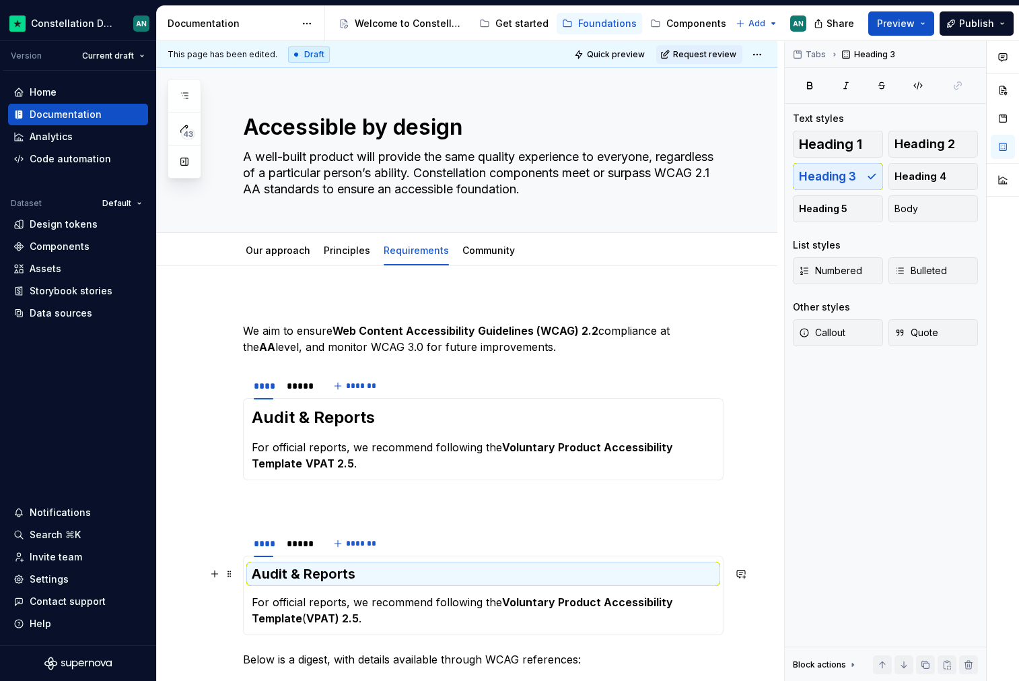
click at [316, 577] on h3 "Audit & Reports" at bounding box center [483, 573] width 463 height 19
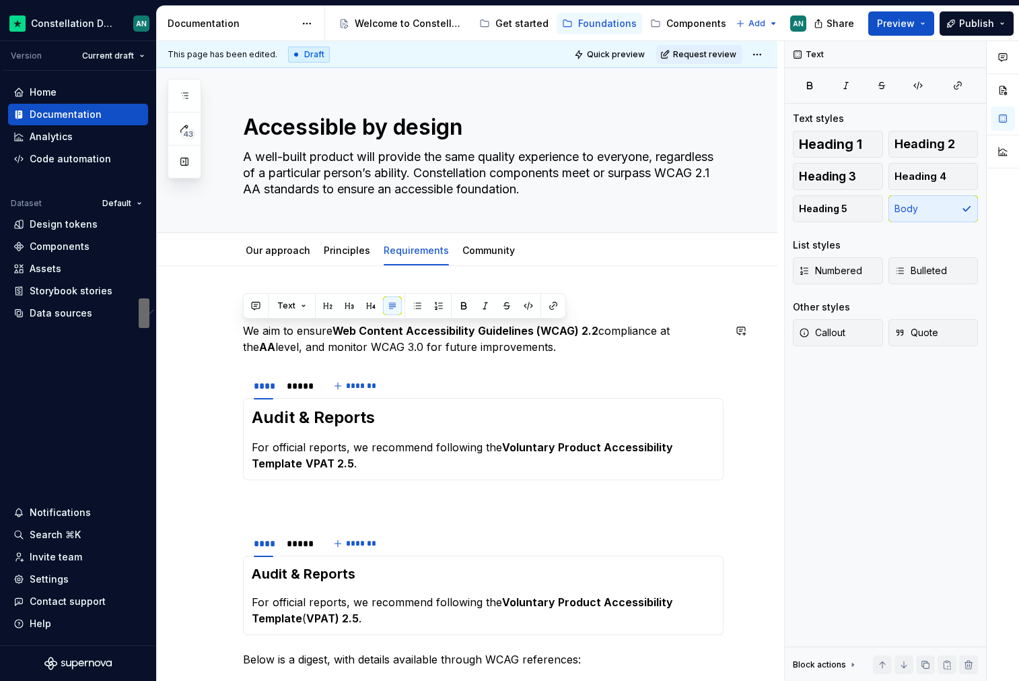
drag, startPoint x: 533, startPoint y: 341, endPoint x: 276, endPoint y: 321, distance: 257.3
click at [276, 321] on div "**********" at bounding box center [483, 682] width 481 height 768
copy p "We aim to ensure Web Content Accessibility Guidelines (WCAG) 2.2 compliance at …"
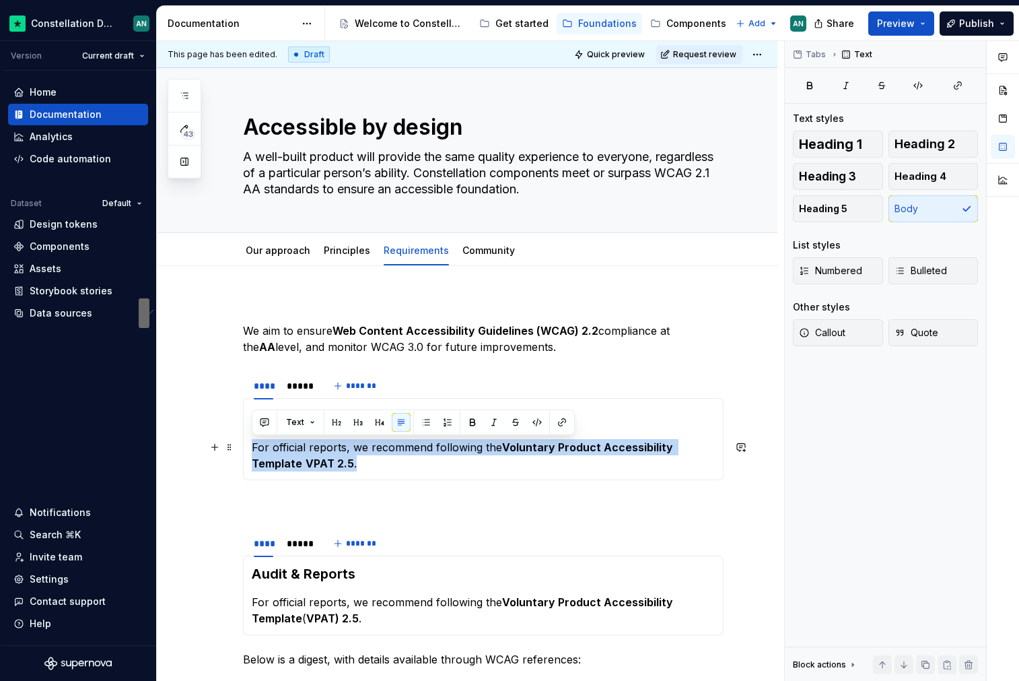
click at [250, 442] on div "**********" at bounding box center [483, 439] width 481 height 82
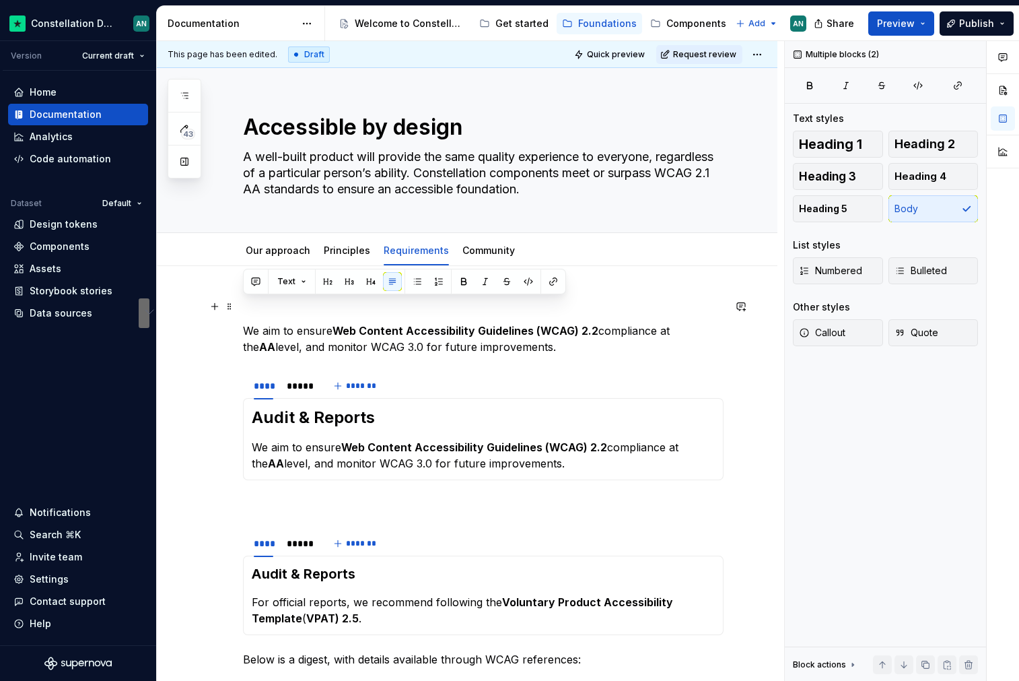
drag, startPoint x: 541, startPoint y: 349, endPoint x: 257, endPoint y: 312, distance: 285.8
click at [258, 312] on div "**********" at bounding box center [483, 682] width 481 height 768
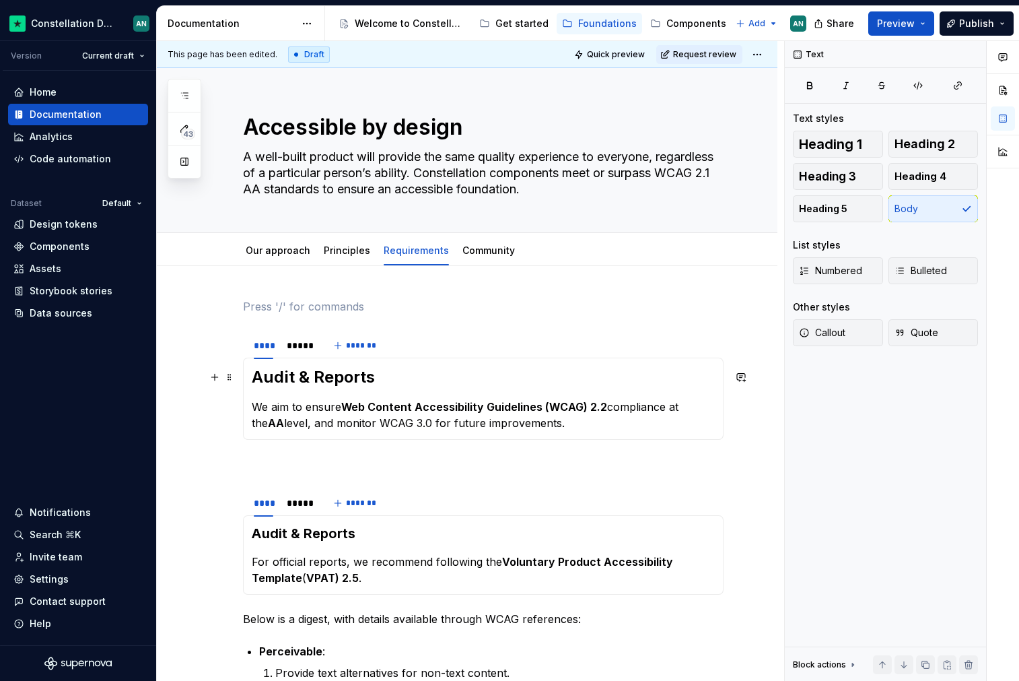
type textarea "*"
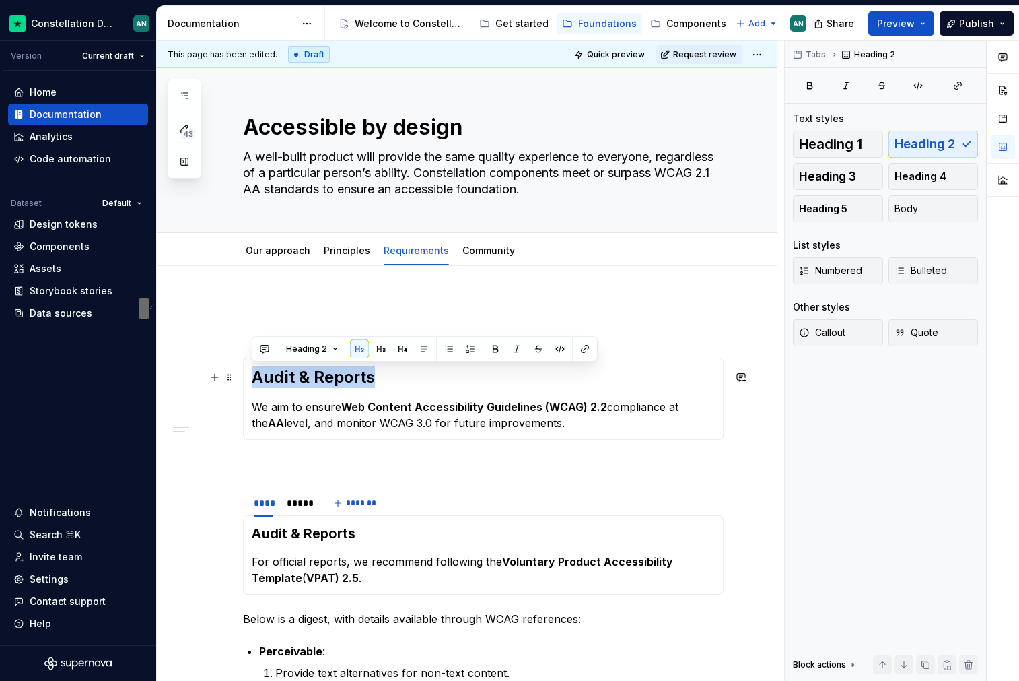
drag, startPoint x: 384, startPoint y: 381, endPoint x: 248, endPoint y: 368, distance: 136.7
click at [248, 368] on div "**********" at bounding box center [483, 399] width 481 height 82
click at [380, 347] on button "button" at bounding box center [381, 348] width 19 height 19
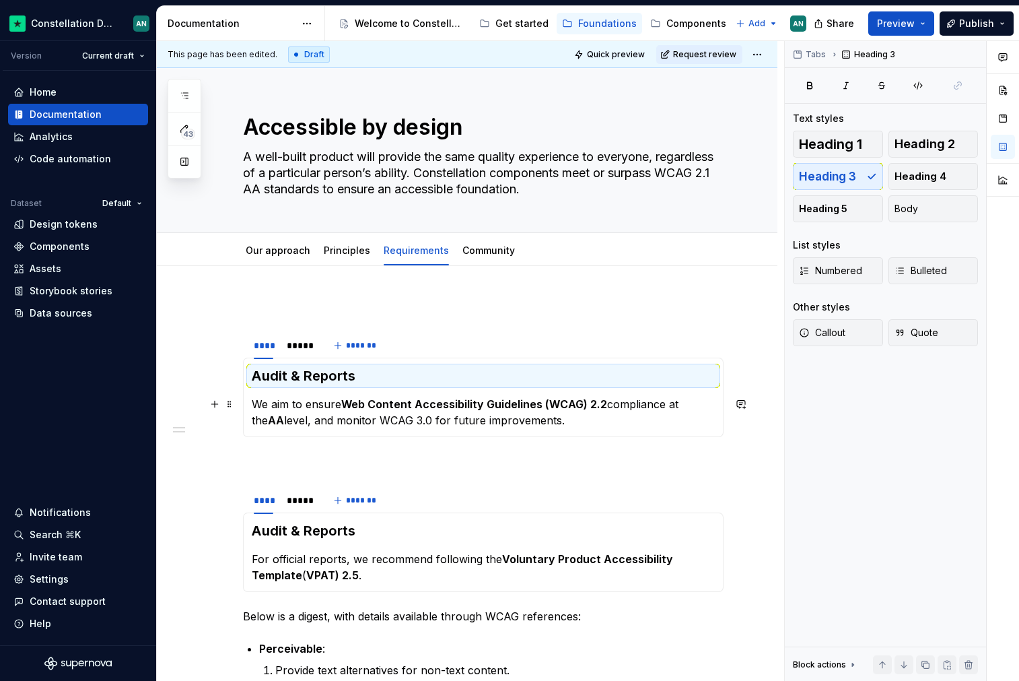
click at [393, 391] on section-item-column "Audit & Reports We aim to ensure Web Content Accessibility Guidelines (WCAG) 2.…" at bounding box center [483, 397] width 463 height 62
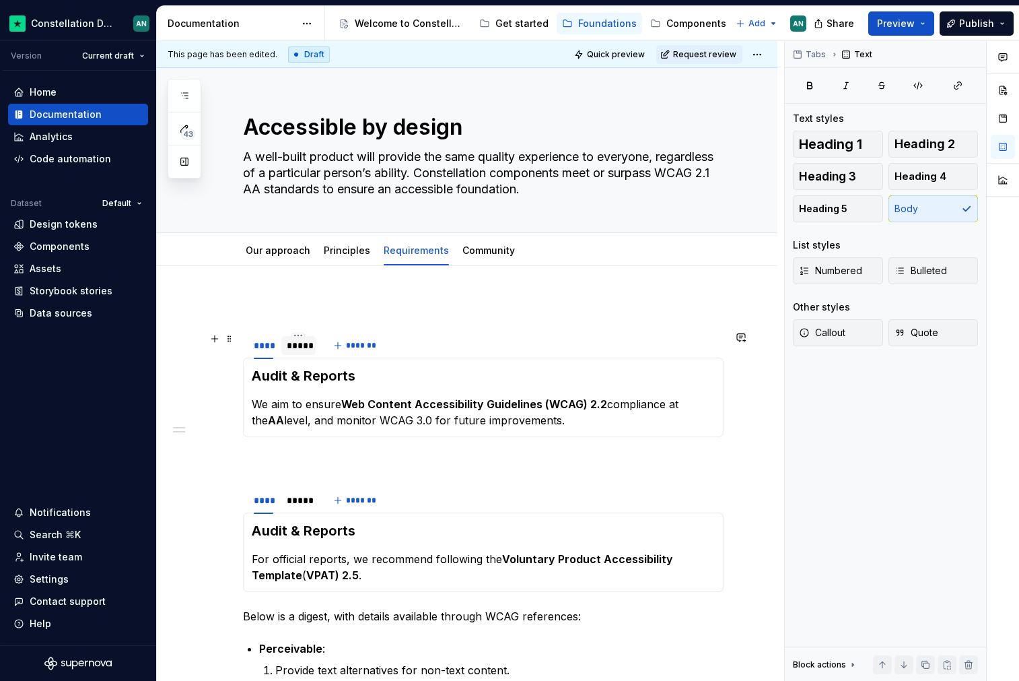
click at [296, 345] on div "*****" at bounding box center [299, 345] width 24 height 13
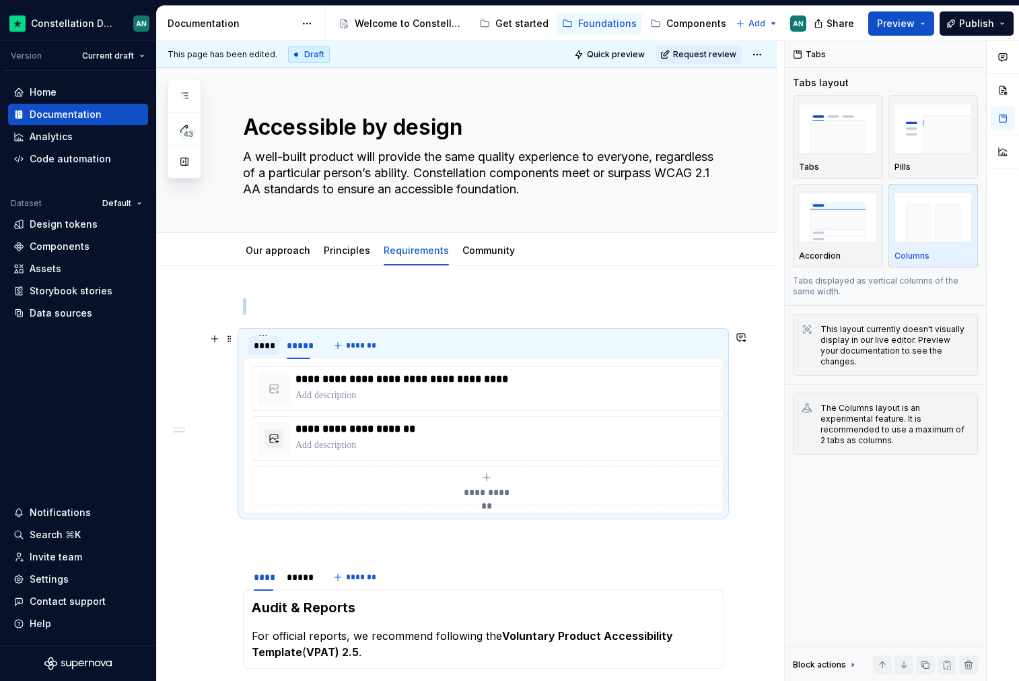
click at [264, 346] on div "****" at bounding box center [264, 345] width 20 height 13
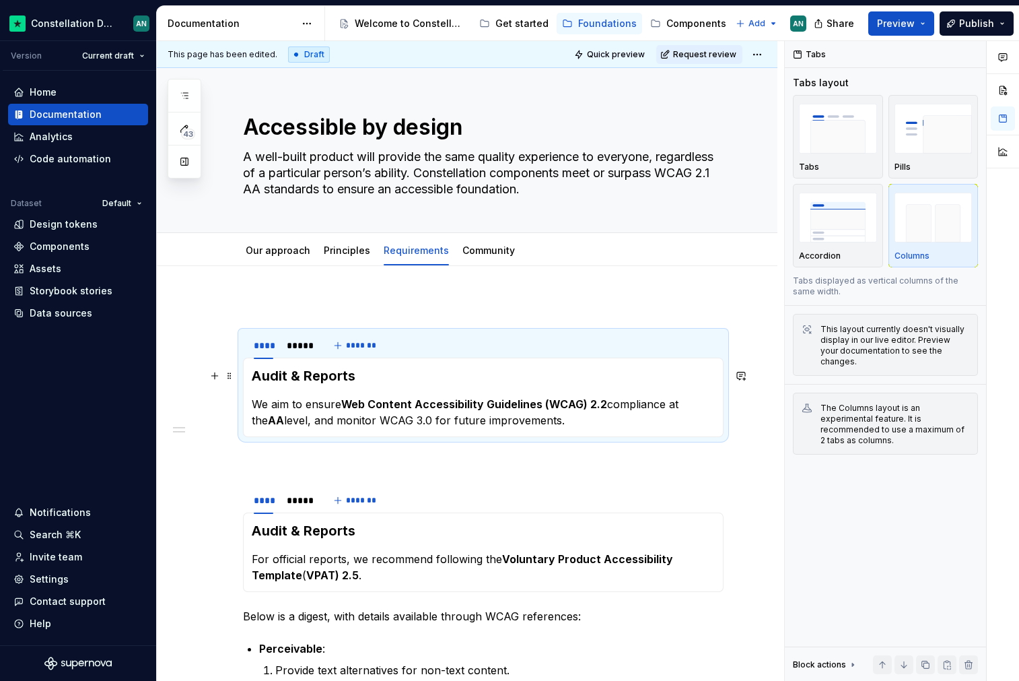
click at [384, 370] on h3 "Audit & Reports" at bounding box center [483, 375] width 463 height 19
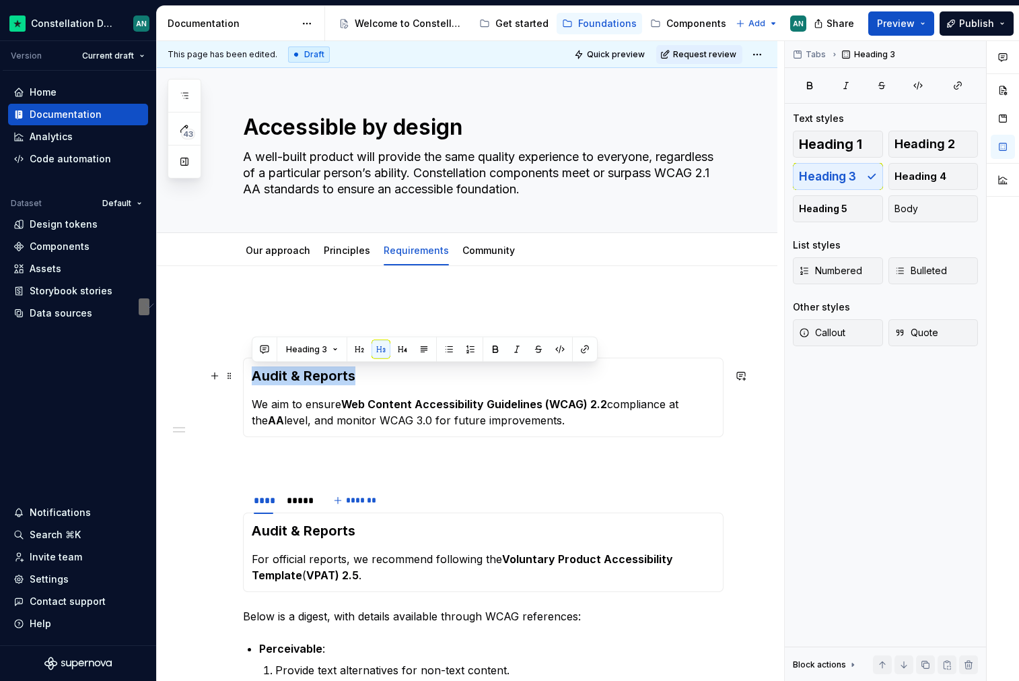
drag, startPoint x: 399, startPoint y: 376, endPoint x: 255, endPoint y: 368, distance: 144.3
click at [255, 368] on h3 "Audit & Reports" at bounding box center [483, 375] width 463 height 19
drag, startPoint x: 383, startPoint y: 382, endPoint x: 253, endPoint y: 370, distance: 130.5
click at [253, 370] on h3 "Conformance" at bounding box center [483, 375] width 463 height 19
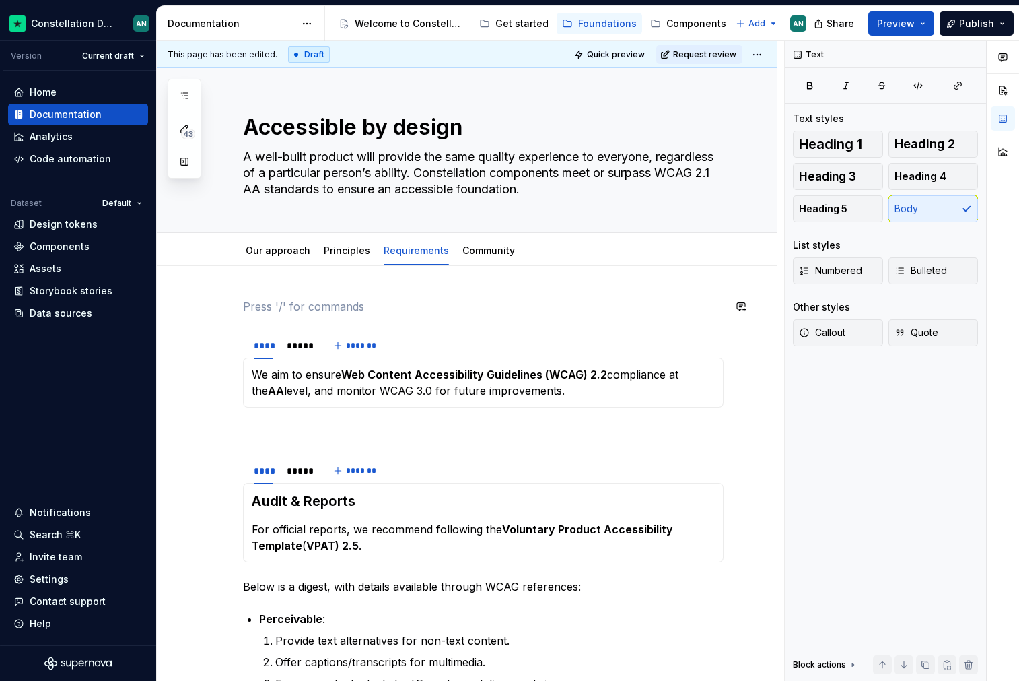
click at [266, 298] on p "To enrich screen reader interactions, please activate Accessibility in Grammarl…" at bounding box center [483, 306] width 481 height 16
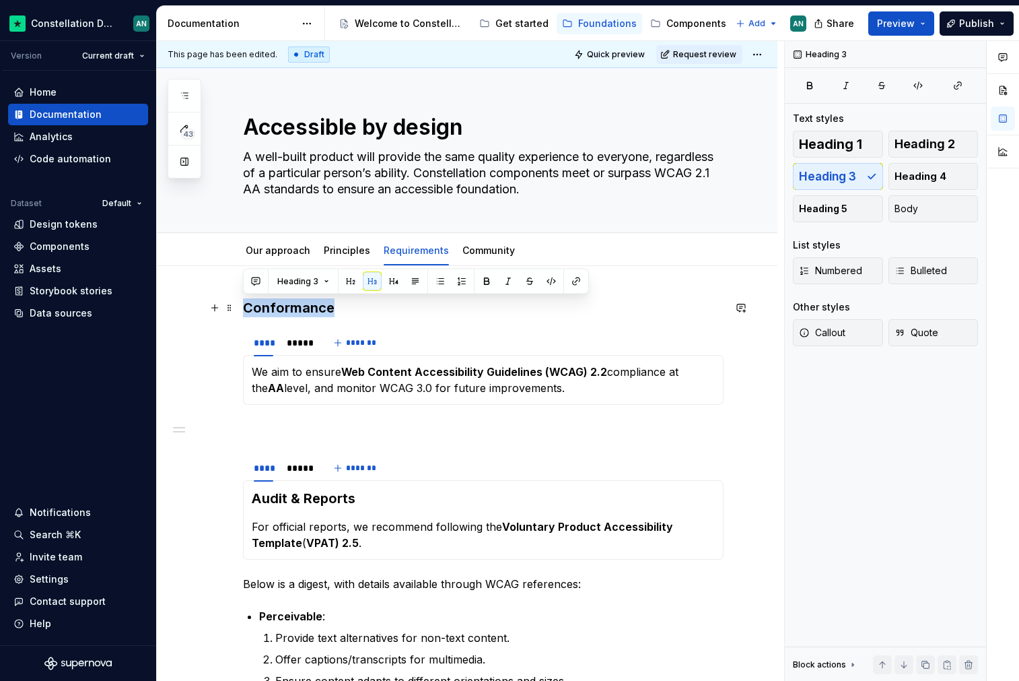
drag, startPoint x: 345, startPoint y: 306, endPoint x: 244, endPoint y: 301, distance: 101.1
click at [244, 302] on h3 "Conformance" at bounding box center [483, 307] width 481 height 19
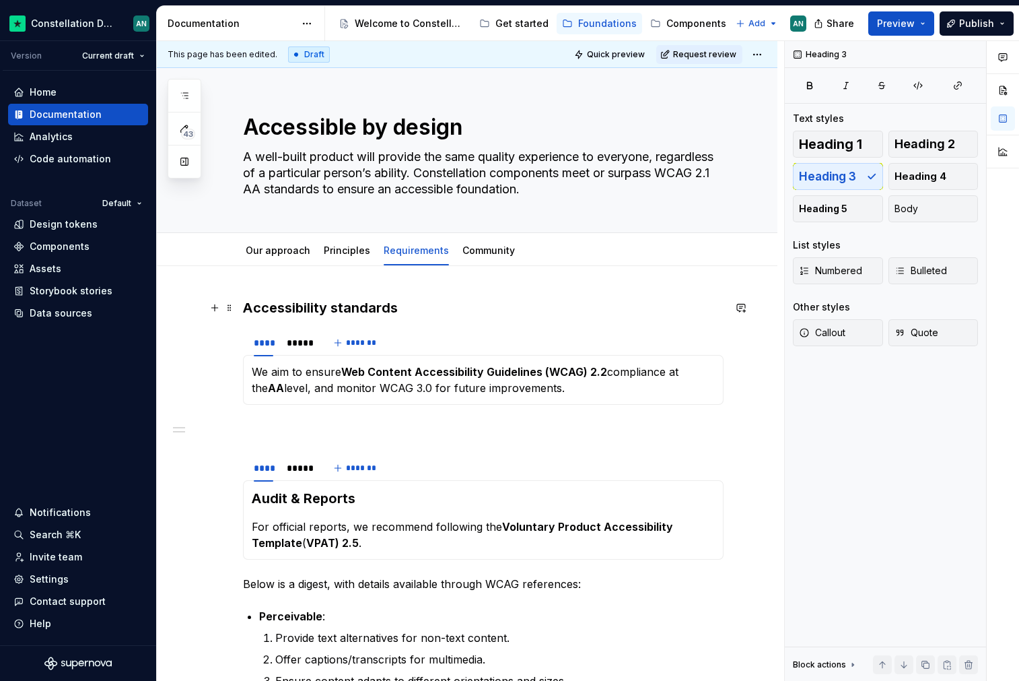
click at [398, 304] on h3 "Accessibility standards" at bounding box center [483, 307] width 481 height 19
click at [840, 149] on span "Heading 1" at bounding box center [830, 143] width 63 height 13
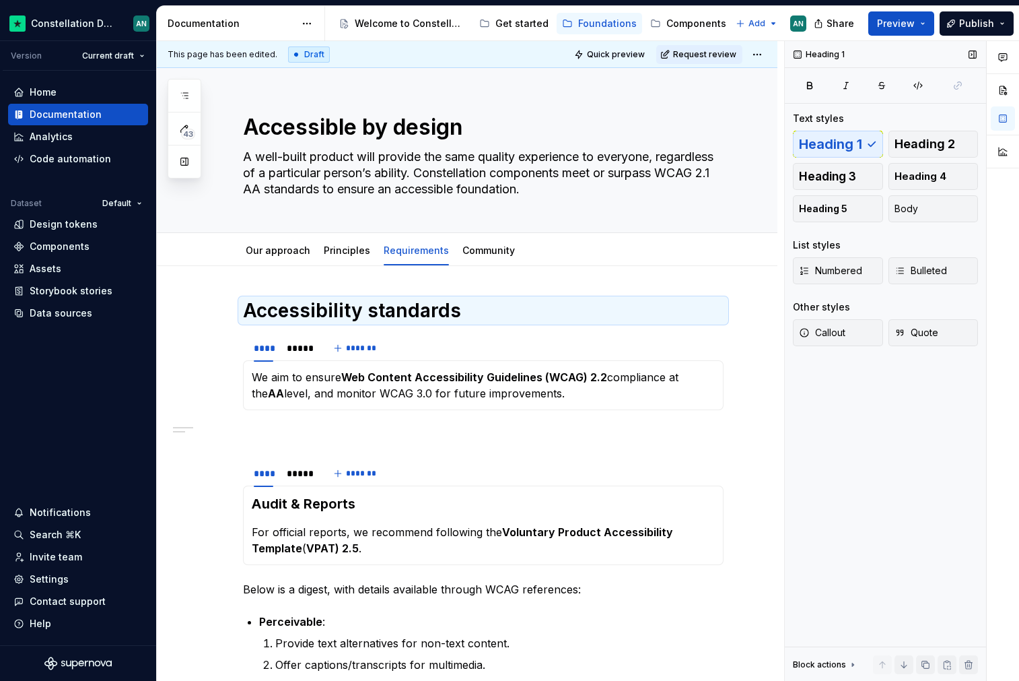
click at [920, 129] on div "Text styles Heading 1 Heading 2 Heading 3 Heading 4 Heading 5 Body List styles …" at bounding box center [885, 237] width 185 height 250
click at [915, 148] on span "Heading 2" at bounding box center [925, 143] width 61 height 13
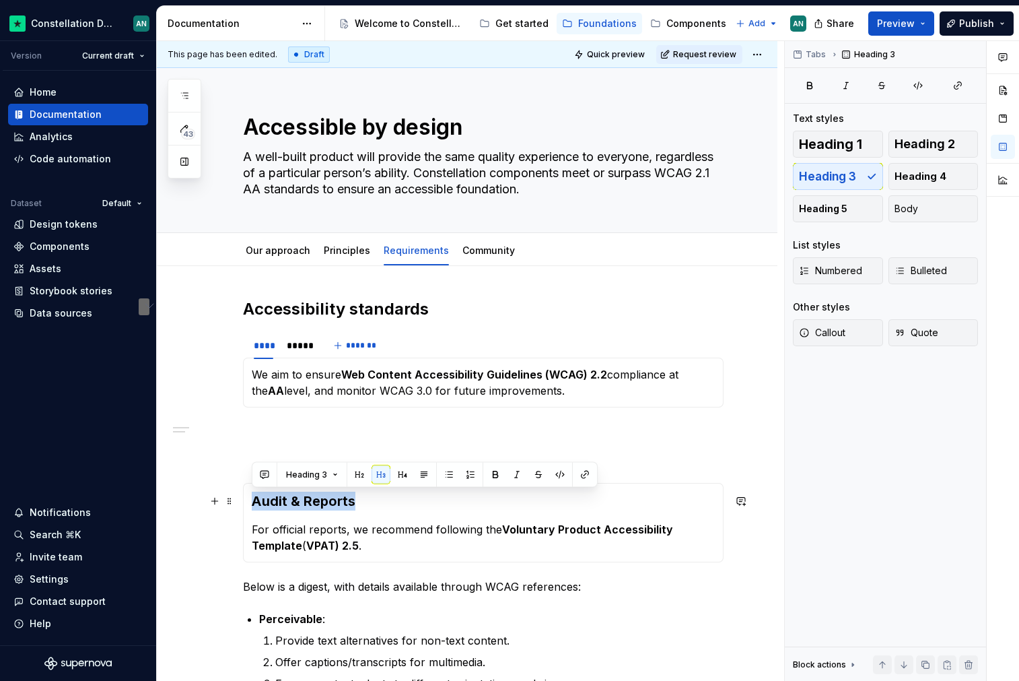
drag, startPoint x: 359, startPoint y: 509, endPoint x: 246, endPoint y: 494, distance: 113.4
click at [246, 494] on div "**********" at bounding box center [483, 522] width 481 height 79
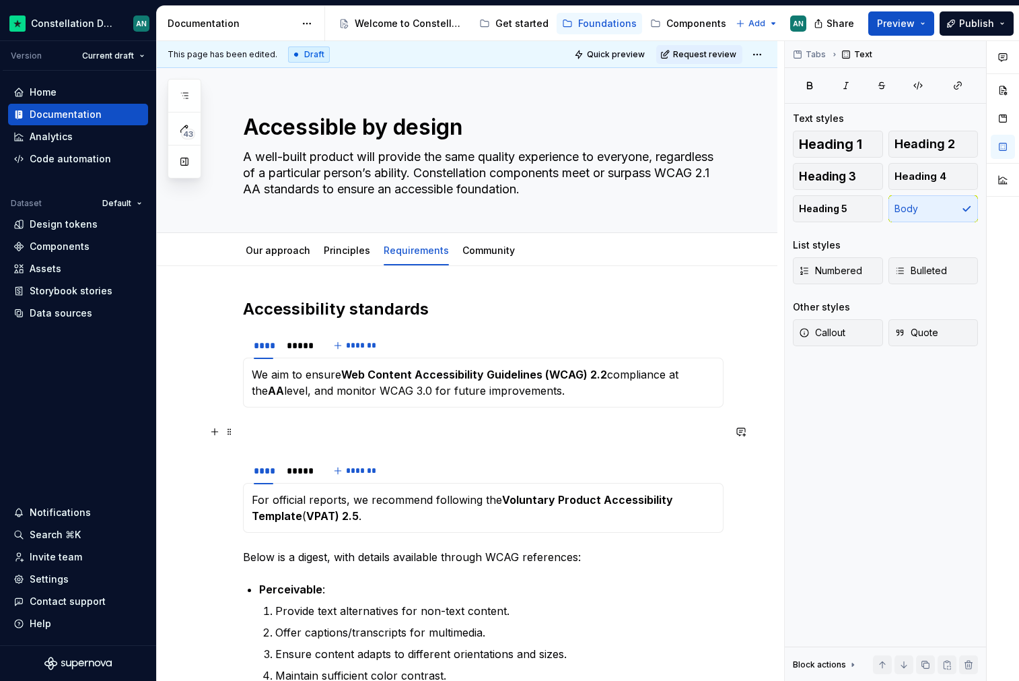
click at [297, 434] on p "To enrich screen reader interactions, please activate Accessibility in Grammarl…" at bounding box center [483, 432] width 481 height 16
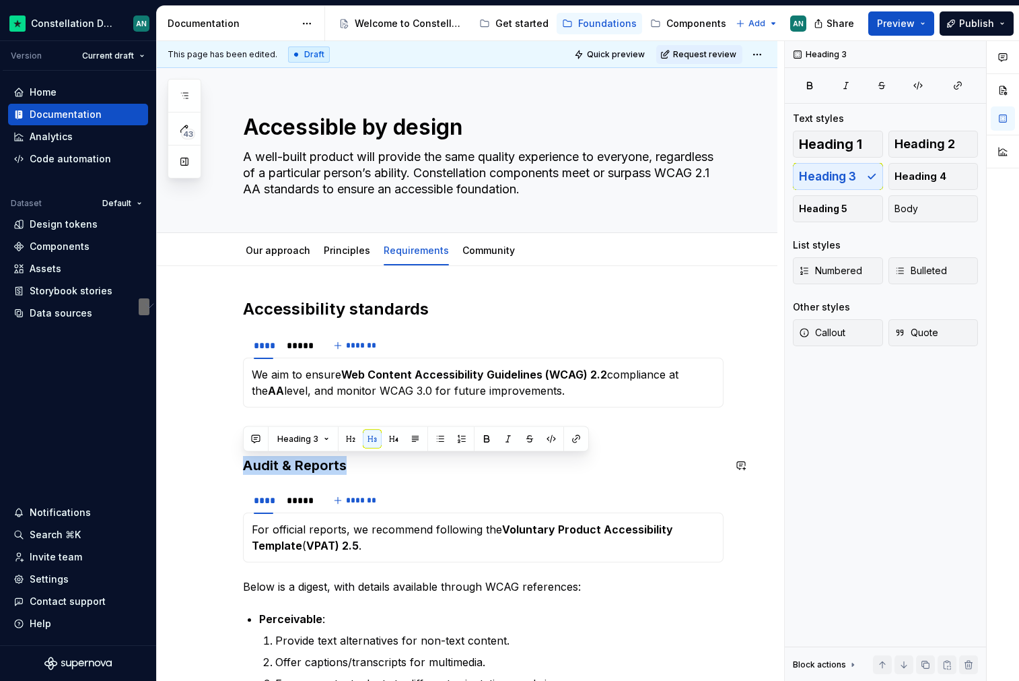
drag, startPoint x: 346, startPoint y: 472, endPoint x: 235, endPoint y: 452, distance: 112.8
click at [945, 148] on span "Heading 2" at bounding box center [925, 143] width 61 height 13
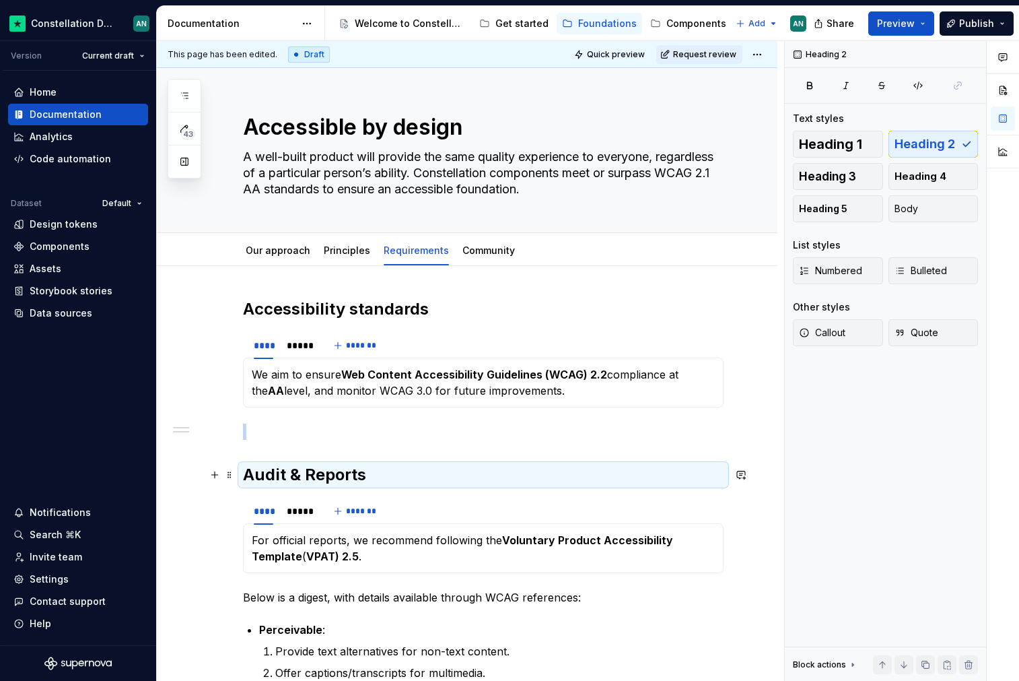
click at [288, 473] on h2 "Audit & Reports" at bounding box center [483, 475] width 481 height 22
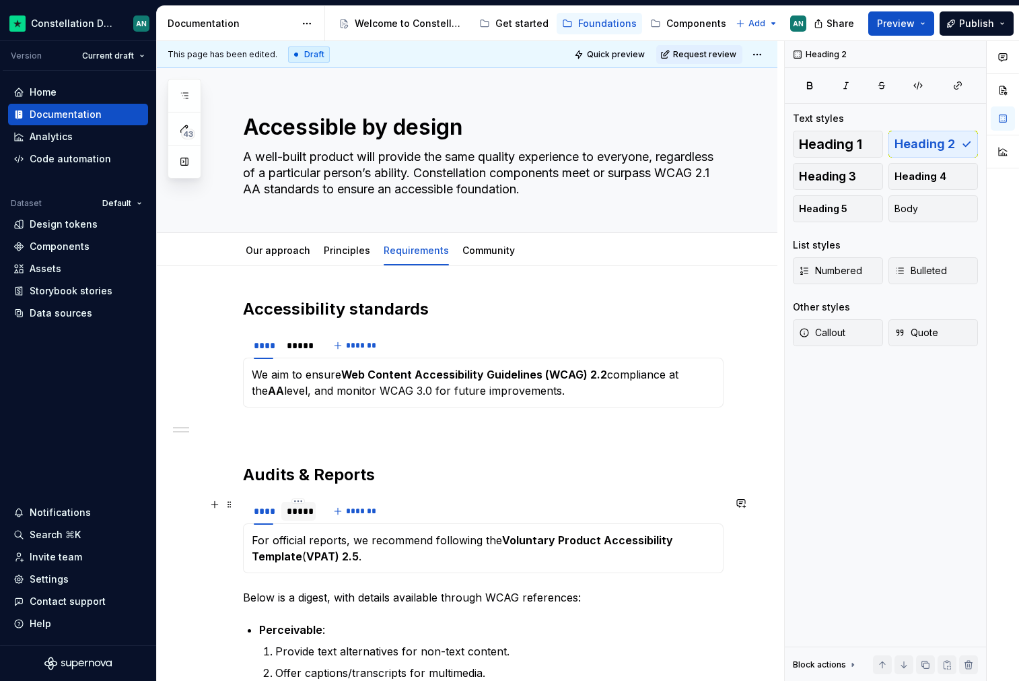
click at [282, 509] on div "*****" at bounding box center [298, 511] width 34 height 19
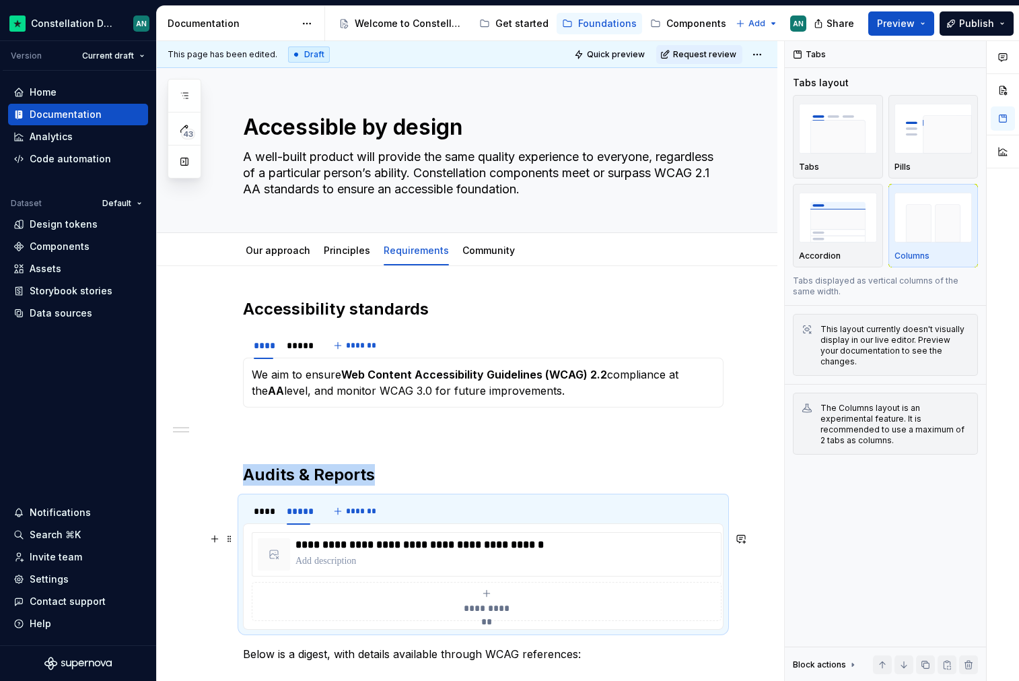
click at [434, 593] on div "**********" at bounding box center [487, 601] width 458 height 27
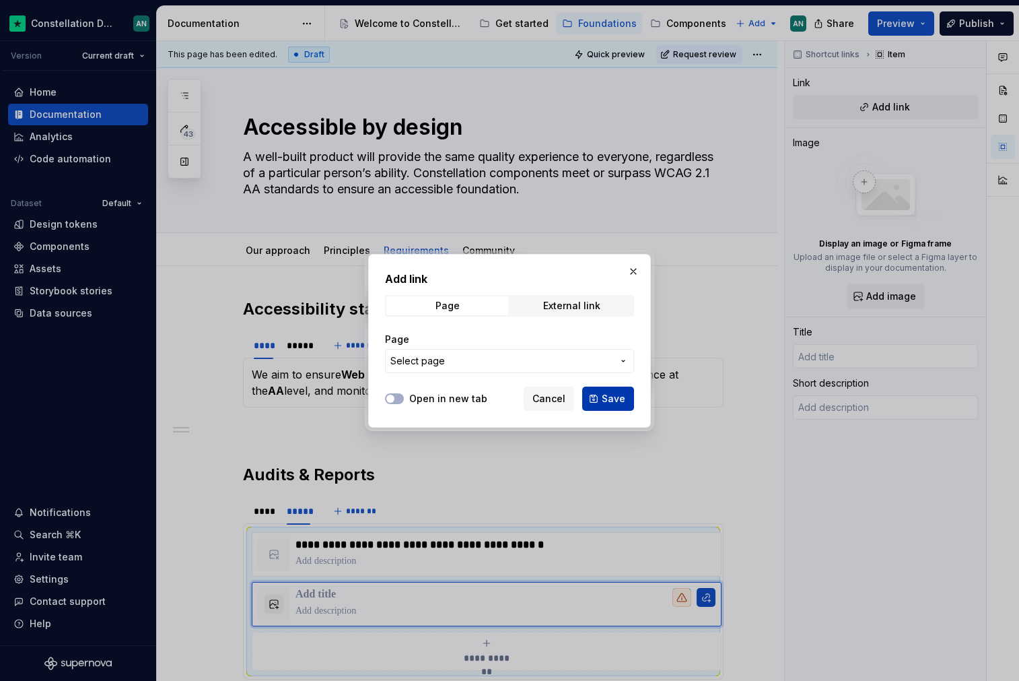
type textarea "*"
click at [541, 302] on span "External link" at bounding box center [572, 305] width 122 height 19
click at [424, 368] on input "URL" at bounding box center [509, 361] width 249 height 24
paste input "https://docs.google.com/document/d/1vlH9hqDeYhhUPfe2bcRNzaVKdYe2_49_/edit?usp=d…"
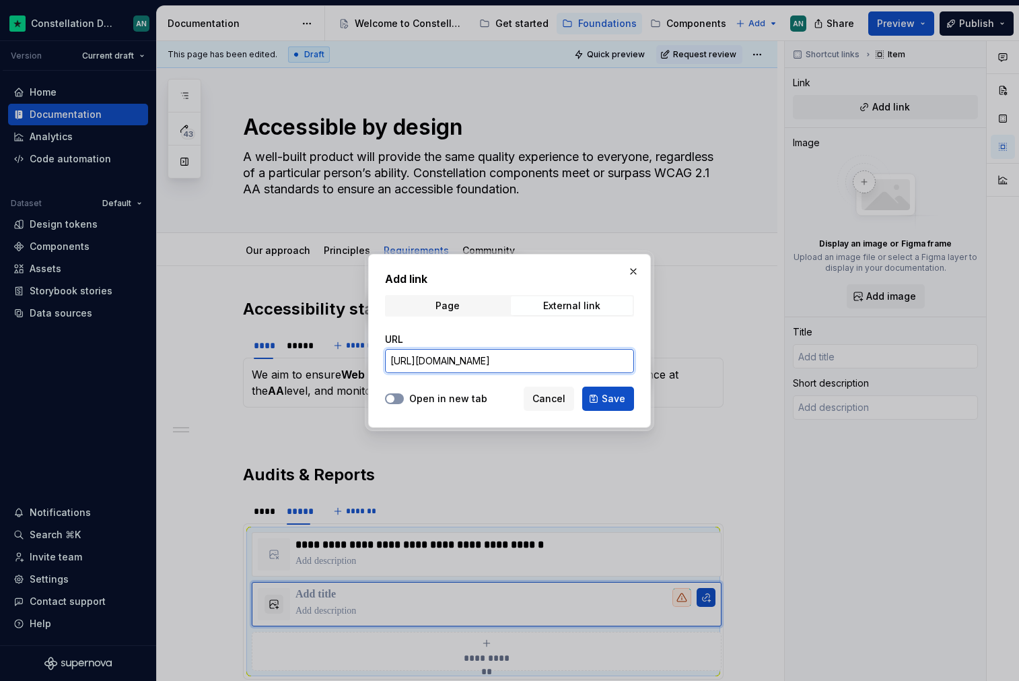
type input "https://docs.google.com/document/d/1vlH9hqDeYhhUPfe2bcRNzaVKdYe2_49_/edit?usp=d…"
click at [392, 397] on span "button" at bounding box center [390, 399] width 8 height 8
click at [600, 394] on button "Save" at bounding box center [608, 398] width 52 height 24
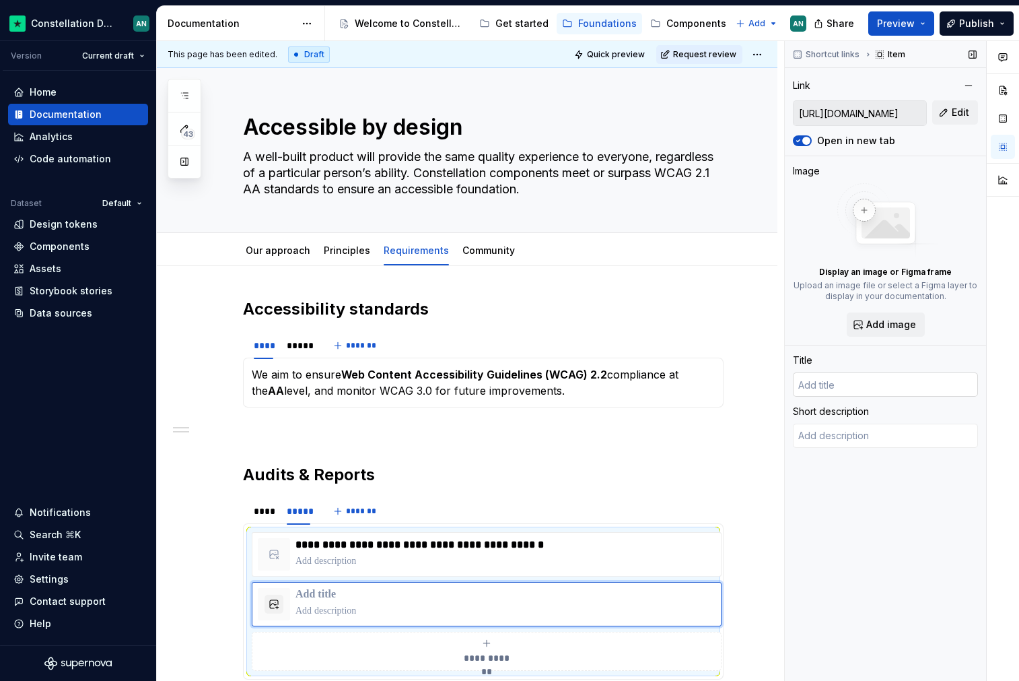
click at [846, 381] on input "text" at bounding box center [885, 384] width 185 height 24
type textarea "*"
type input "T"
type textarea "*"
type input "Tem"
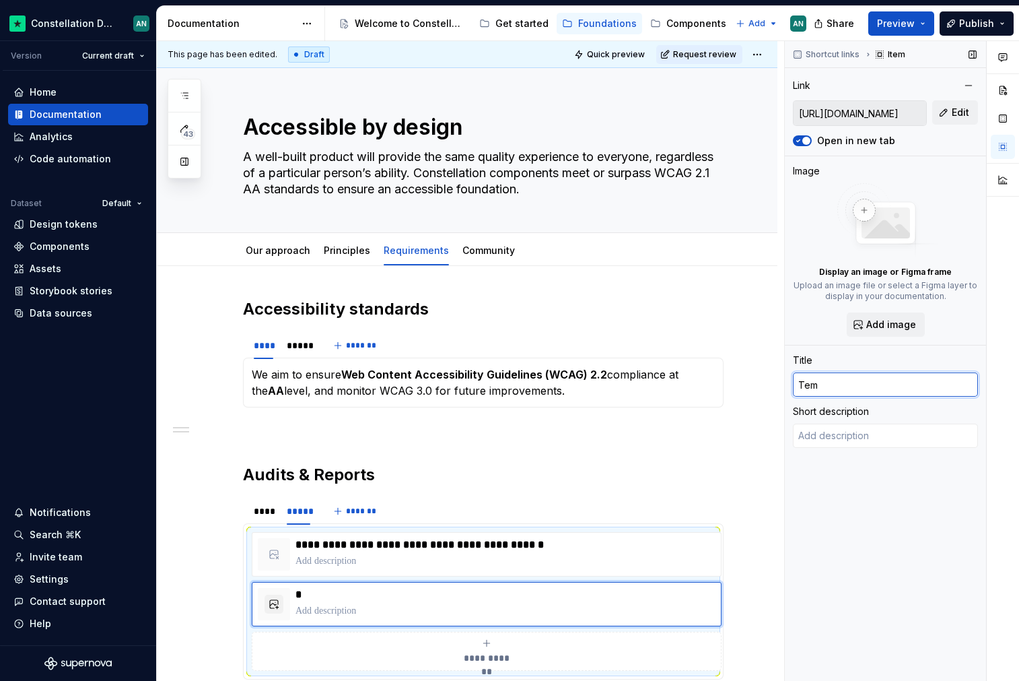
type textarea "*"
type input "Temn"
type textarea "*"
type input "Tem"
type textarea "*"
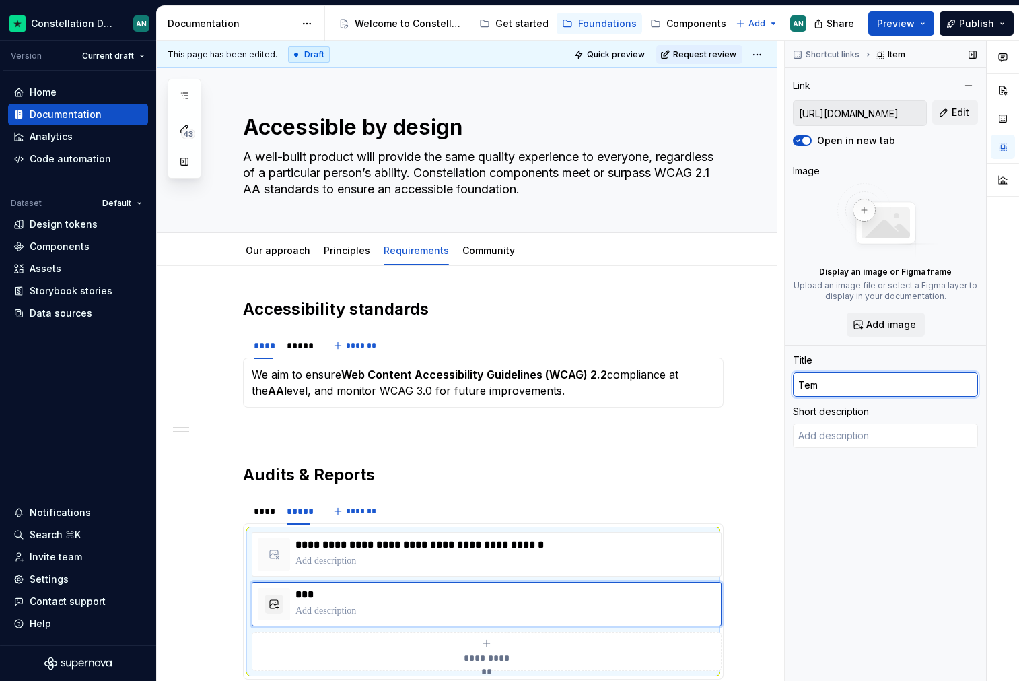
type input "Temp"
type textarea "*"
type input "Templ"
type textarea "*"
type input "Templa"
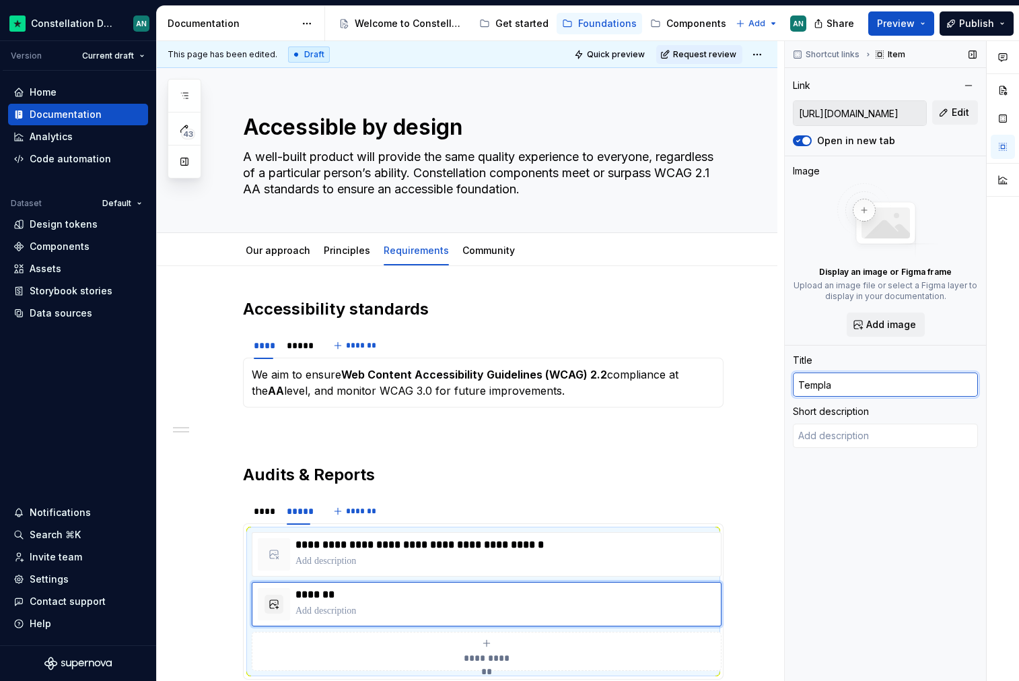
type textarea "*"
type input "Templat"
type textarea "*"
type input "Template"
type textarea "*"
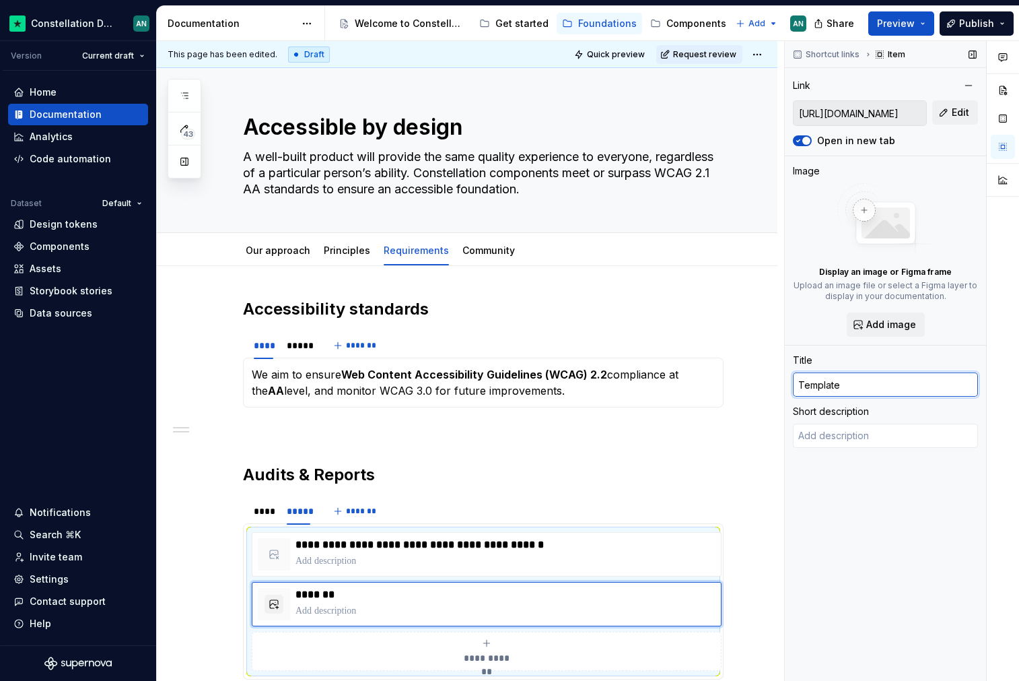
type input "Template"
type textarea "*"
type input "Template o"
type textarea "*"
type input "Template on"
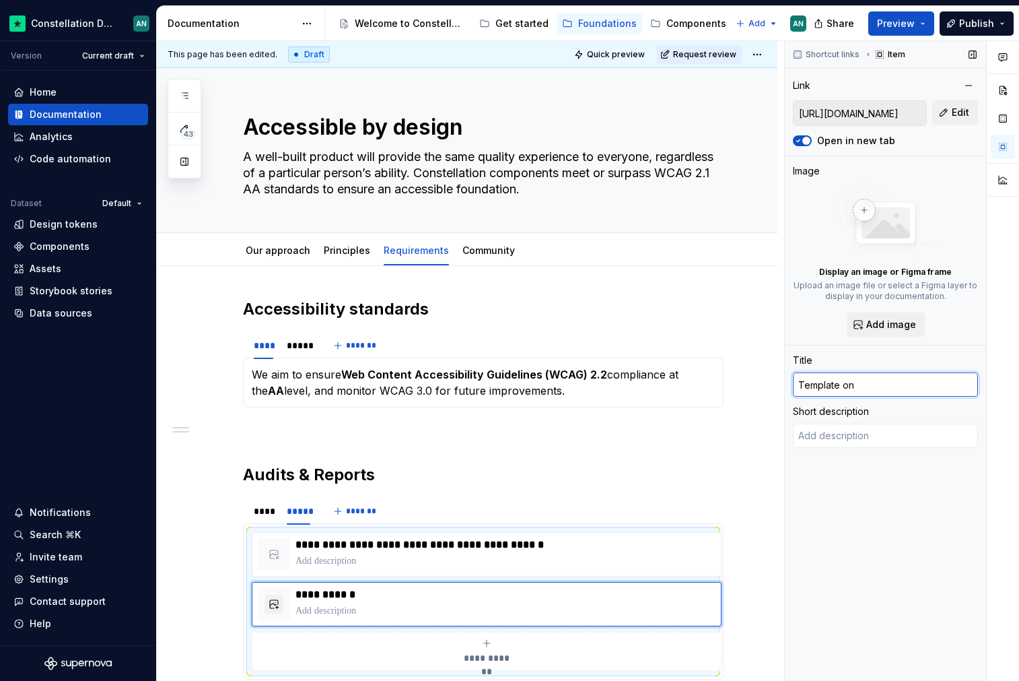
type textarea "*"
type input "Template on"
type textarea "*"
type input "Template on g"
type textarea "*"
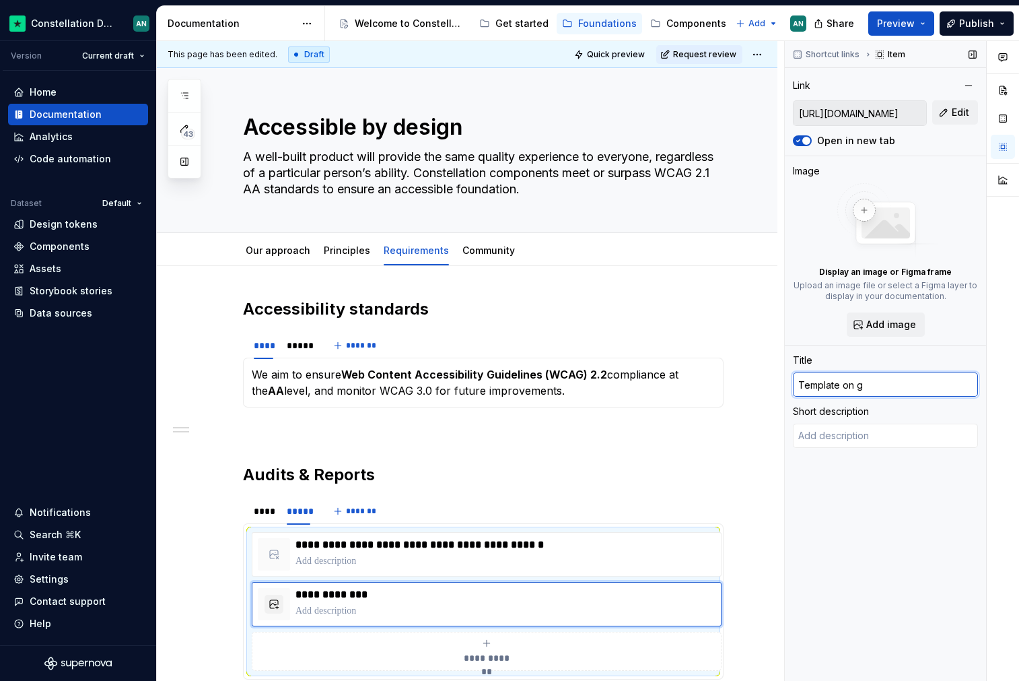
type input "Template on go"
type textarea "*"
type input "Template on goog"
type textarea "*"
type input "Template on goo"
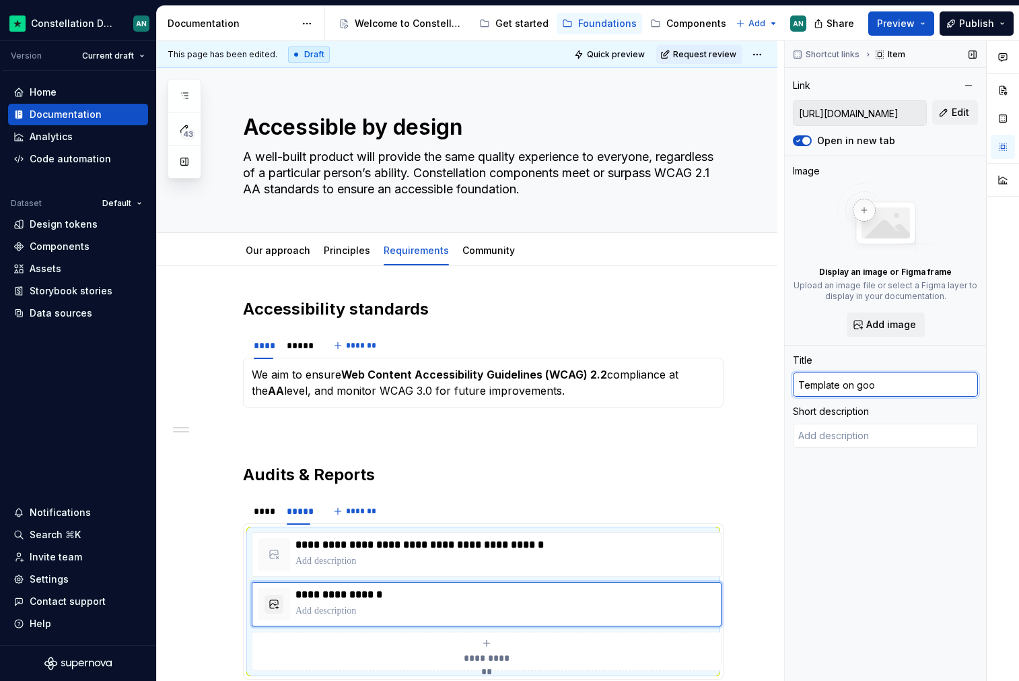
type textarea "*"
type input "Template on go"
type textarea "*"
type input "Template on g"
type textarea "*"
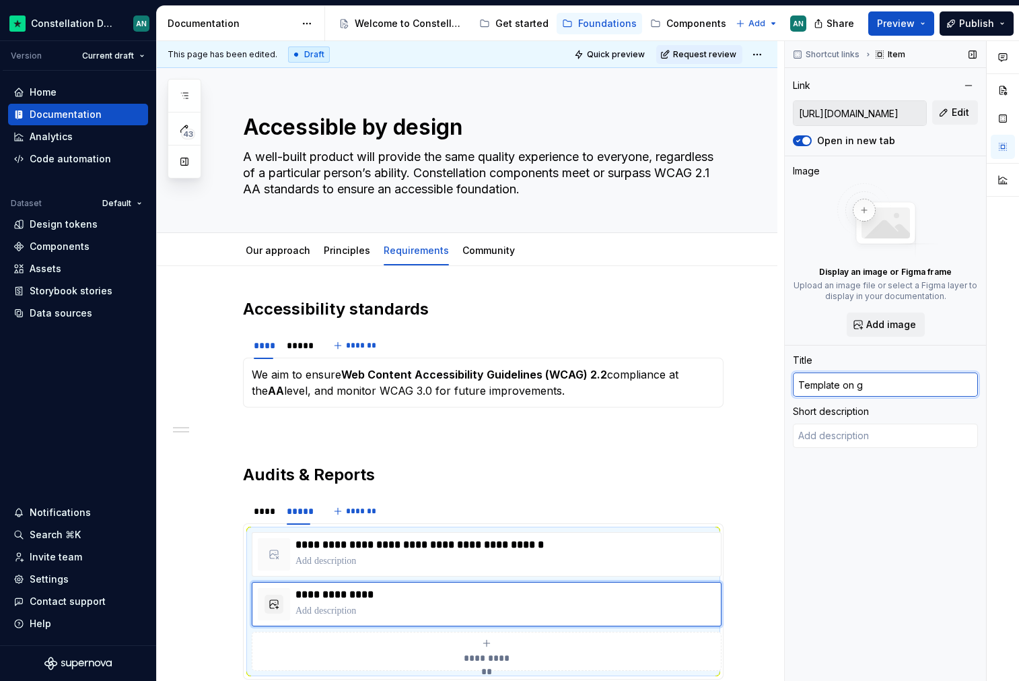
type input "Template on"
type textarea "*"
type input "Template on G"
type textarea "*"
type input "Template on Go"
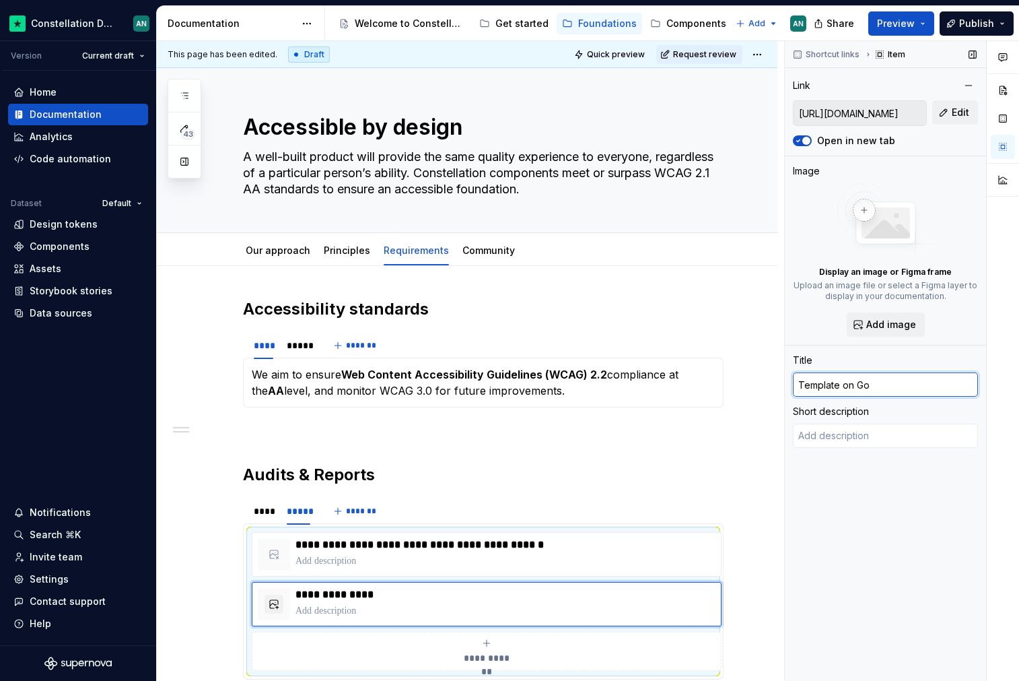
type textarea "*"
type input "Template on Gog"
type textarea "*"
type input "Template on Gogl"
type textarea "*"
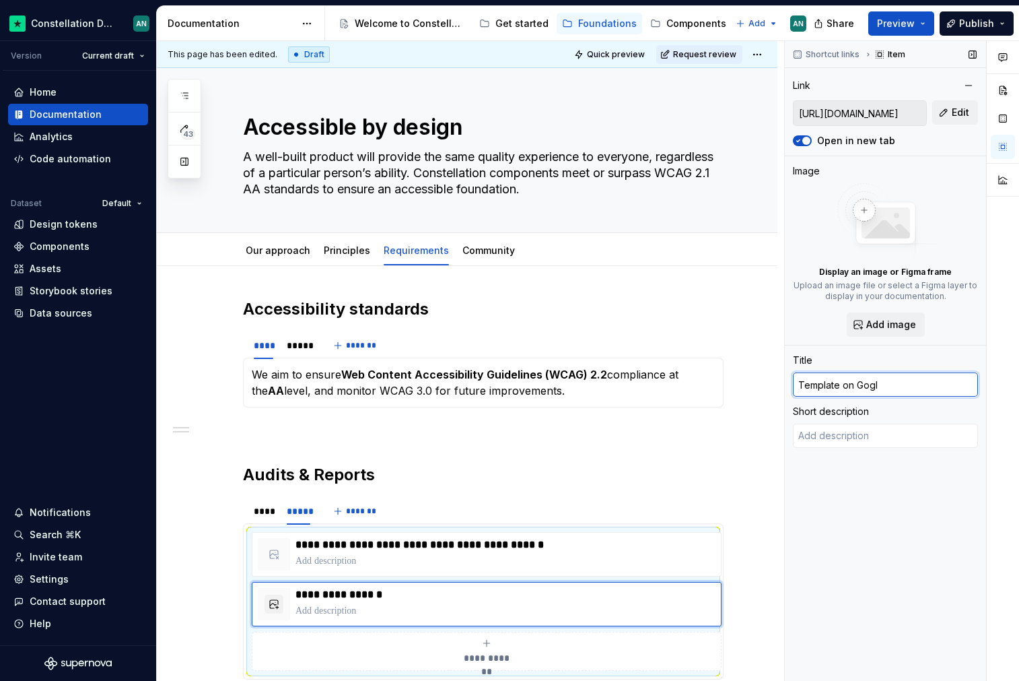
type input "Template on Gog"
type textarea "*"
type input "Template on Go"
type textarea "*"
type input "Template on Goo"
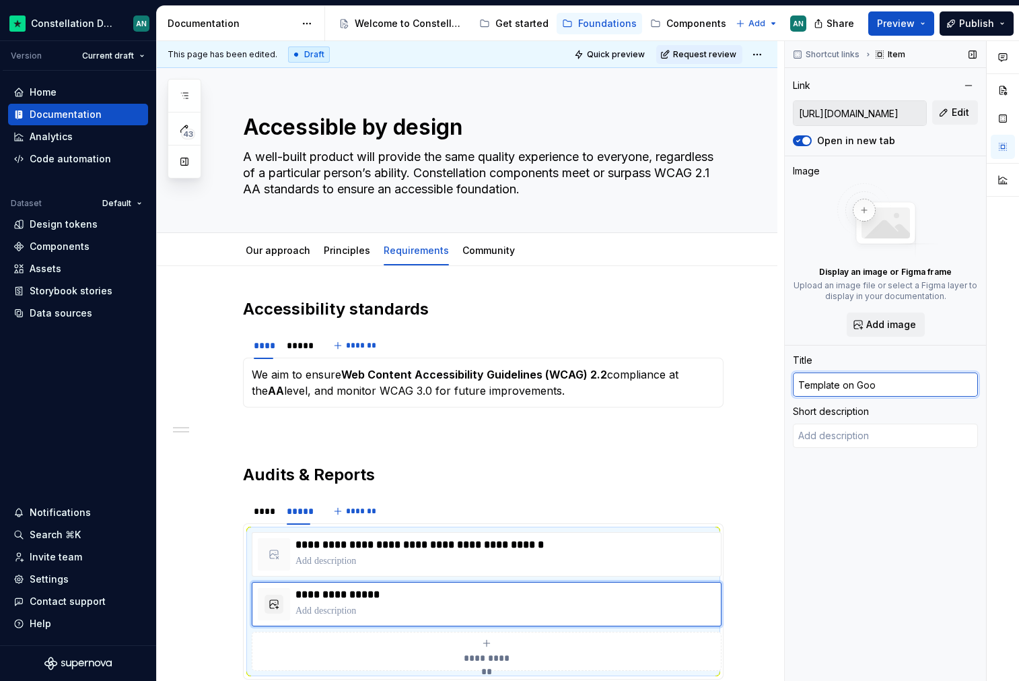
type textarea "*"
type input "Template on Goog"
type textarea "*"
type input "Template on Googl"
type textarea "*"
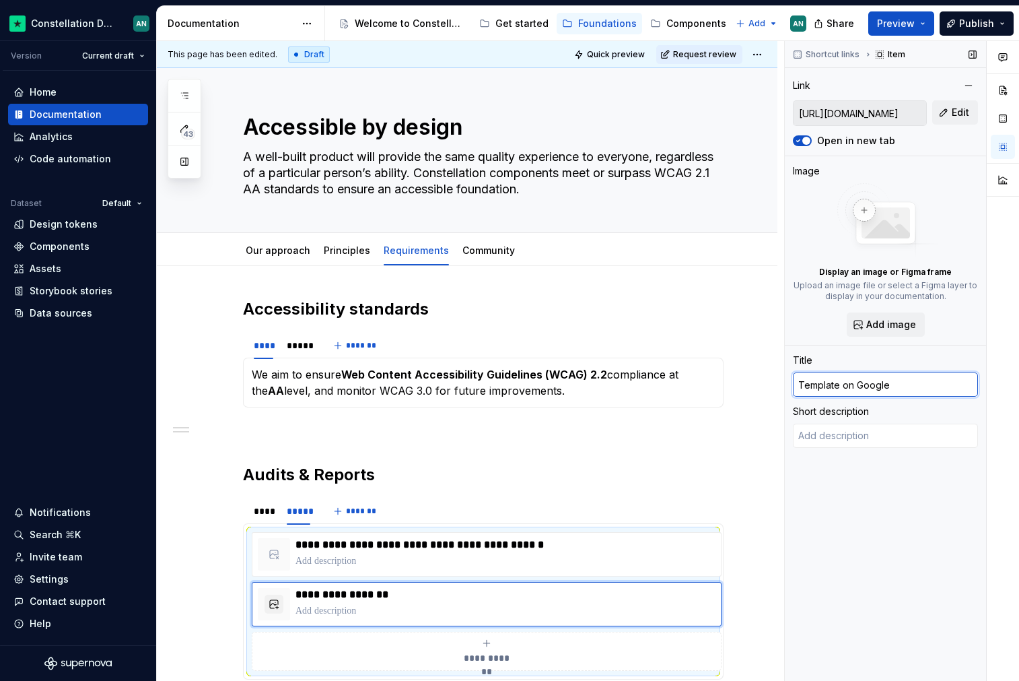
type input "Template on Google"
type textarea "*"
type input "Template on Google D"
type textarea "*"
type input "Template on Google Do"
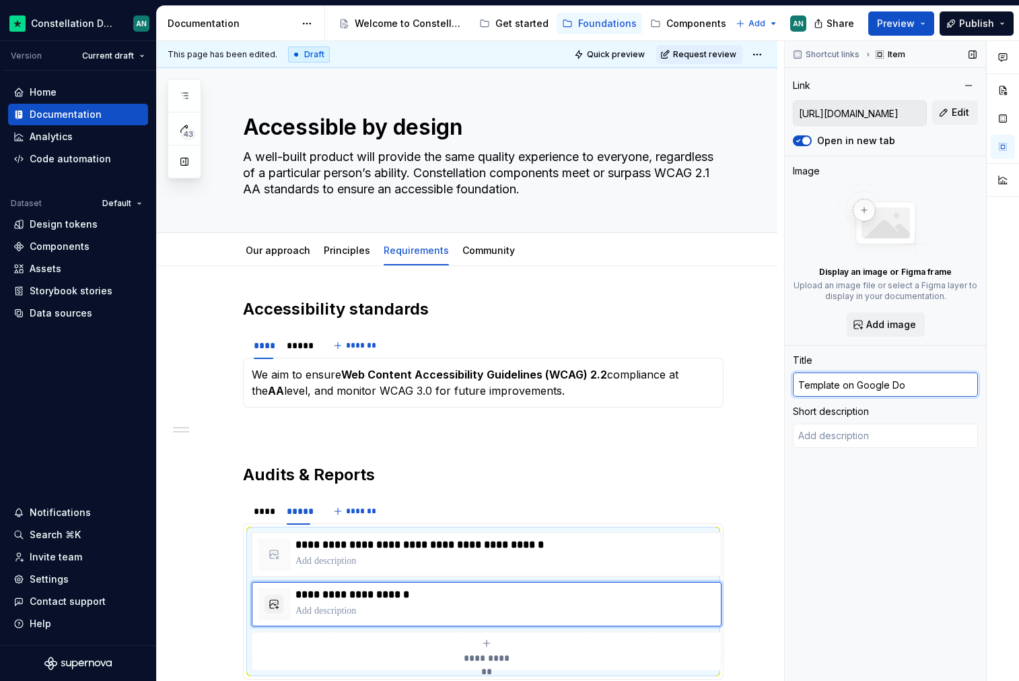
type textarea "*"
type input "Template on Google Doc"
type textarea "*"
type input "Template on Google Docs"
drag, startPoint x: 412, startPoint y: 595, endPoint x: 437, endPoint y: 597, distance: 25.1
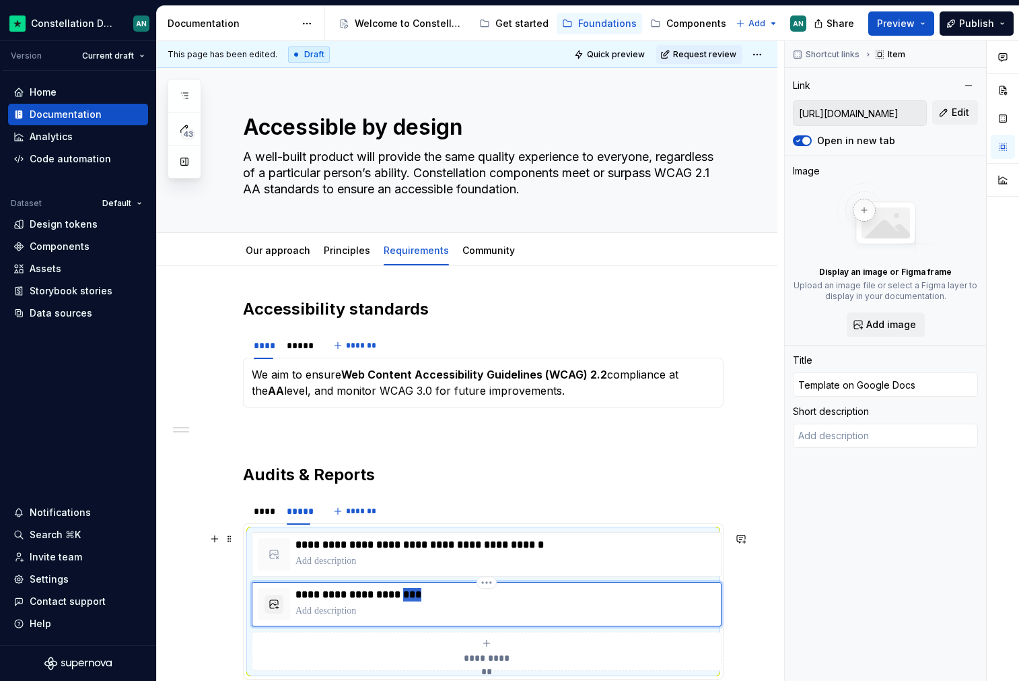
click at [437, 597] on p "**********" at bounding box center [506, 594] width 420 height 13
type textarea "*"
type input "Template on Google Dr"
type textarea "*"
type input "Template on Google Dri"
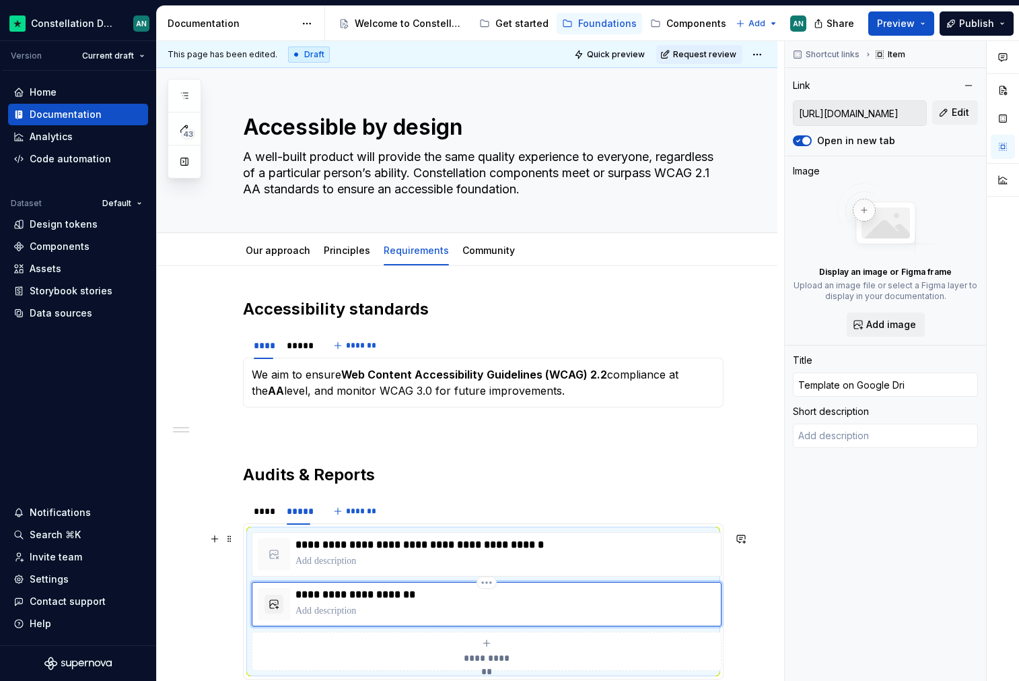
type textarea "*"
type input "Template on Google Driv"
type textarea "*"
type input "Template on Google Drive"
click at [825, 548] on div "Shortcut links Item Link https://docs.google.com/document/d/1vlH9hqDeYhhUPfe2bc…" at bounding box center [885, 361] width 201 height 640
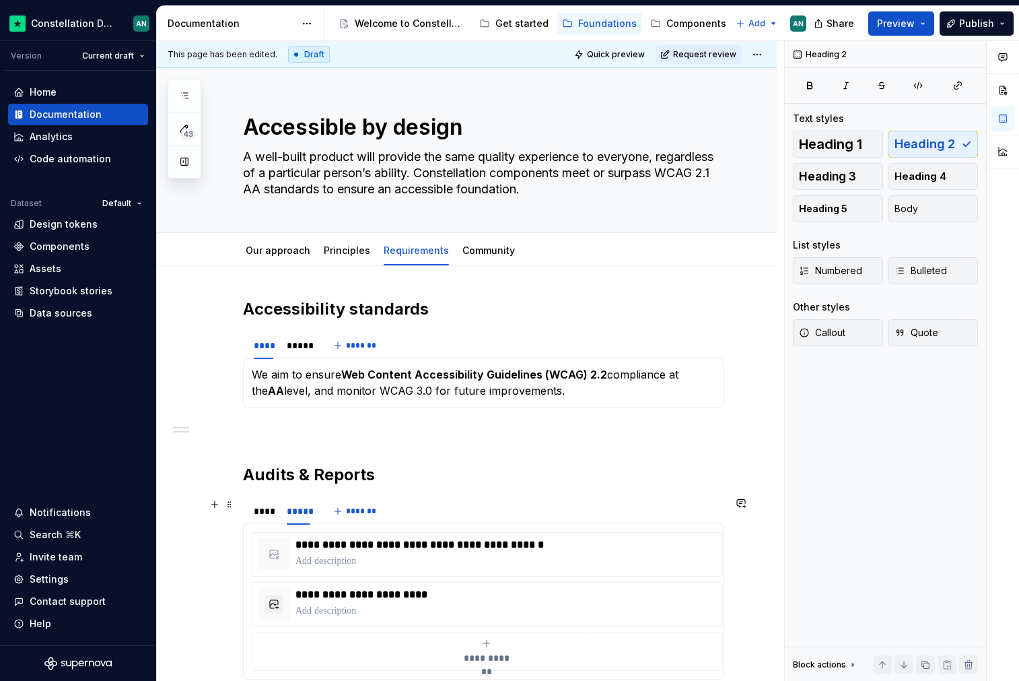
click at [400, 509] on div "**** ***** *******" at bounding box center [483, 511] width 481 height 27
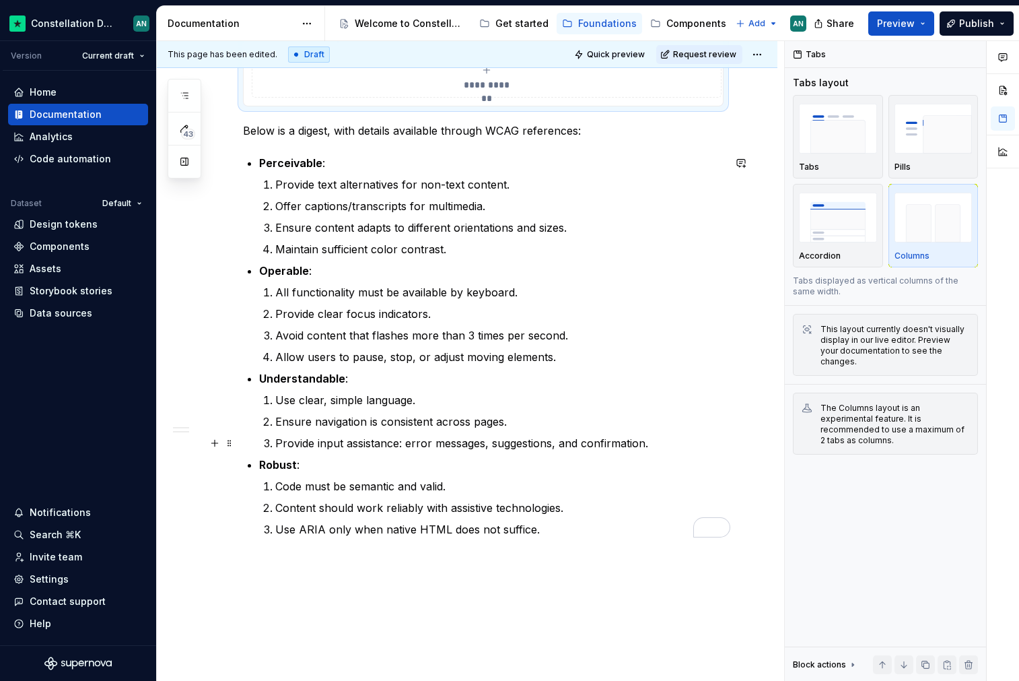
scroll to position [316, 0]
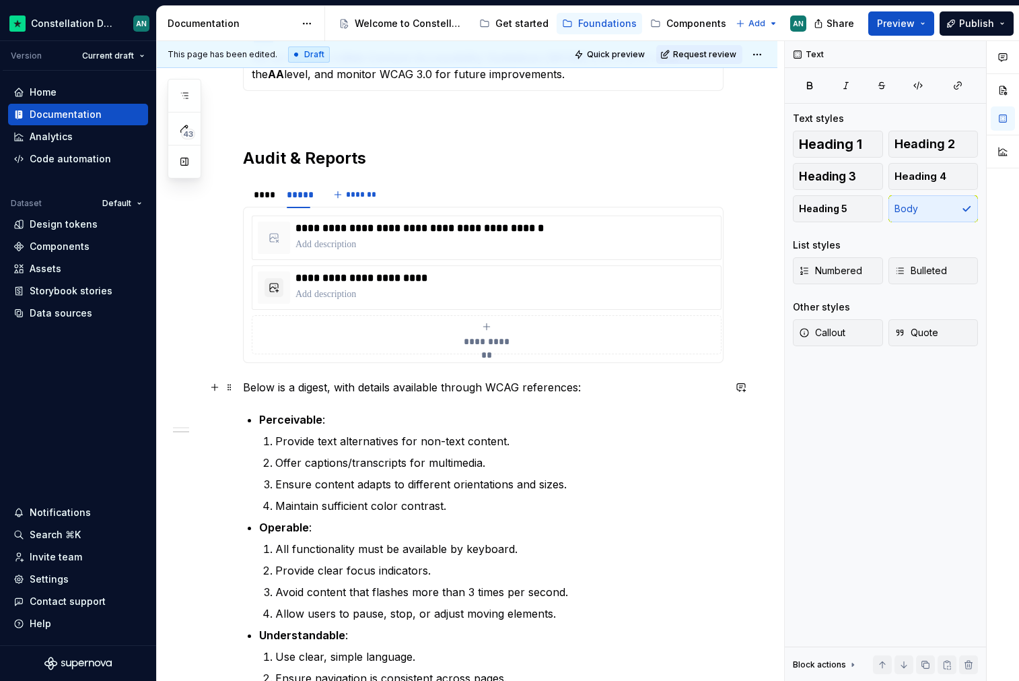
click at [257, 384] on p "Below is a digest, with details available through WCAG references:" at bounding box center [483, 387] width 481 height 16
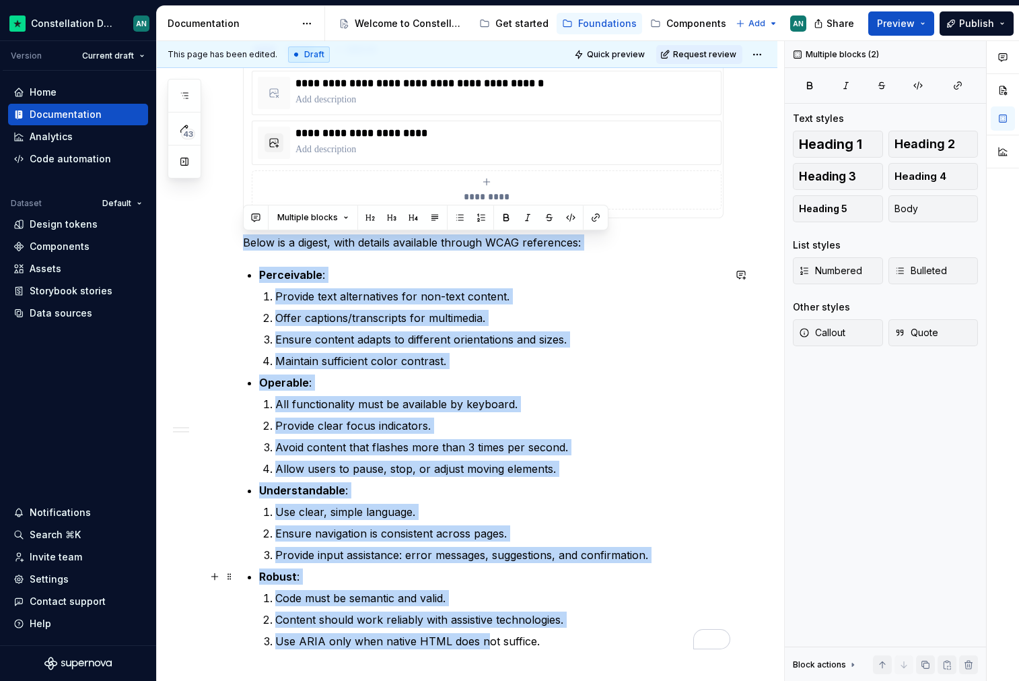
scroll to position [530, 0]
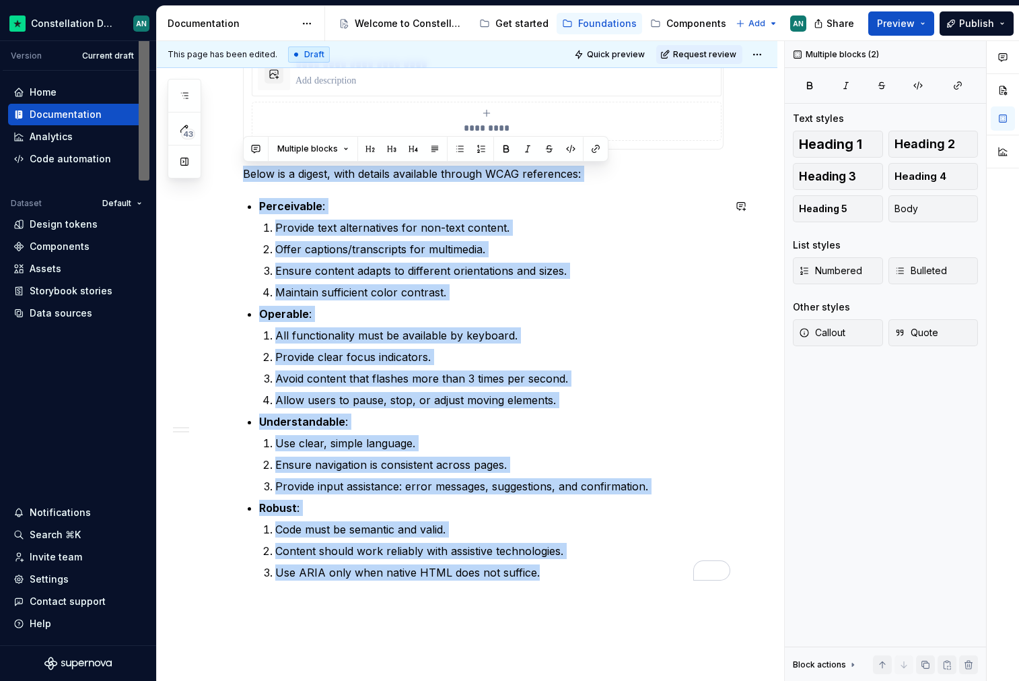
drag, startPoint x: 244, startPoint y: 384, endPoint x: 636, endPoint y: 599, distance: 446.3
click at [636, 599] on div "**********" at bounding box center [467, 268] width 621 height 1064
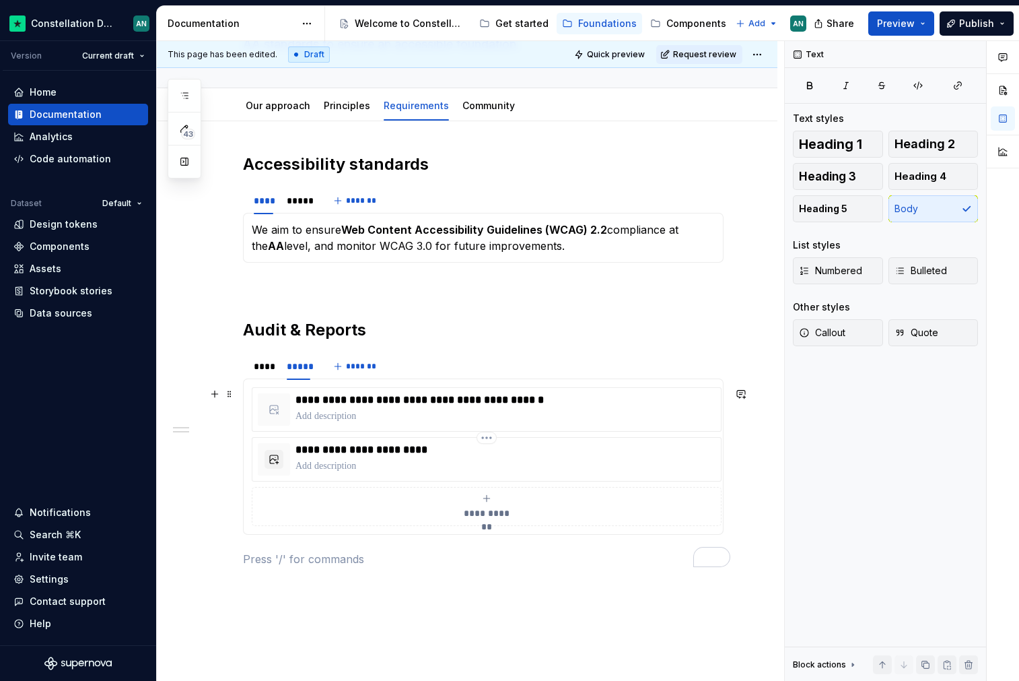
scroll to position [92, 0]
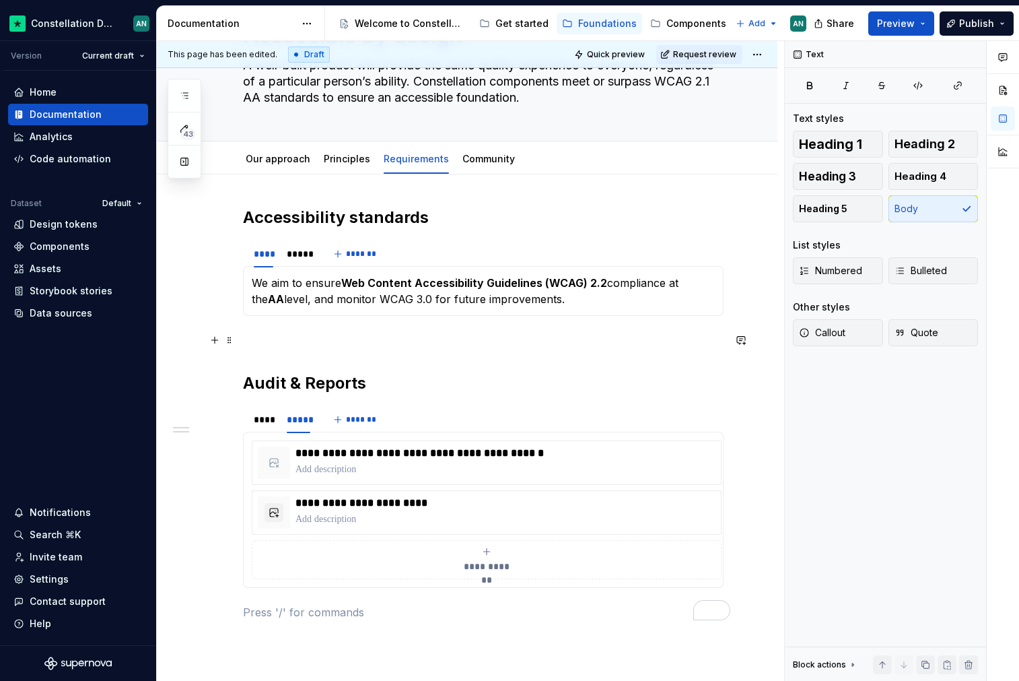
click at [332, 341] on p "To enrich screen reader interactions, please activate Accessibility in Grammarl…" at bounding box center [483, 340] width 481 height 16
click at [282, 617] on p "To enrich screen reader interactions, please activate Accessibility in Grammarl…" at bounding box center [483, 612] width 481 height 16
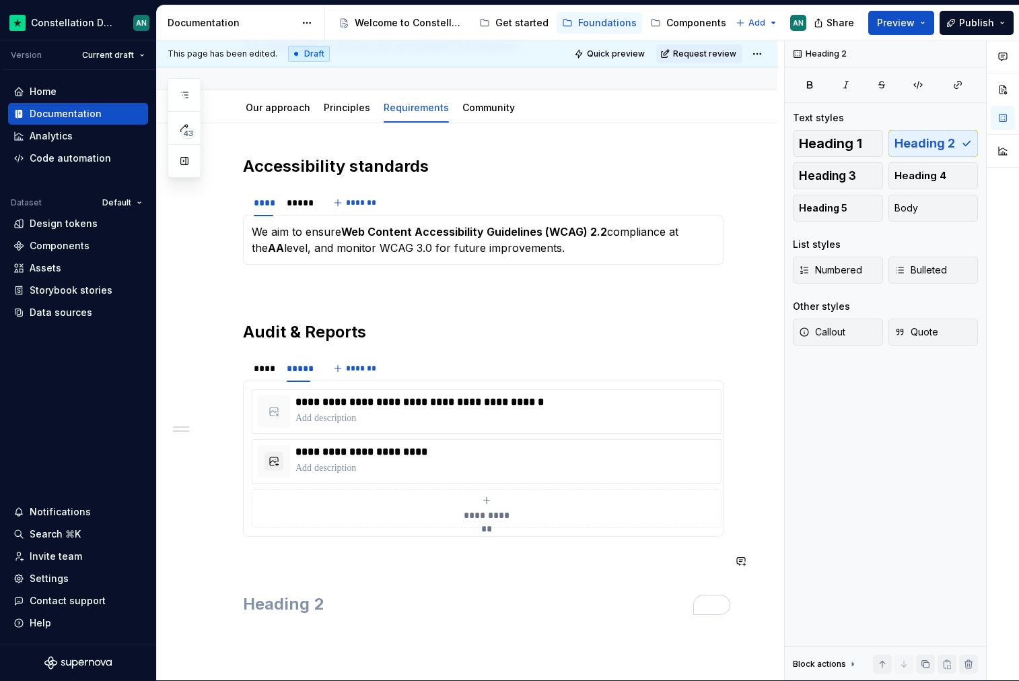
scroll to position [142, 0]
click at [289, 619] on div "**********" at bounding box center [483, 393] width 481 height 475
click at [427, 606] on h2 "Practical guidance" at bounding box center [483, 604] width 481 height 22
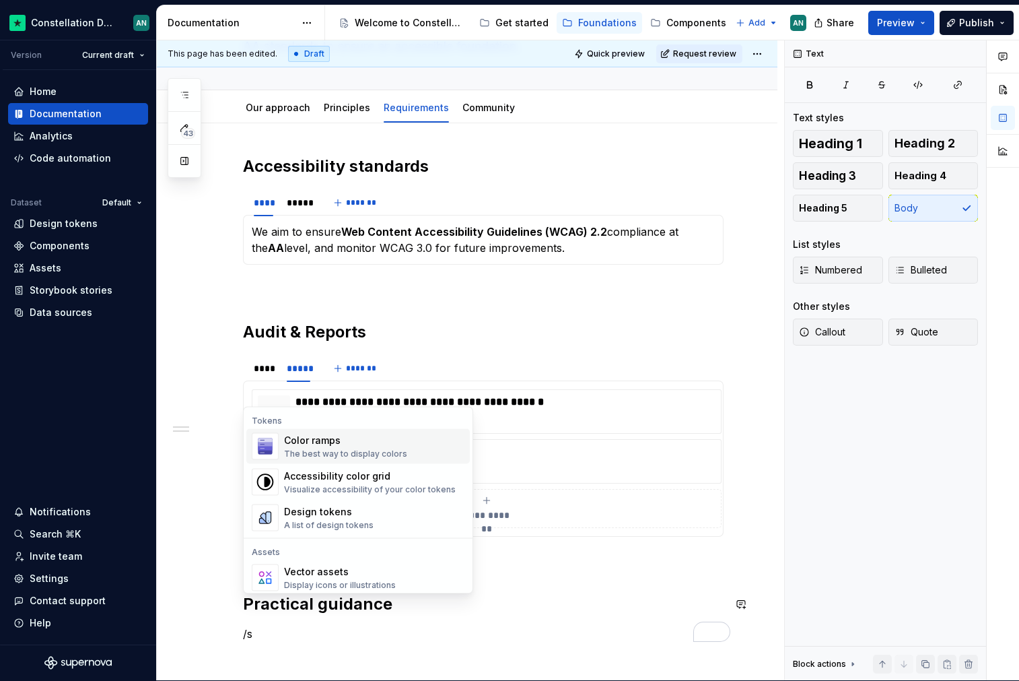
scroll to position [168, 0]
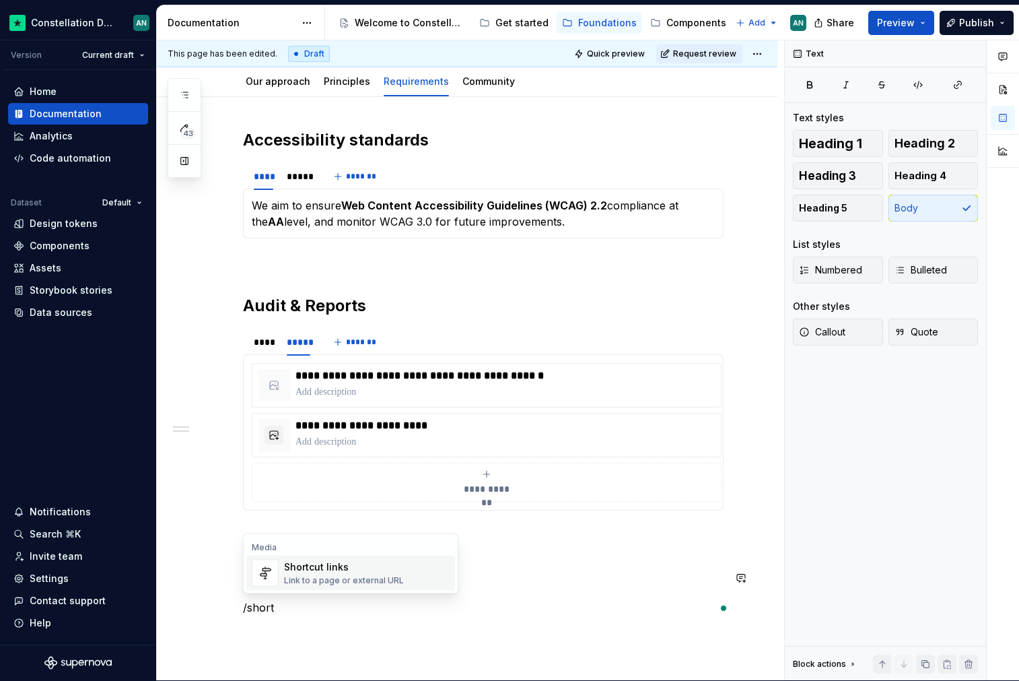
click at [324, 566] on div "Shortcut links" at bounding box center [344, 566] width 120 height 13
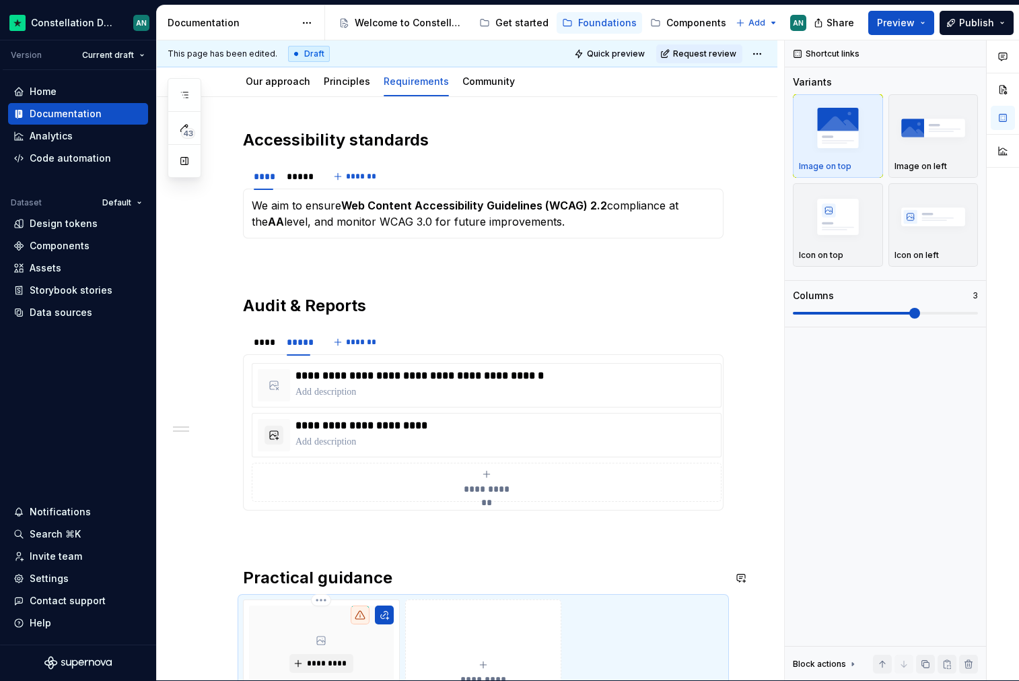
scroll to position [234, 0]
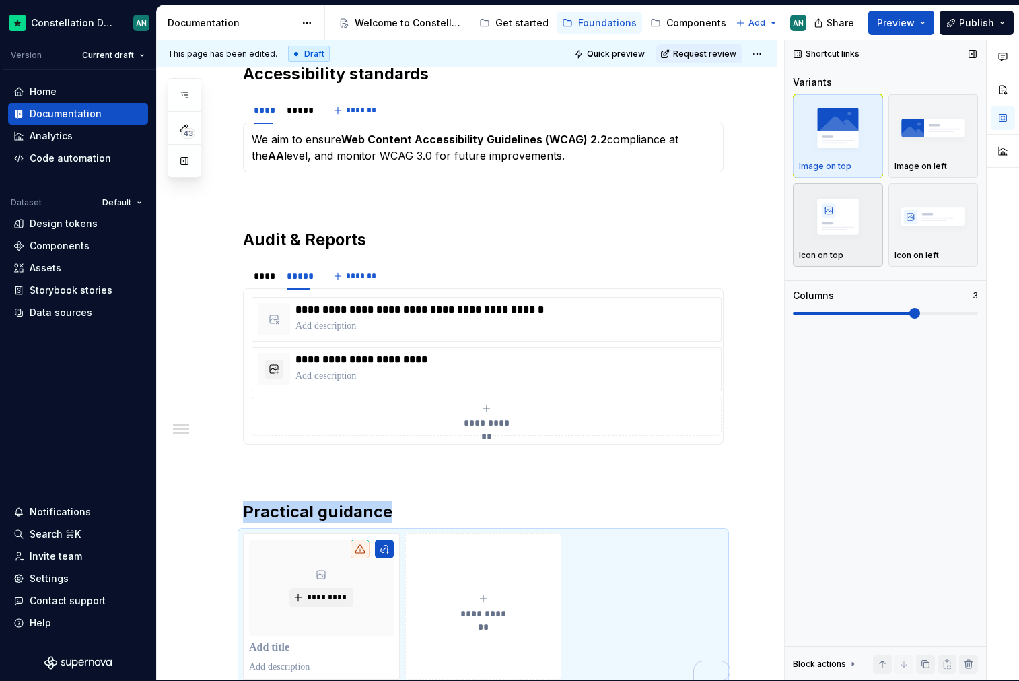
click at [824, 219] on img "button" at bounding box center [838, 216] width 78 height 49
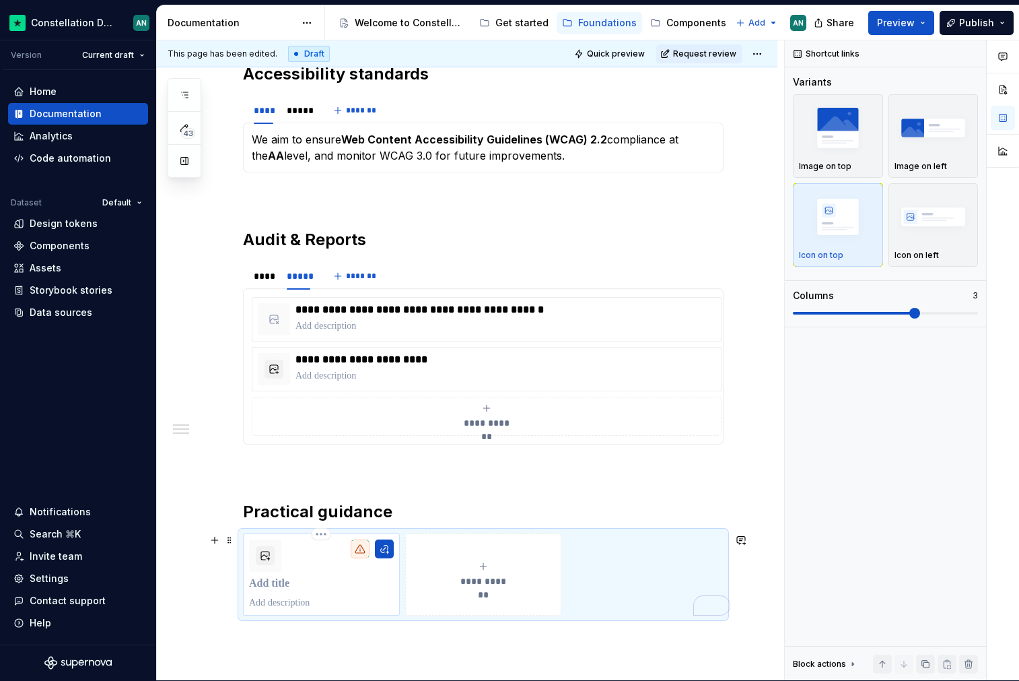
click at [308, 587] on p "To enrich screen reader interactions, please activate Accessibility in Grammarl…" at bounding box center [321, 583] width 145 height 13
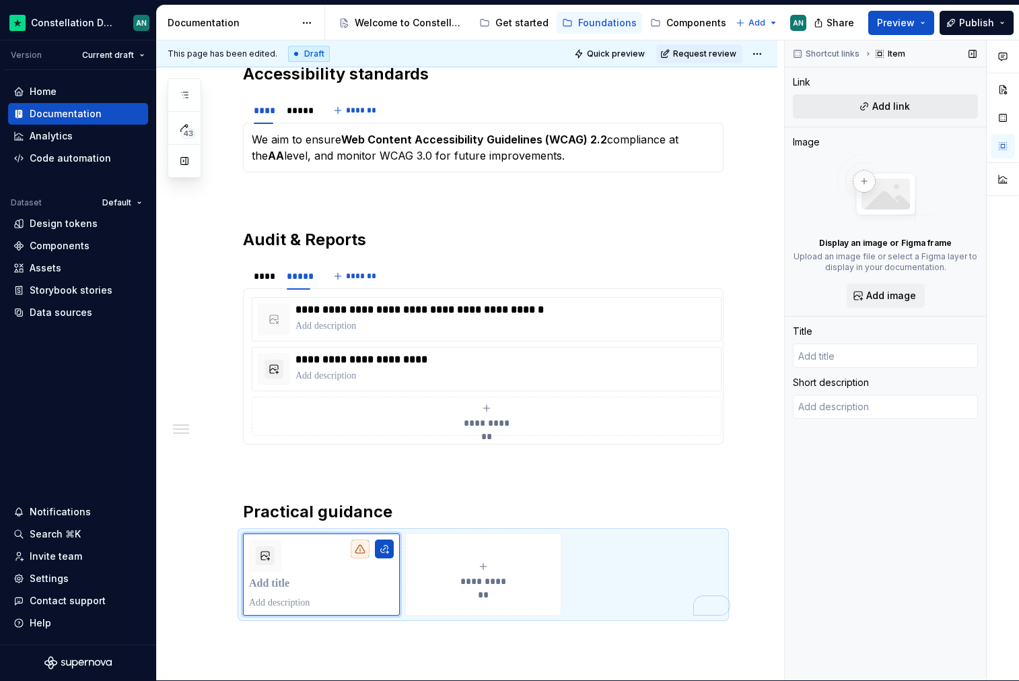
click at [886, 106] on span "Add link" at bounding box center [892, 106] width 38 height 13
type textarea "*"
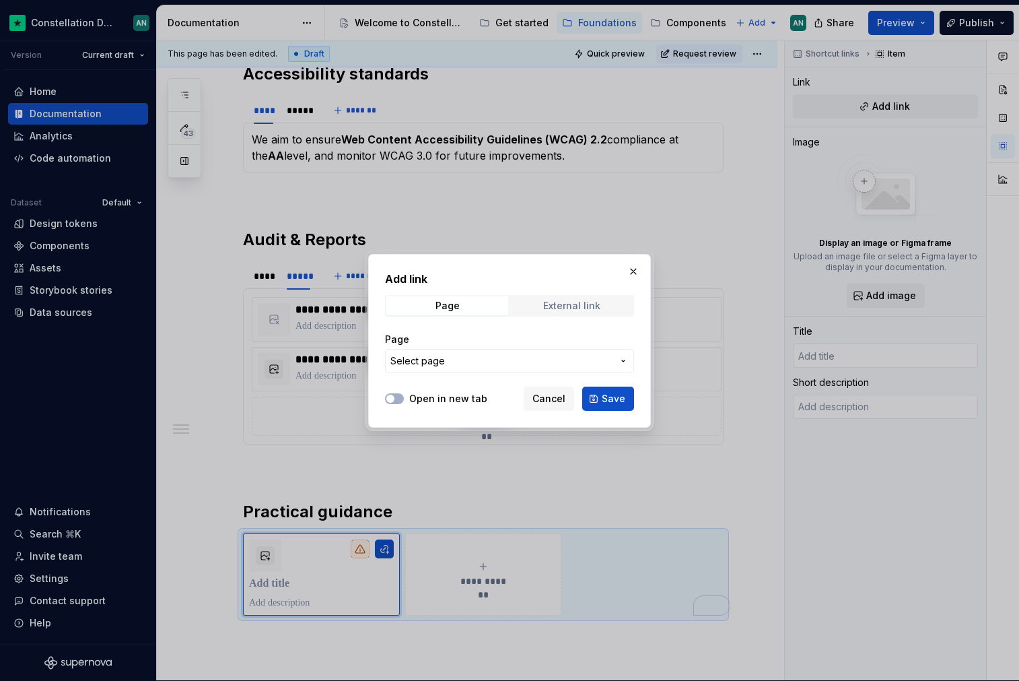
click at [570, 310] on div "External link" at bounding box center [571, 305] width 57 height 11
click at [473, 308] on span "Page" at bounding box center [447, 305] width 122 height 19
click at [466, 362] on span "Select page" at bounding box center [502, 360] width 222 height 13
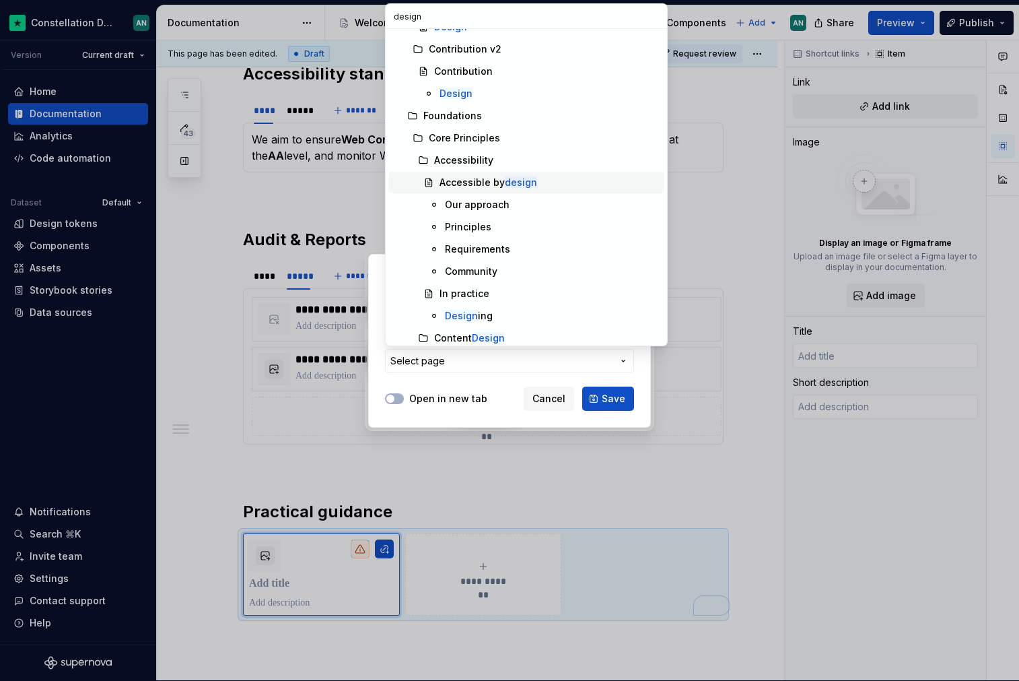
scroll to position [127, 0]
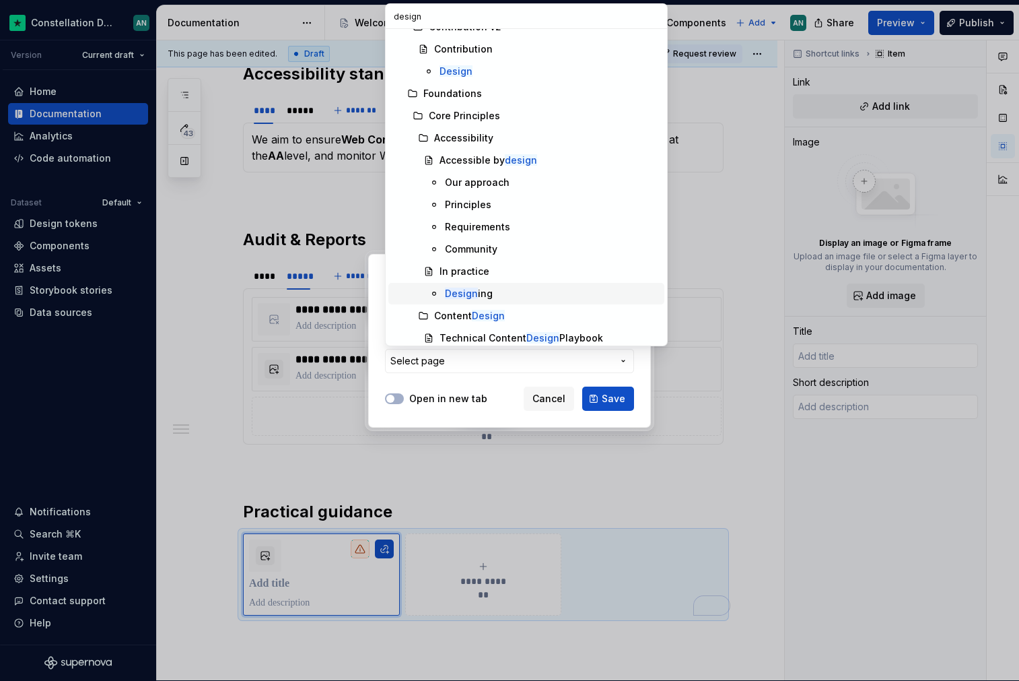
type input "design"
click at [496, 293] on div "Design ing" at bounding box center [552, 293] width 214 height 13
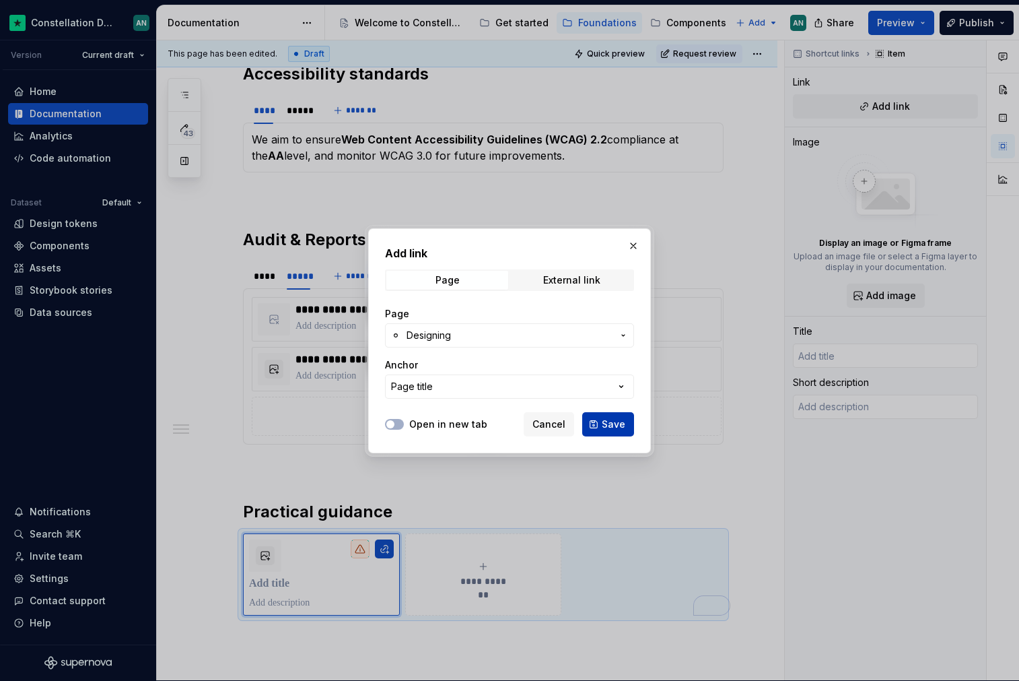
click at [619, 421] on span "Save" at bounding box center [614, 423] width 24 height 13
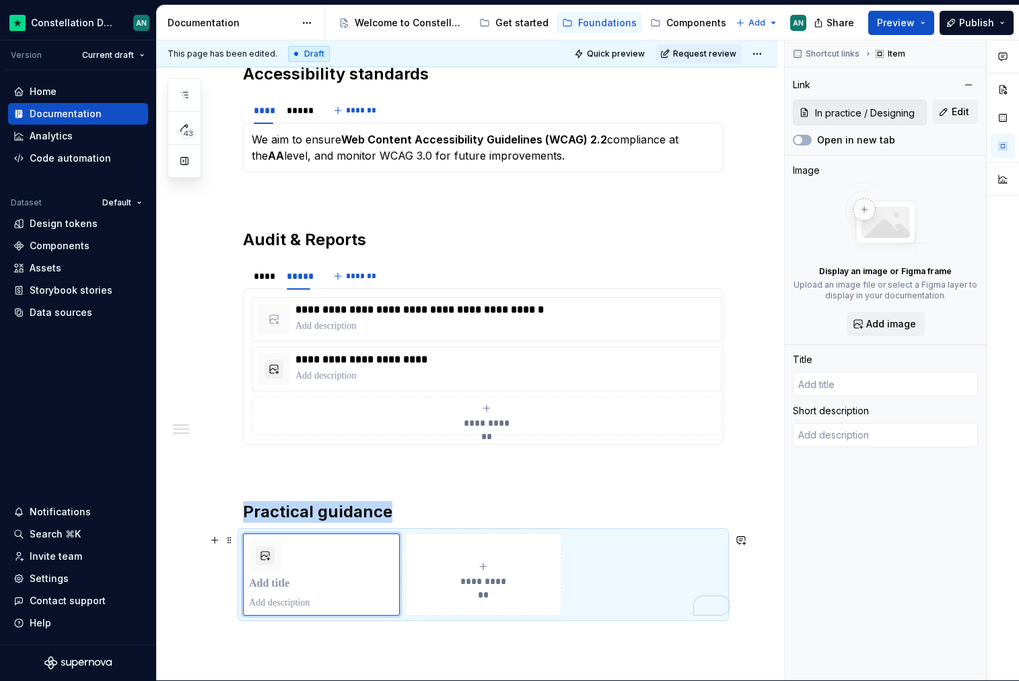
click at [506, 563] on div "**********" at bounding box center [483, 574] width 145 height 27
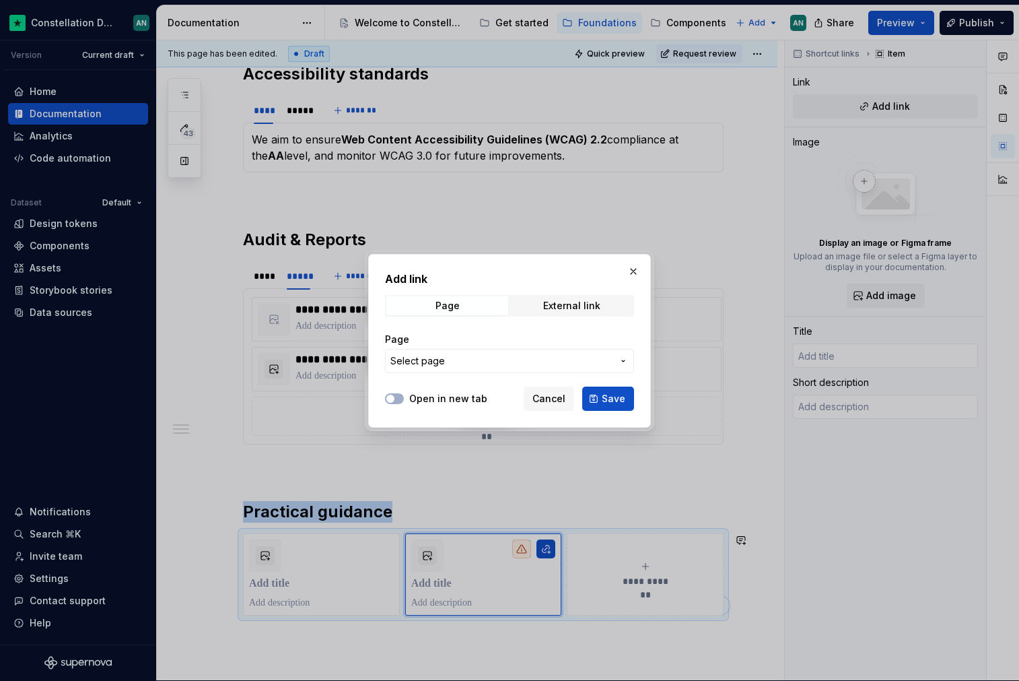
click at [530, 358] on span "Select page" at bounding box center [502, 360] width 222 height 13
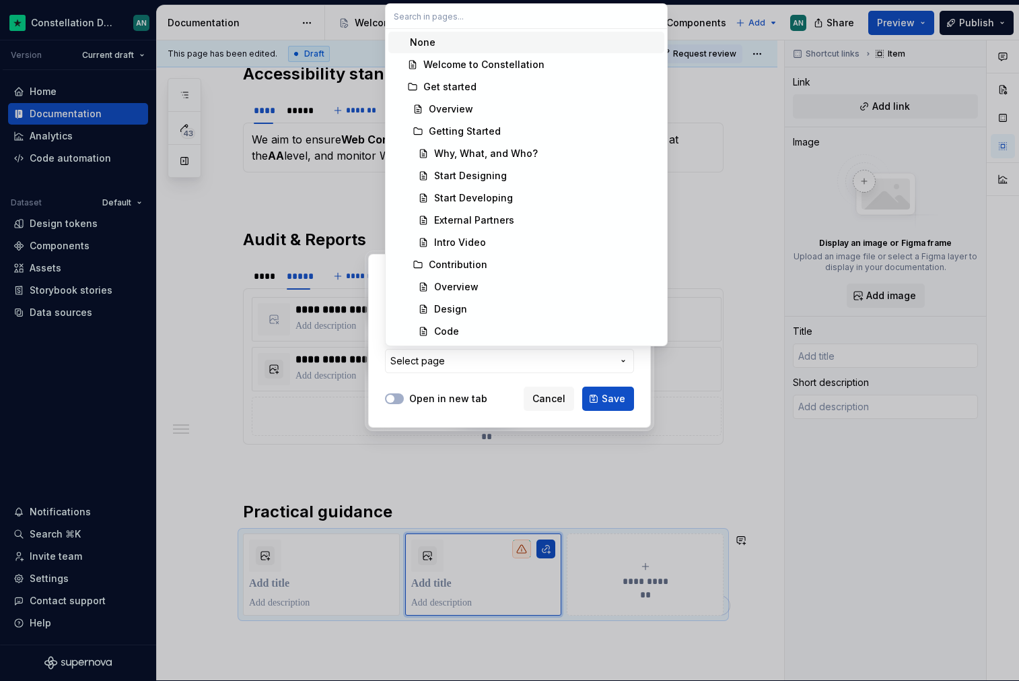
type textarea "*"
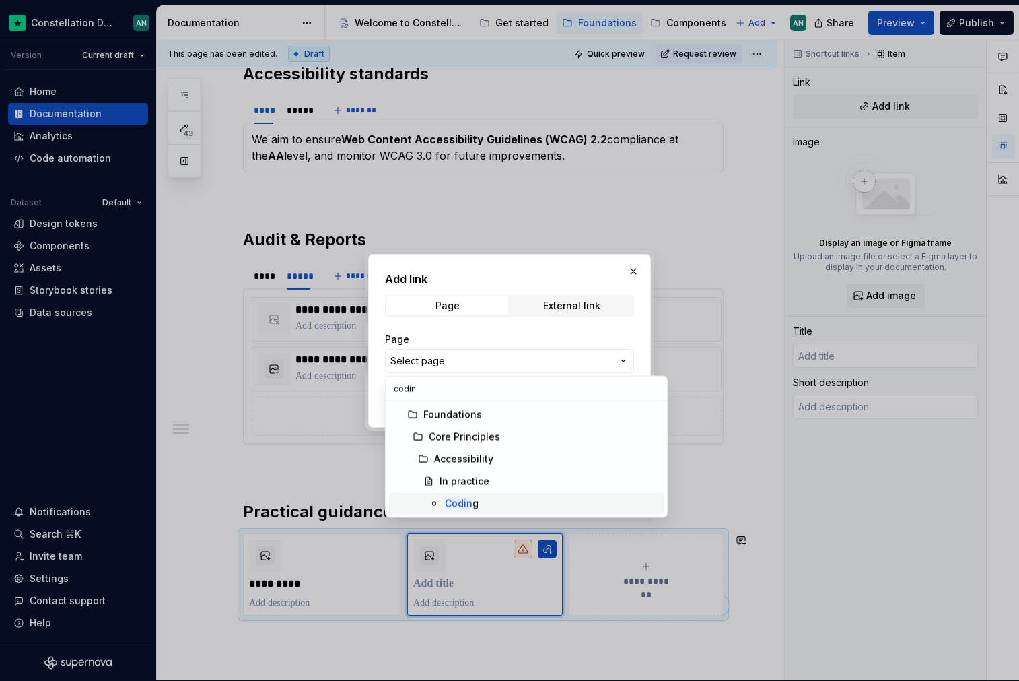
type input "codin"
click at [508, 498] on div "Codin g" at bounding box center [552, 503] width 214 height 13
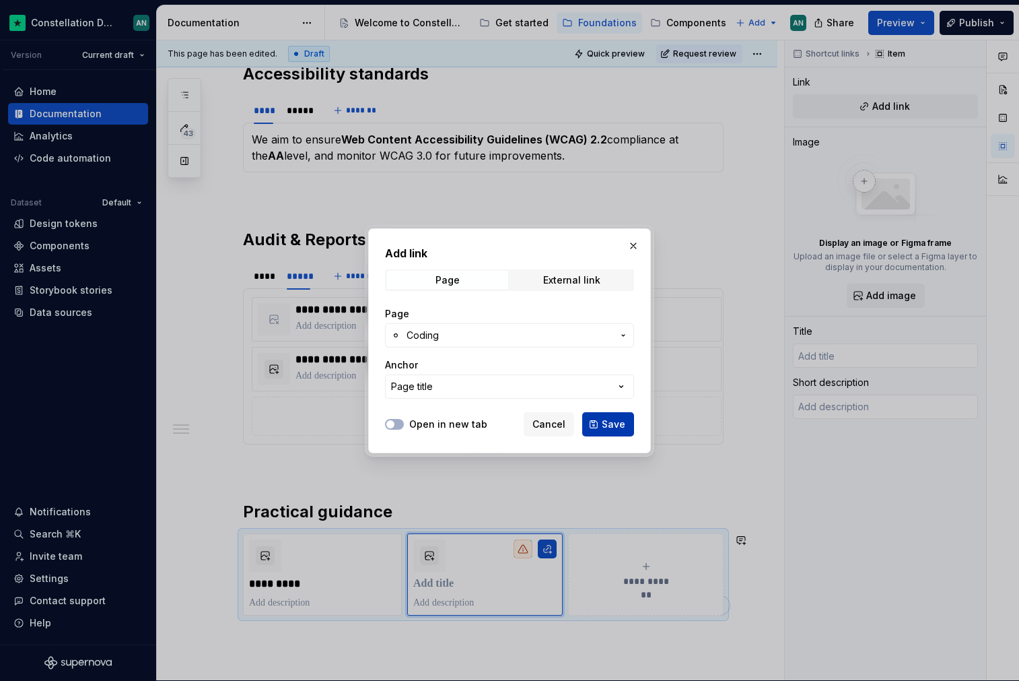
click at [612, 417] on span "Save" at bounding box center [614, 423] width 24 height 13
type textarea "*"
type input "Coding"
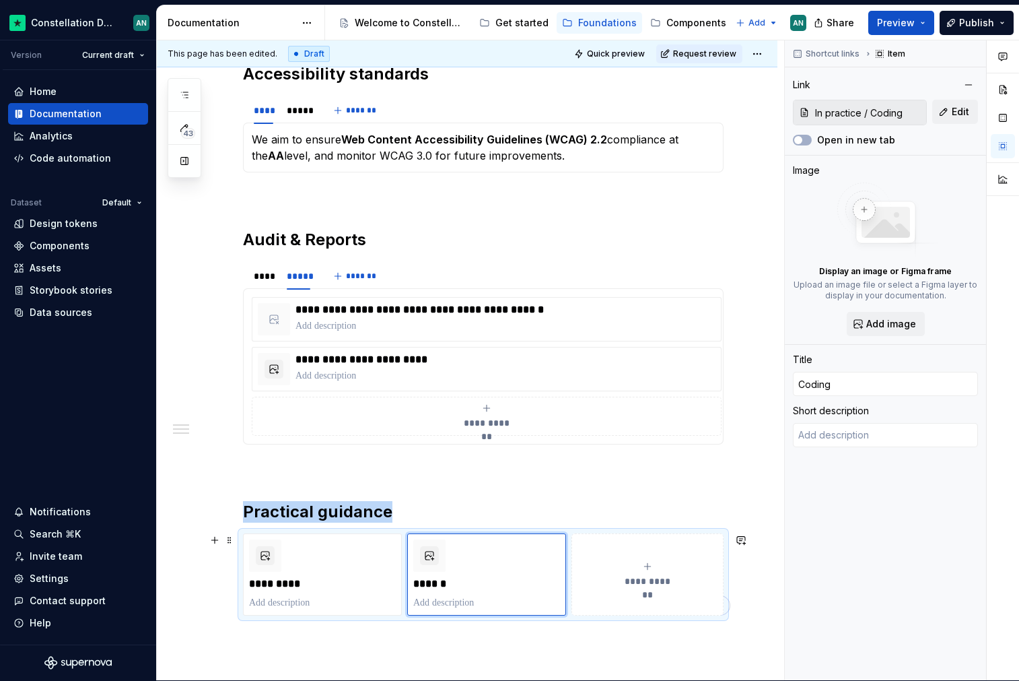
click at [636, 586] on span "**********" at bounding box center [647, 580] width 59 height 13
type textarea "*"
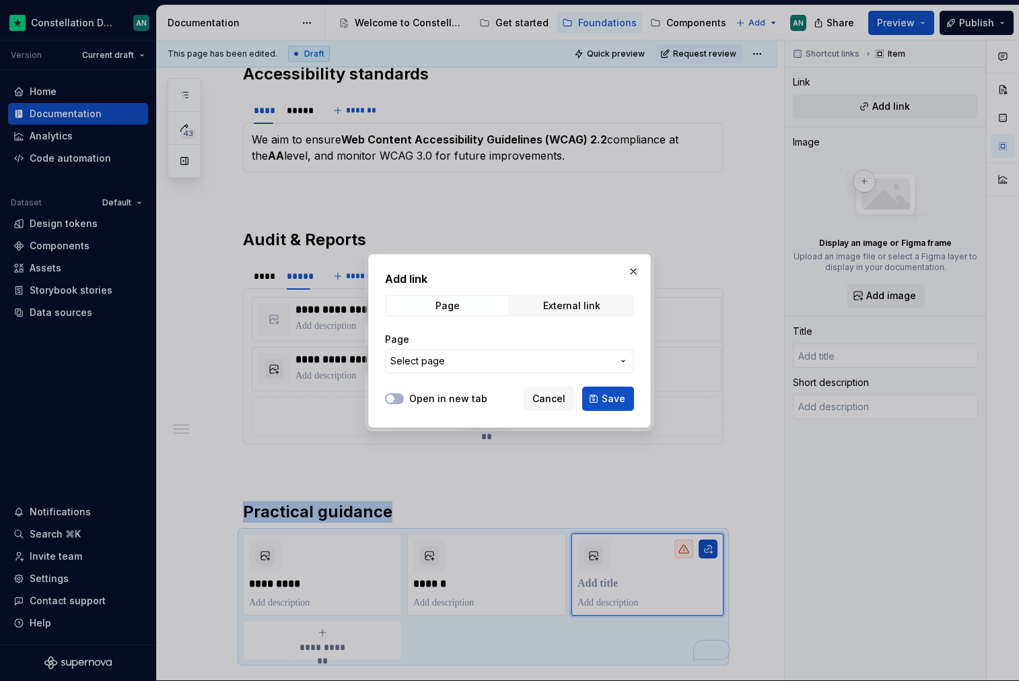
type textarea "*"
click at [566, 300] on div "External link" at bounding box center [571, 305] width 57 height 11
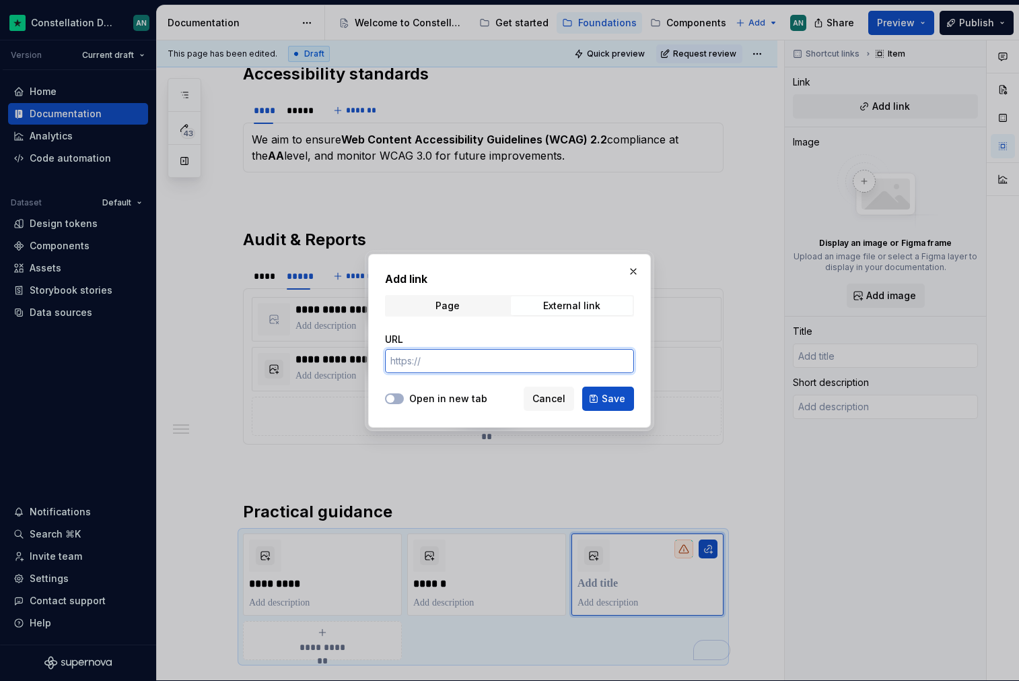
click at [467, 362] on input "URL" at bounding box center [509, 361] width 249 height 24
paste input "https://www.w3.org/WAI/WCAG22/Techniques/"
type input "https://www.w3.org/WAI/WCAG22/Techniques/"
click at [416, 403] on label "Open in new tab" at bounding box center [448, 398] width 78 height 13
click at [404, 403] on button "Open in new tab" at bounding box center [394, 398] width 19 height 11
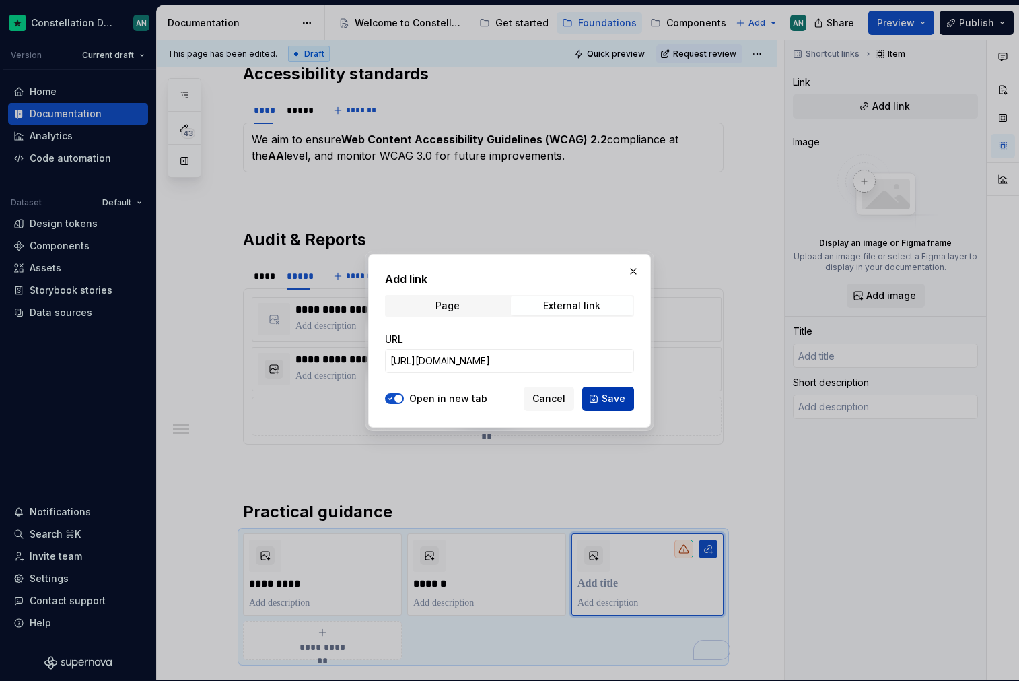
click at [620, 401] on span "Save" at bounding box center [614, 398] width 24 height 13
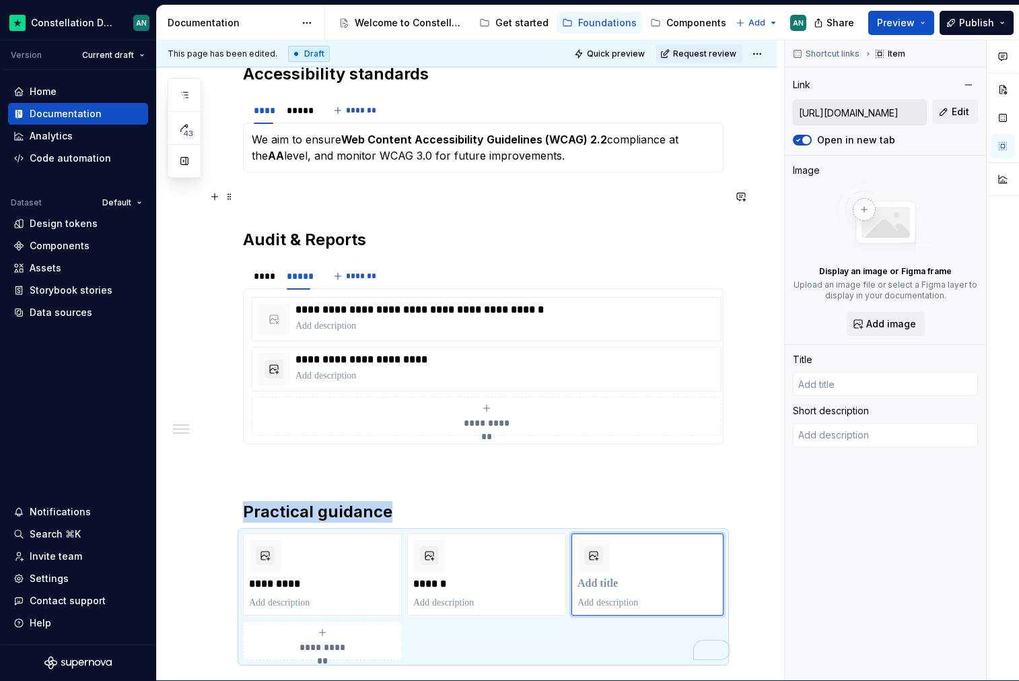
type textarea "*"
type input "All WCAG 2.2 Techniques | WAI | W3C"
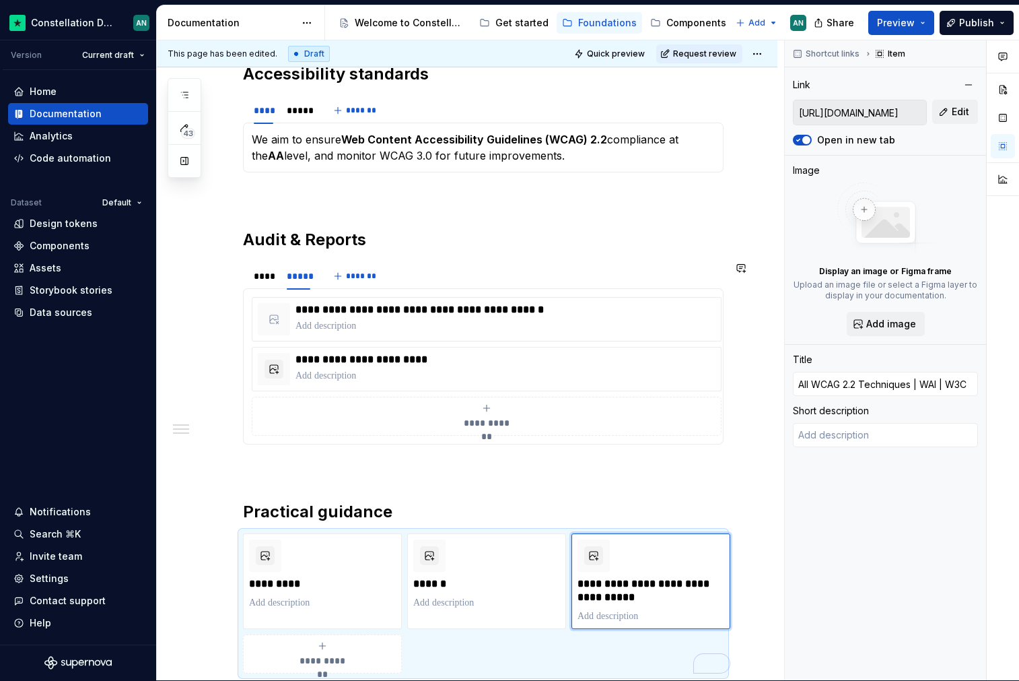
click at [642, 263] on div "**** ***** *******" at bounding box center [483, 276] width 481 height 27
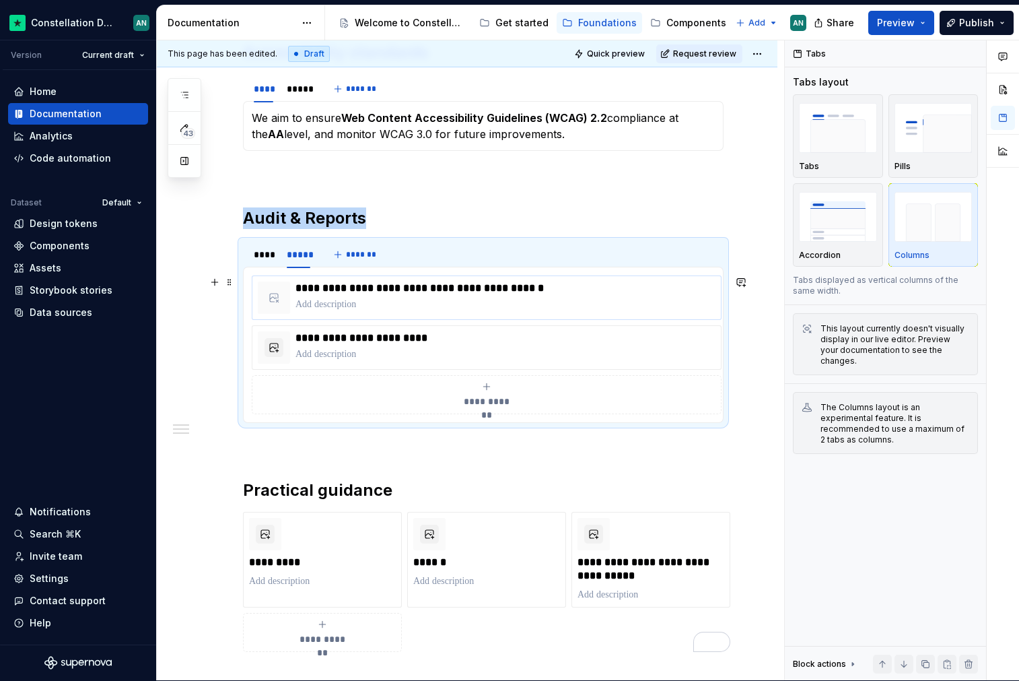
scroll to position [0, 0]
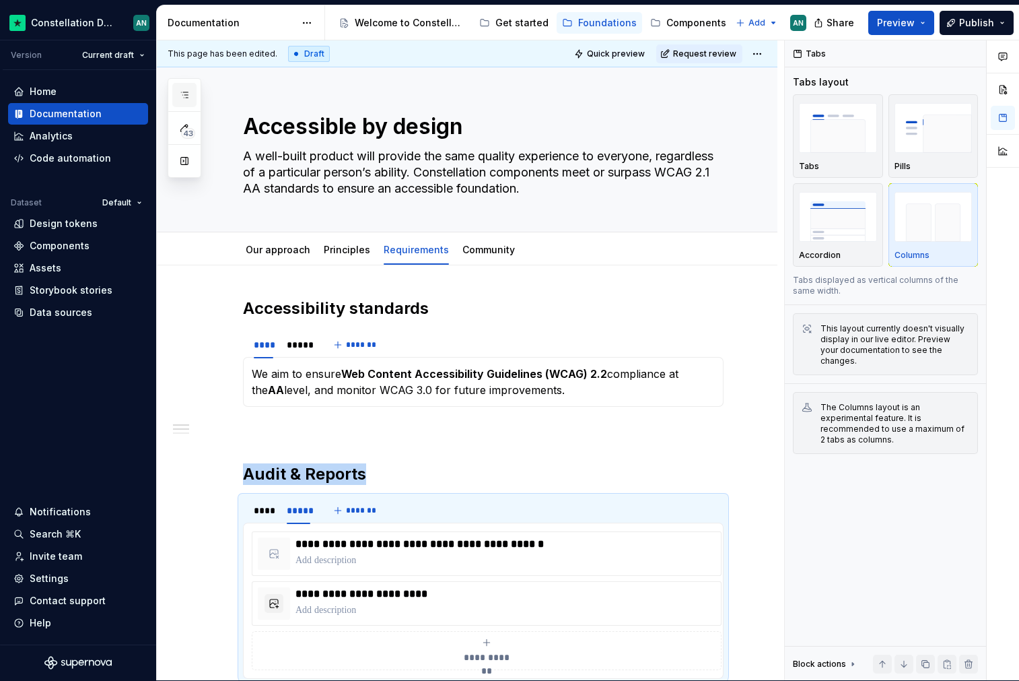
click at [187, 98] on icon "button" at bounding box center [184, 95] width 11 height 11
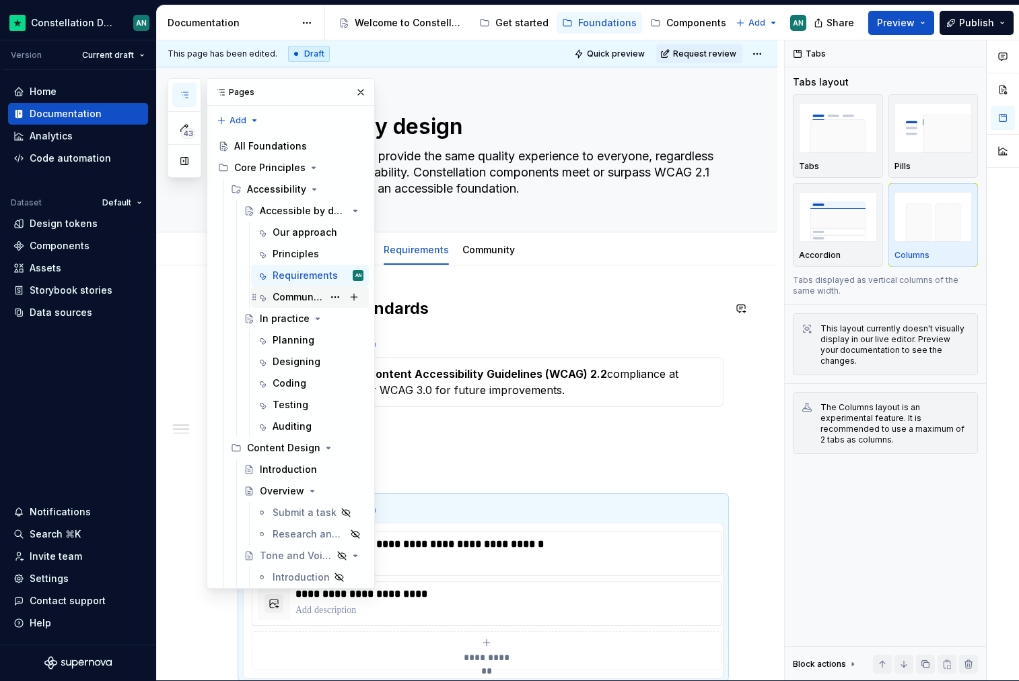
click at [292, 298] on div "Community" at bounding box center [298, 296] width 50 height 13
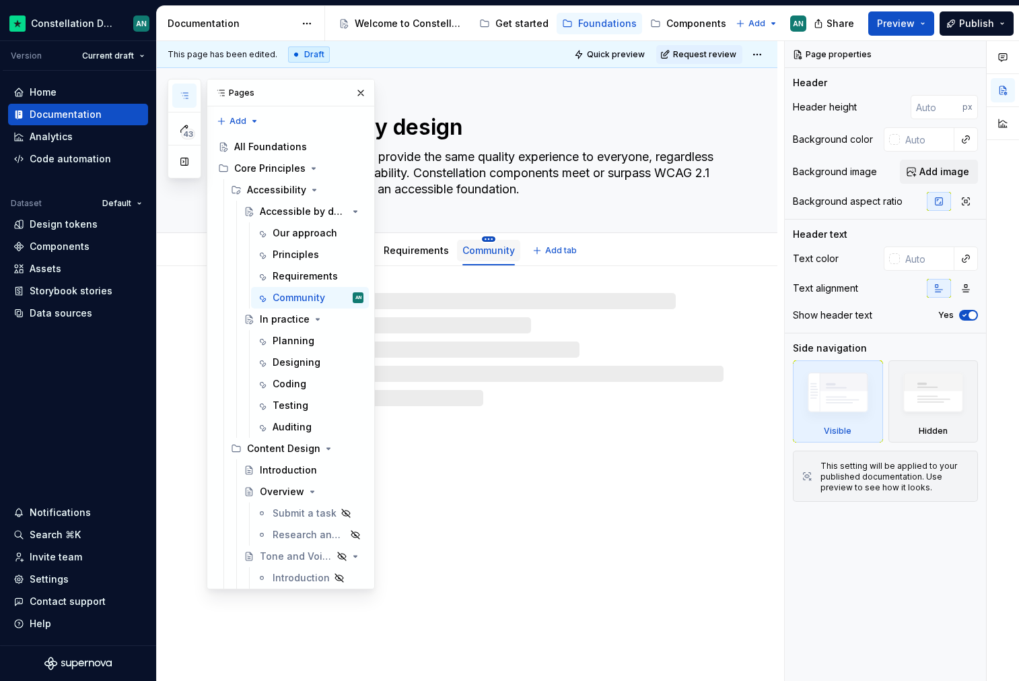
click at [479, 236] on html "Constellation Design System AN Version Current draft Home Documentation Analyti…" at bounding box center [509, 340] width 1019 height 681
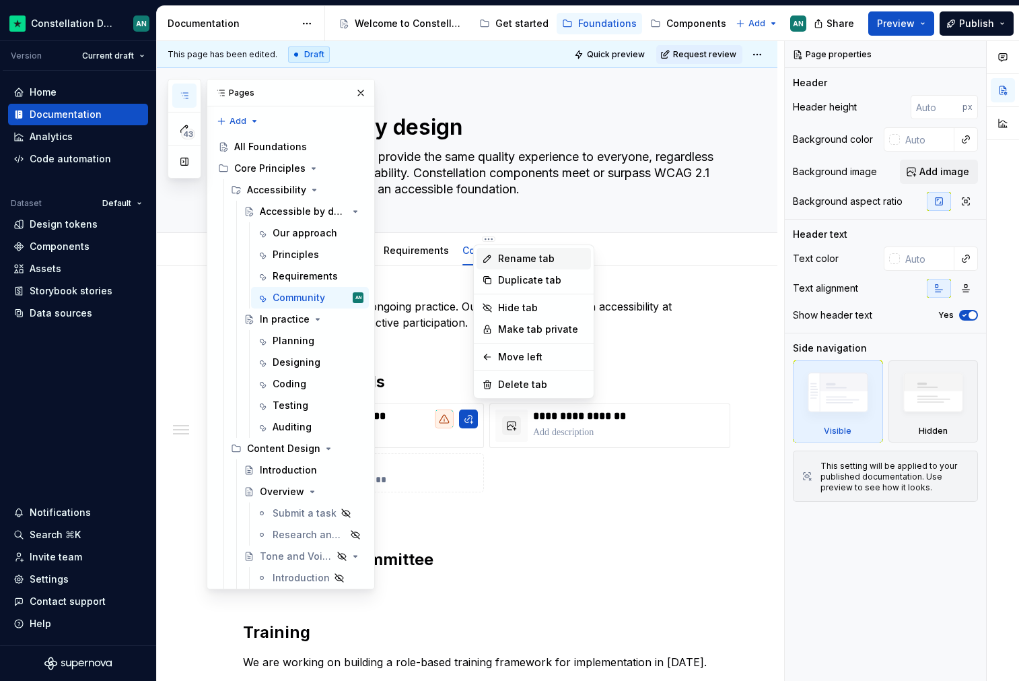
type textarea "*"
click at [520, 261] on div "Rename tab" at bounding box center [542, 258] width 88 height 13
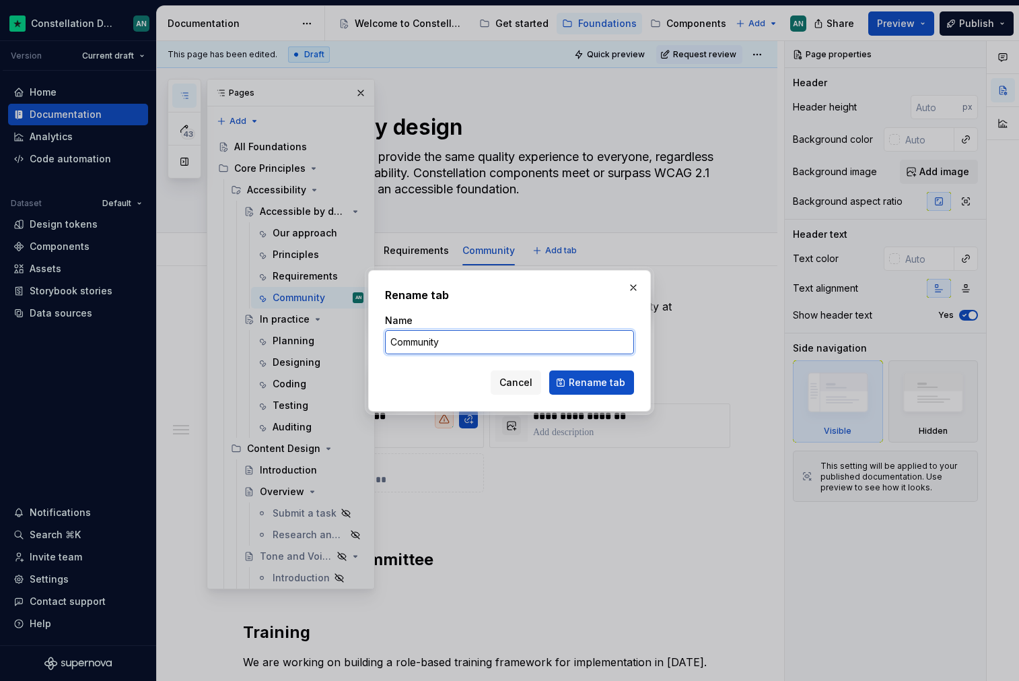
drag, startPoint x: 476, startPoint y: 338, endPoint x: 394, endPoint y: 338, distance: 82.1
click at [394, 338] on input "Community" at bounding box center [509, 342] width 249 height 24
type input "C"
type input "Support"
click at [596, 378] on span "Rename tab" at bounding box center [597, 382] width 57 height 13
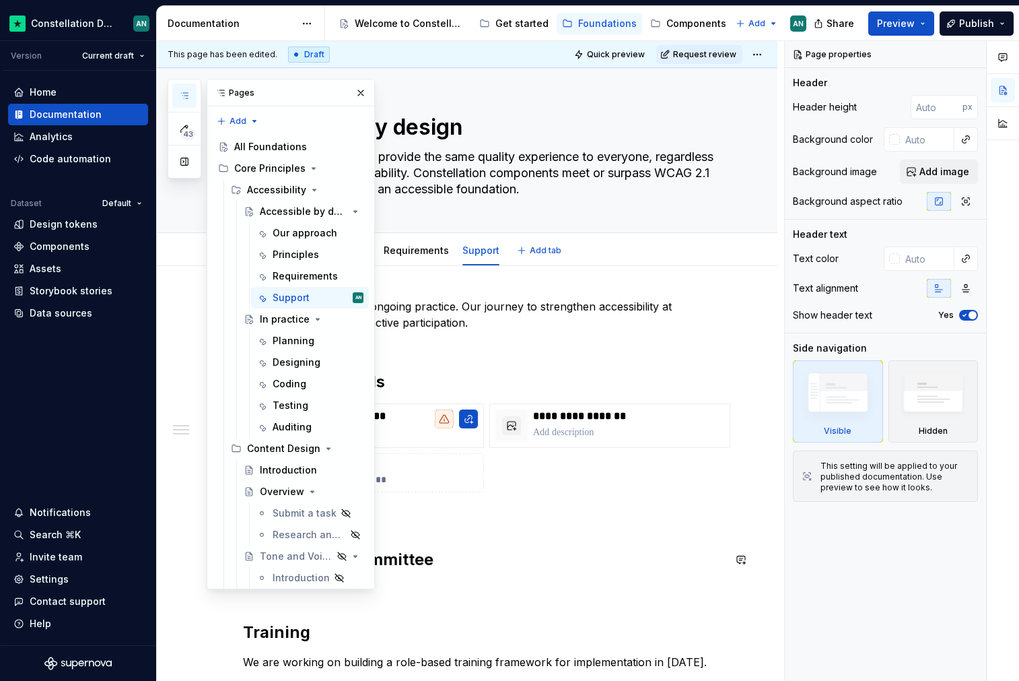
click at [592, 583] on p at bounding box center [483, 589] width 481 height 16
click at [362, 91] on button "button" at bounding box center [360, 92] width 19 height 19
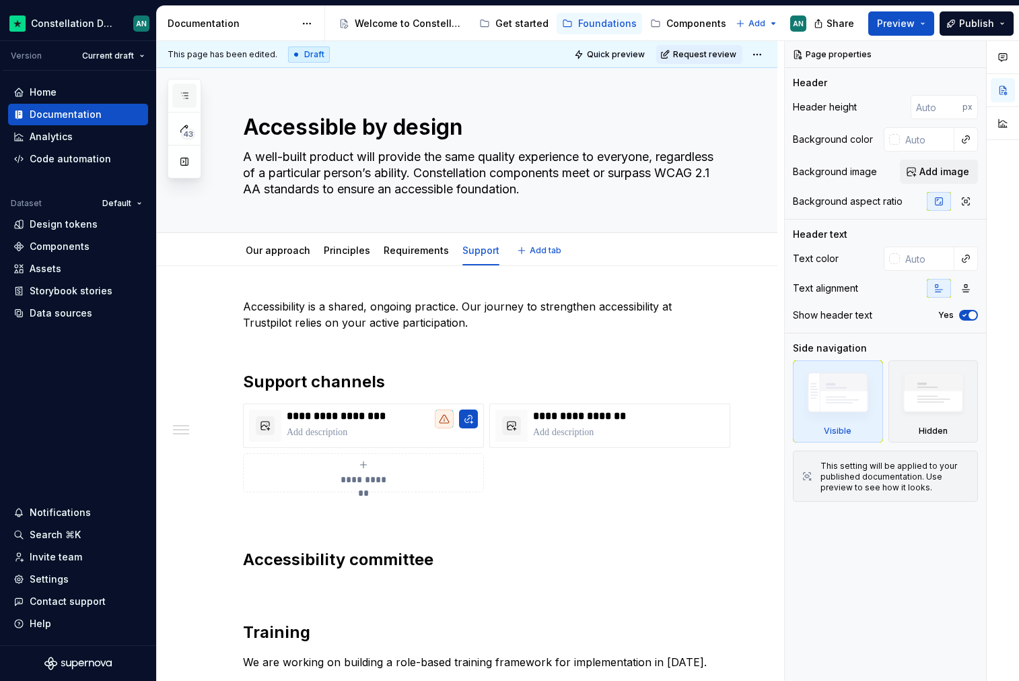
click at [184, 95] on icon "button" at bounding box center [184, 95] width 11 height 11
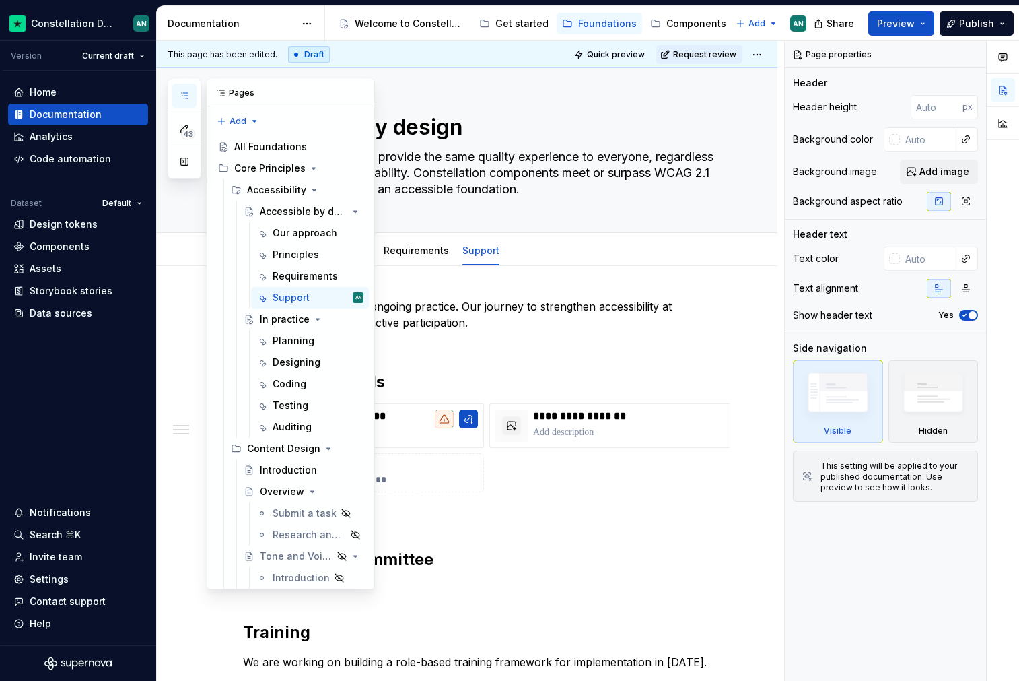
click at [182, 100] on icon "button" at bounding box center [184, 95] width 11 height 11
click at [308, 361] on div "Designing" at bounding box center [297, 362] width 48 height 13
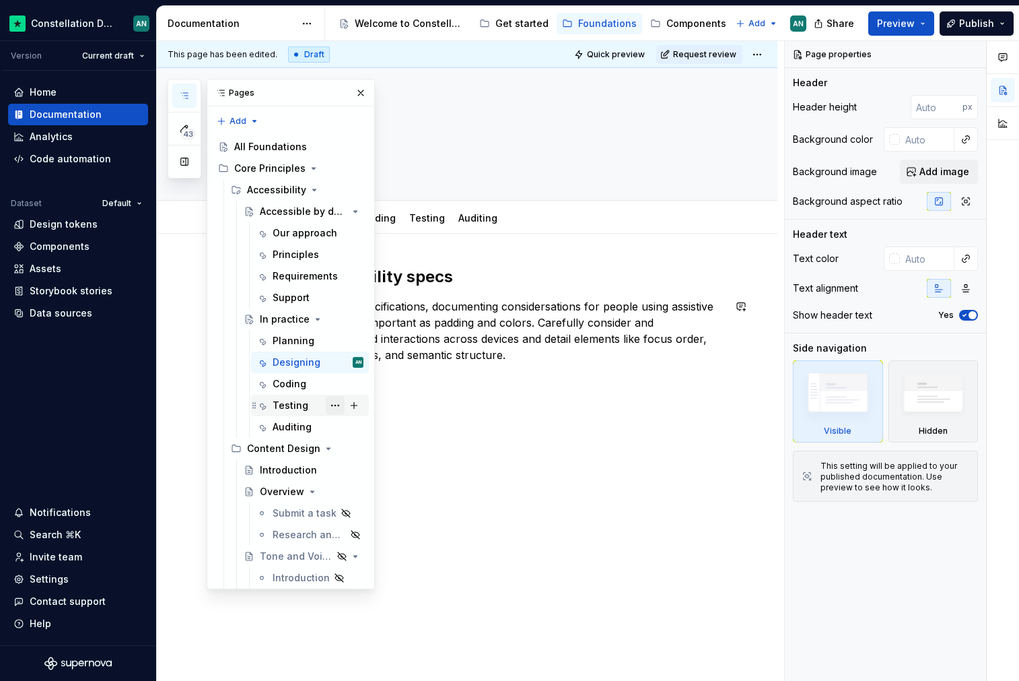
click at [327, 402] on button "Page tree" at bounding box center [335, 405] width 19 height 19
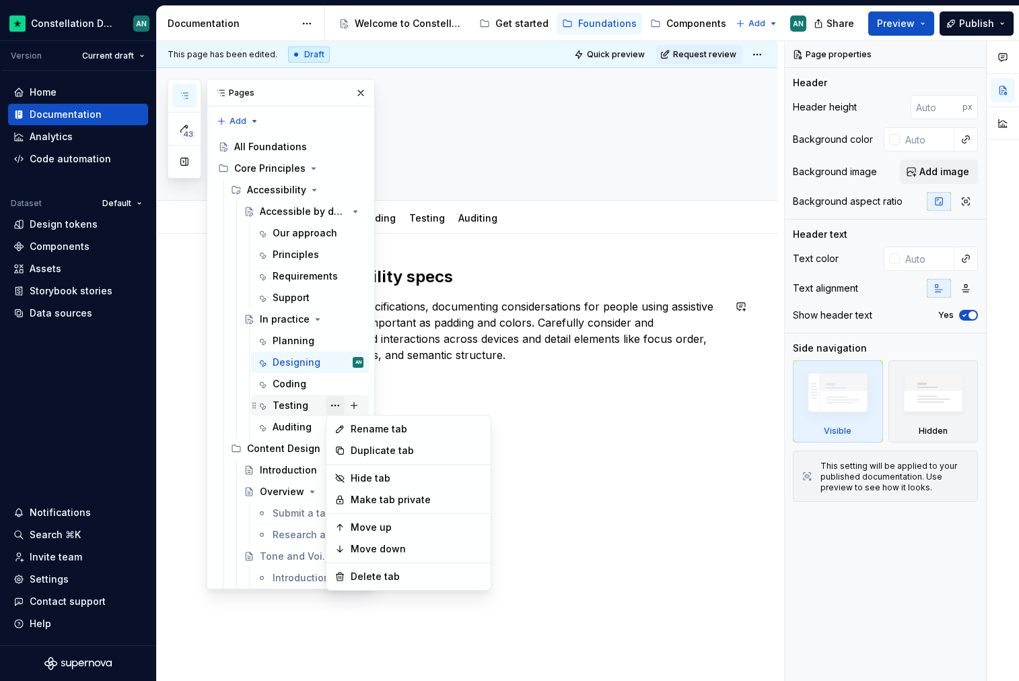
type textarea "*"
click at [500, 395] on html "Constellation Design System AN Version Current draft Home Documentation Analyti…" at bounding box center [509, 340] width 1019 height 681
click at [442, 381] on div "Design accessibility specs When creating design specifications, documenting con…" at bounding box center [467, 408] width 621 height 349
click at [463, 323] on p "When creating design specifications, documenting considersations for people usi…" at bounding box center [483, 330] width 481 height 65
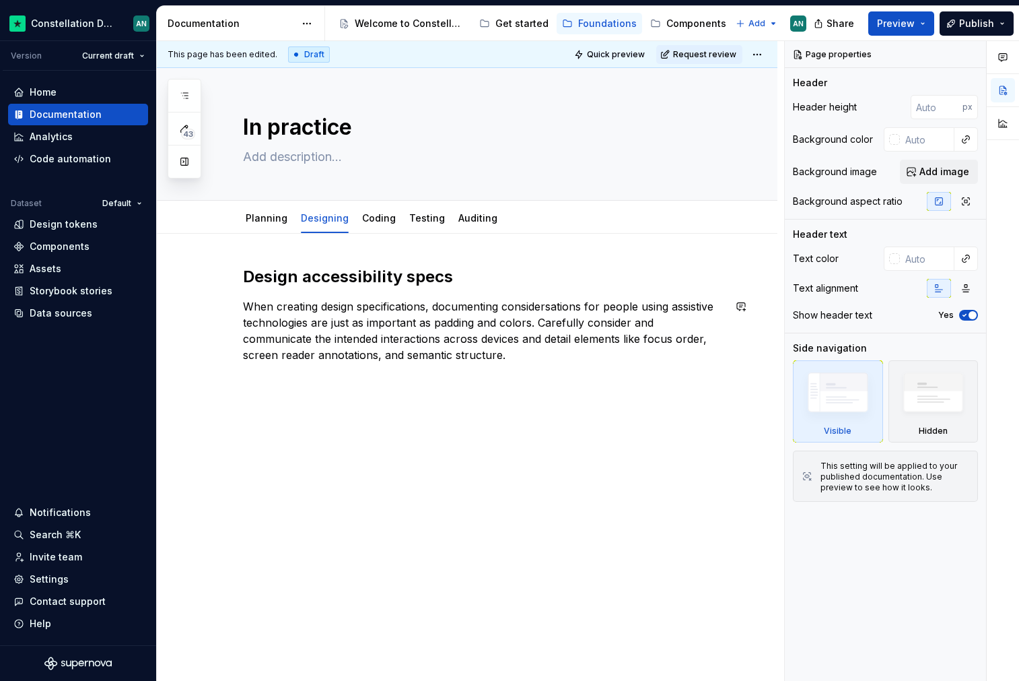
click at [309, 366] on div "Design accessibility specs When creating design specifications, documenting con…" at bounding box center [483, 326] width 481 height 121
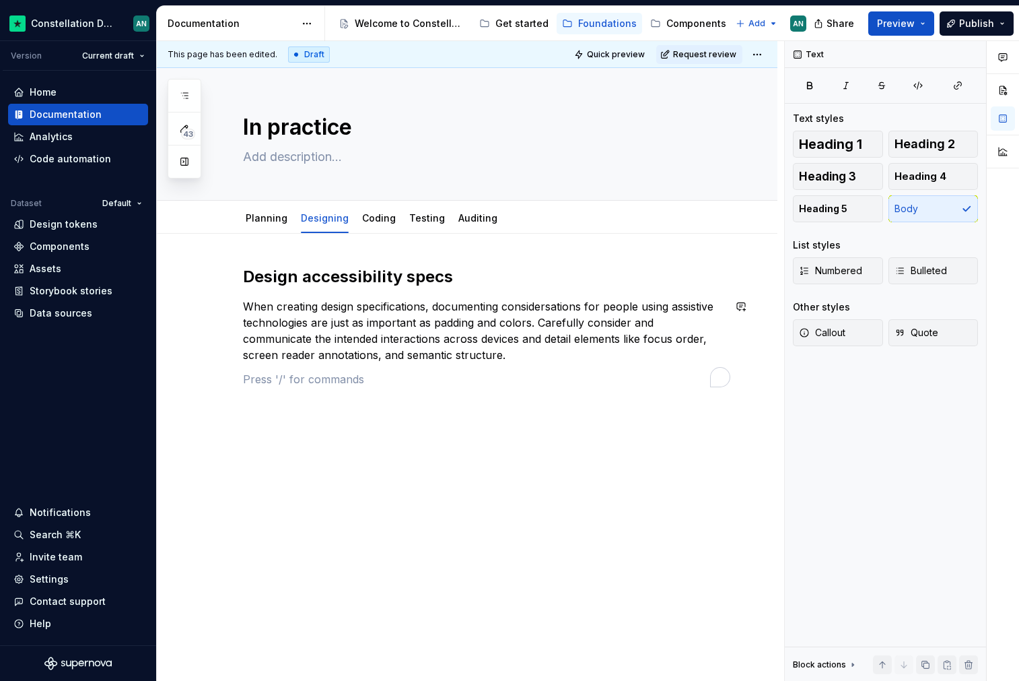
type textarea "*"
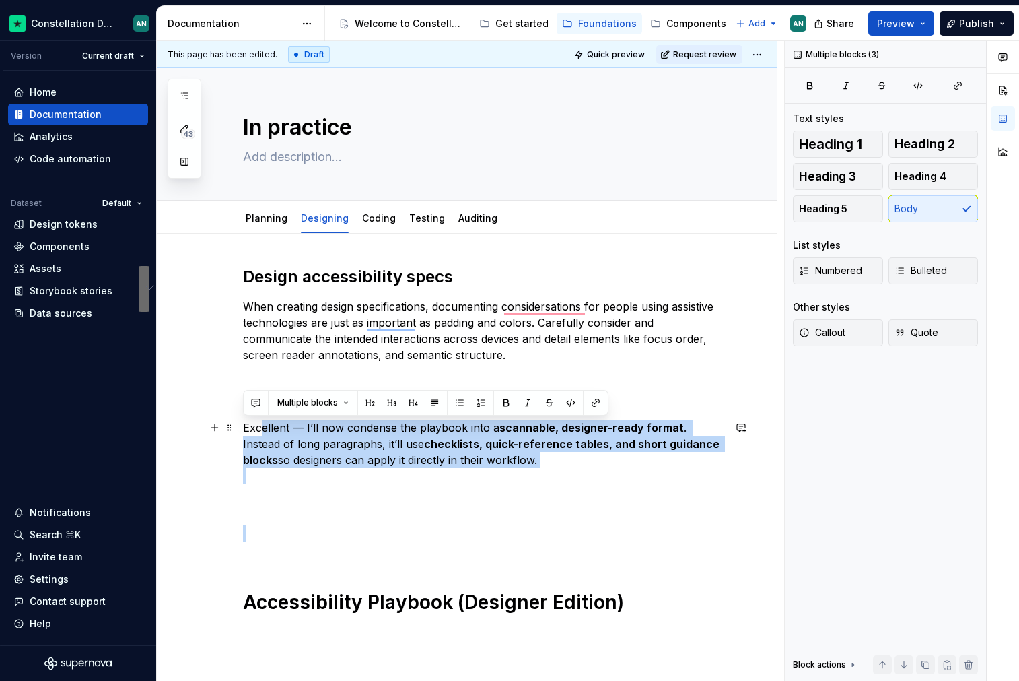
drag, startPoint x: 262, startPoint y: 535, endPoint x: 260, endPoint y: 424, distance: 111.8
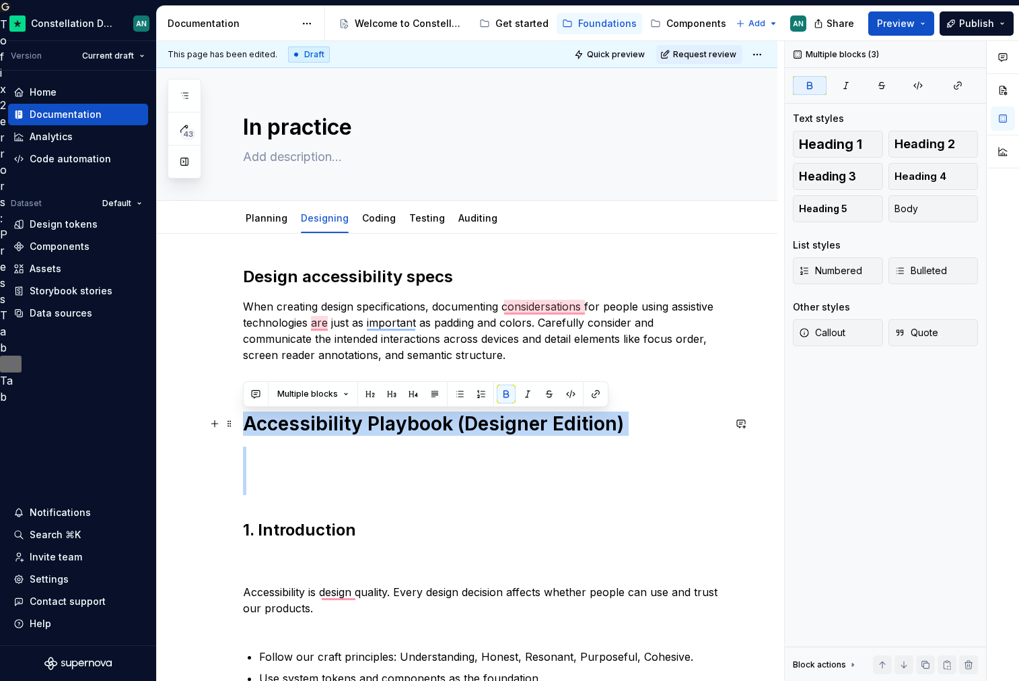
drag, startPoint x: 492, startPoint y: 496, endPoint x: 244, endPoint y: 424, distance: 258.5
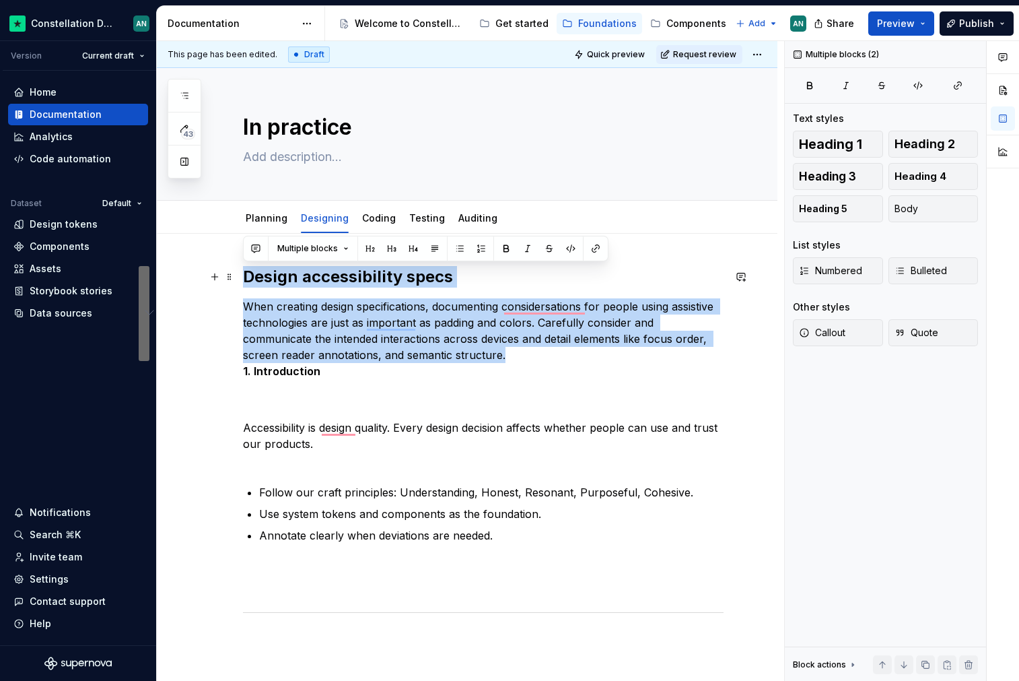
drag, startPoint x: 449, startPoint y: 358, endPoint x: 242, endPoint y: 286, distance: 219.5
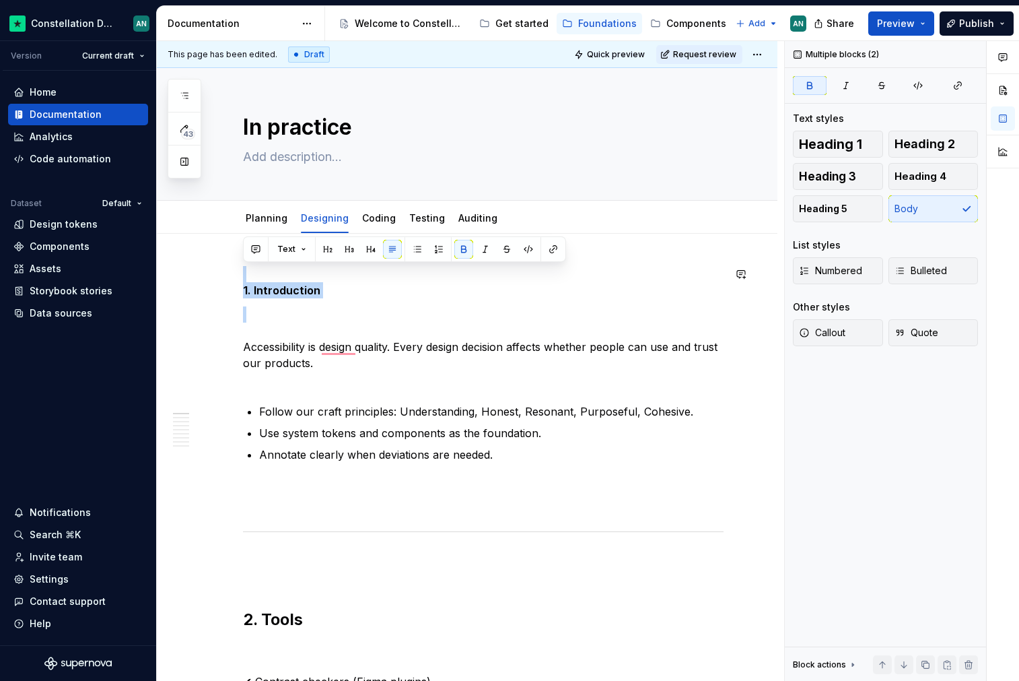
drag, startPoint x: 423, startPoint y: 306, endPoint x: 247, endPoint y: 255, distance: 183.2
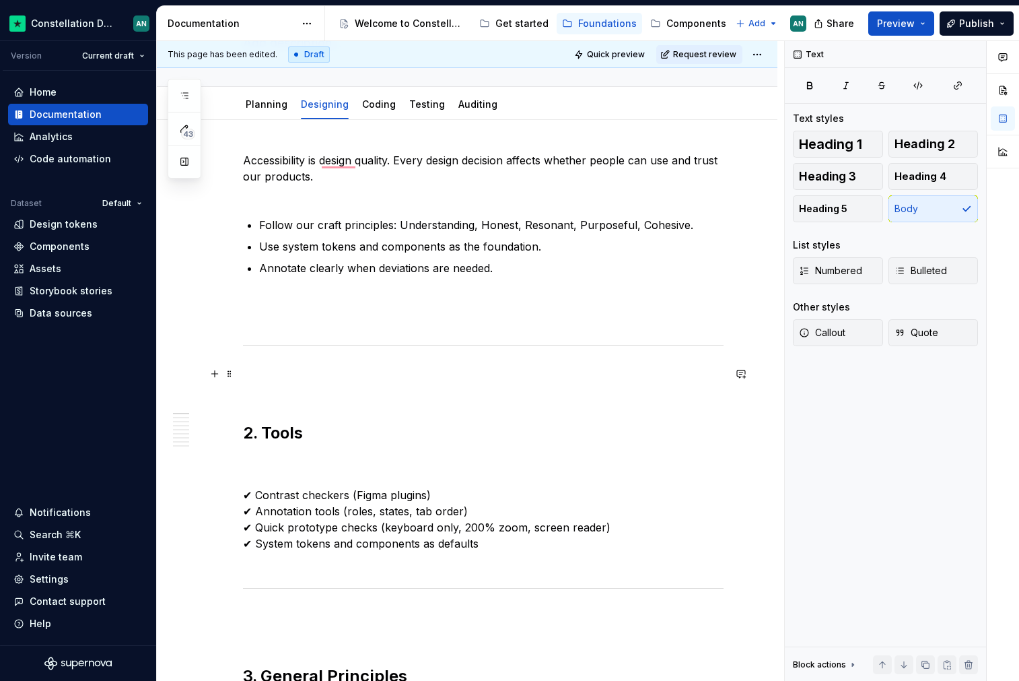
scroll to position [114, 0]
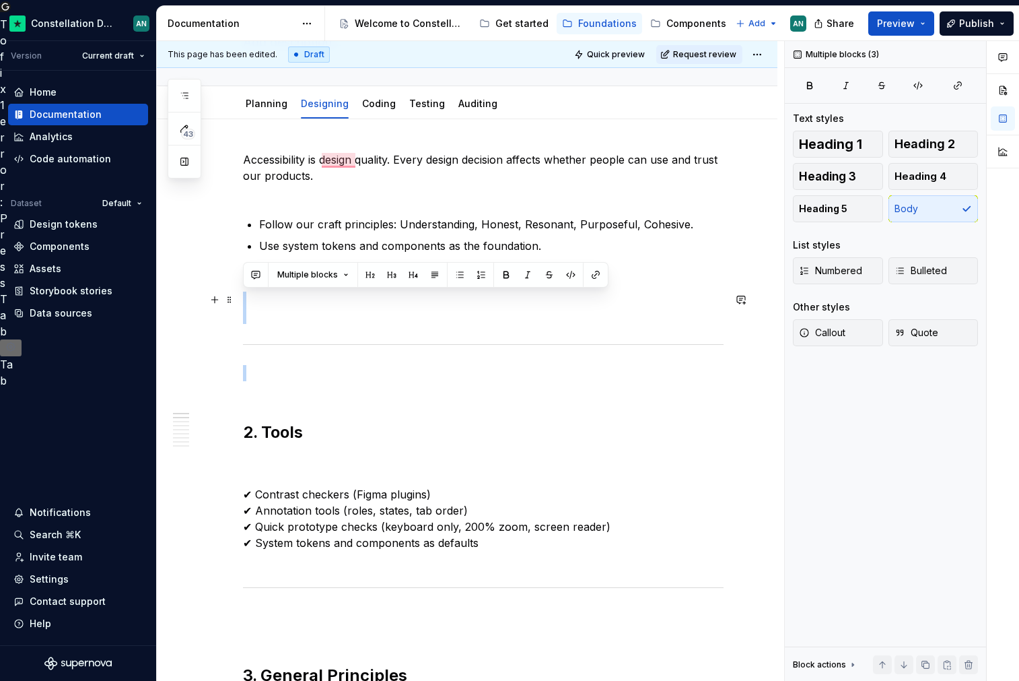
drag, startPoint x: 333, startPoint y: 368, endPoint x: 281, endPoint y: 306, distance: 81.3
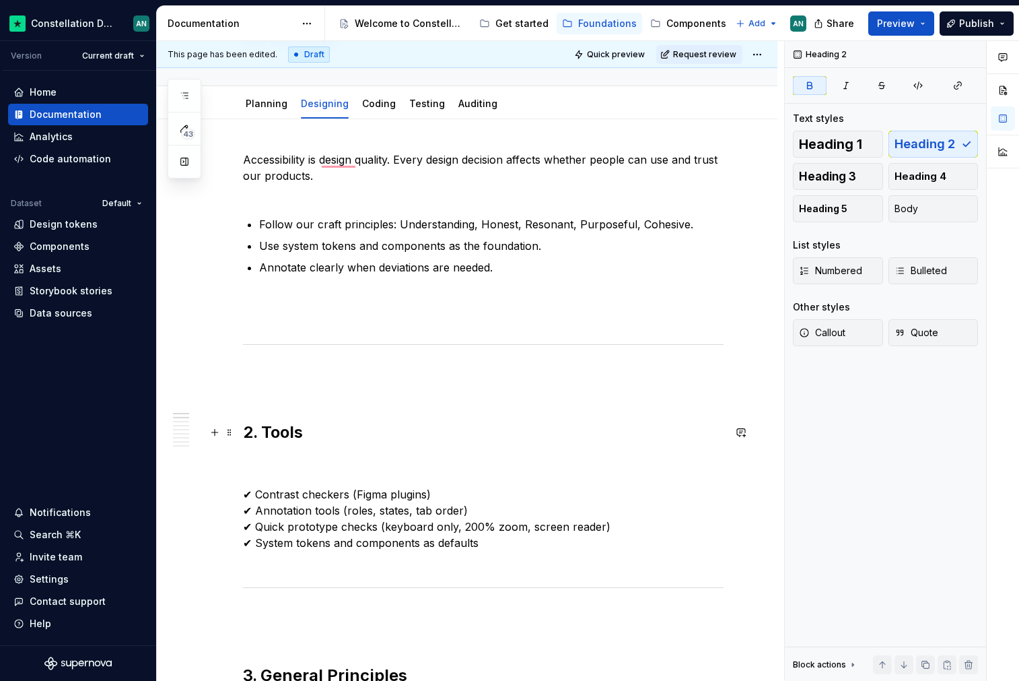
click at [263, 435] on strong "2. Tools" at bounding box center [273, 432] width 60 height 20
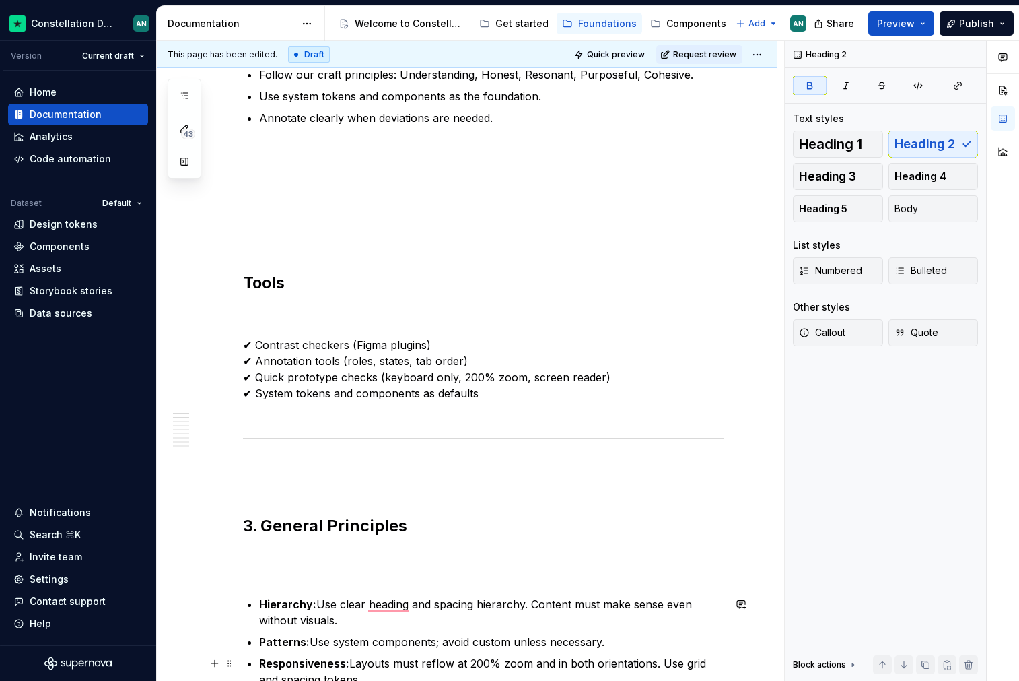
scroll to position [384, 0]
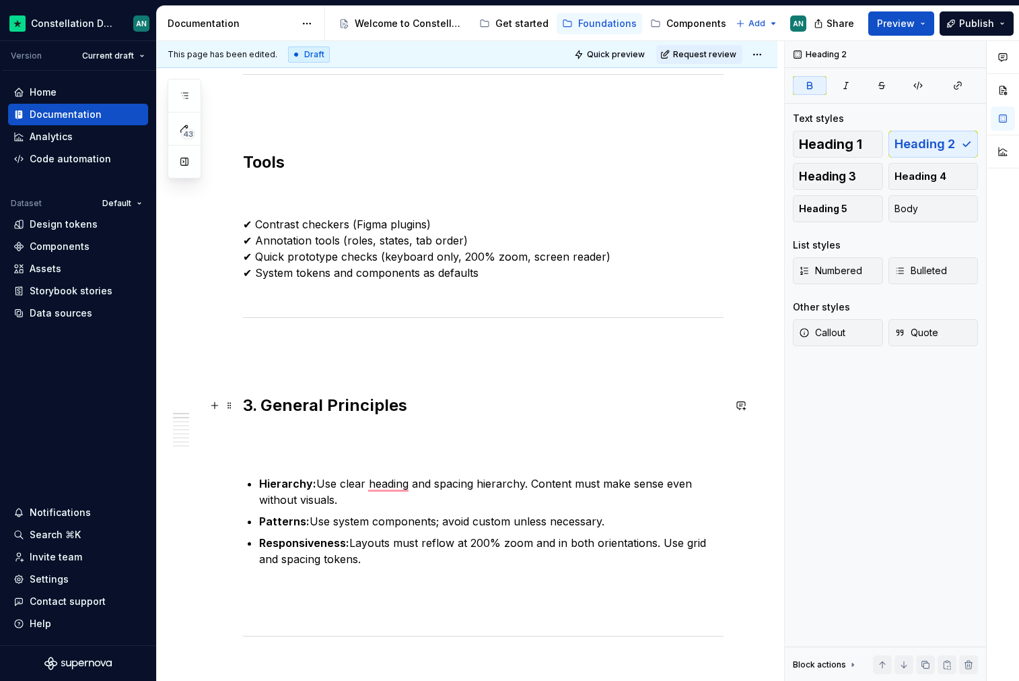
click at [264, 405] on strong "3. General Principles" at bounding box center [325, 405] width 164 height 20
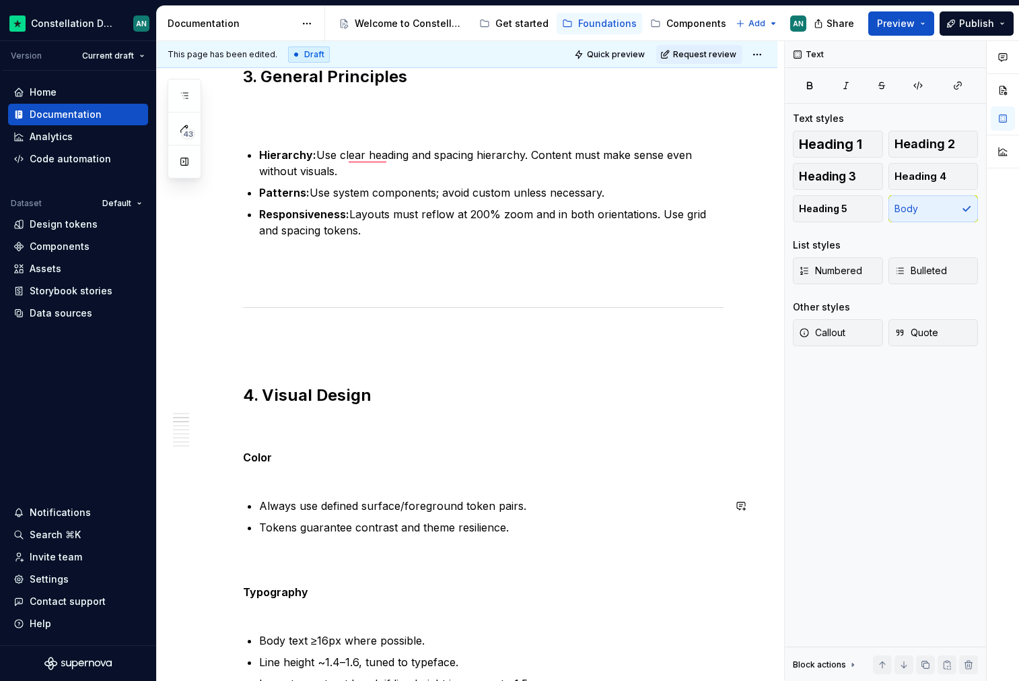
scroll to position [718, 0]
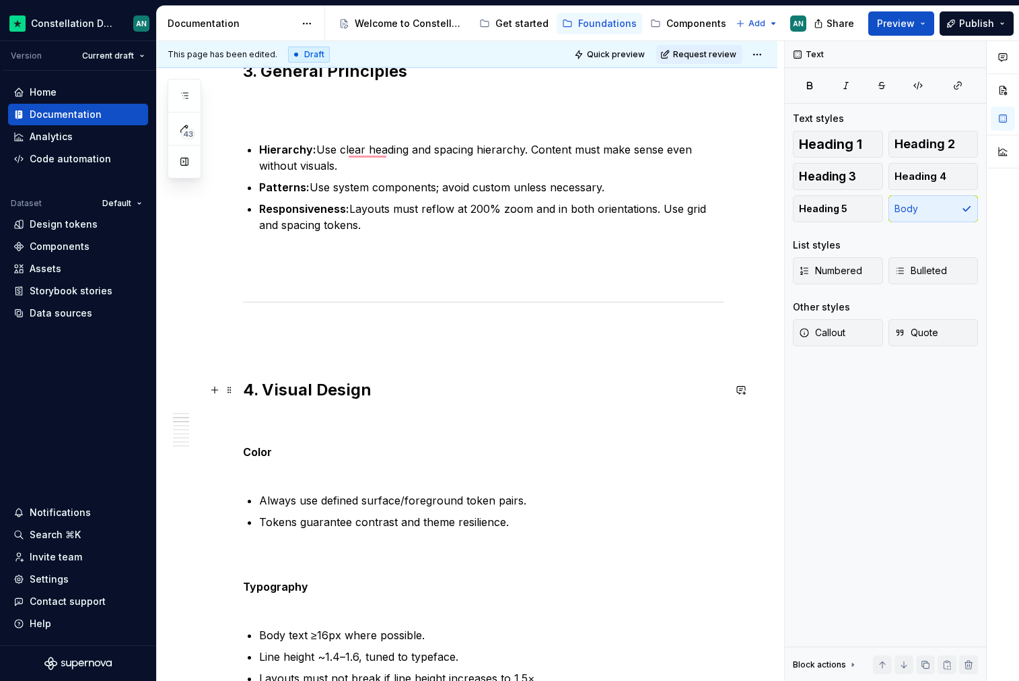
click at [266, 391] on strong "4. Visual Design" at bounding box center [307, 390] width 129 height 20
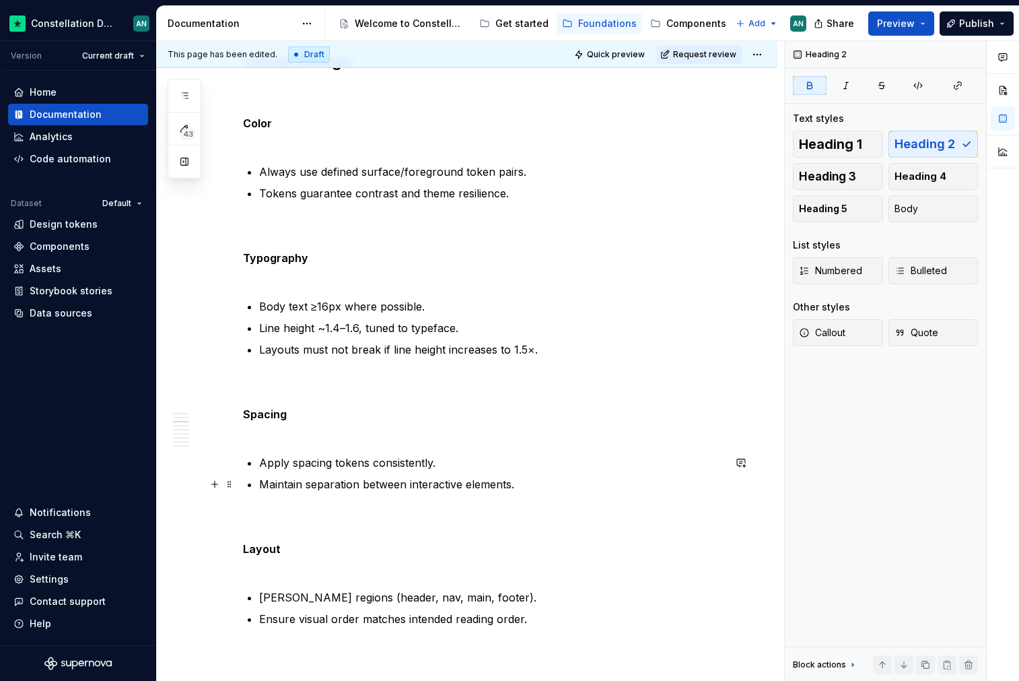
scroll to position [1060, 0]
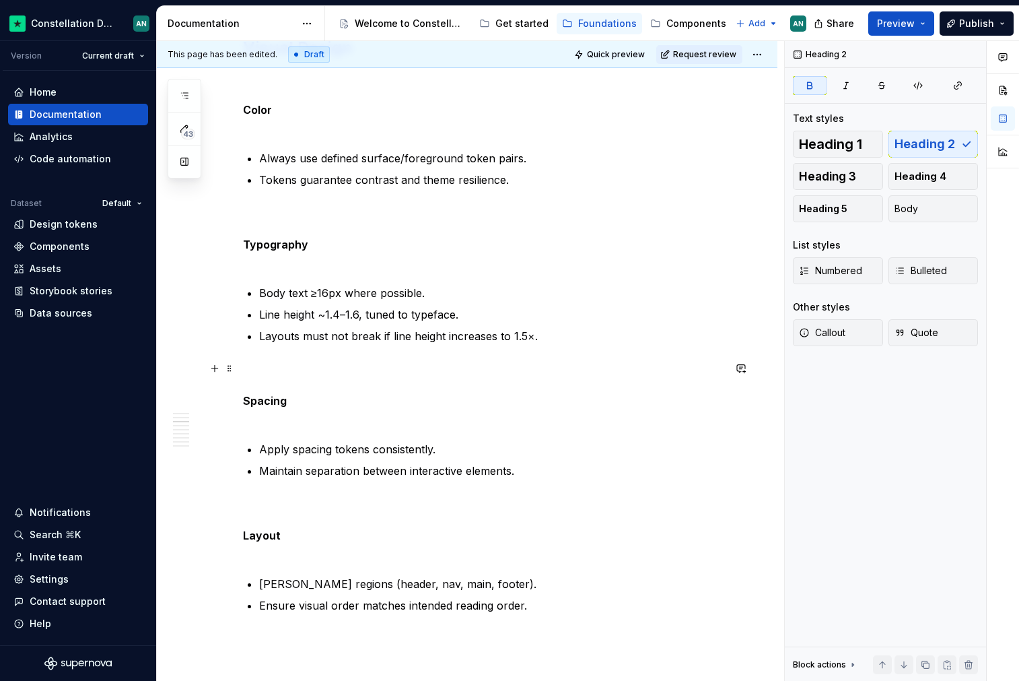
click at [254, 397] on strong "Spacing" at bounding box center [265, 400] width 44 height 13
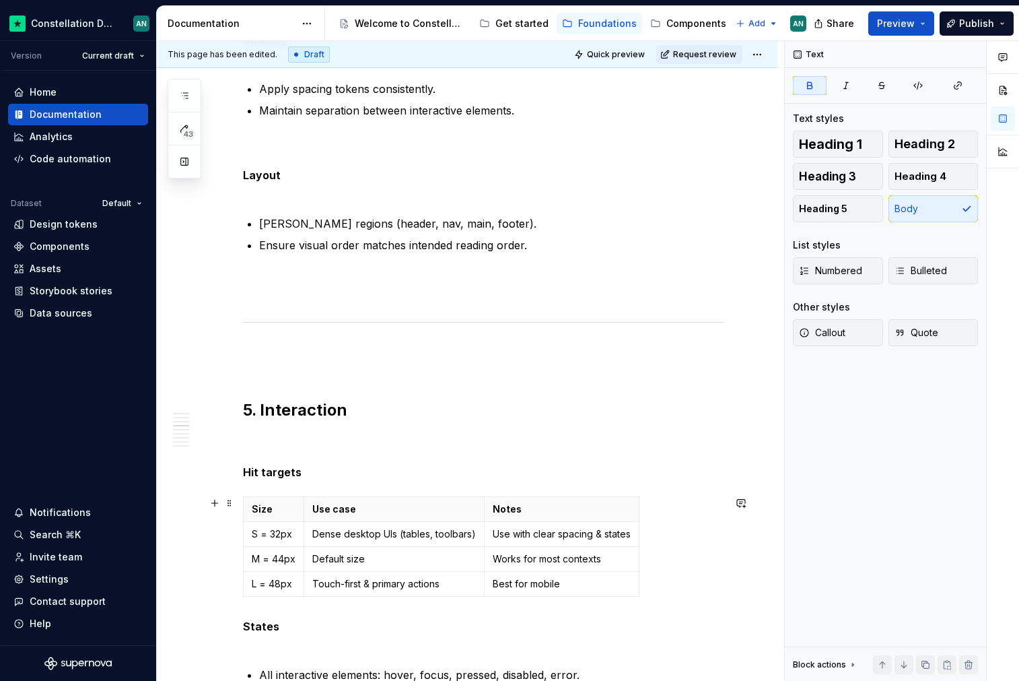
scroll to position [1444, 0]
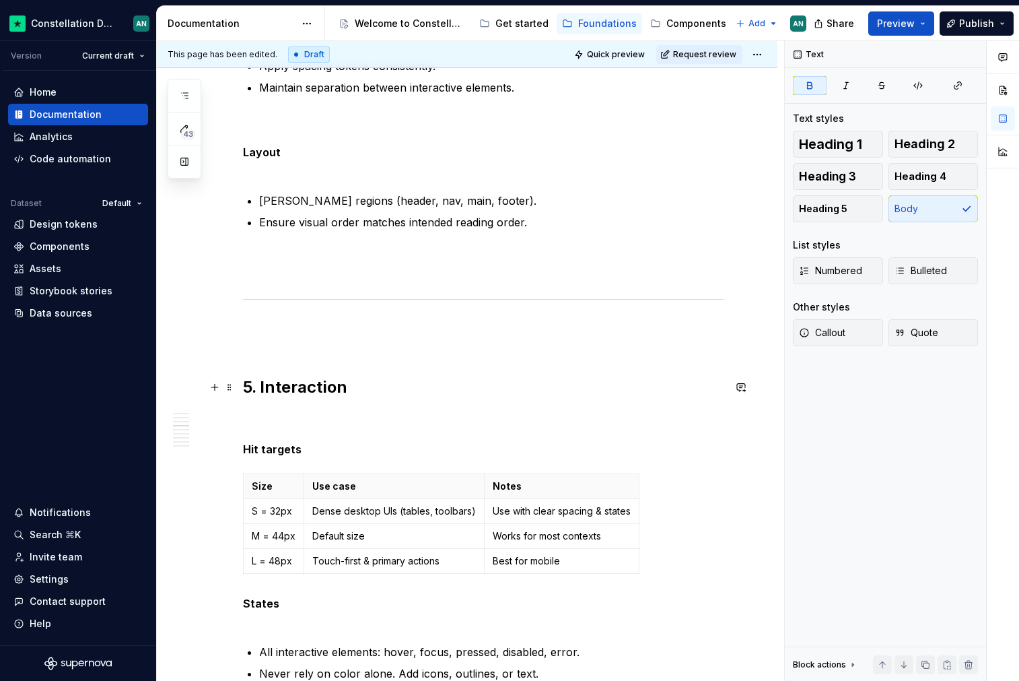
click at [261, 386] on strong "5. Interaction" at bounding box center [295, 387] width 104 height 20
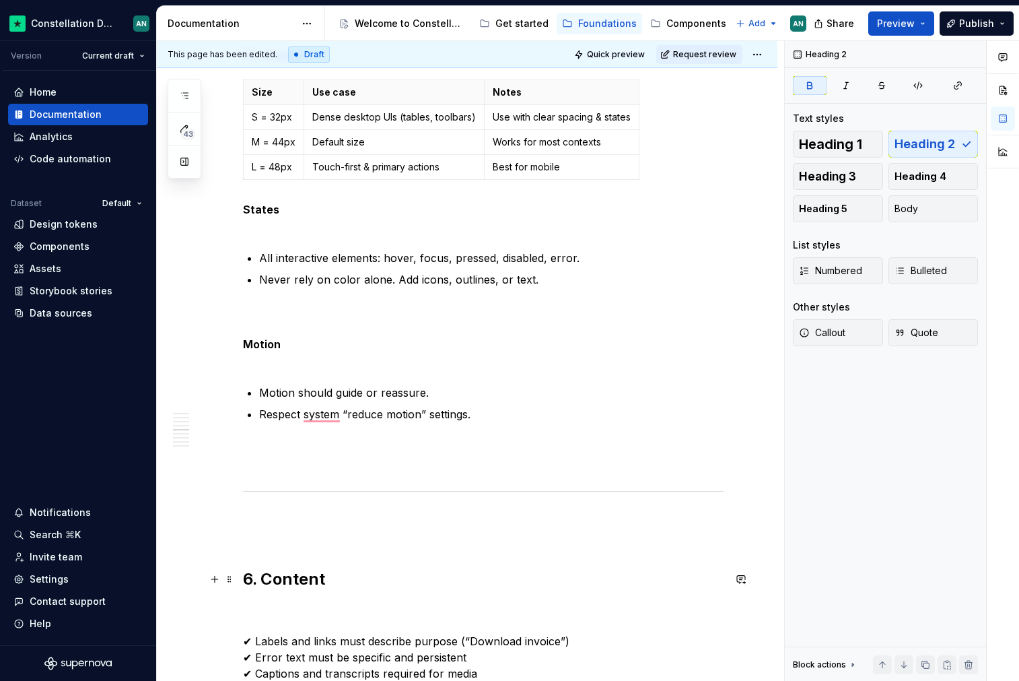
click at [262, 579] on strong "6. Content" at bounding box center [284, 579] width 82 height 20
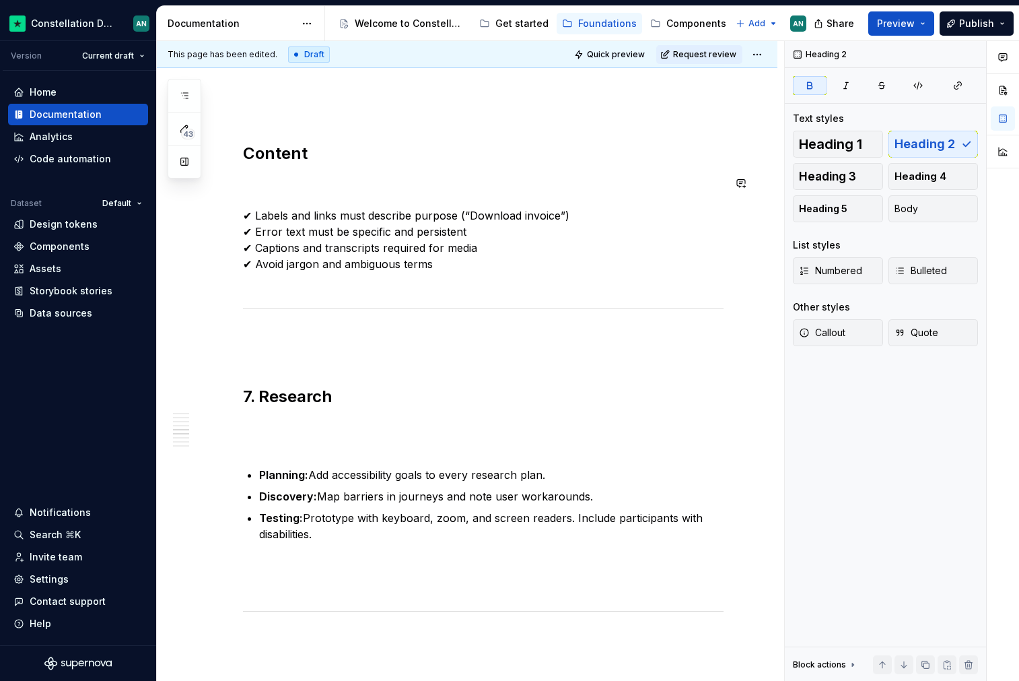
scroll to position [0, 0]
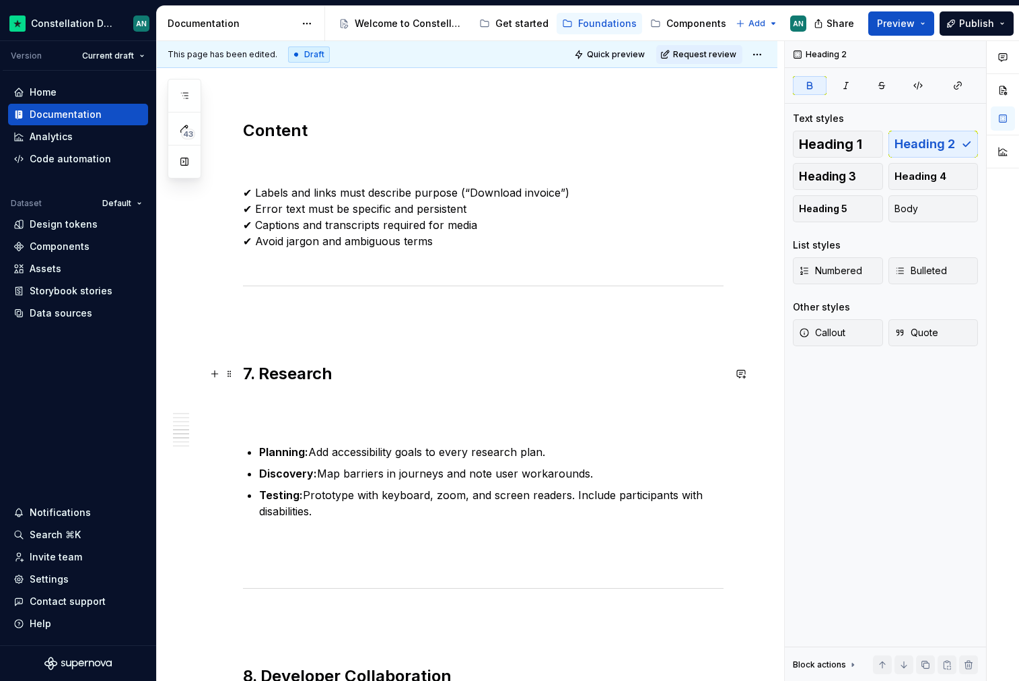
click at [257, 374] on strong "7. Research" at bounding box center [288, 374] width 90 height 20
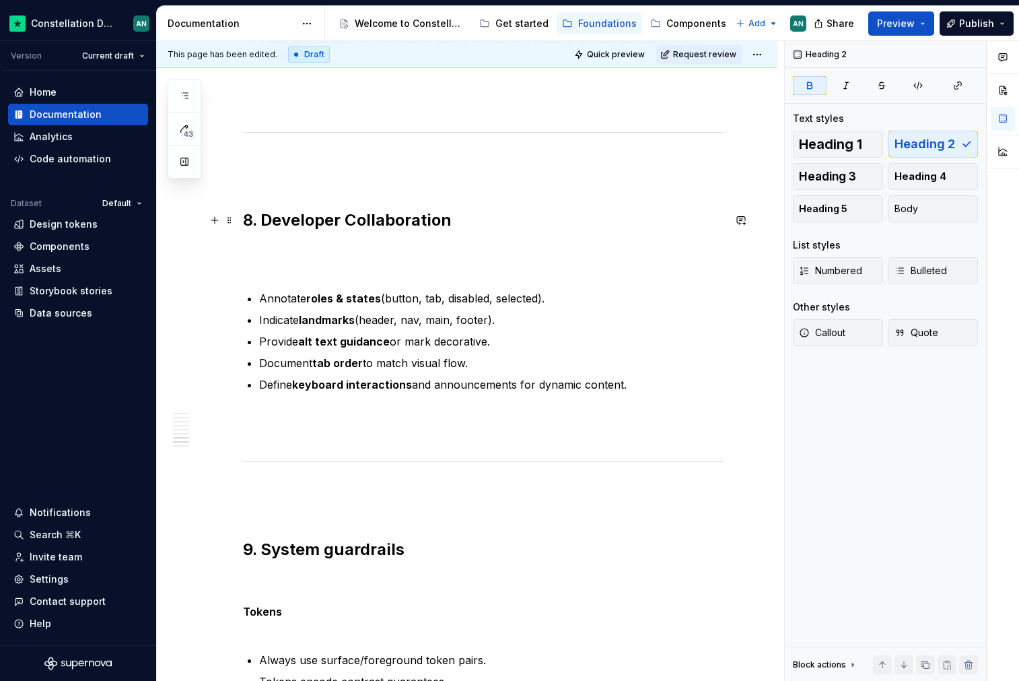
click at [256, 221] on strong "8. Developer Collaboration" at bounding box center [347, 220] width 209 height 20
click at [259, 222] on strong "8. Developer Collaboration" at bounding box center [347, 220] width 209 height 20
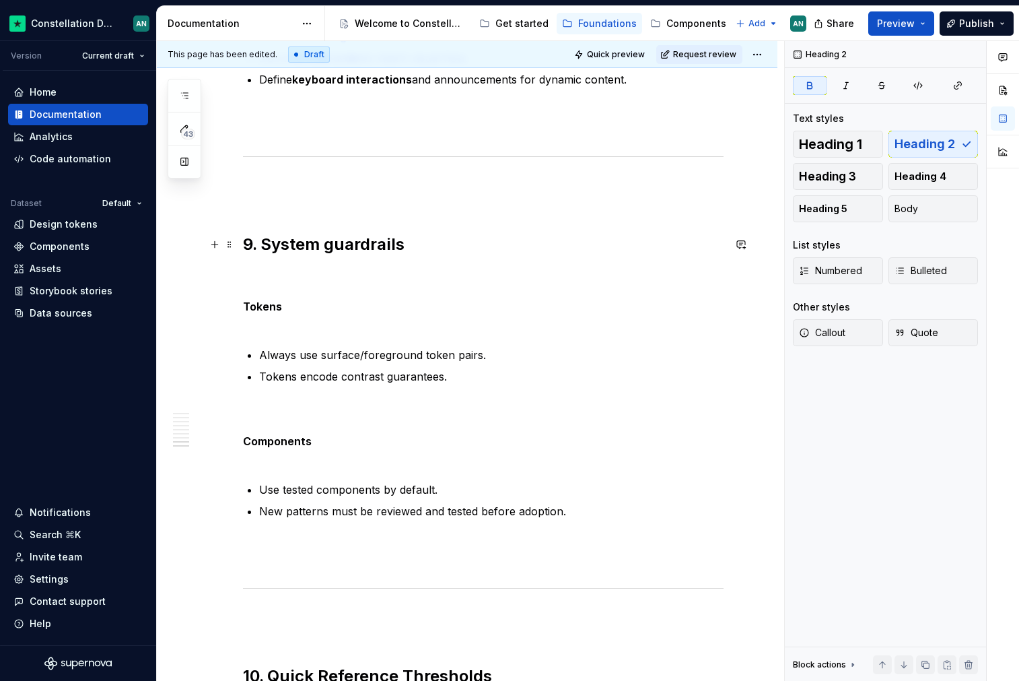
click at [267, 242] on strong "9. System guardrails" at bounding box center [324, 244] width 162 height 20
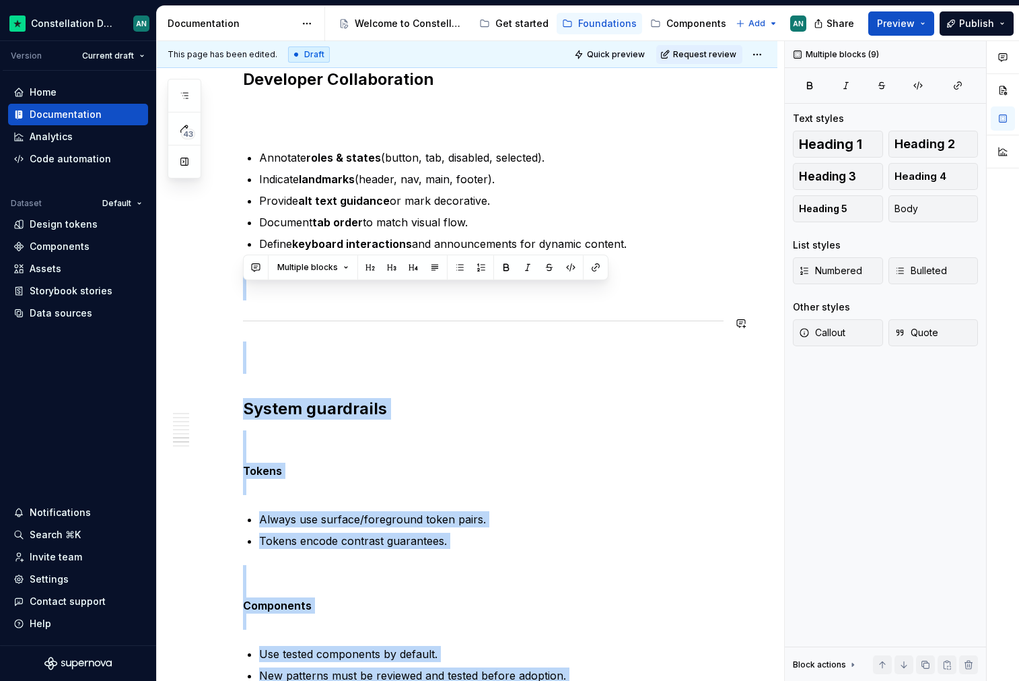
drag, startPoint x: 326, startPoint y: 437, endPoint x: 232, endPoint y: 308, distance: 160.0
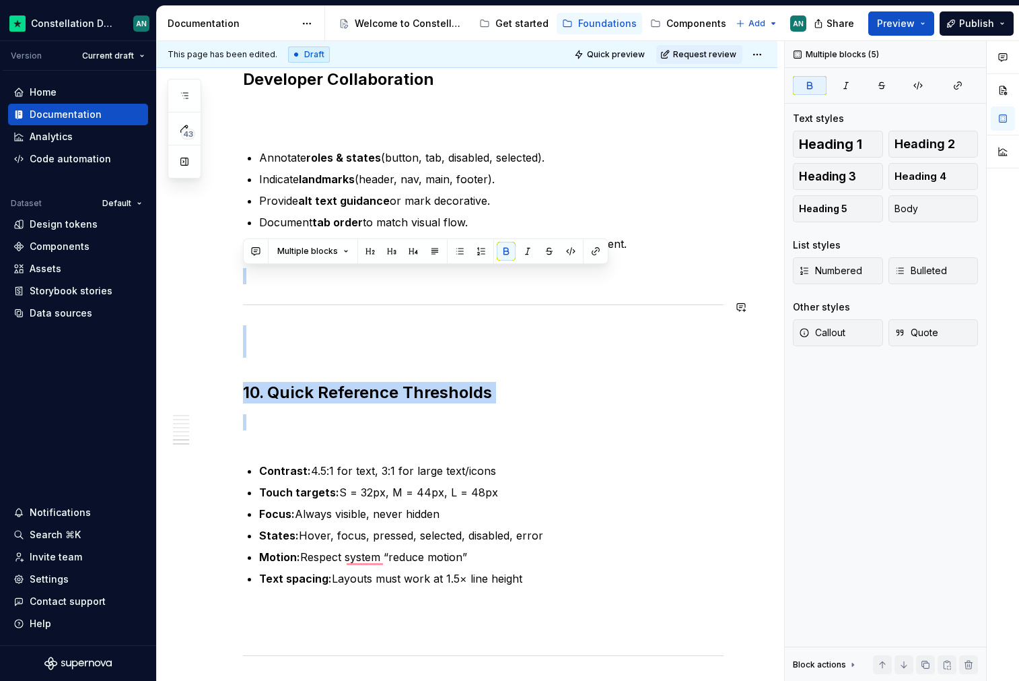
drag, startPoint x: 294, startPoint y: 428, endPoint x: 238, endPoint y: 299, distance: 141.1
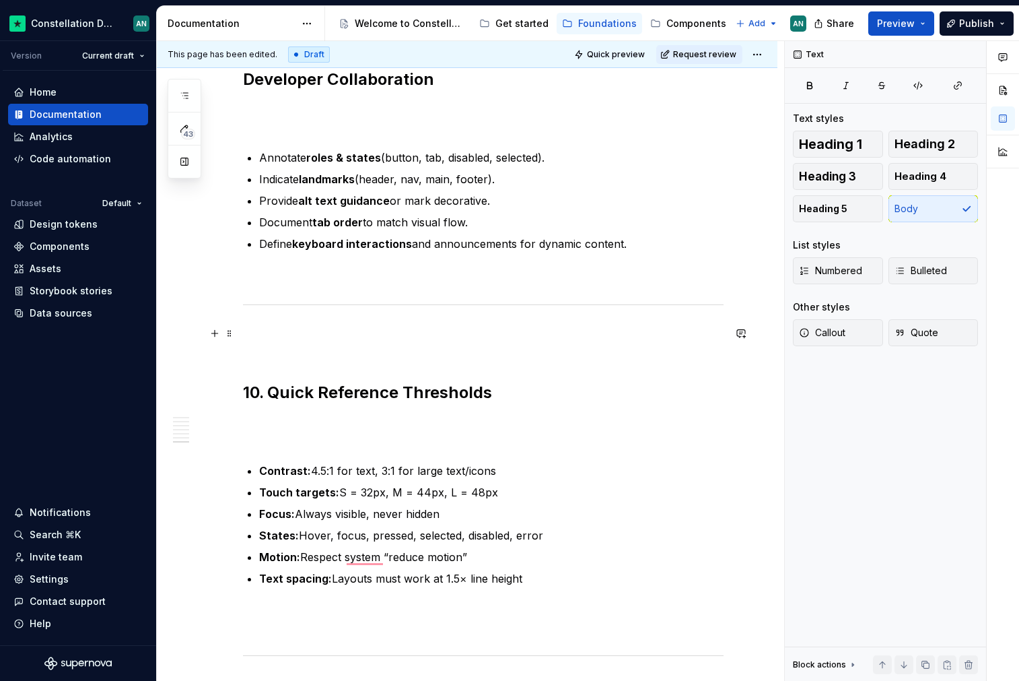
click at [307, 349] on p "To enrich screen reader interactions, please activate Accessibility in Grammarl…" at bounding box center [483, 341] width 481 height 32
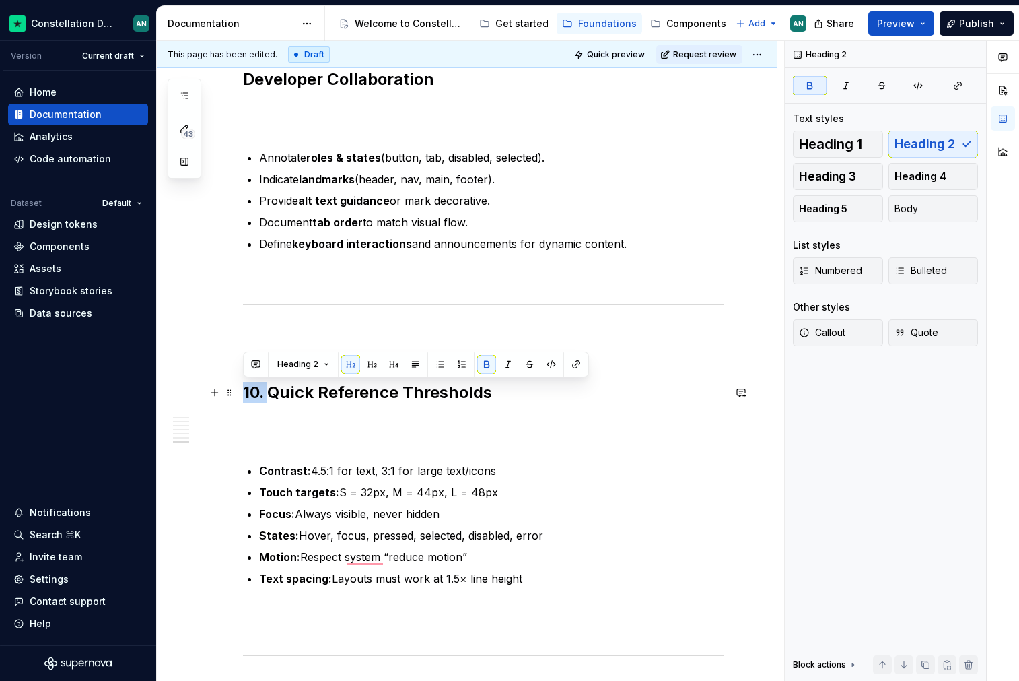
drag, startPoint x: 273, startPoint y: 386, endPoint x: 195, endPoint y: 385, distance: 78.1
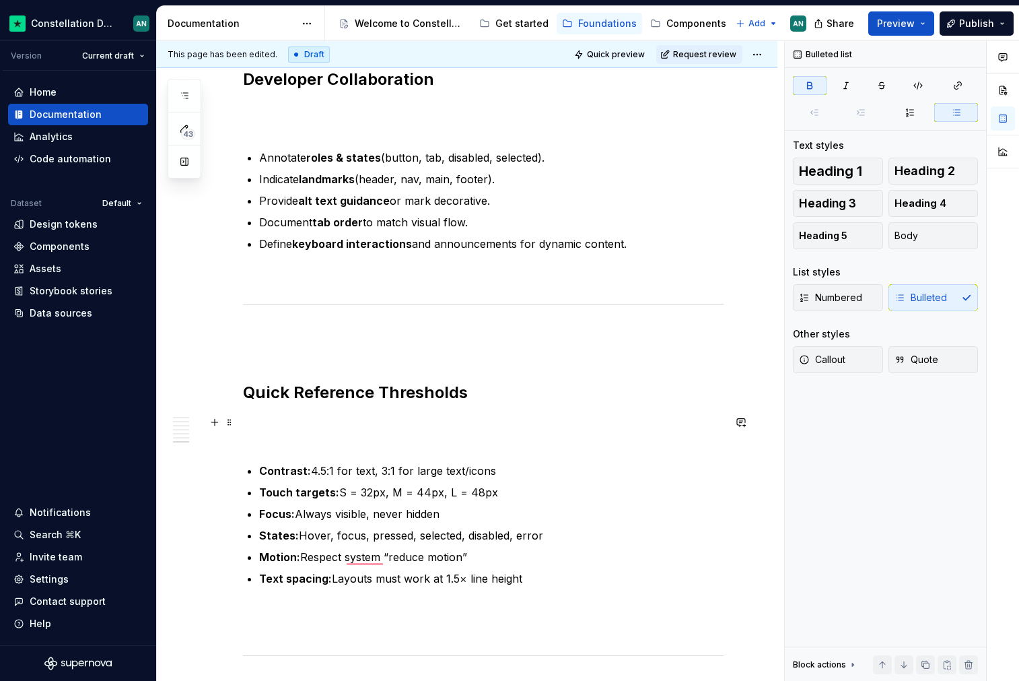
click at [294, 442] on p "To enrich screen reader interactions, please activate Accessibility in Grammarl…" at bounding box center [483, 430] width 481 height 32
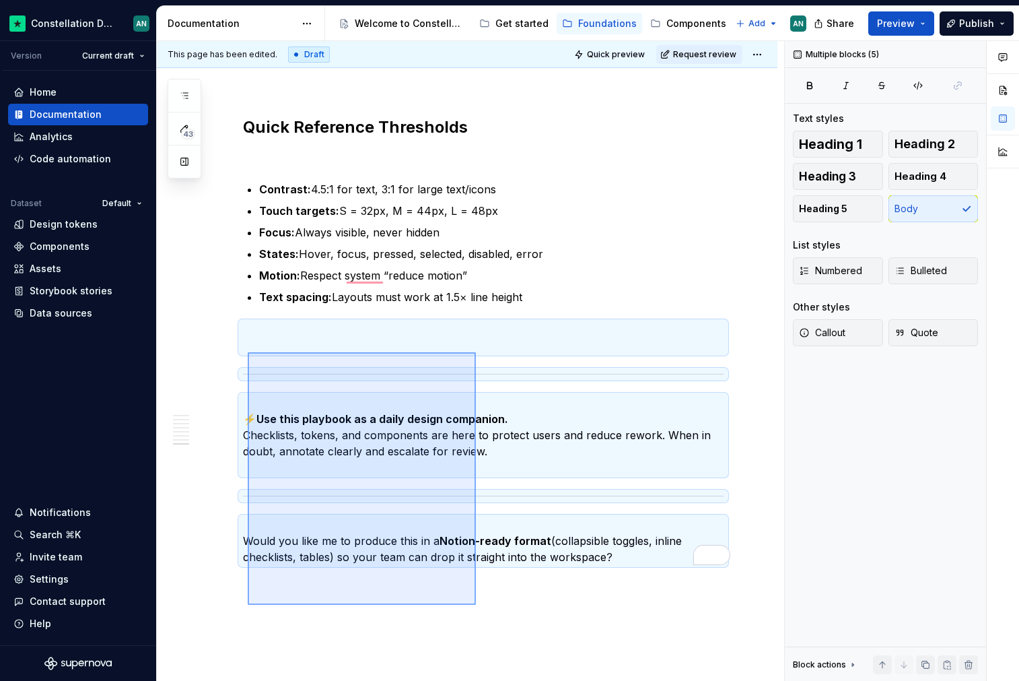
drag, startPoint x: 476, startPoint y: 605, endPoint x: 248, endPoint y: 352, distance: 340.4
click at [248, 352] on div "This page has been edited. Draft Quick preview Request review In practice Edit …" at bounding box center [471, 361] width 628 height 640
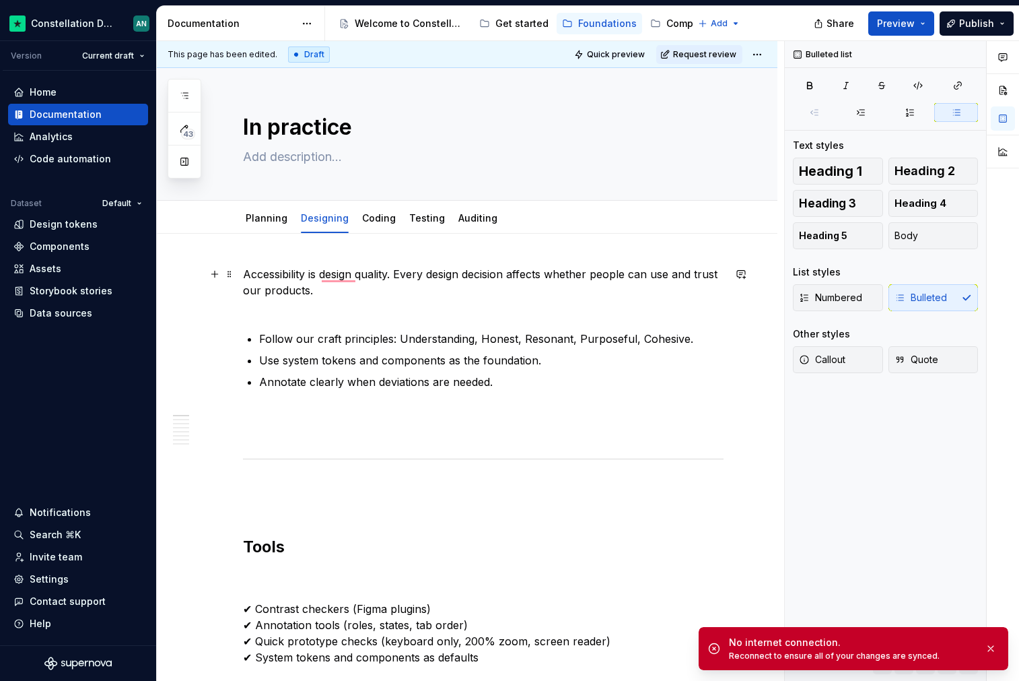
type textarea "*"
